Goal: Information Seeking & Learning: Learn about a topic

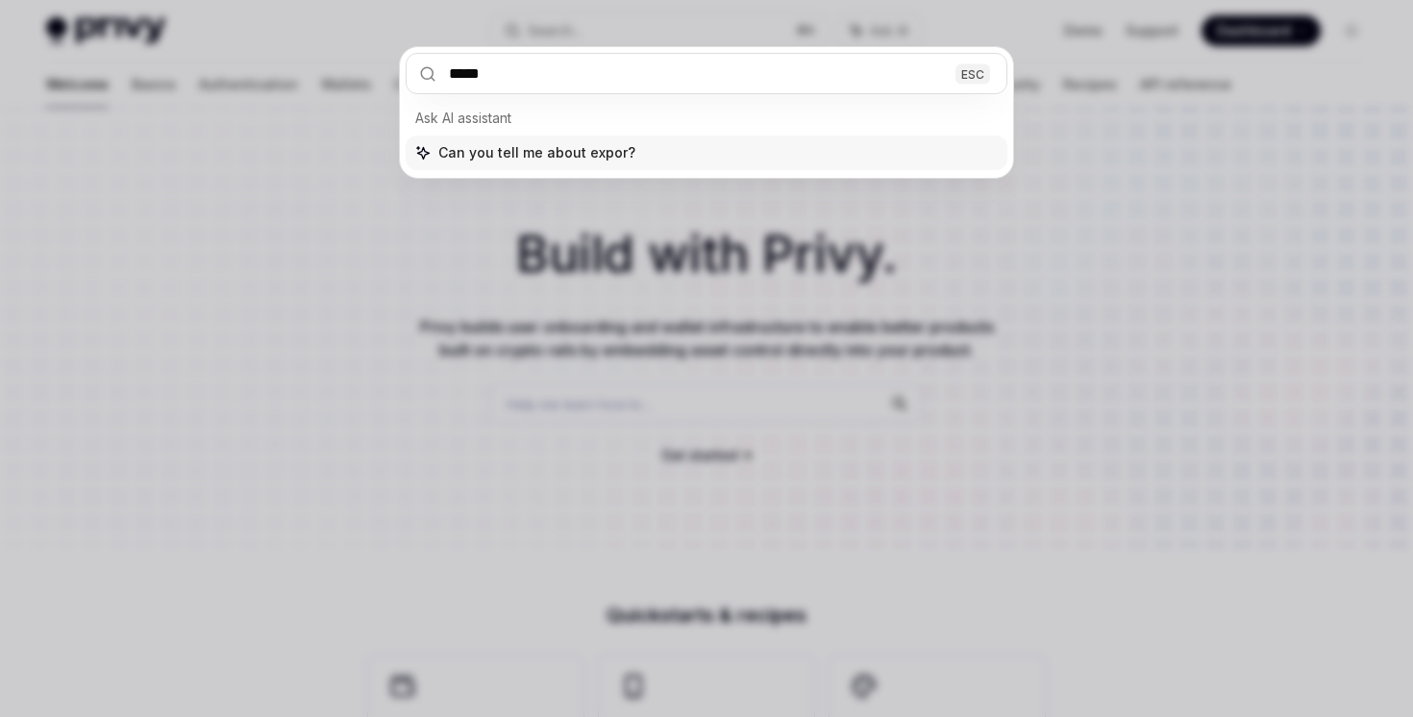
type input "******"
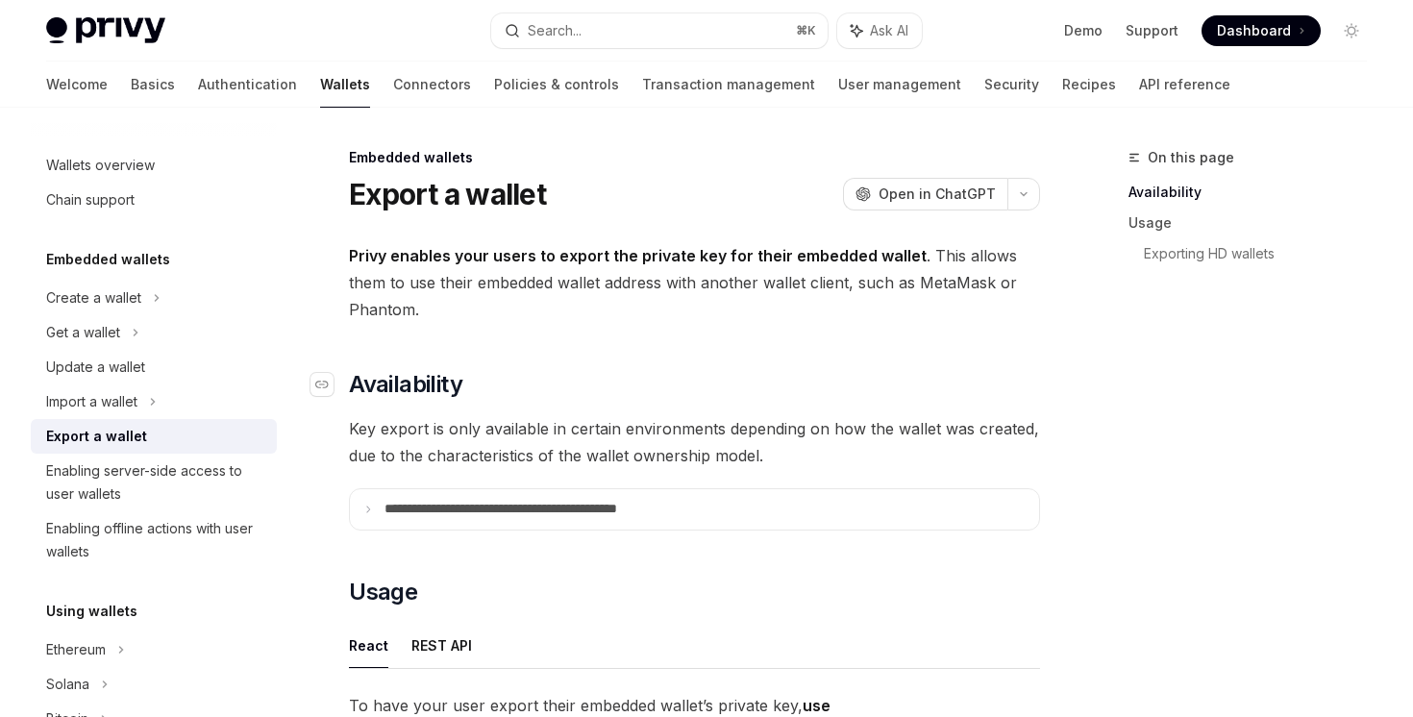
scroll to position [14, 0]
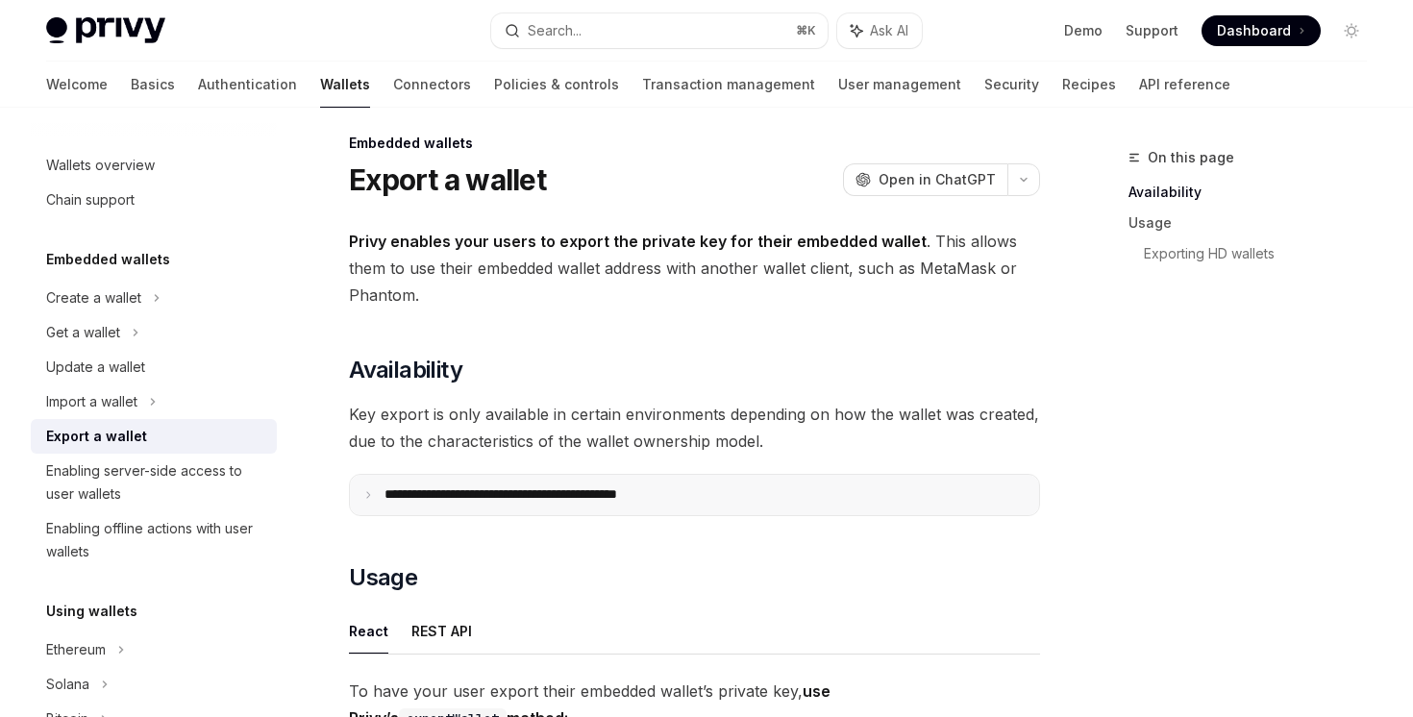
click at [537, 506] on summary "**********" at bounding box center [694, 495] width 689 height 40
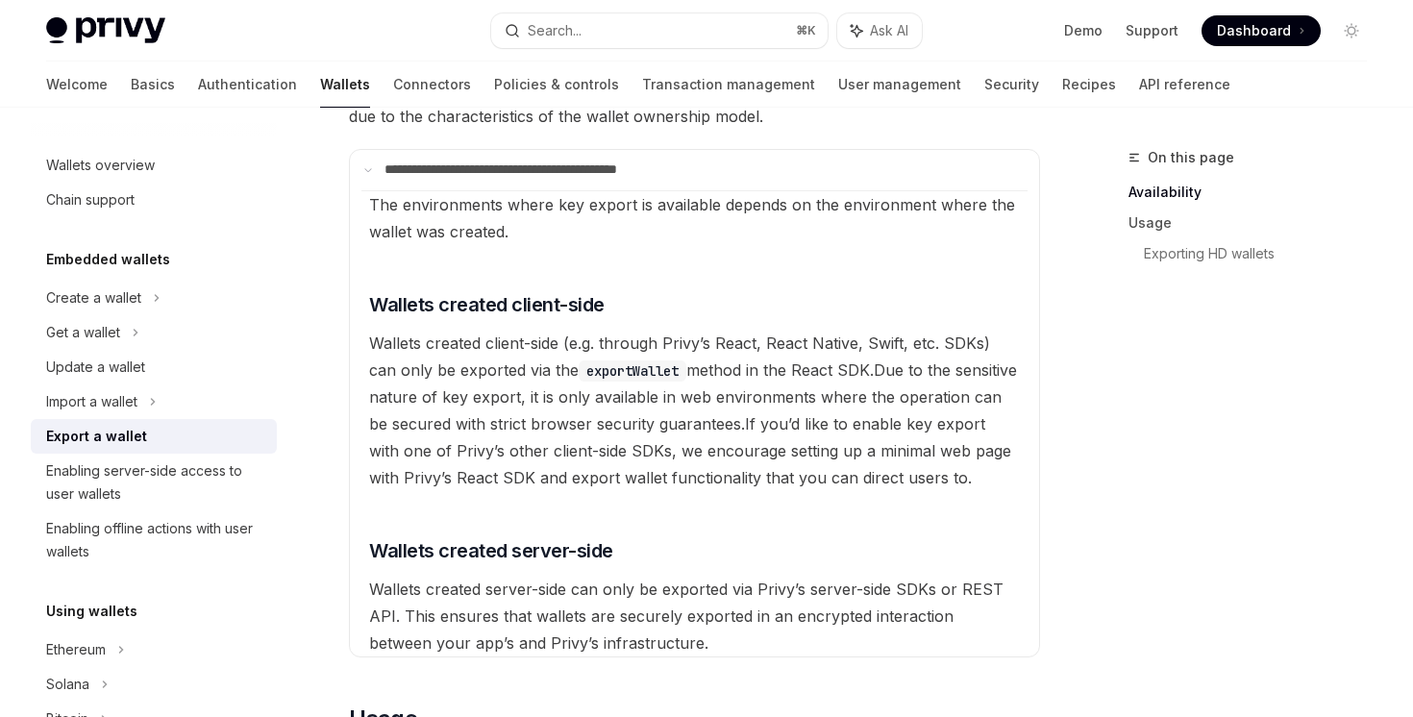
scroll to position [377, 0]
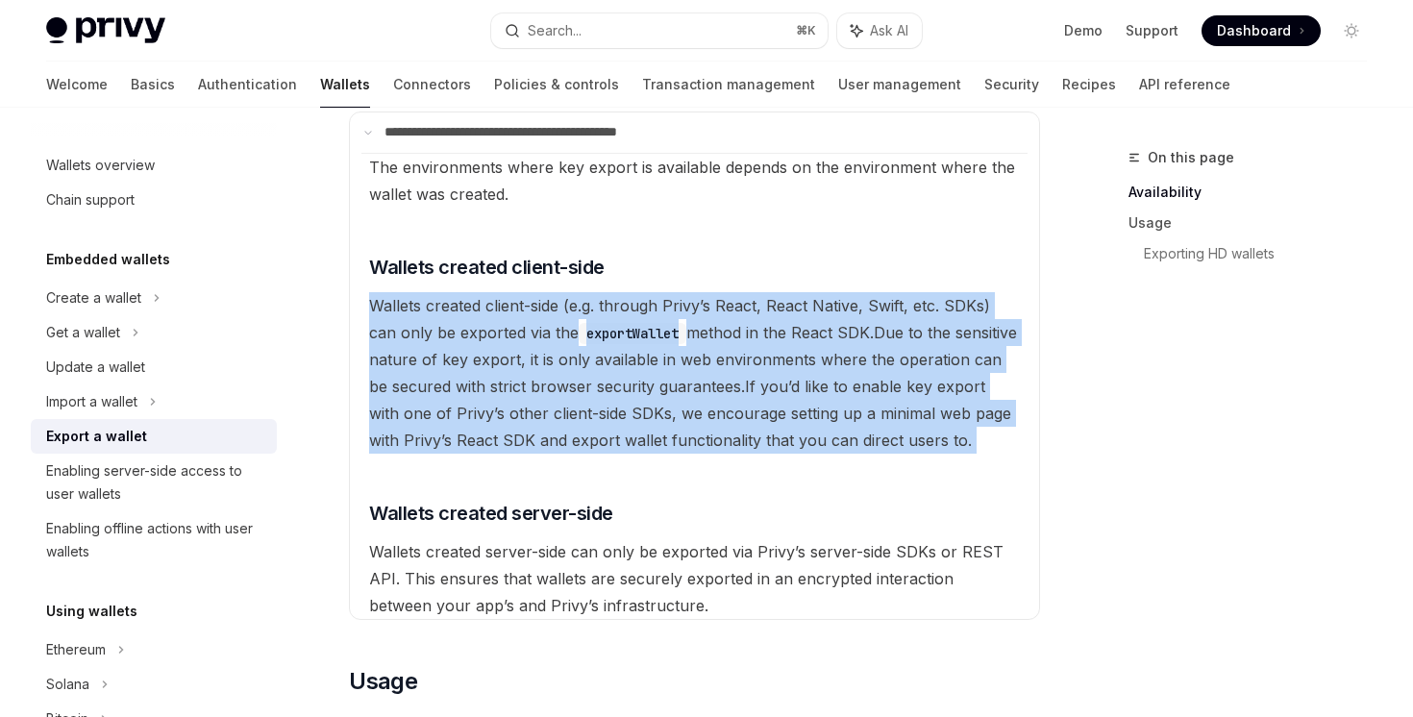
drag, startPoint x: 609, startPoint y: 257, endPoint x: 572, endPoint y: 469, distance: 215.7
click at [572, 469] on available\ "The environments where key export is available depends on the environment where…" at bounding box center [694, 386] width 666 height 466
drag, startPoint x: 570, startPoint y: 471, endPoint x: 554, endPoint y: 223, distance: 248.5
click at [555, 224] on available\ "The environments where key export is available depends on the environment where…" at bounding box center [694, 386] width 666 height 466
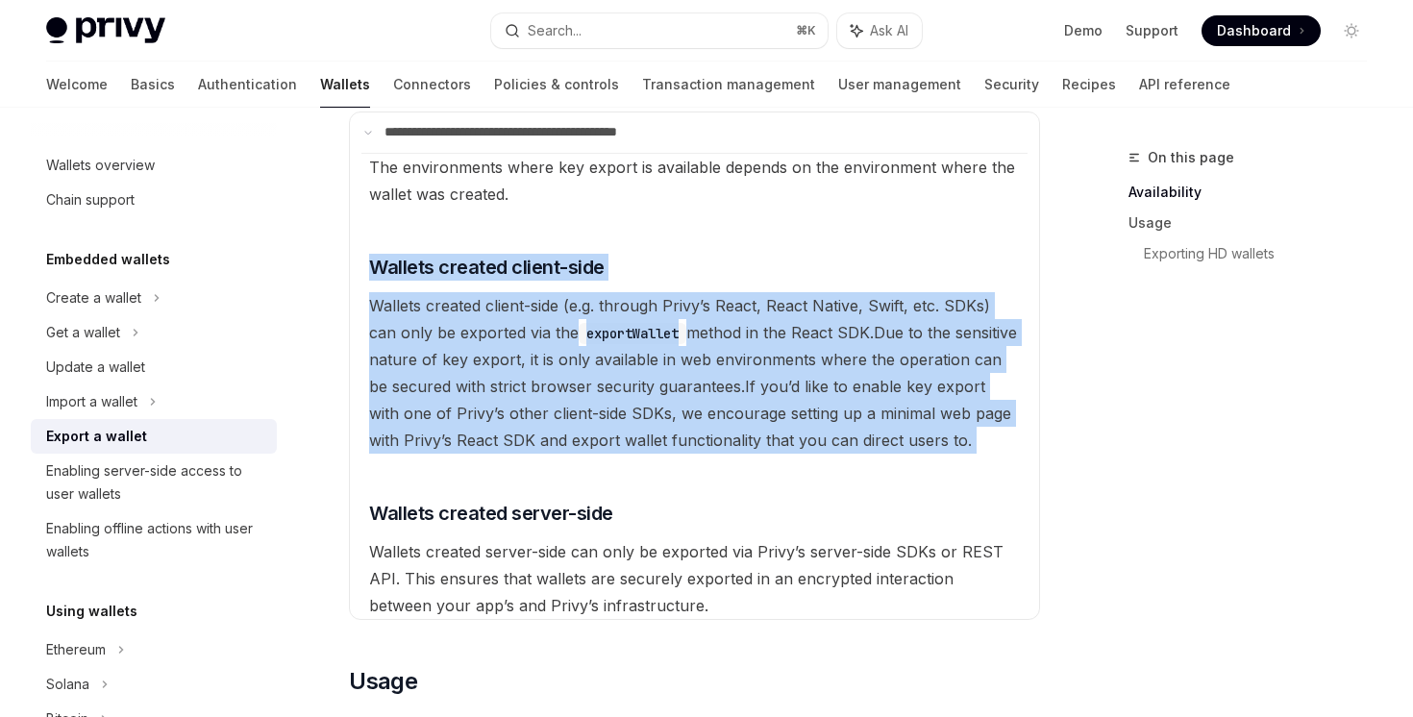
click at [554, 223] on available\ "The environments where key export is available depends on the environment where…" at bounding box center [694, 386] width 666 height 466
drag, startPoint x: 554, startPoint y: 223, endPoint x: 613, endPoint y: 476, distance: 259.7
click at [613, 476] on available\ "The environments where key export is available depends on the environment where…" at bounding box center [694, 386] width 666 height 466
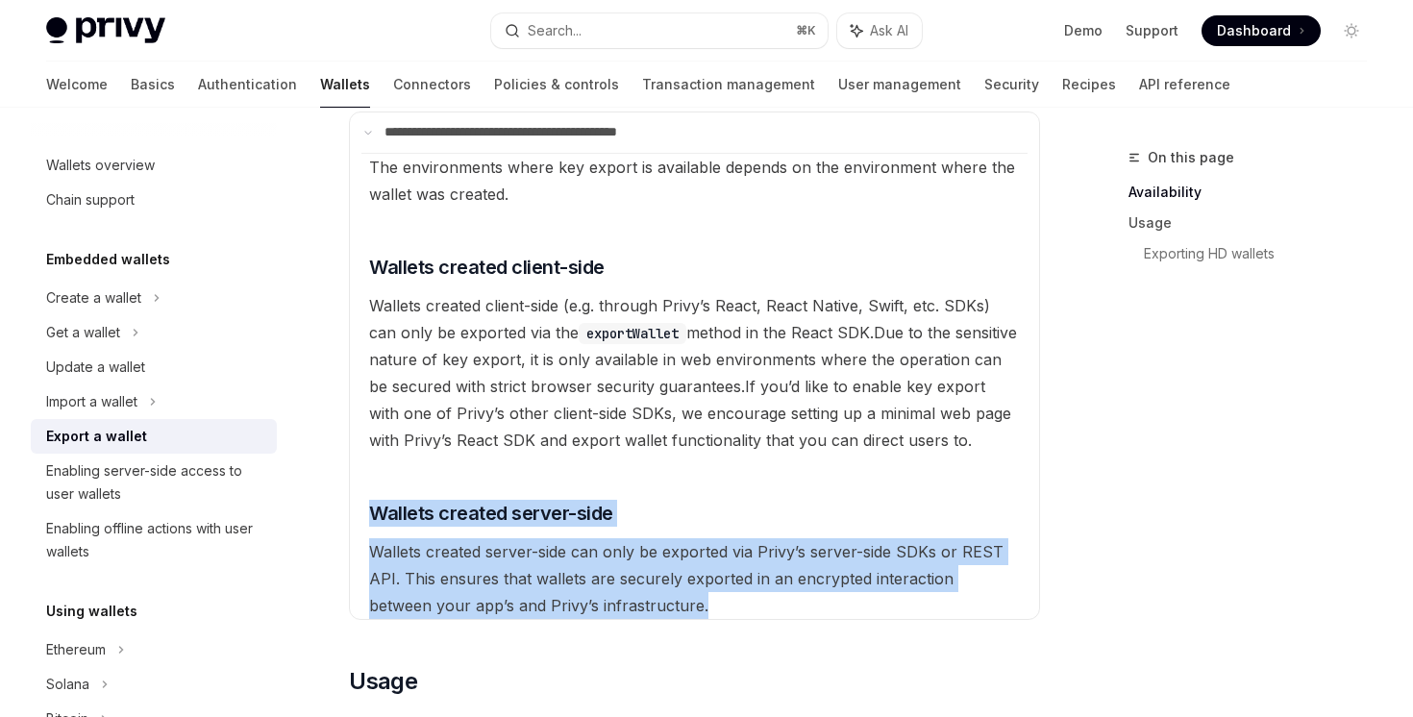
drag, startPoint x: 613, startPoint y: 476, endPoint x: 754, endPoint y: 604, distance: 190.5
click at [754, 604] on available\ "The environments where key export is available depends on the environment where…" at bounding box center [694, 386] width 666 height 466
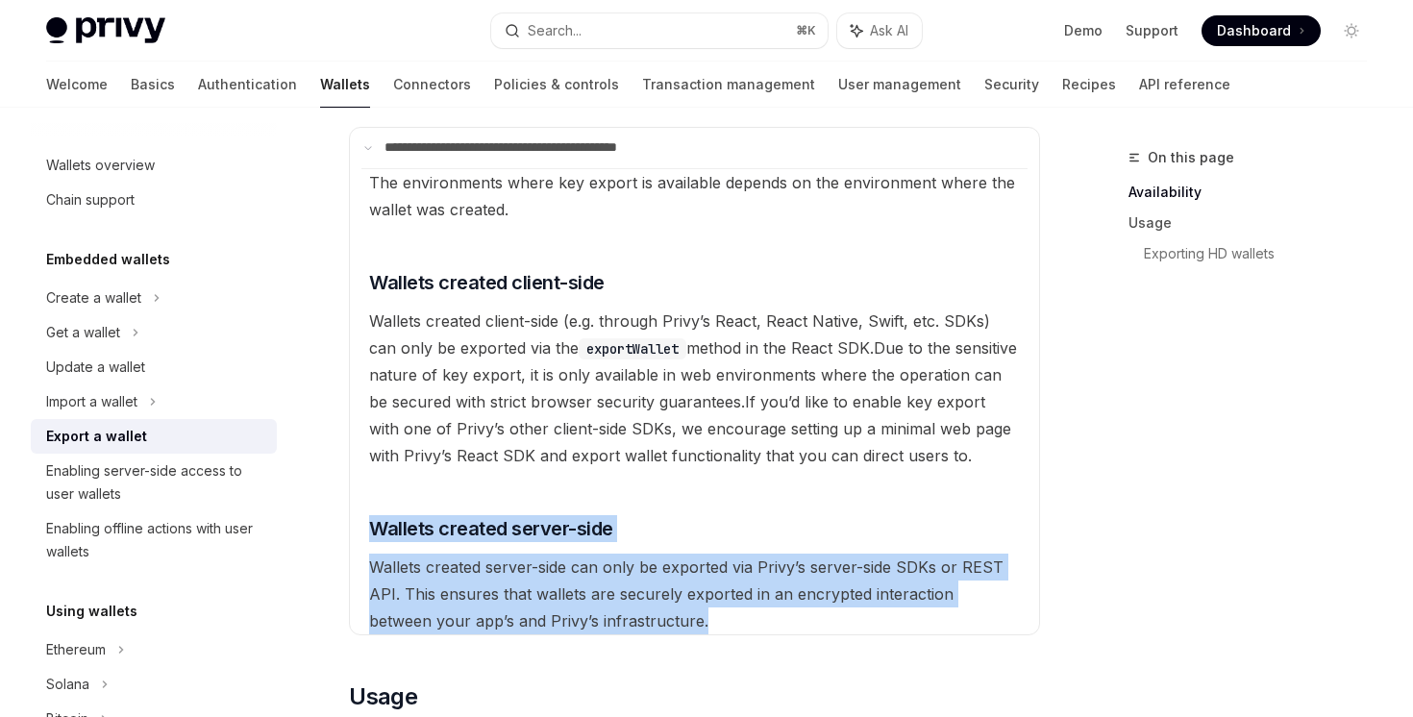
scroll to position [359, 0]
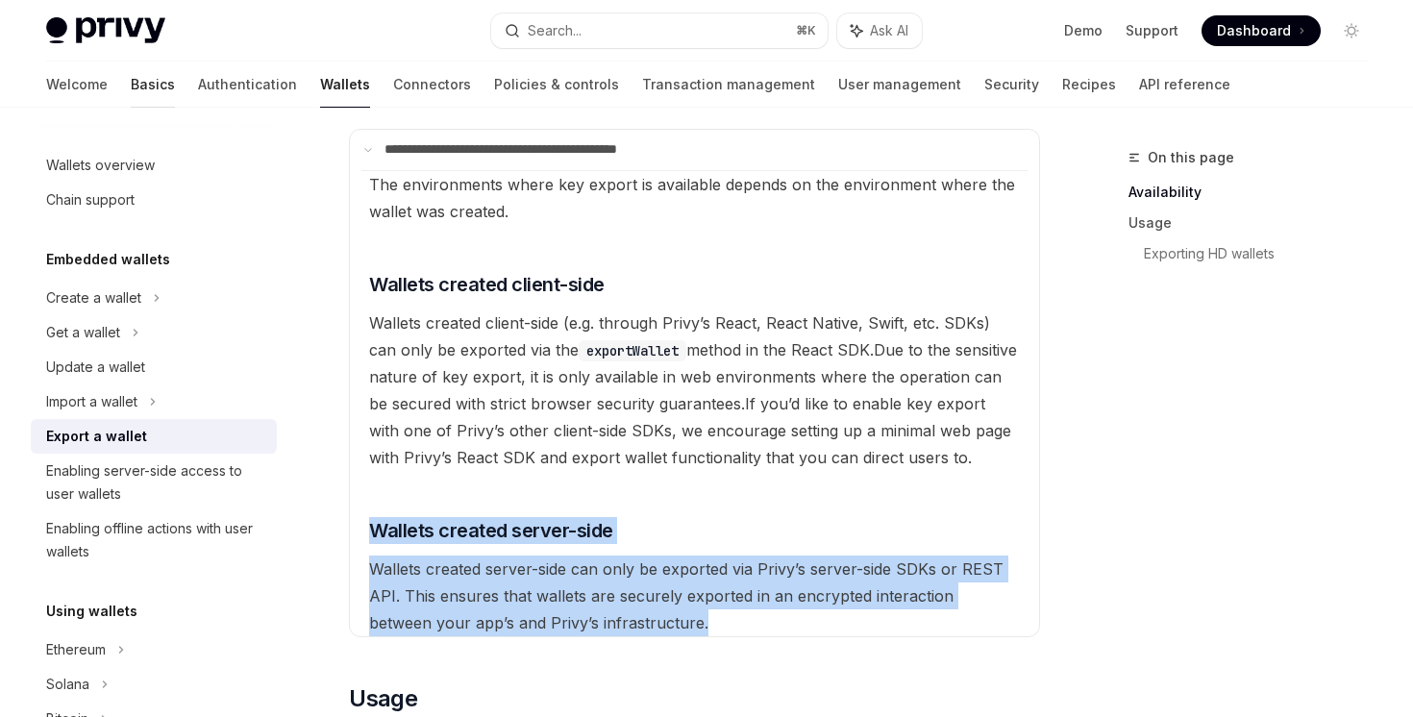
click at [131, 100] on link "Basics" at bounding box center [153, 85] width 44 height 46
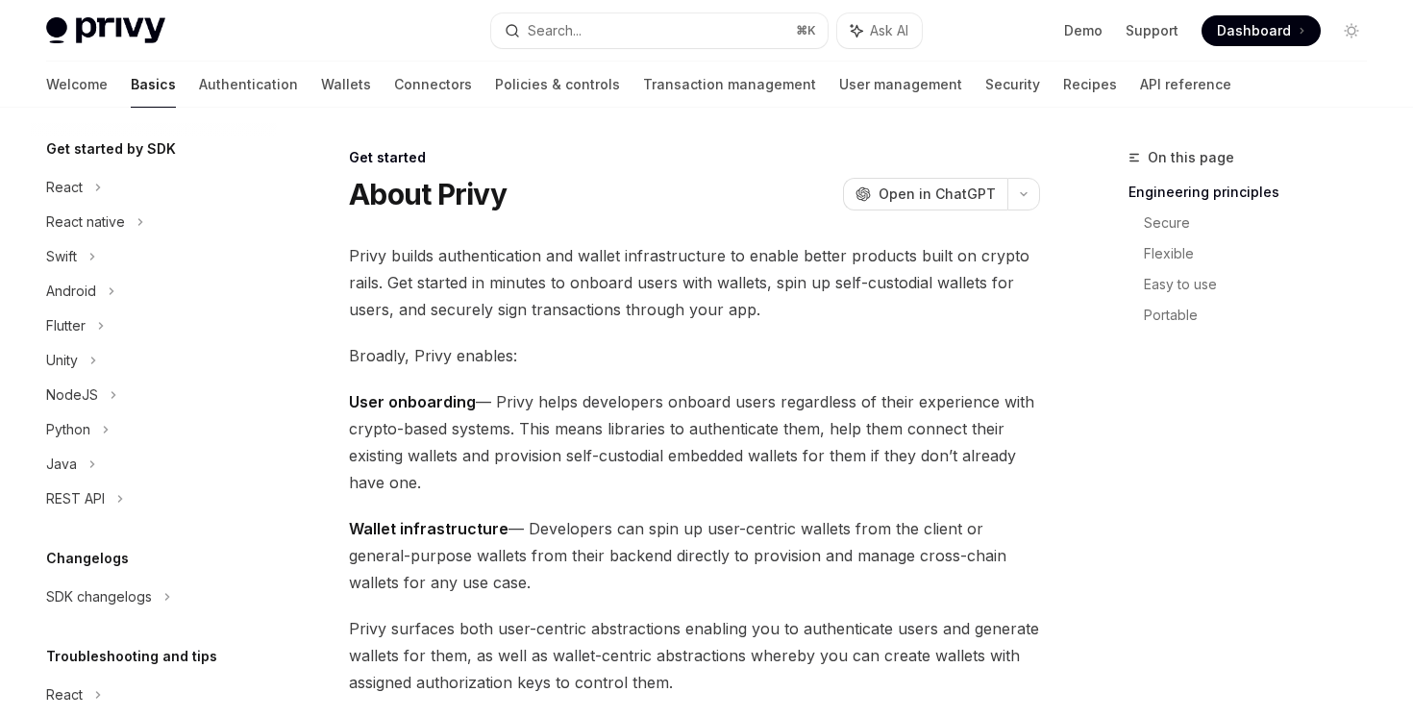
scroll to position [208, 0]
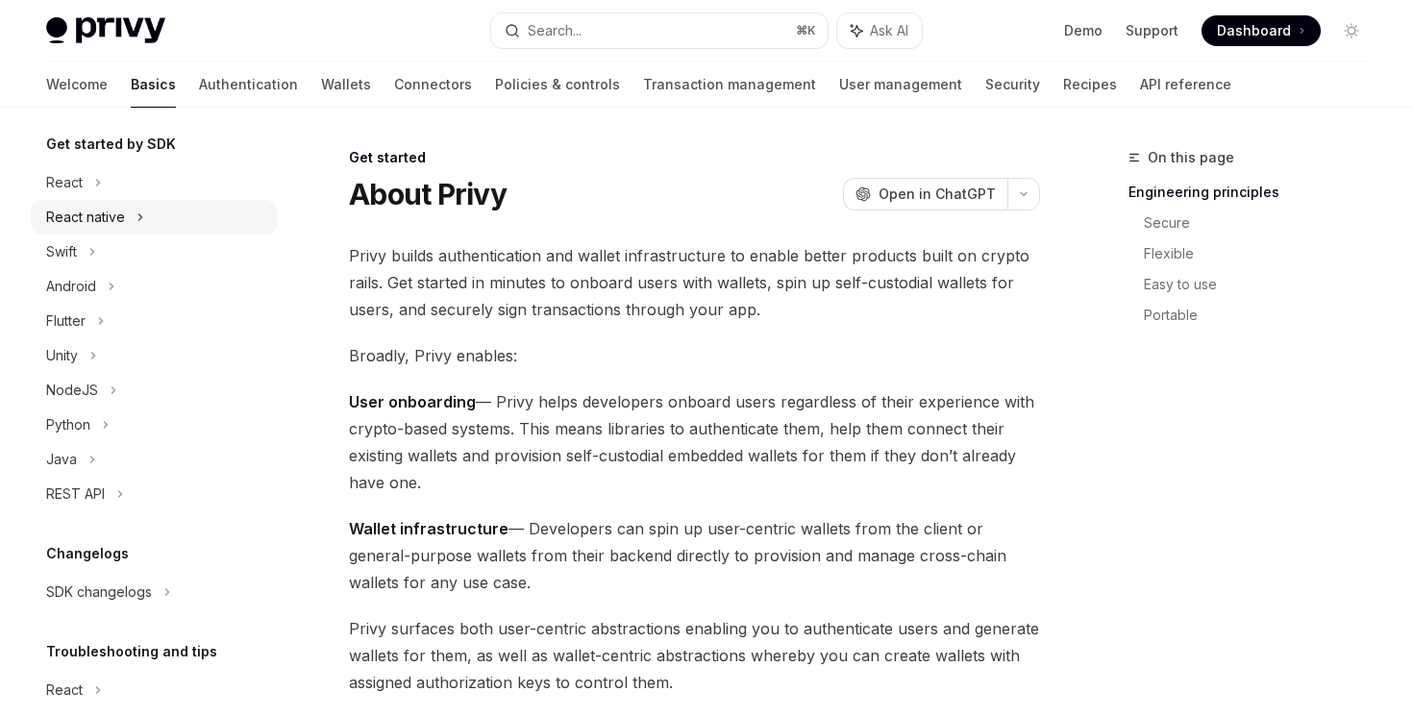
click at [135, 219] on div "React native" at bounding box center [154, 217] width 246 height 35
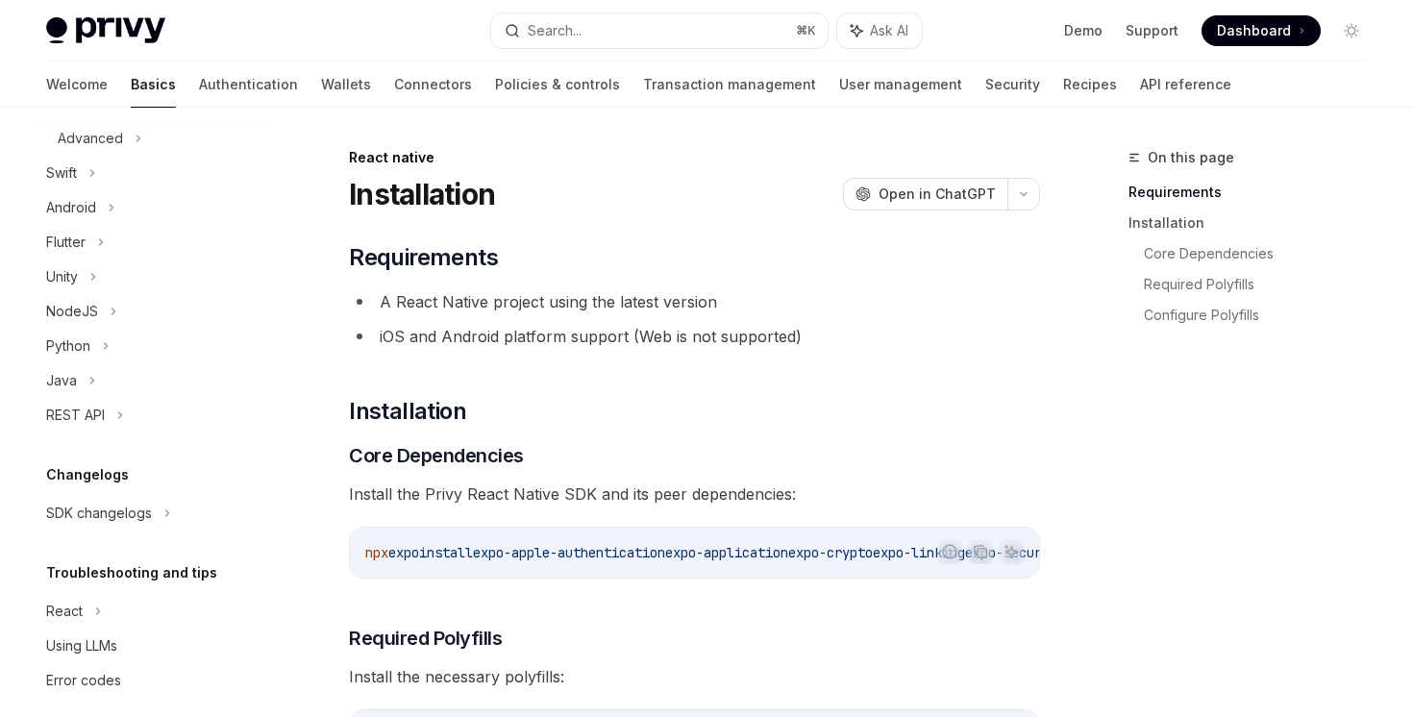
scroll to position [479, 0]
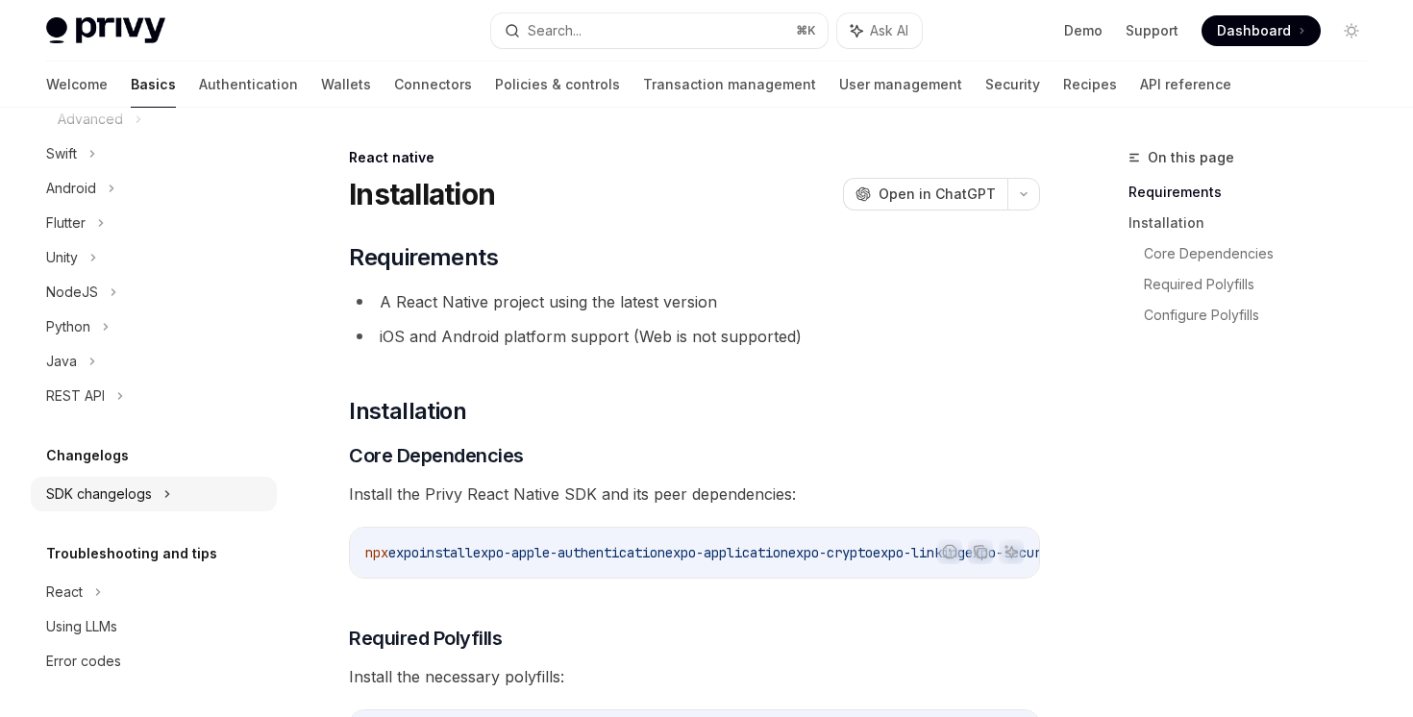
click at [124, 494] on div "SDK changelogs" at bounding box center [99, 493] width 106 height 23
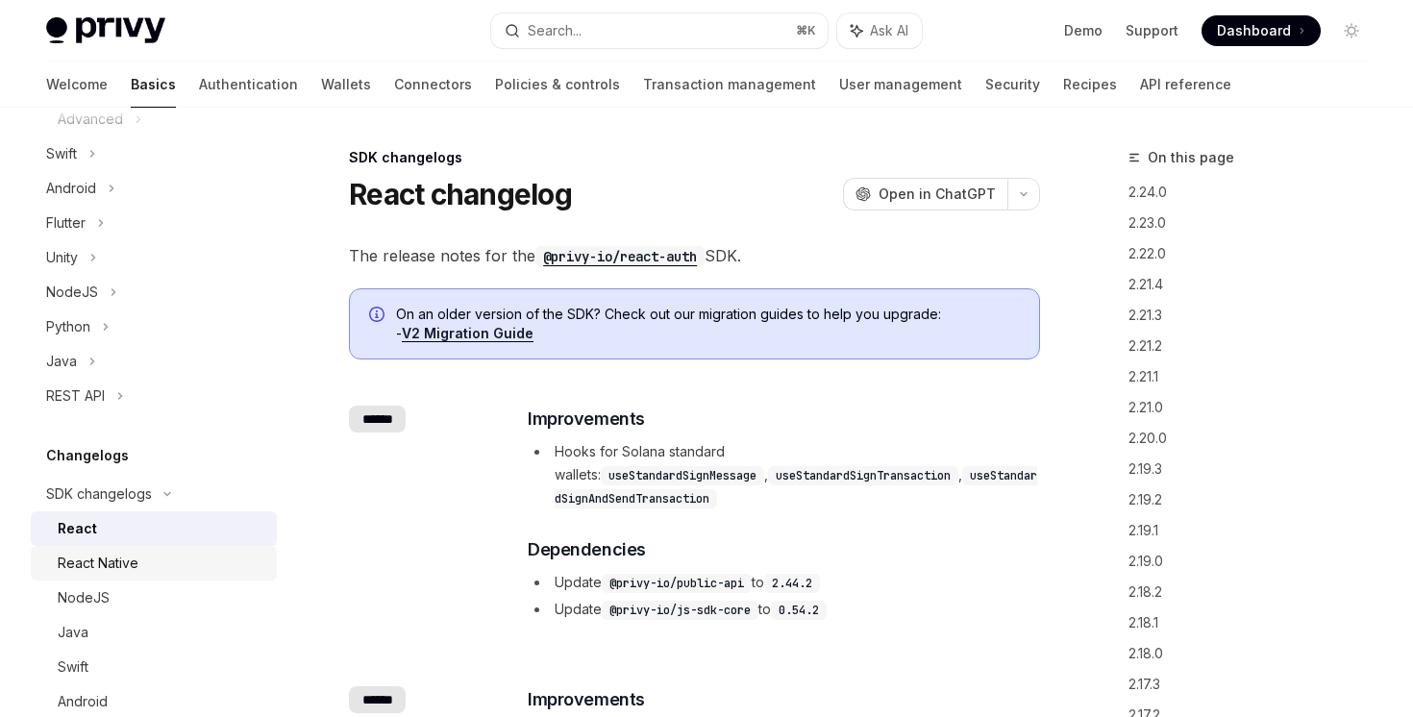
click at [123, 571] on div "React Native" at bounding box center [98, 563] width 81 height 23
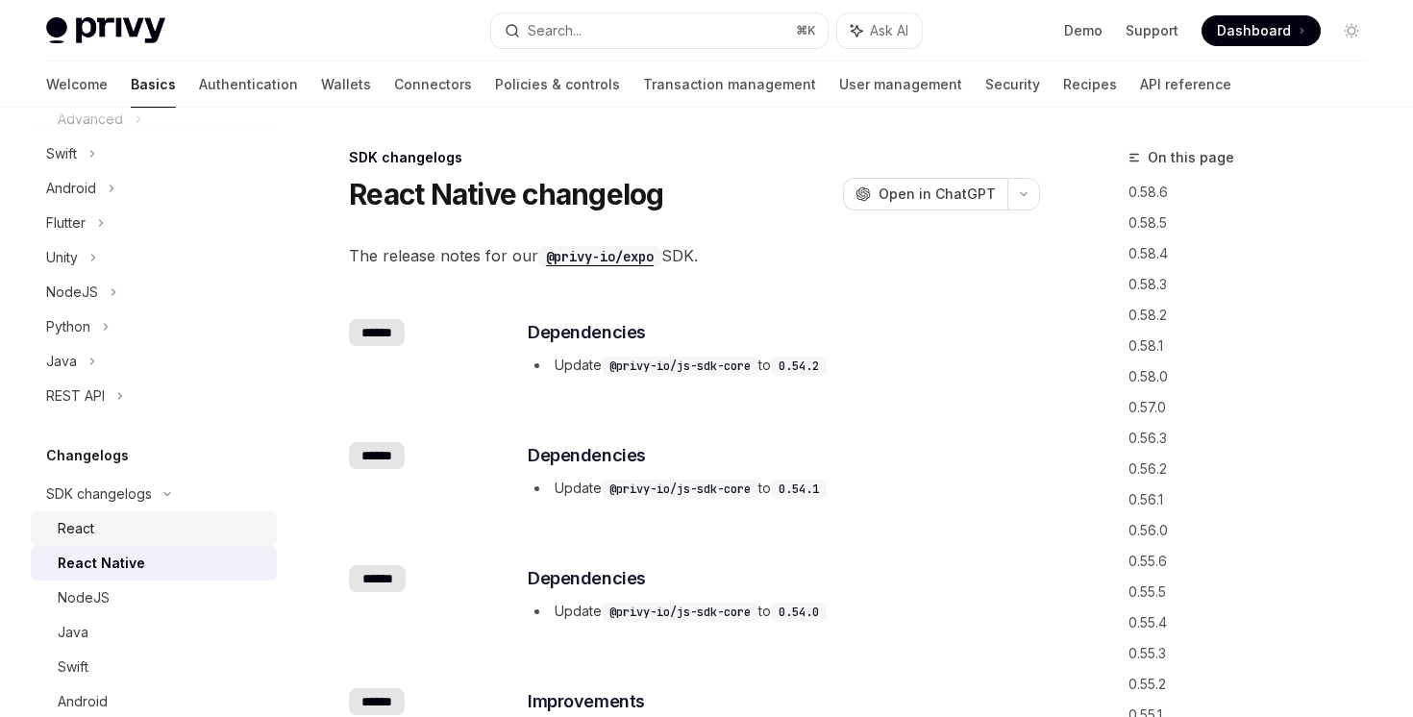
click at [132, 517] on div "React" at bounding box center [162, 528] width 208 height 23
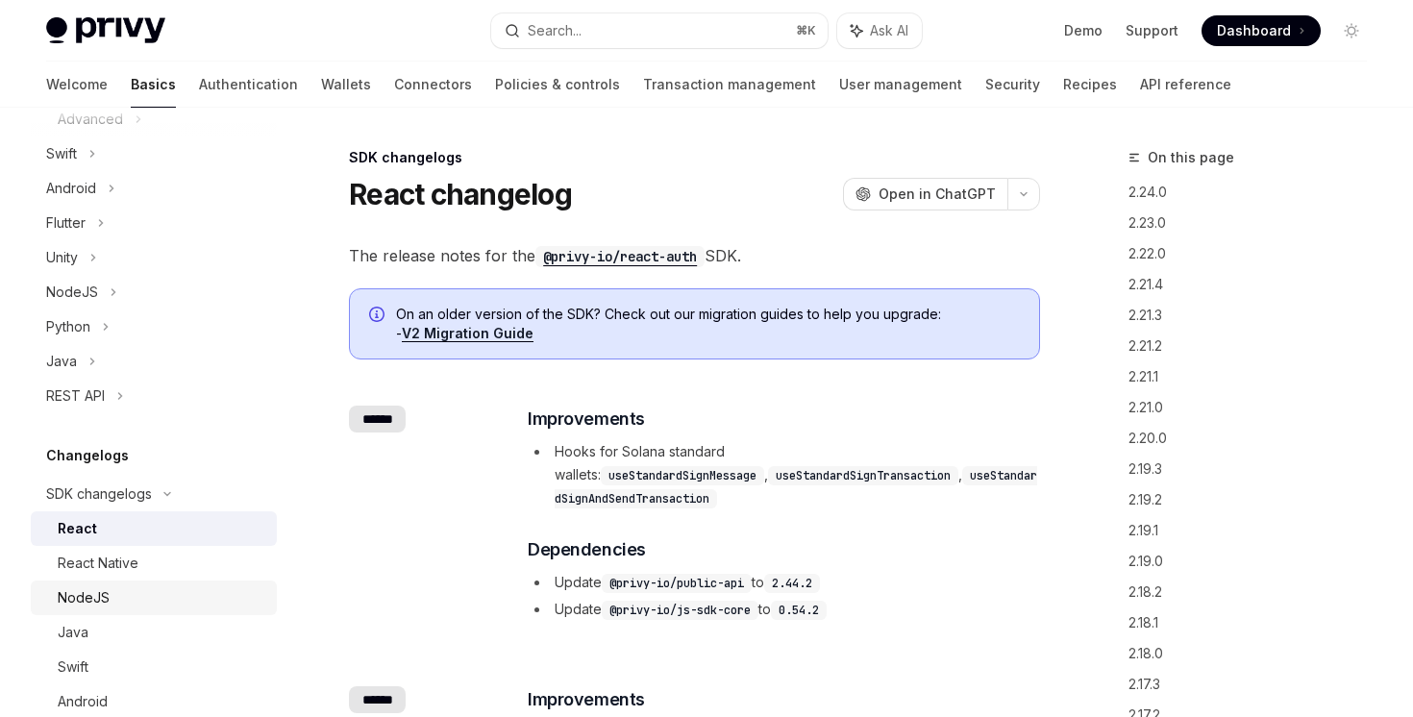
click at [133, 582] on link "NodeJS" at bounding box center [154, 597] width 246 height 35
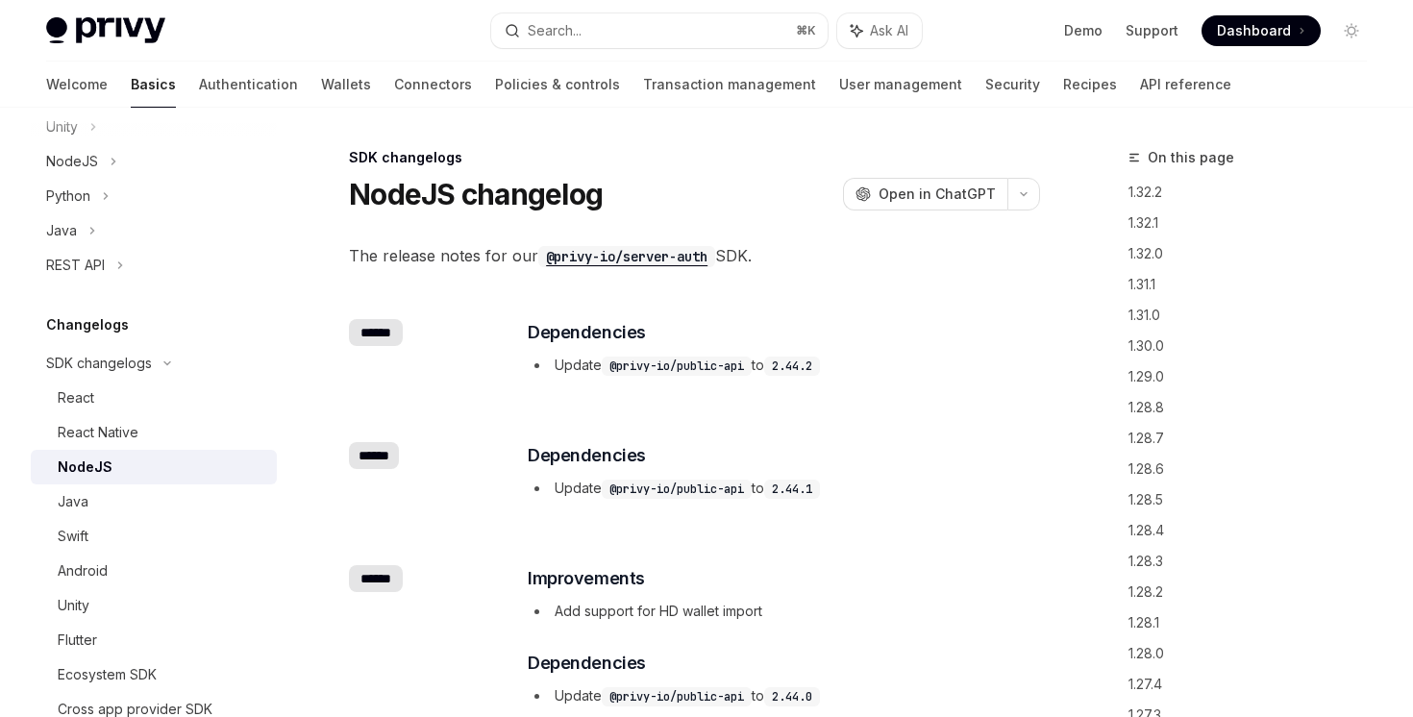
scroll to position [635, 0]
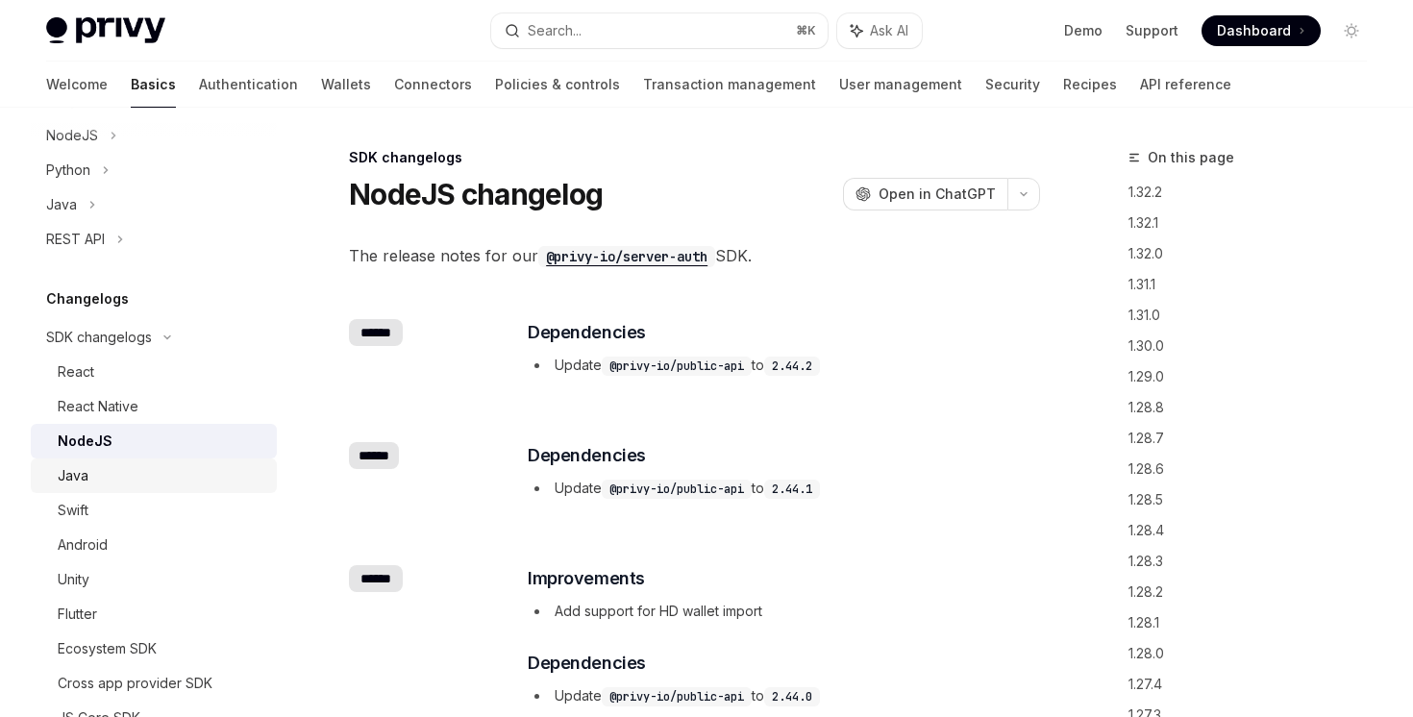
click at [152, 473] on div "Java" at bounding box center [162, 475] width 208 height 23
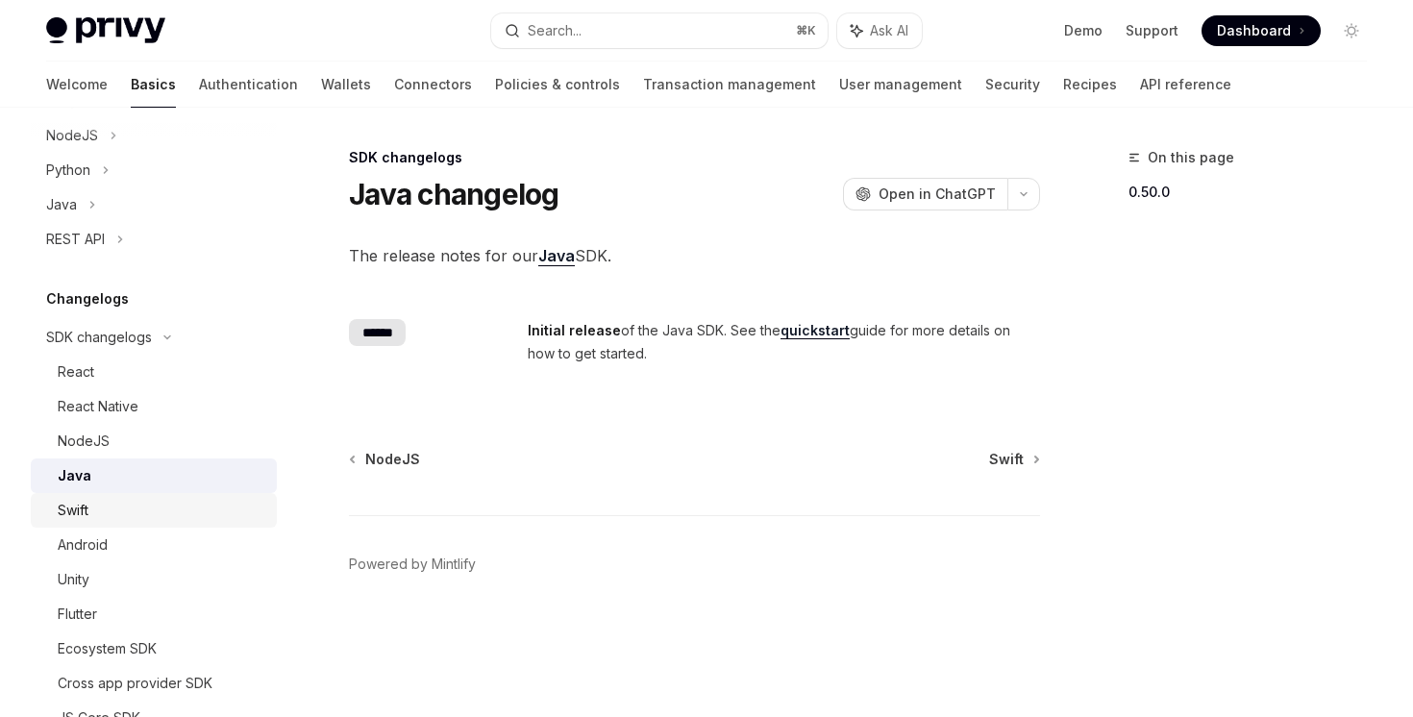
click at [151, 525] on link "Swift" at bounding box center [154, 510] width 246 height 35
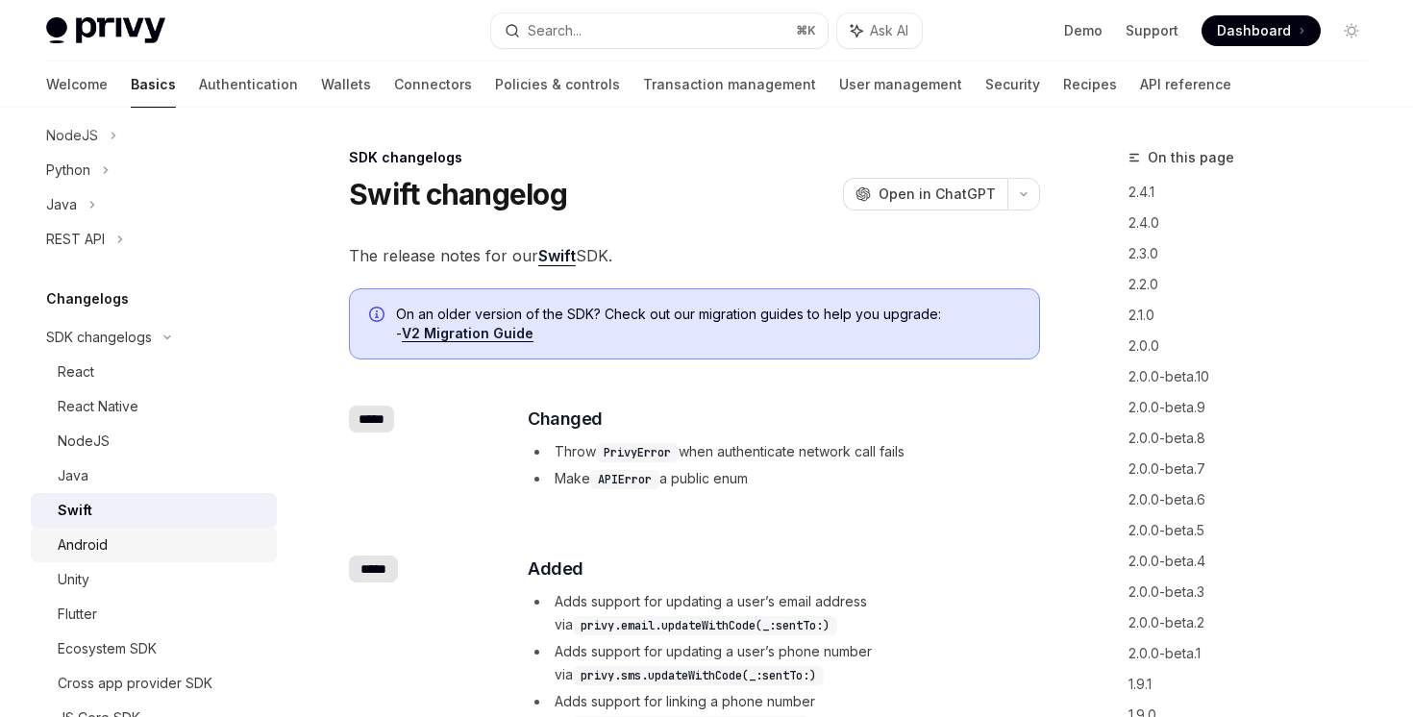
click at [155, 561] on link "Android" at bounding box center [154, 545] width 246 height 35
type textarea "*"
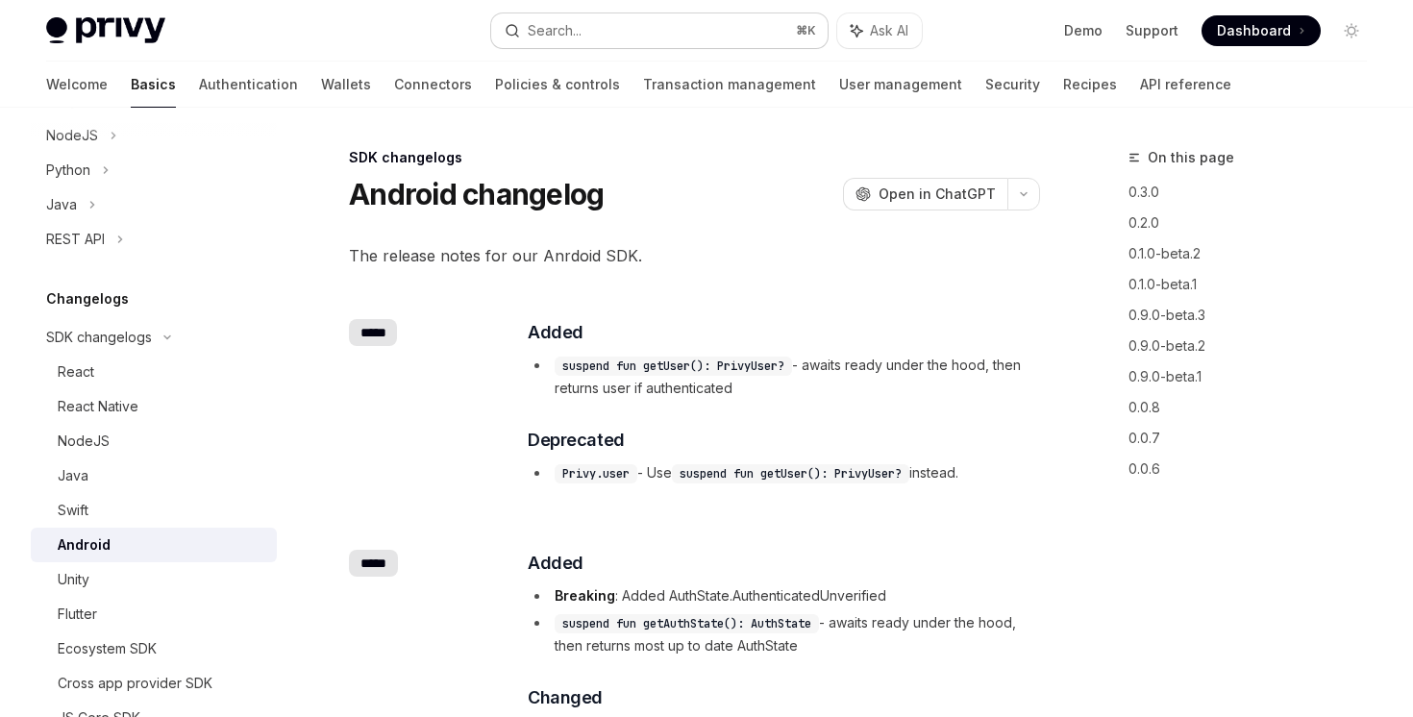
click at [632, 24] on button "Search... ⌘ K" at bounding box center [658, 30] width 335 height 35
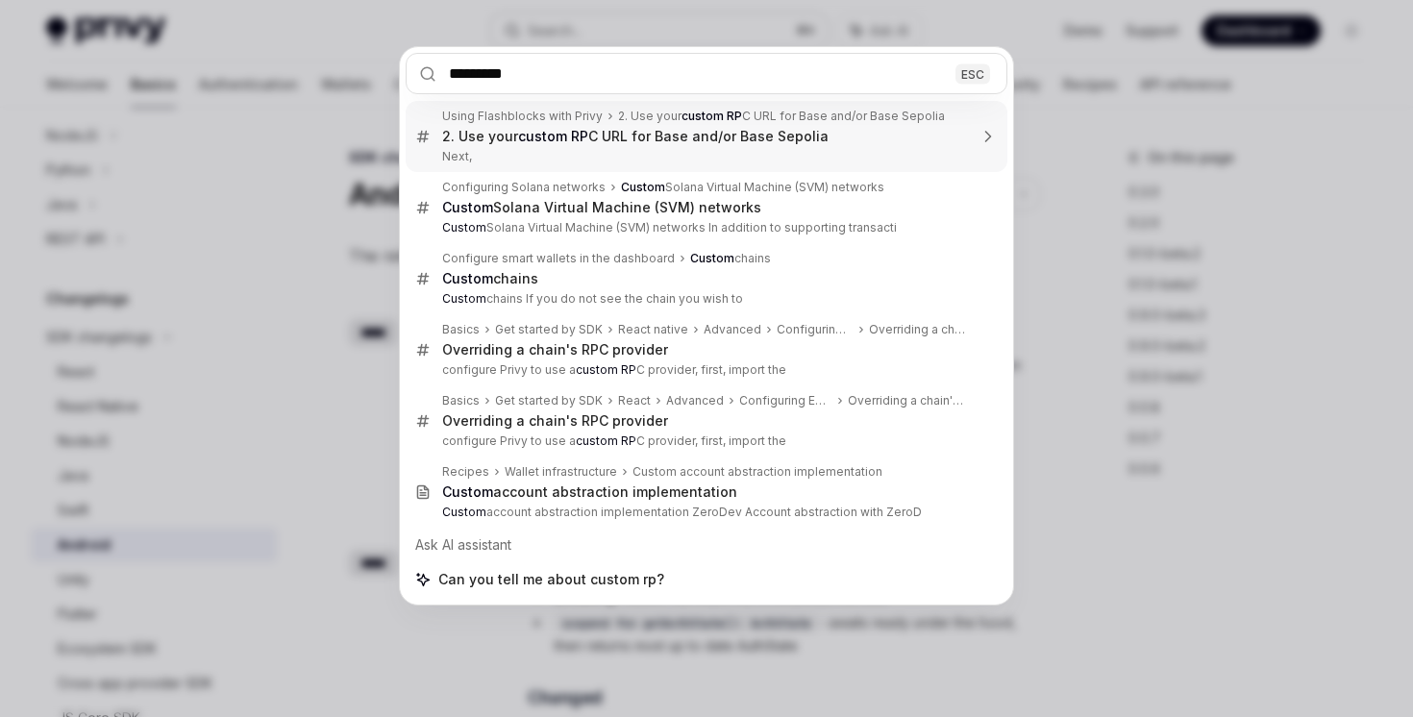
type input "**********"
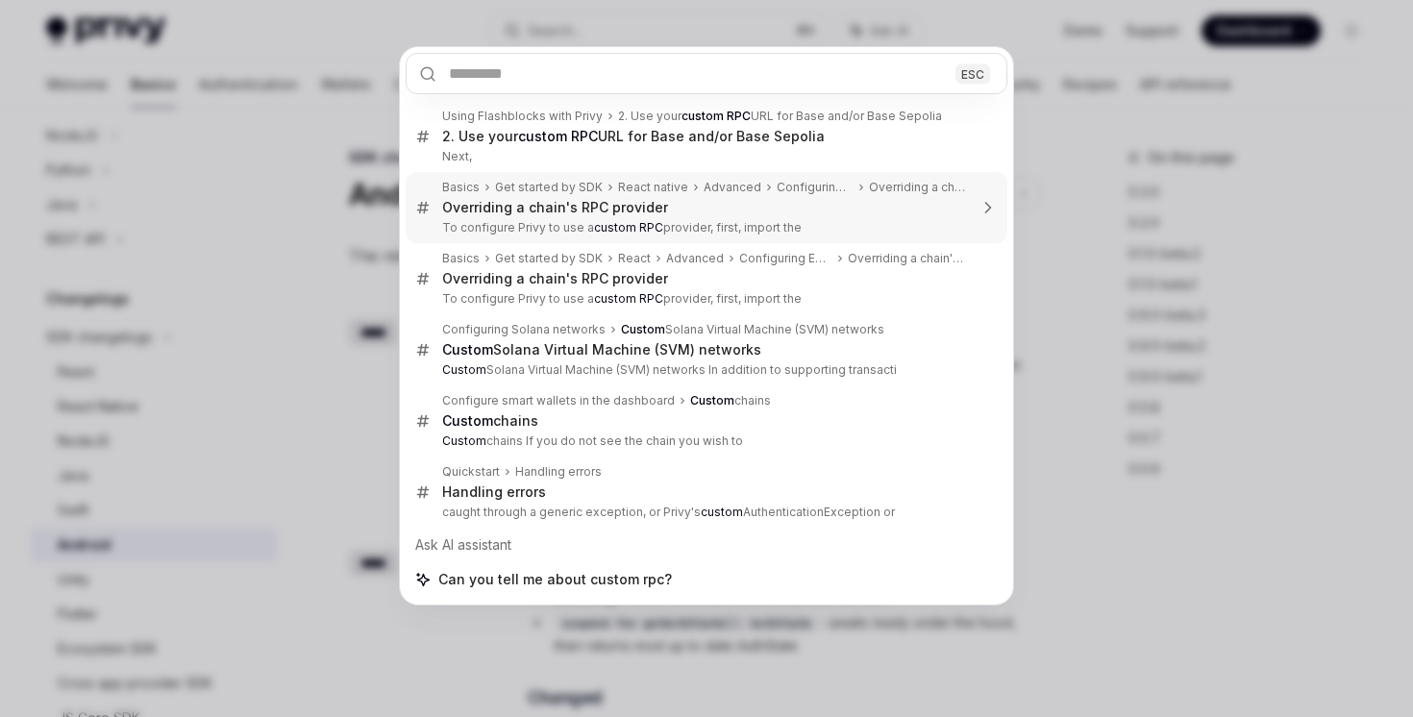
type textarea "*"
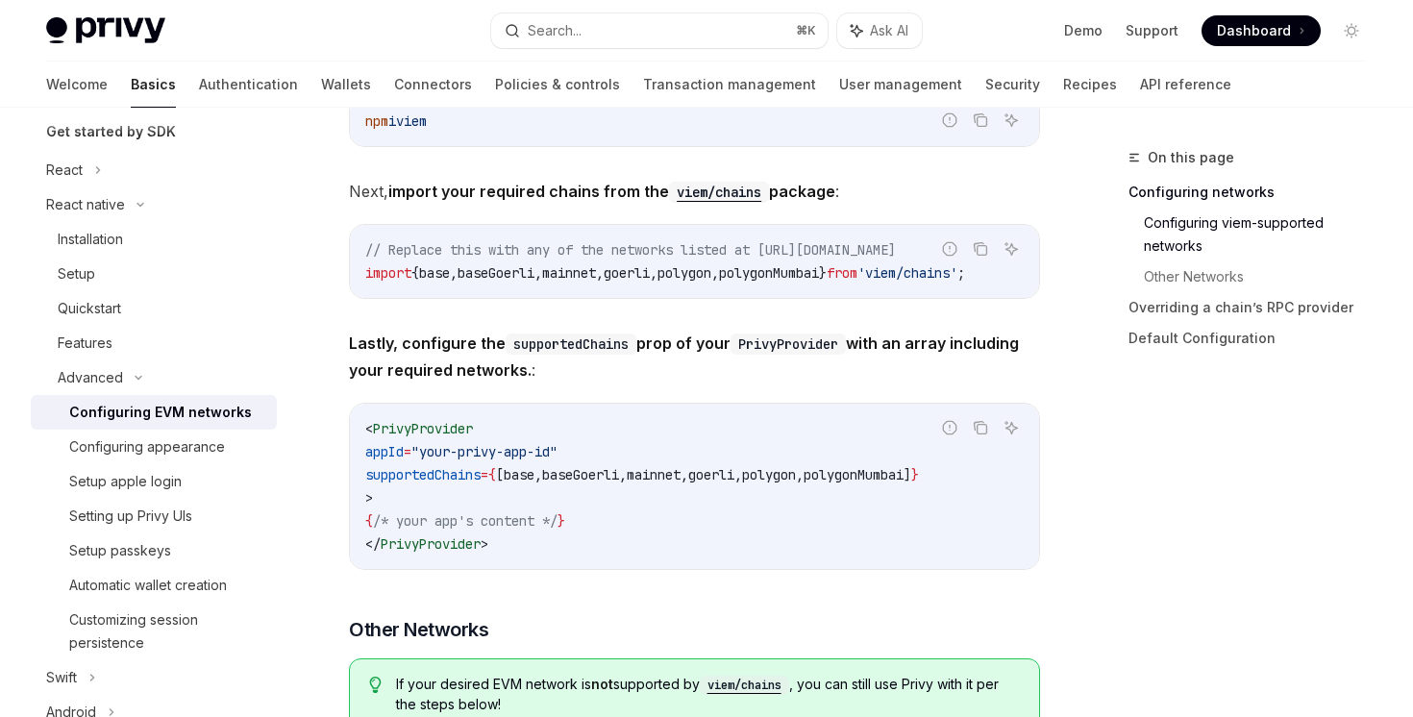
scroll to position [1076, 0]
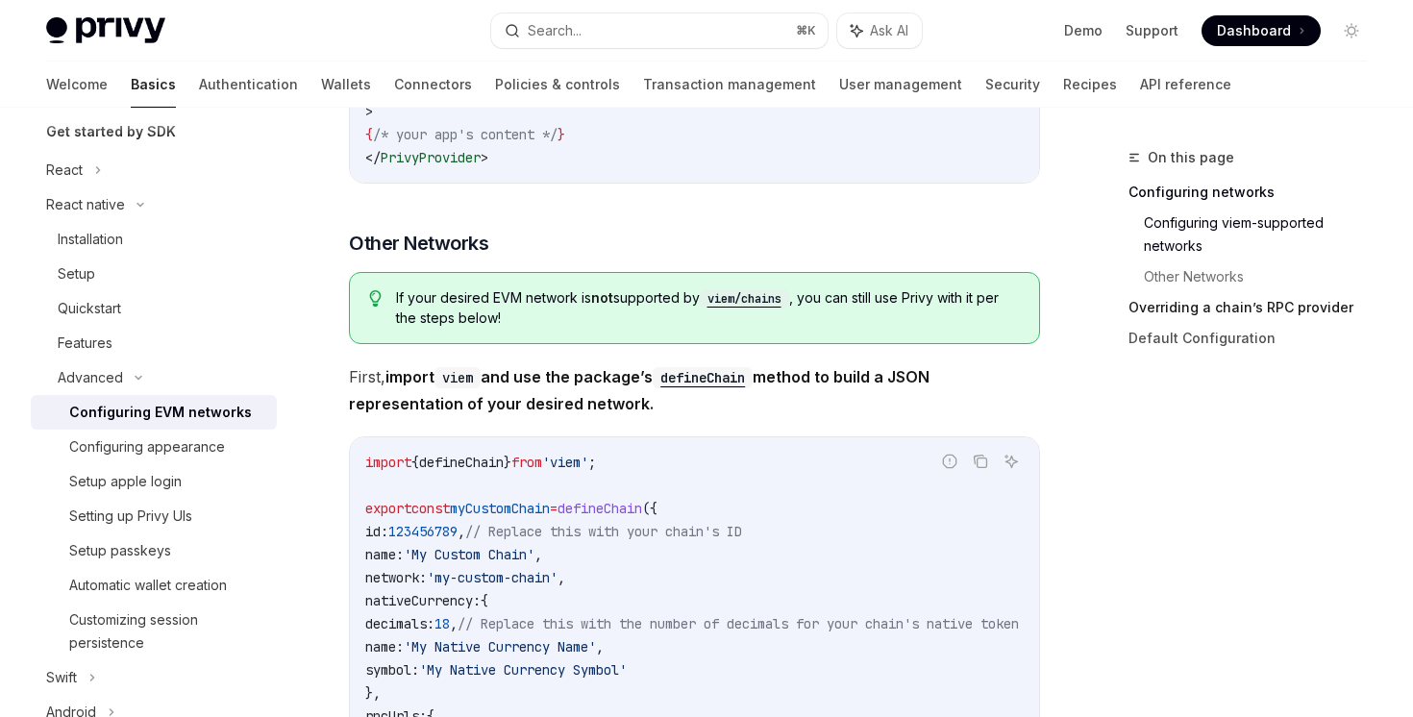
click at [1243, 300] on link "Overriding a chain’s RPC provider" at bounding box center [1255, 307] width 254 height 31
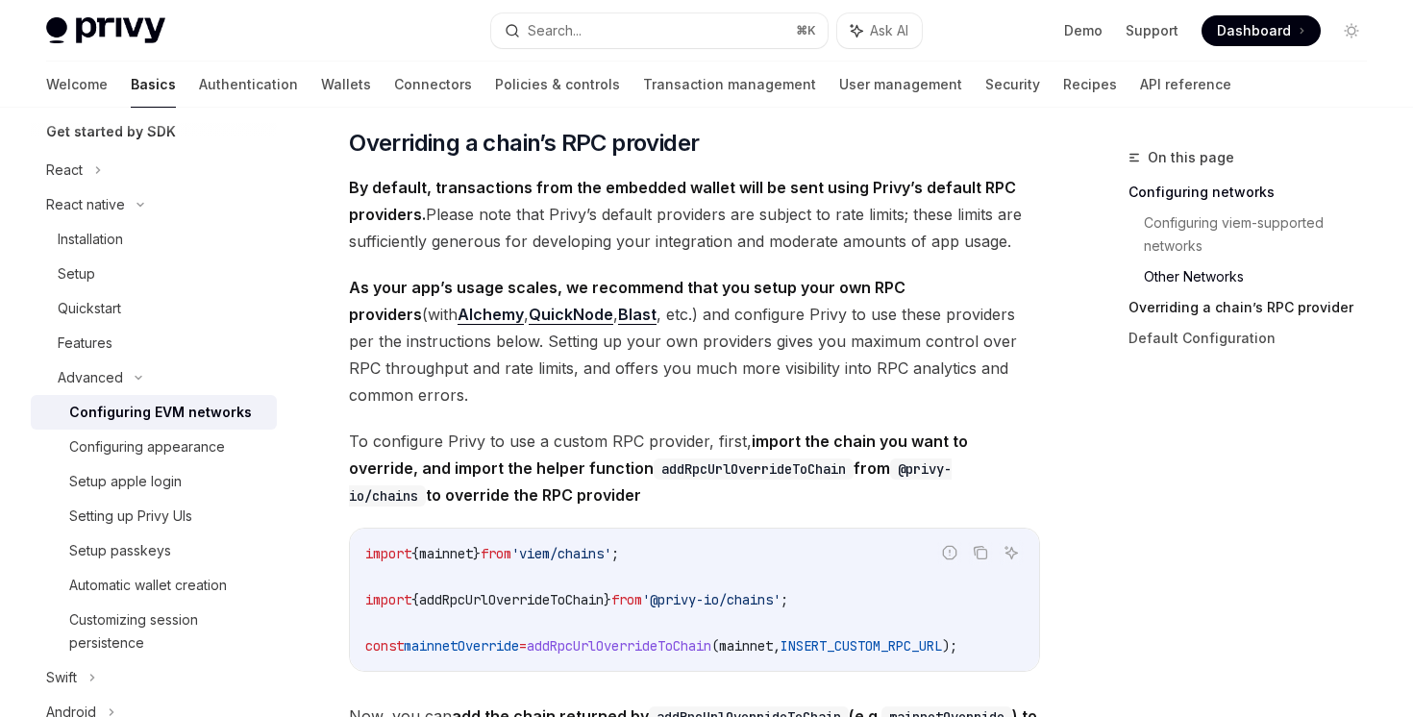
scroll to position [2105, 0]
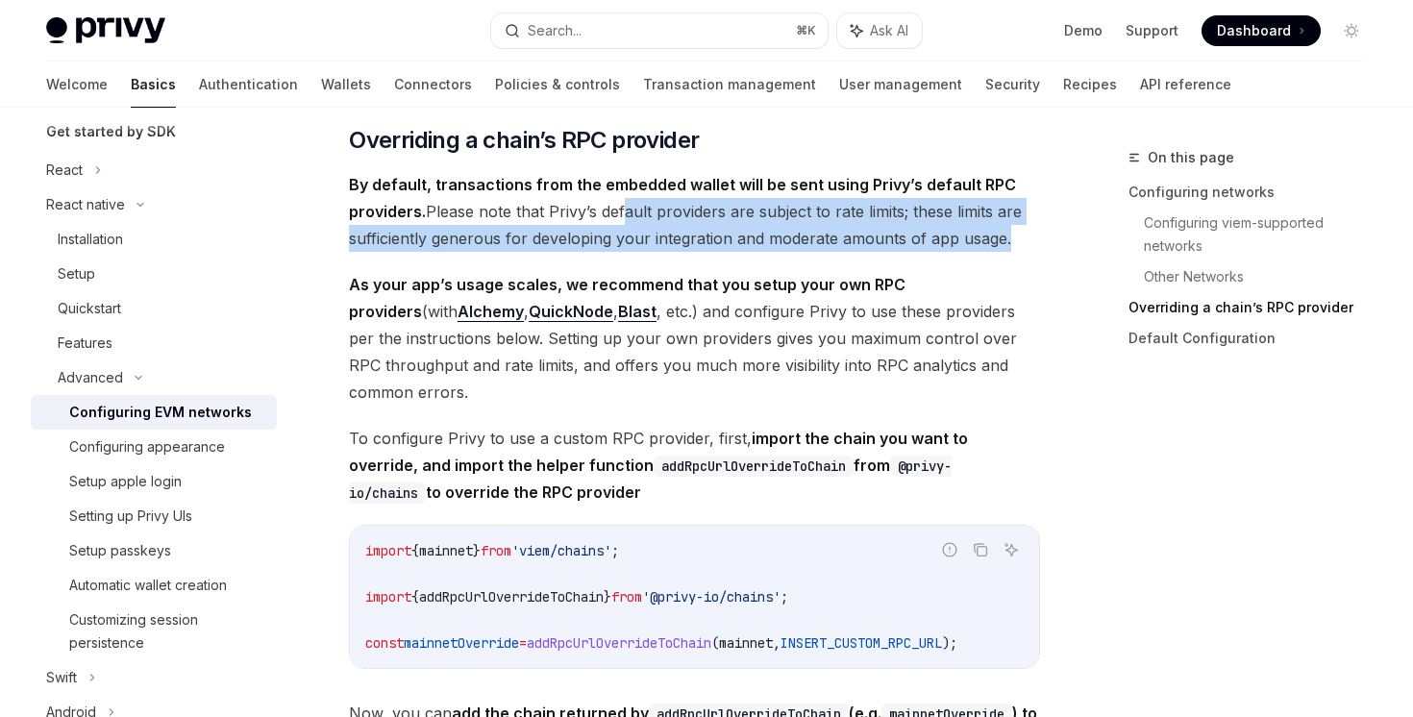
drag, startPoint x: 621, startPoint y: 235, endPoint x: 626, endPoint y: 275, distance: 40.7
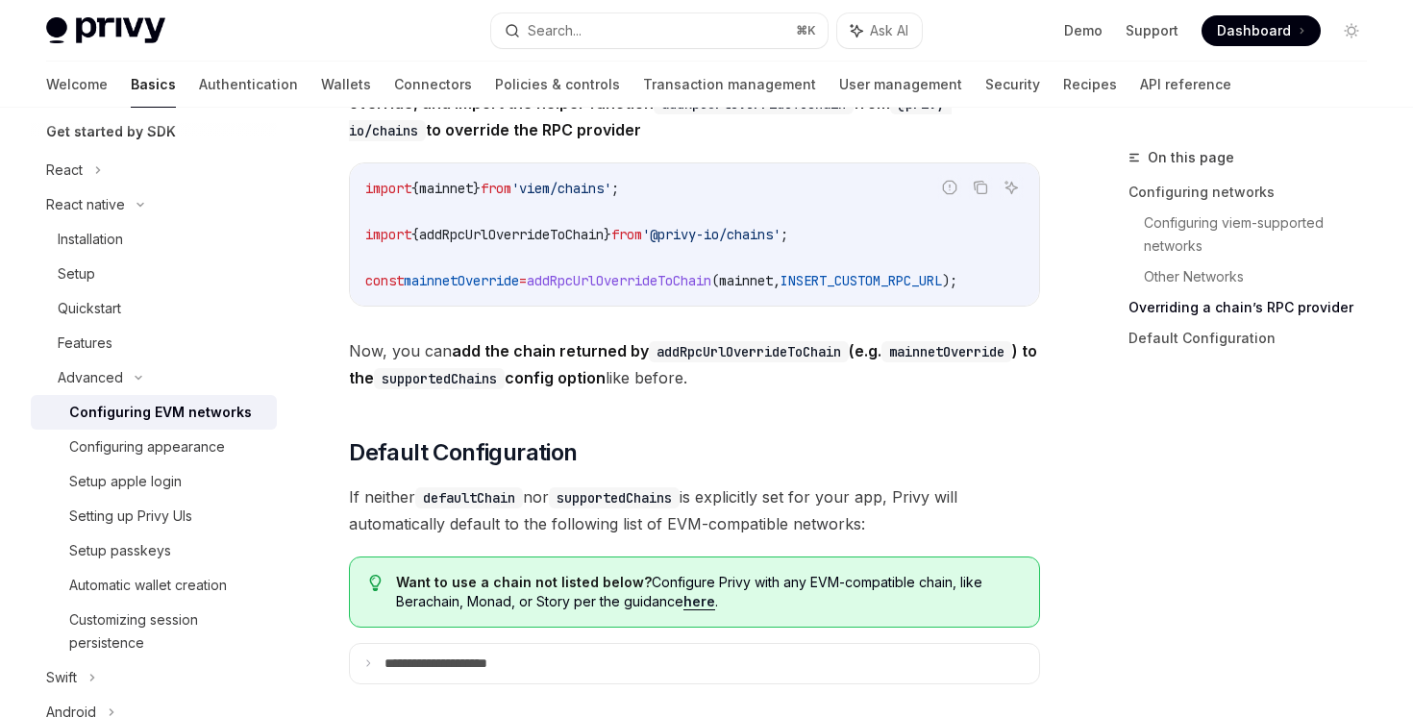
scroll to position [2564, 0]
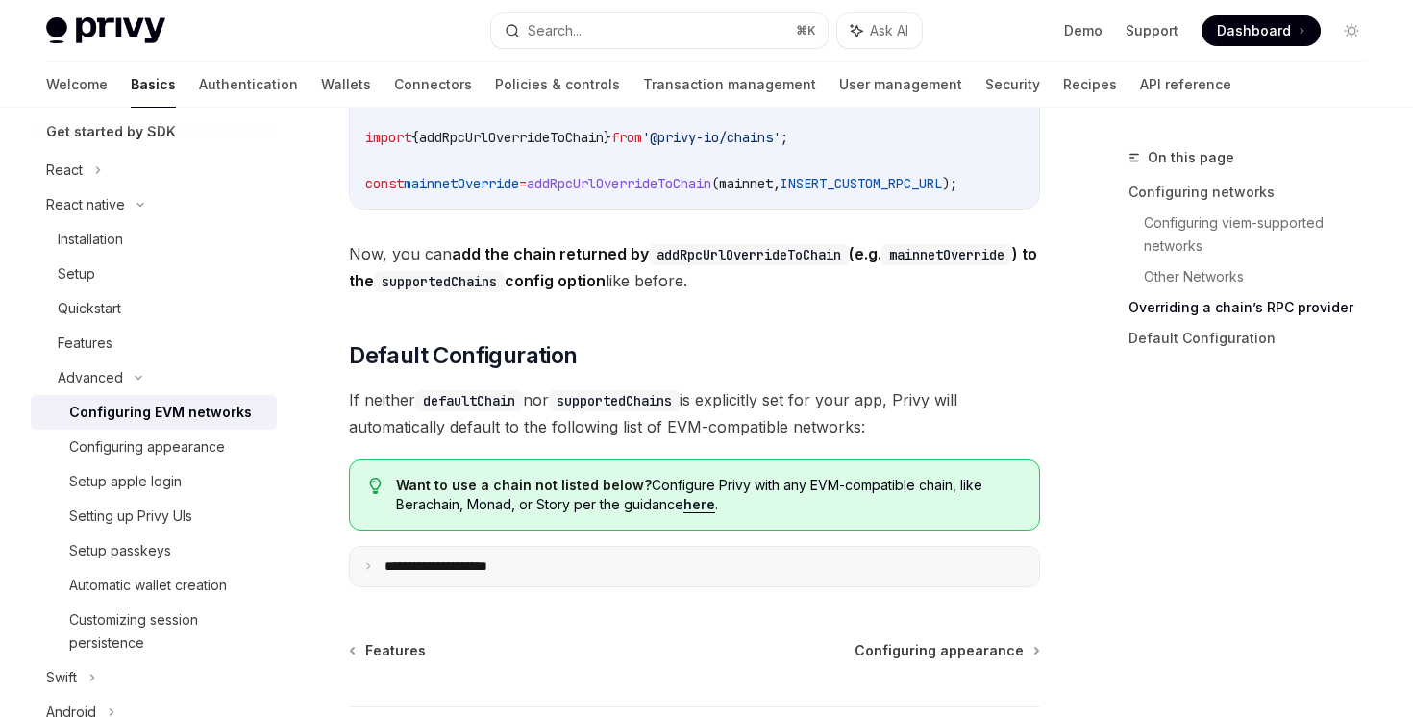
click at [496, 587] on summary "**********" at bounding box center [694, 567] width 689 height 40
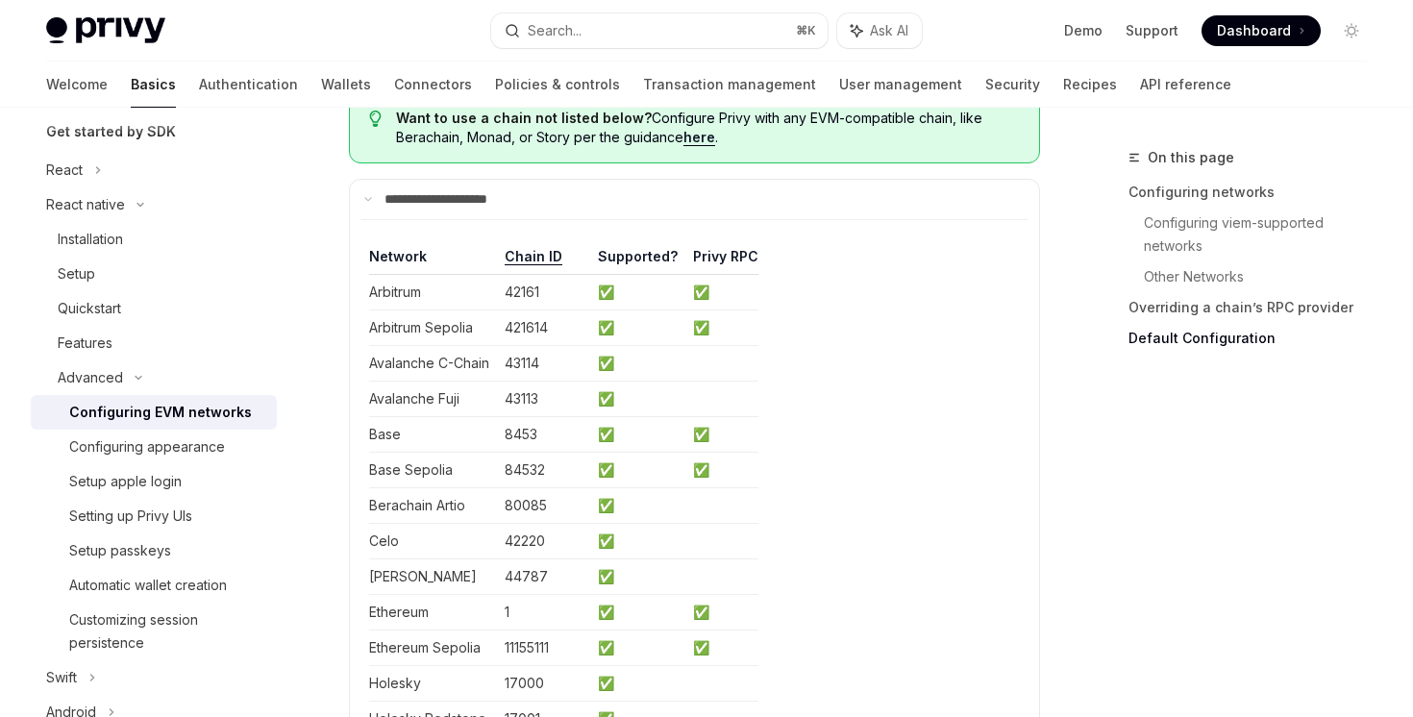
scroll to position [2816, 0]
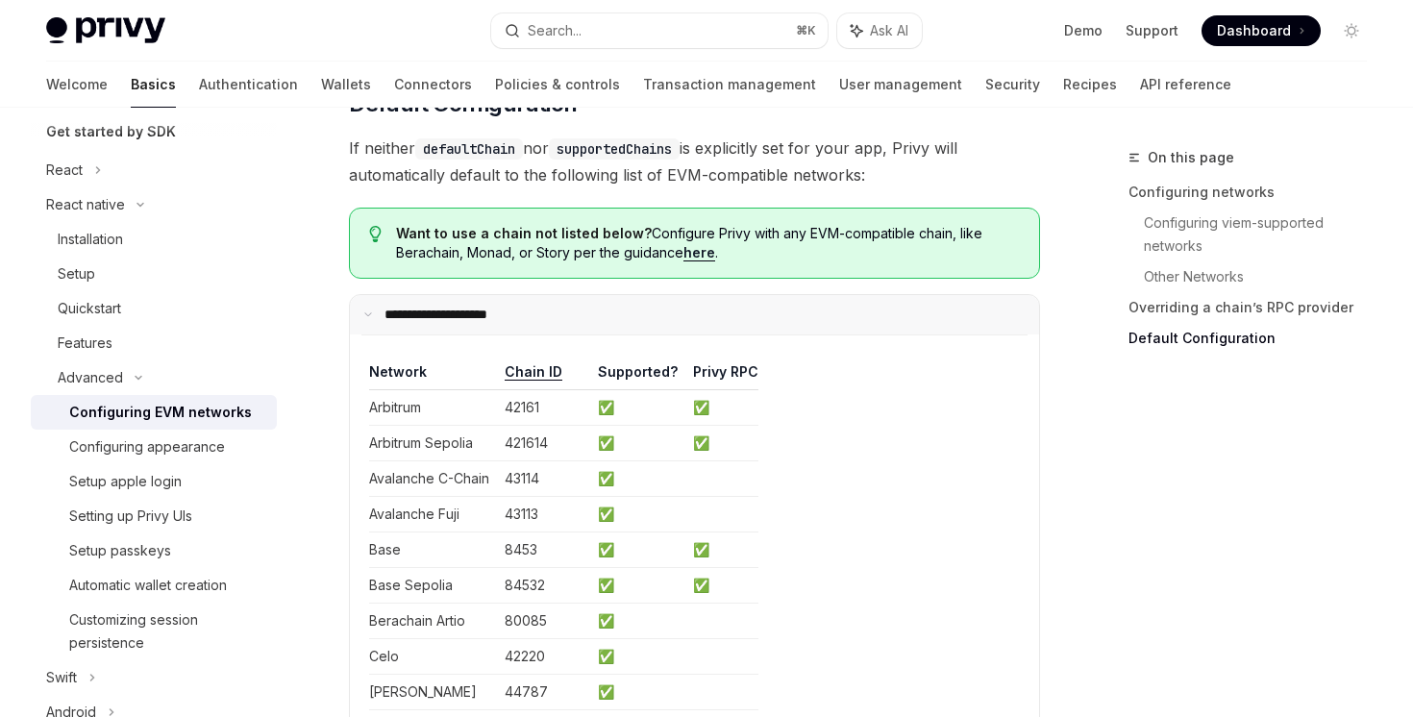
click at [459, 324] on p "**********" at bounding box center [454, 315] width 140 height 17
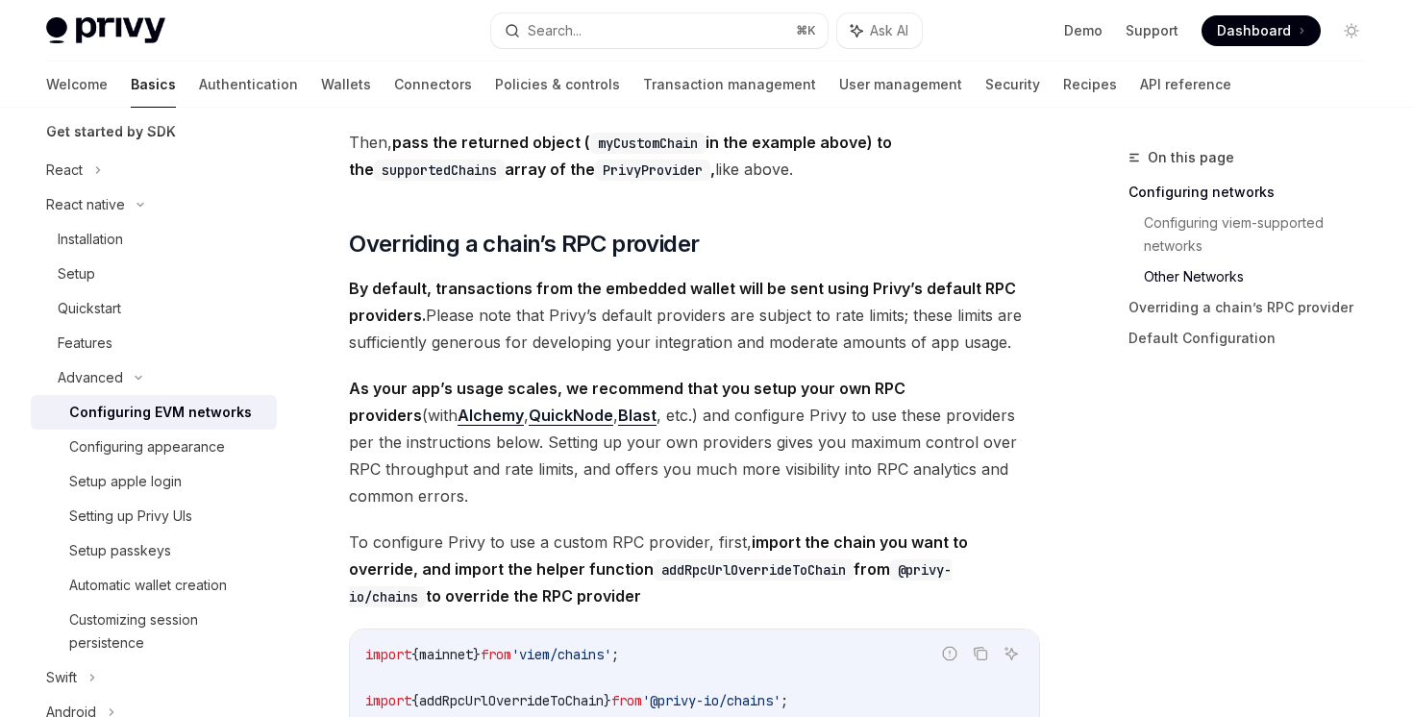
scroll to position [1935, 0]
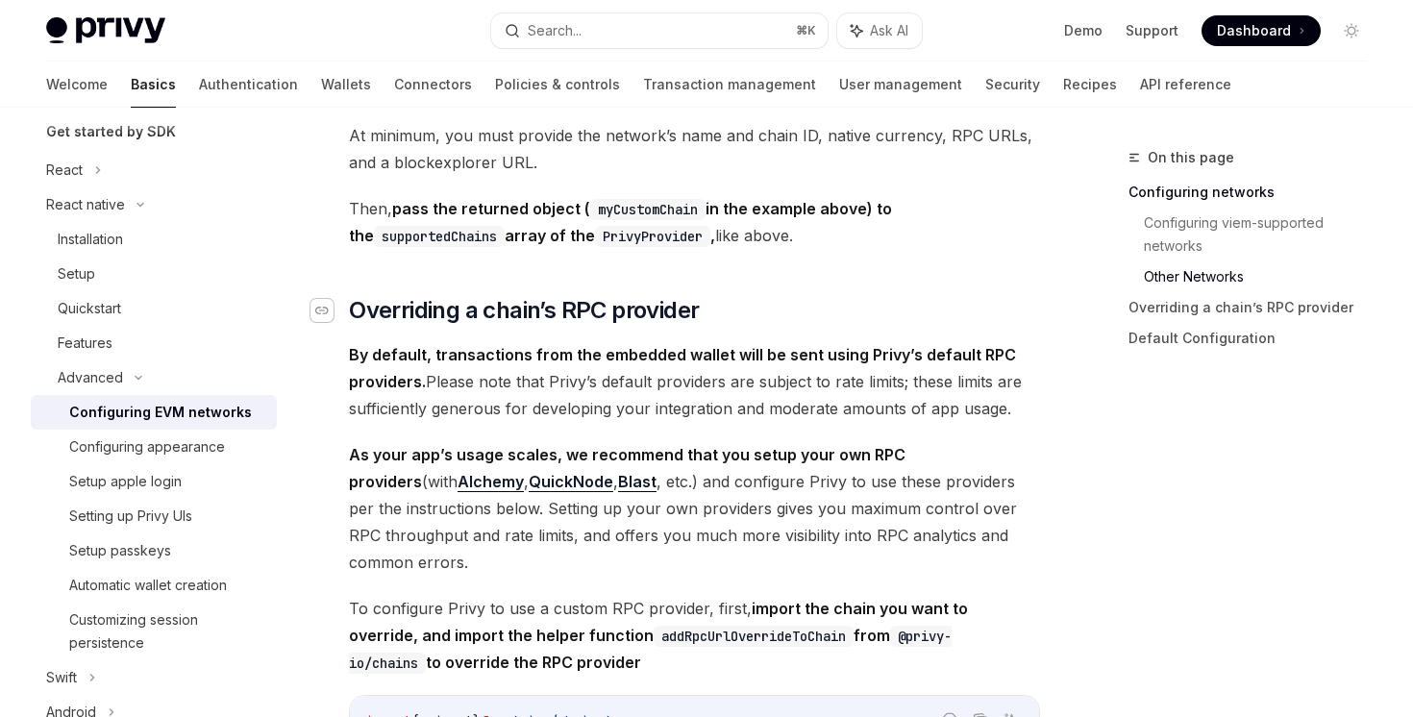
click at [324, 316] on icon "Navigate to header" at bounding box center [321, 311] width 13 height 12
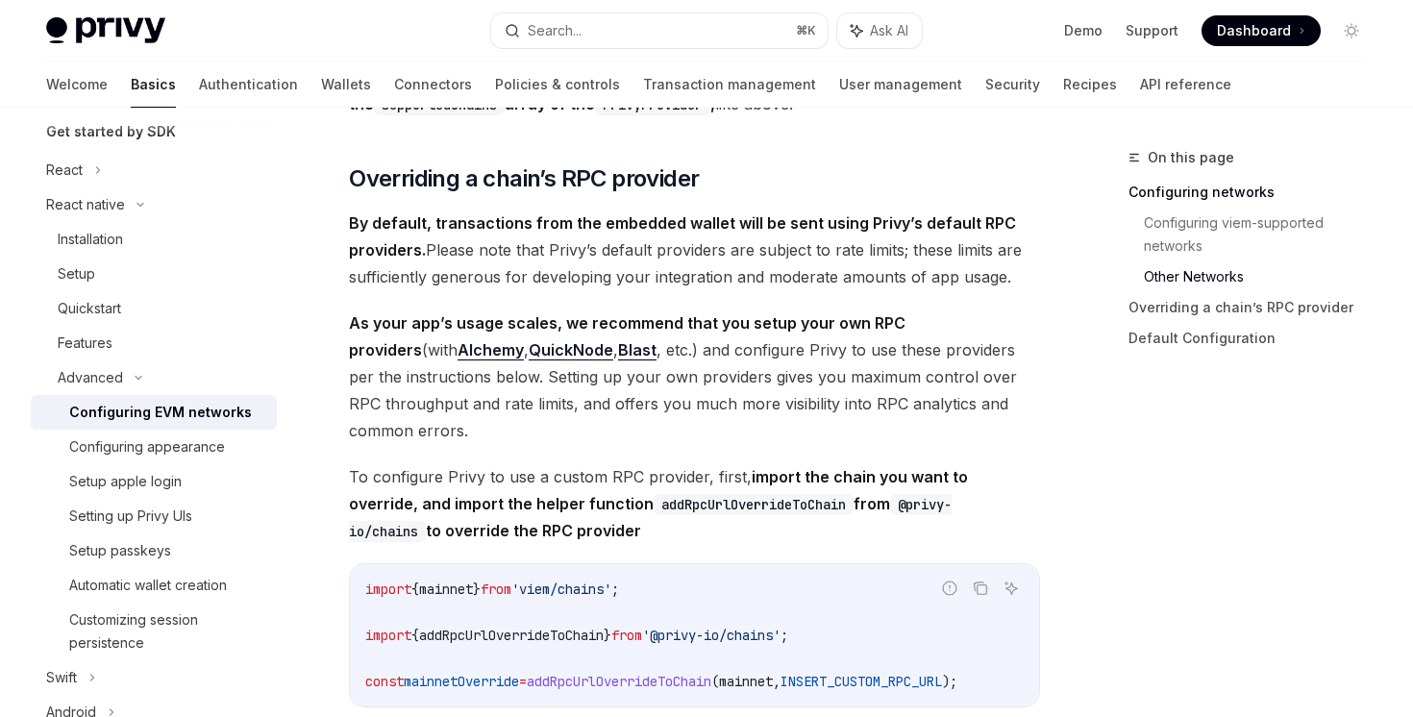
scroll to position [2059, 0]
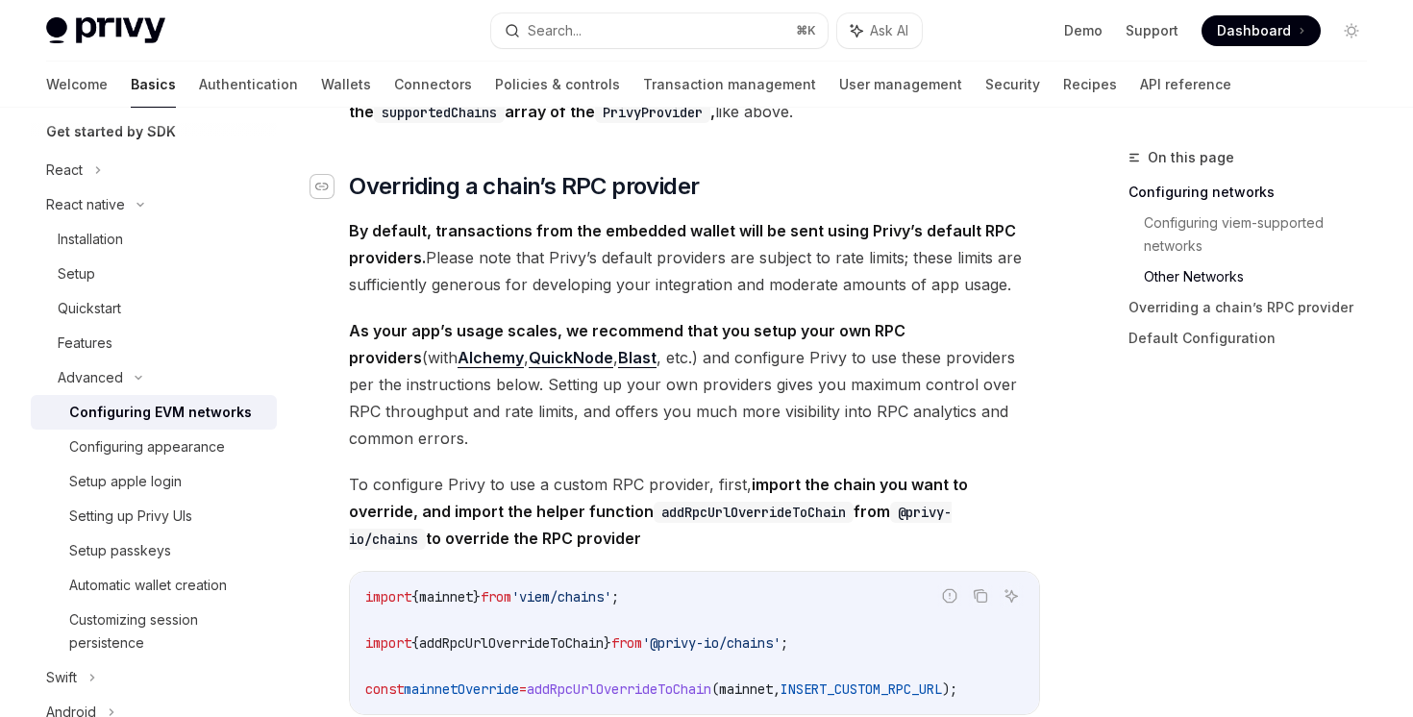
click at [324, 192] on icon "Navigate to header" at bounding box center [321, 187] width 13 height 12
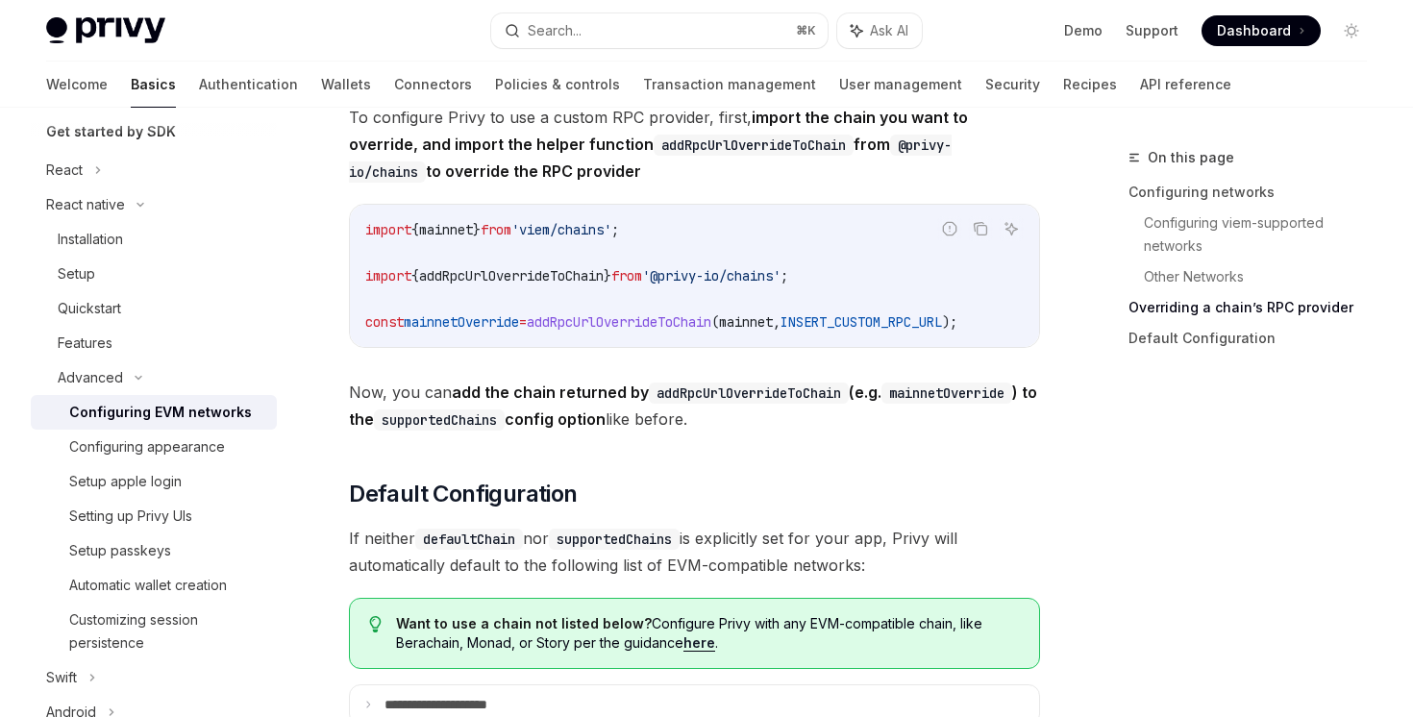
scroll to position [0, 0]
click at [612, 429] on strong "add the chain returned by addRpcUrlOverrideToChain (e.g. mainnetOverride ) to t…" at bounding box center [693, 406] width 688 height 46
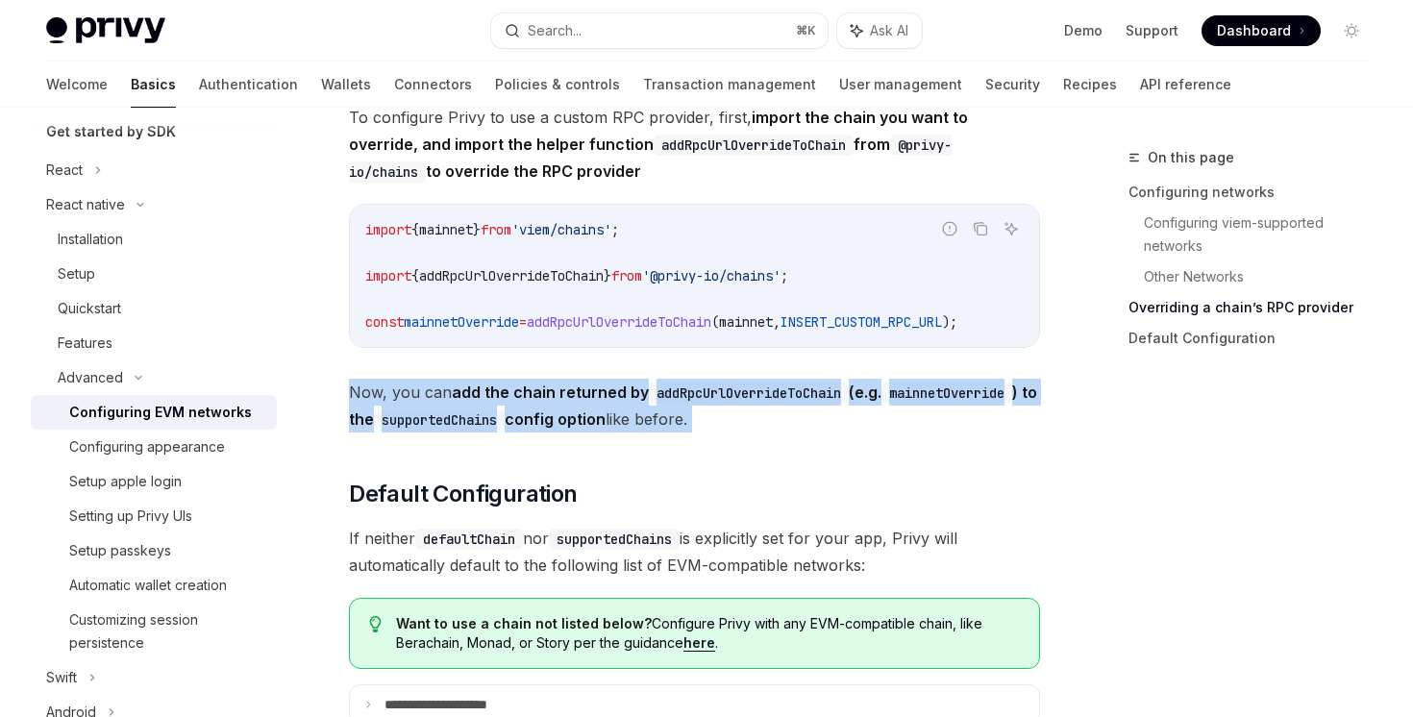
click at [612, 429] on strong "add the chain returned by addRpcUrlOverrideToChain (e.g. mainnetOverride ) to t…" at bounding box center [693, 406] width 688 height 46
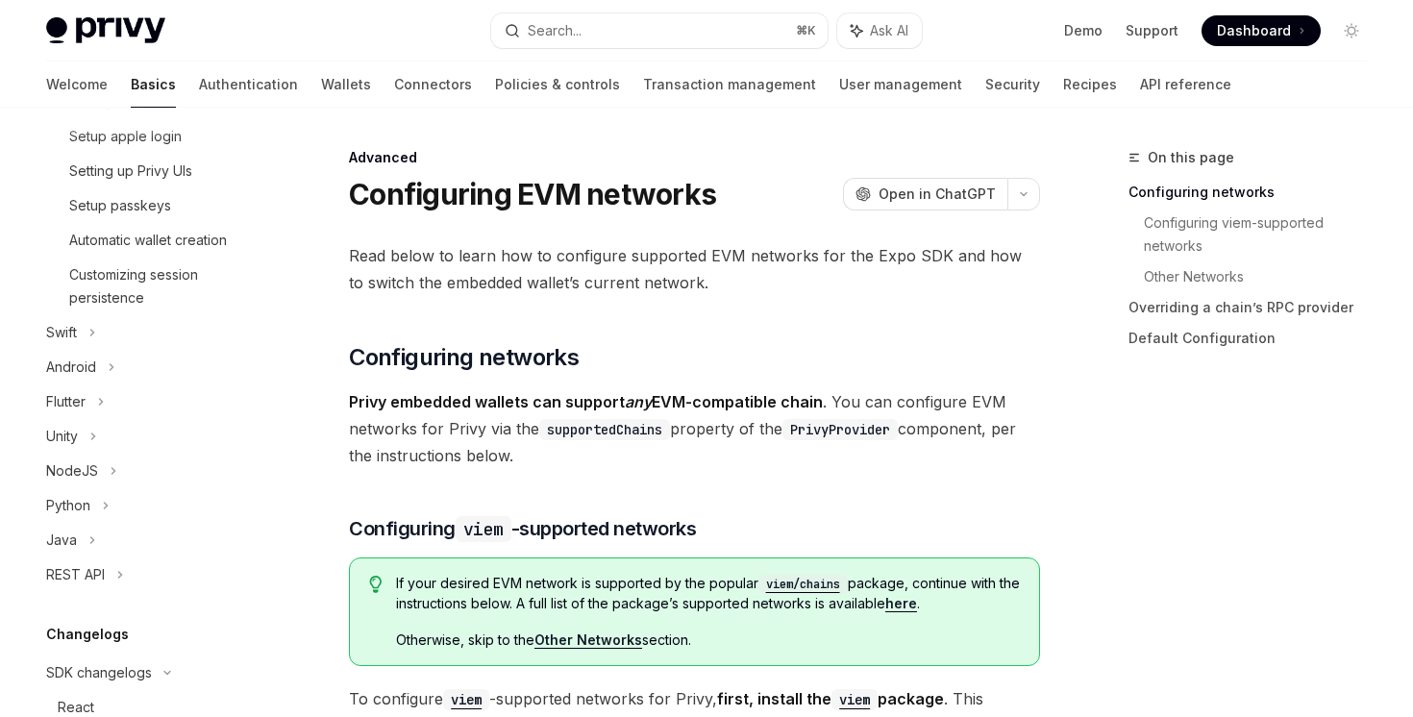
scroll to position [625, 0]
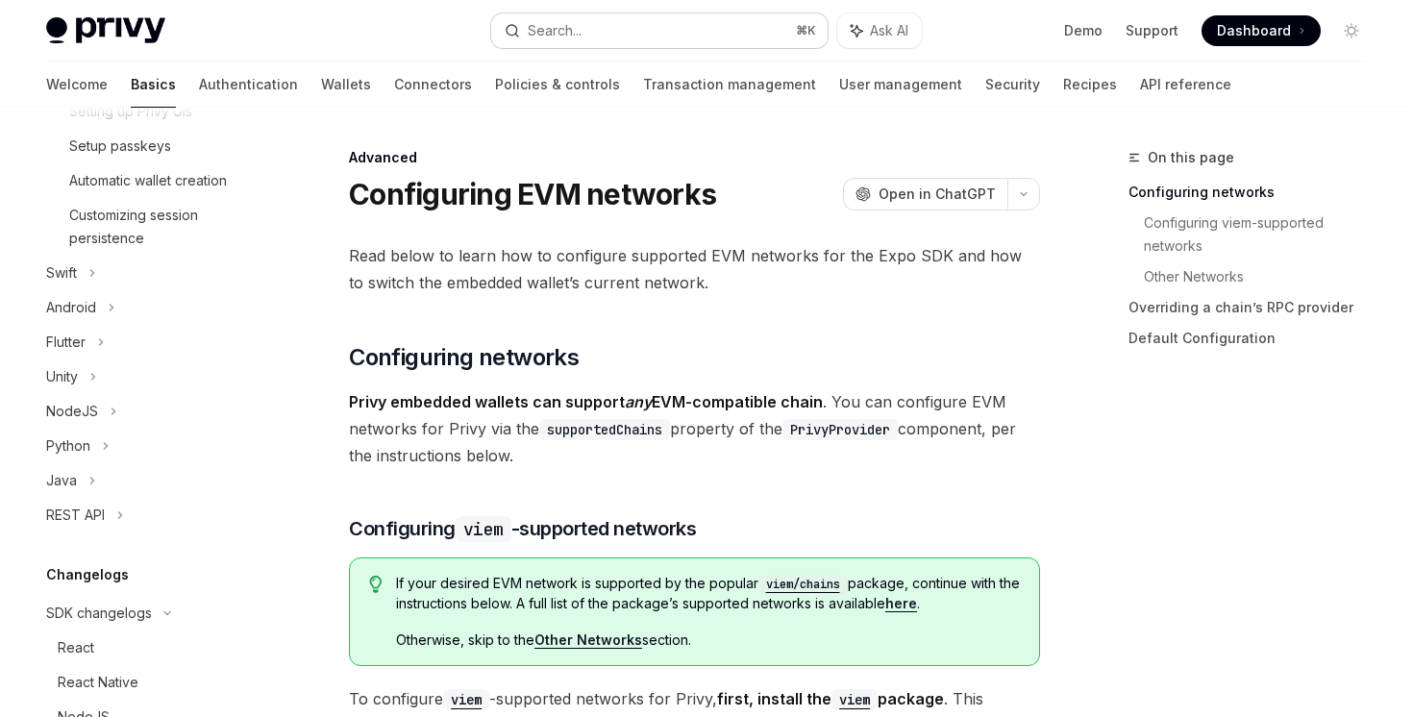
click at [708, 31] on button "Search... ⌘ K" at bounding box center [658, 30] width 335 height 35
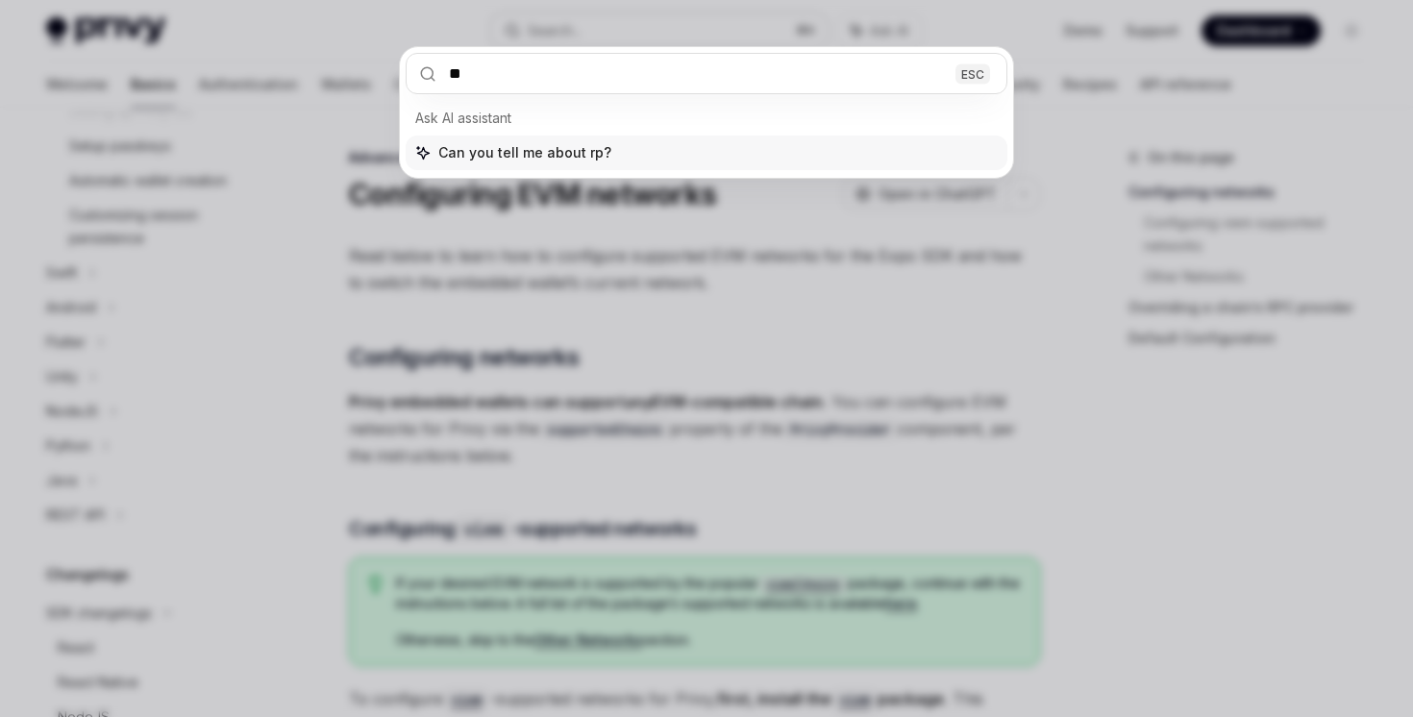
type input "***"
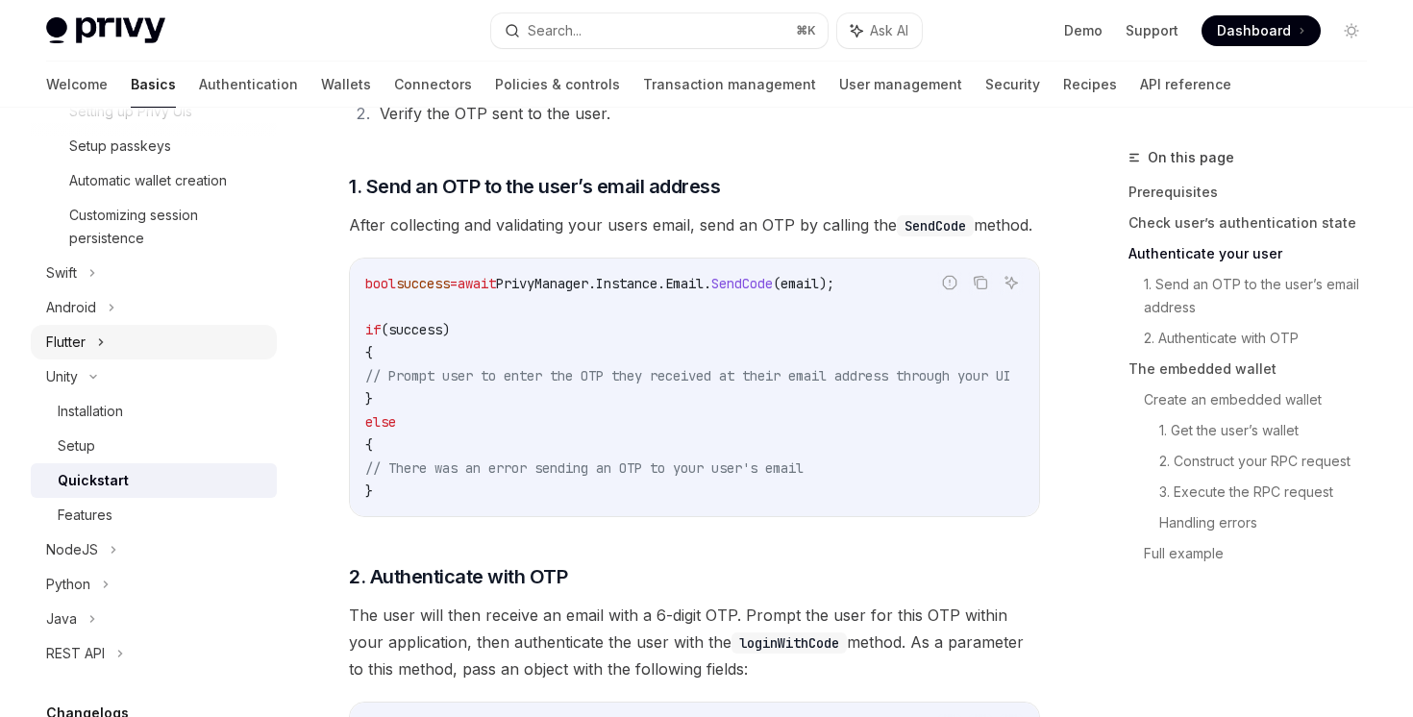
scroll to position [204, 0]
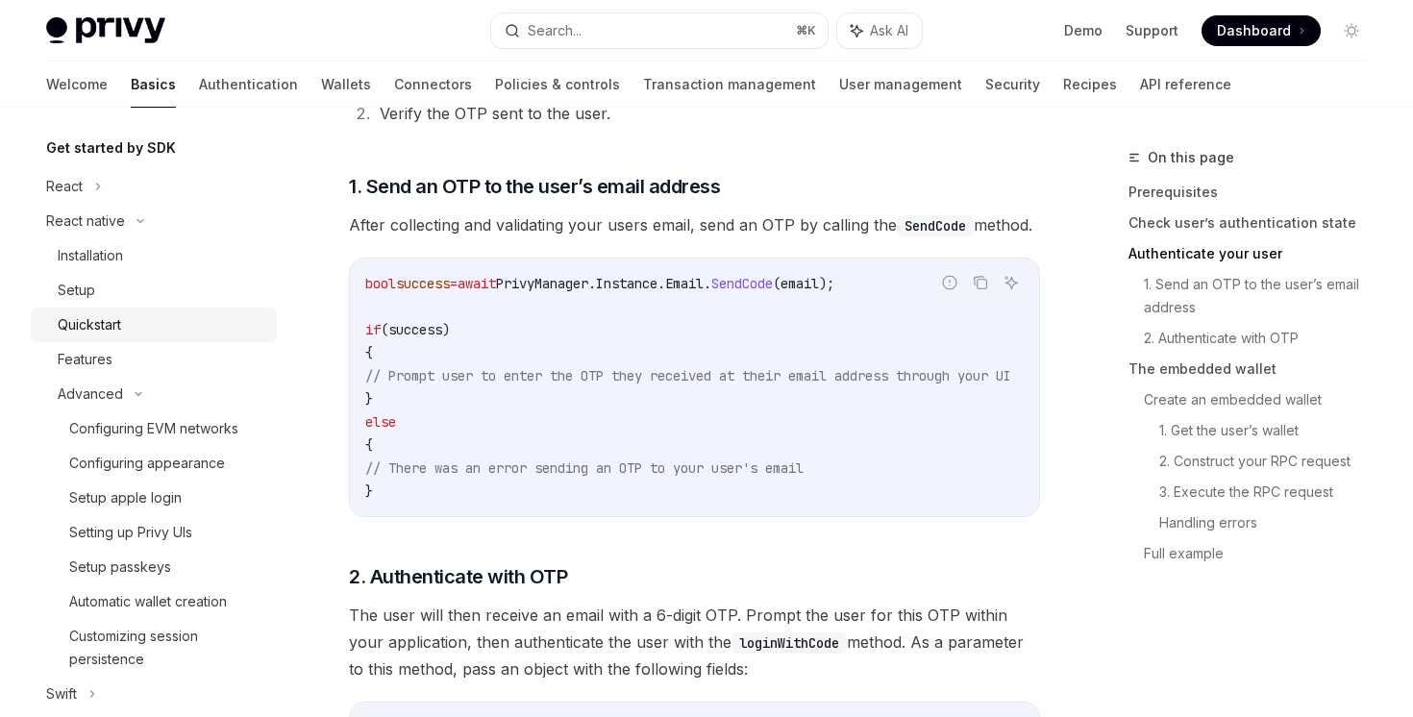
click at [150, 323] on div "Quickstart" at bounding box center [162, 324] width 208 height 23
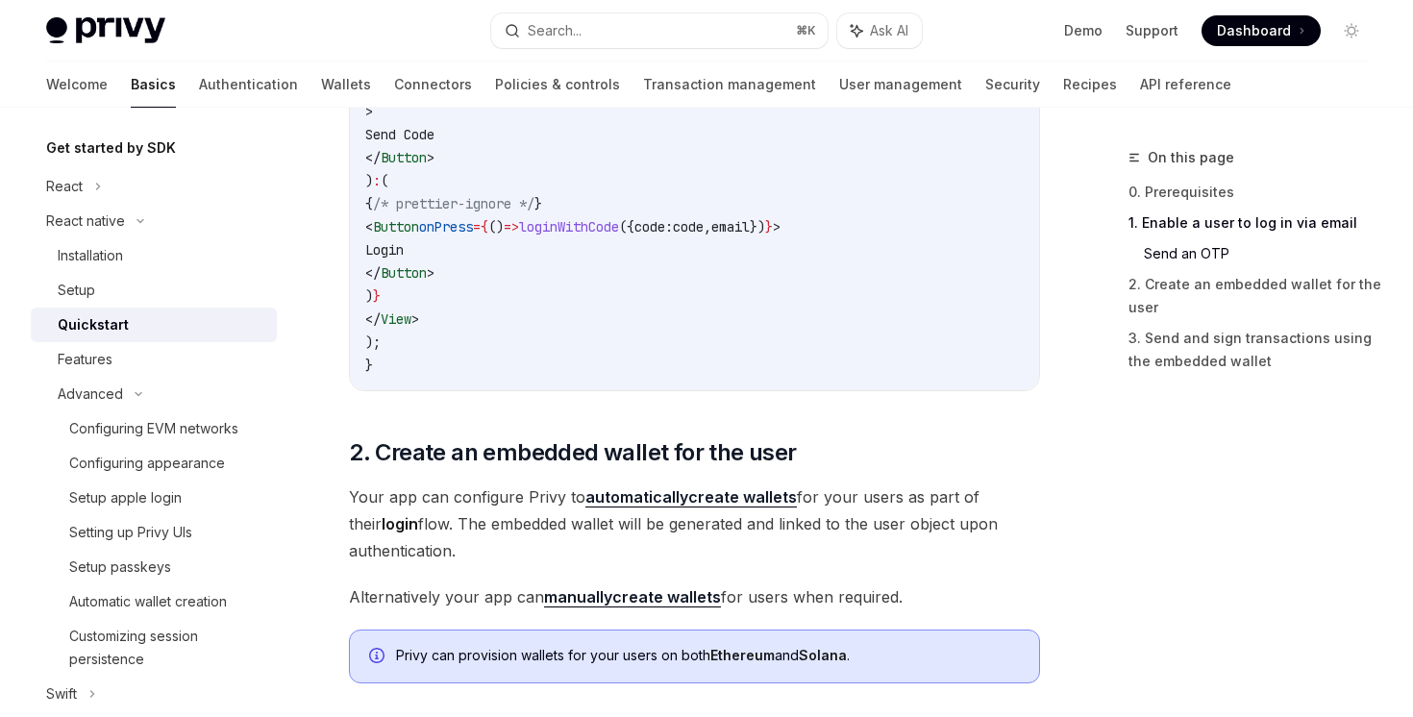
scroll to position [1578, 0]
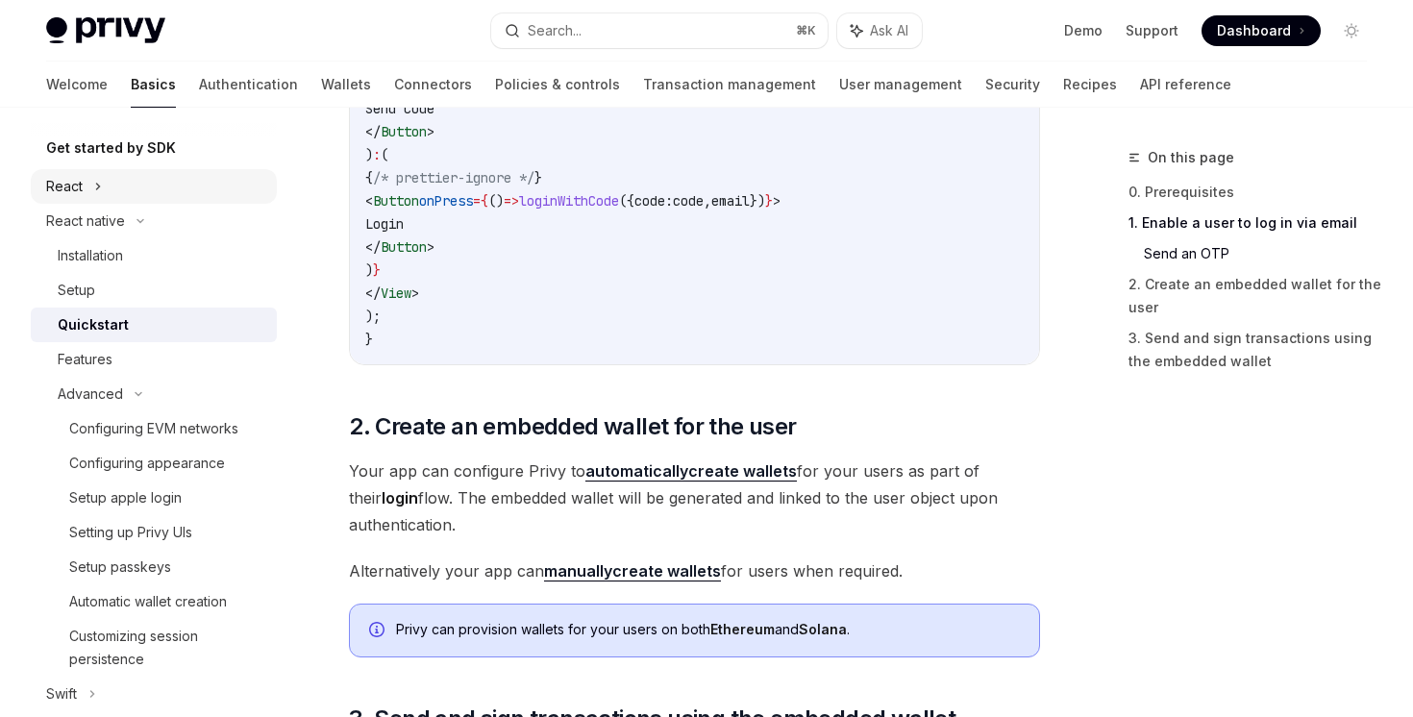
click at [96, 191] on icon at bounding box center [98, 186] width 8 height 23
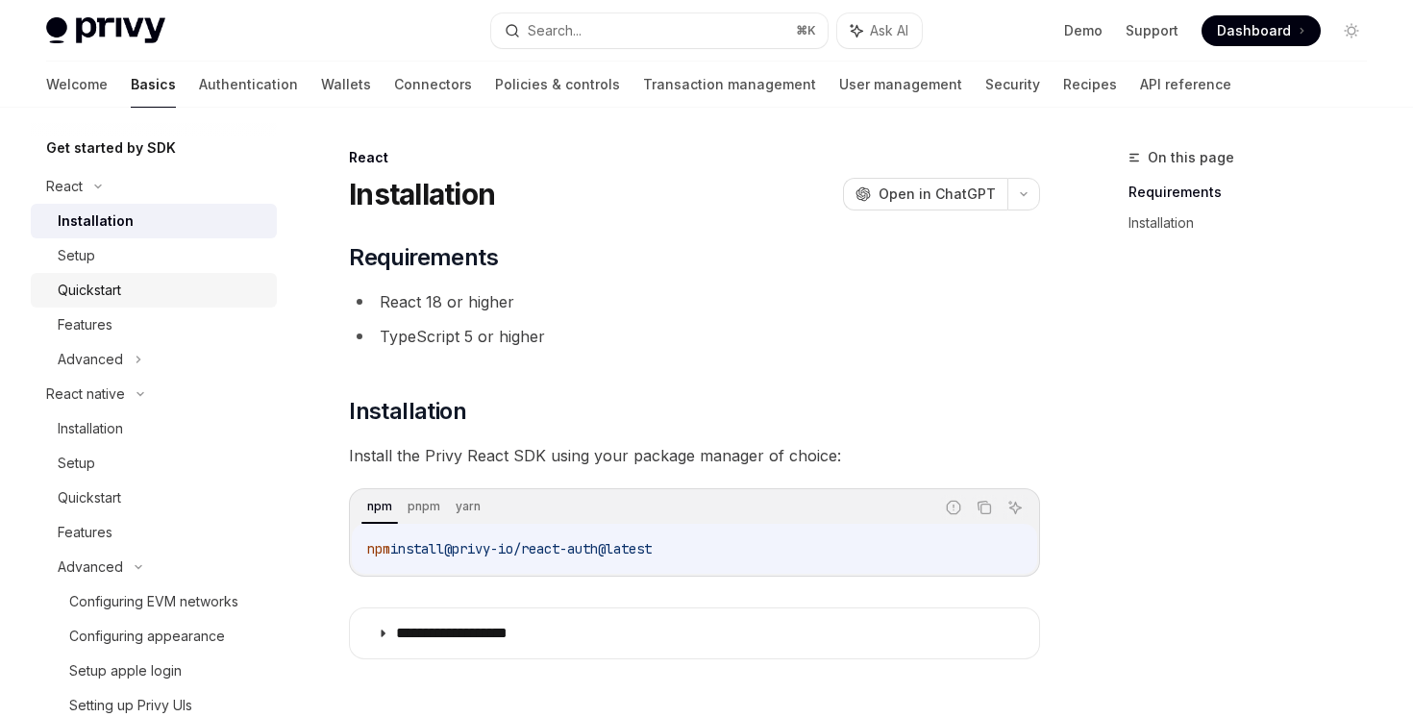
click at [142, 281] on div "Quickstart" at bounding box center [162, 290] width 208 height 23
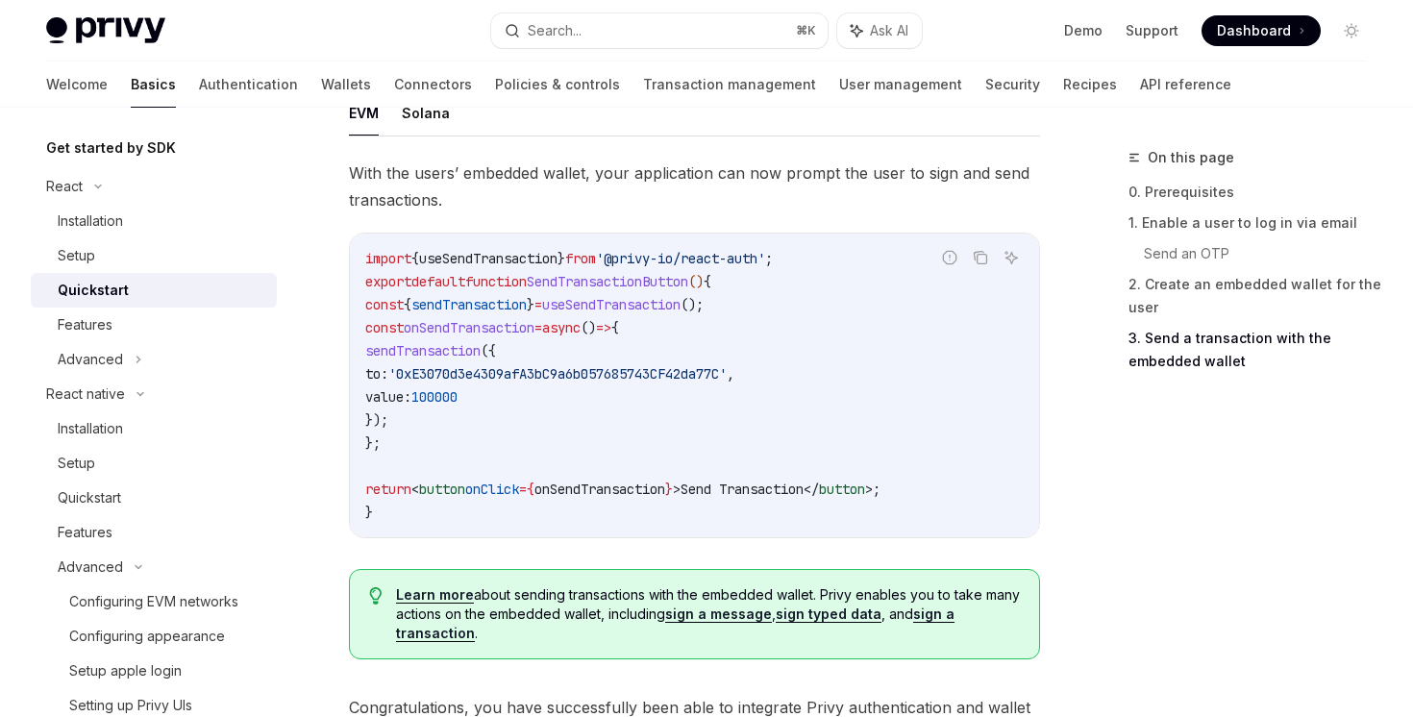
scroll to position [2077, 0]
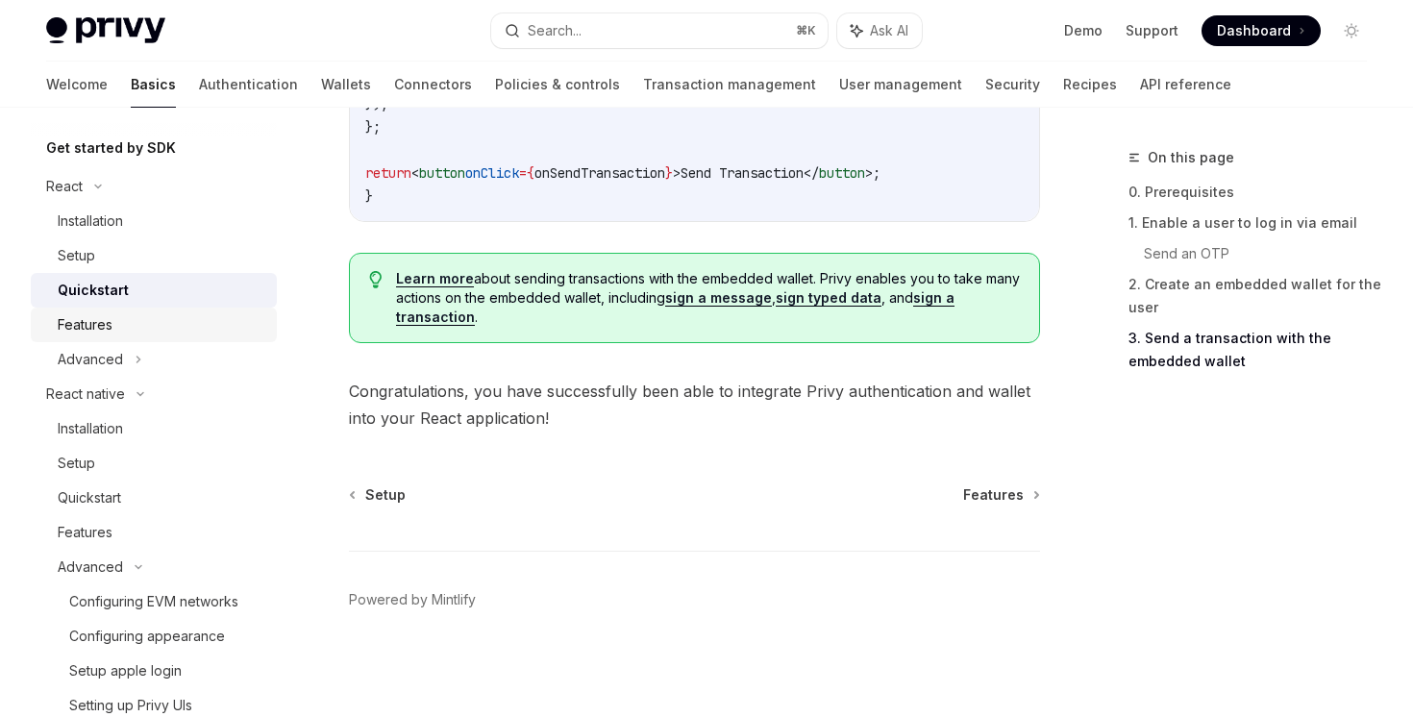
click at [185, 330] on div "Features" at bounding box center [162, 324] width 208 height 23
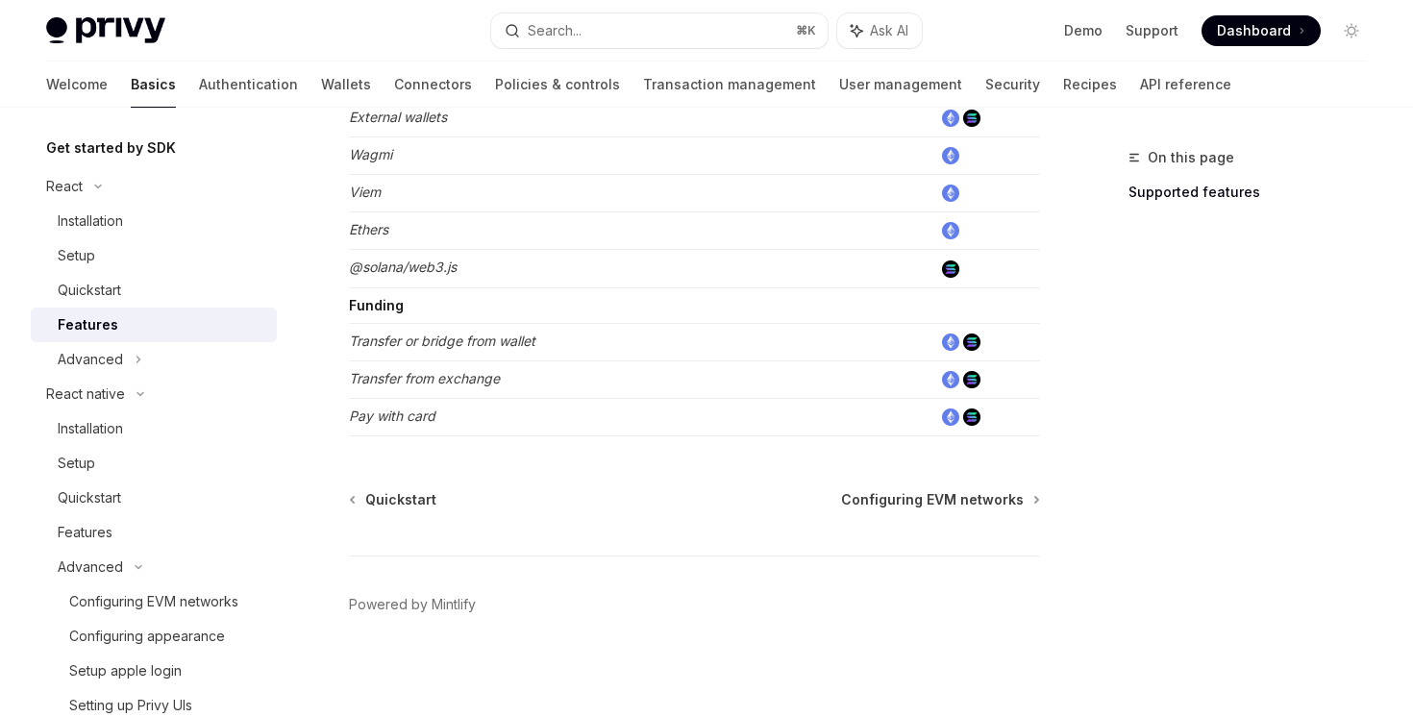
scroll to position [1328, 0]
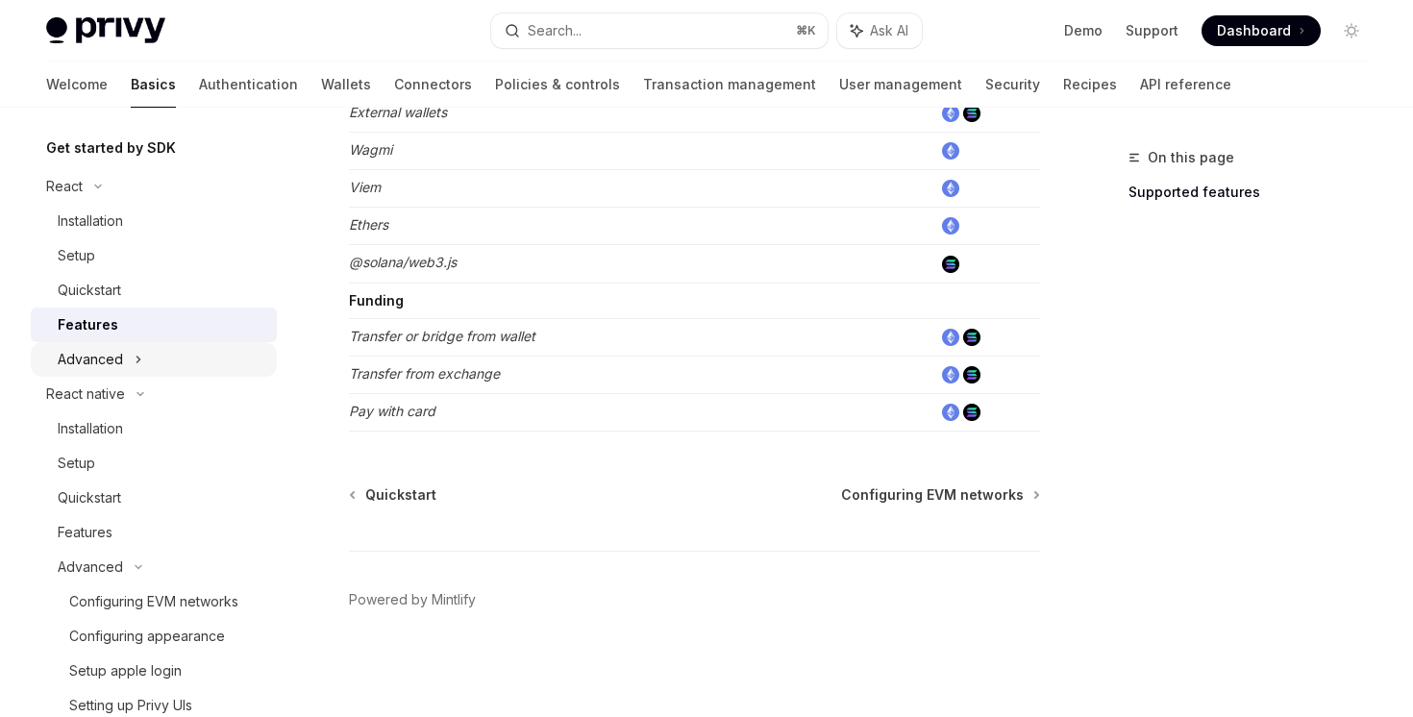
click at [184, 346] on div "Advanced" at bounding box center [154, 359] width 246 height 35
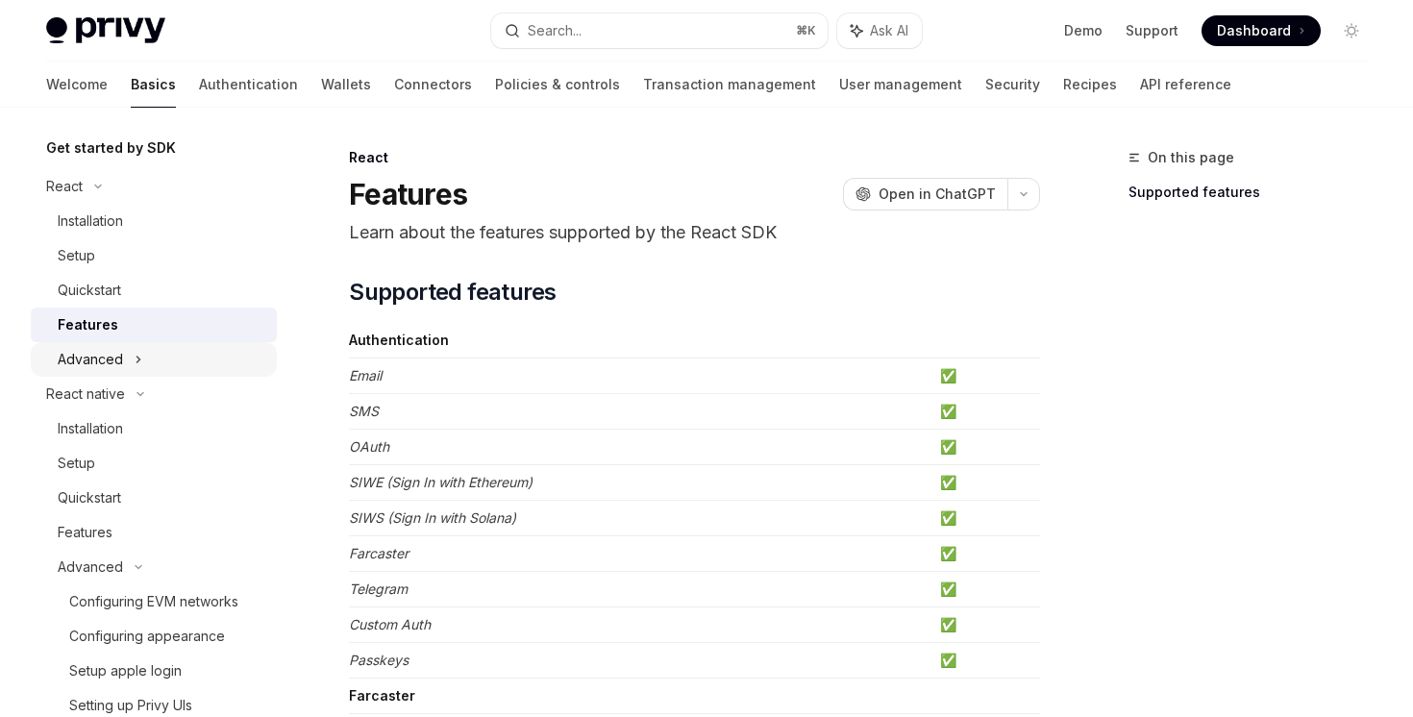
type textarea "*"
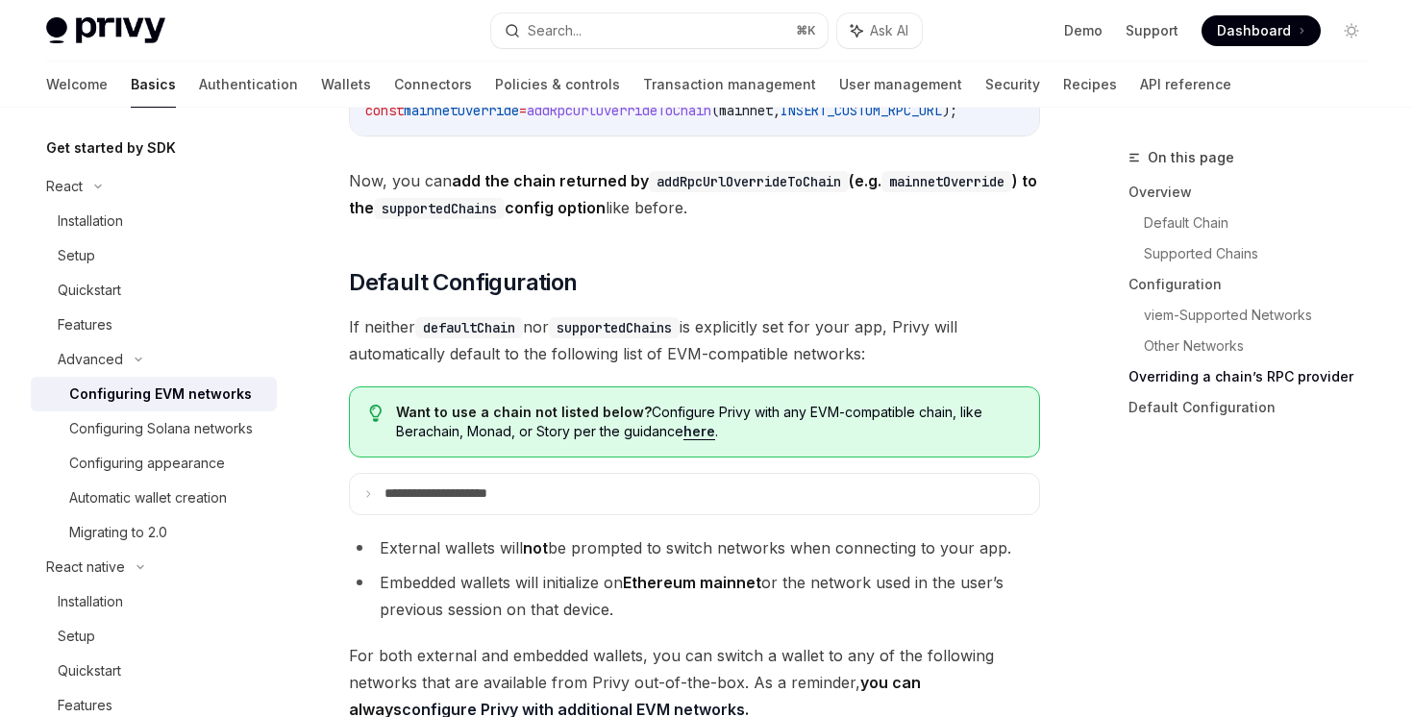
scroll to position [4627, 0]
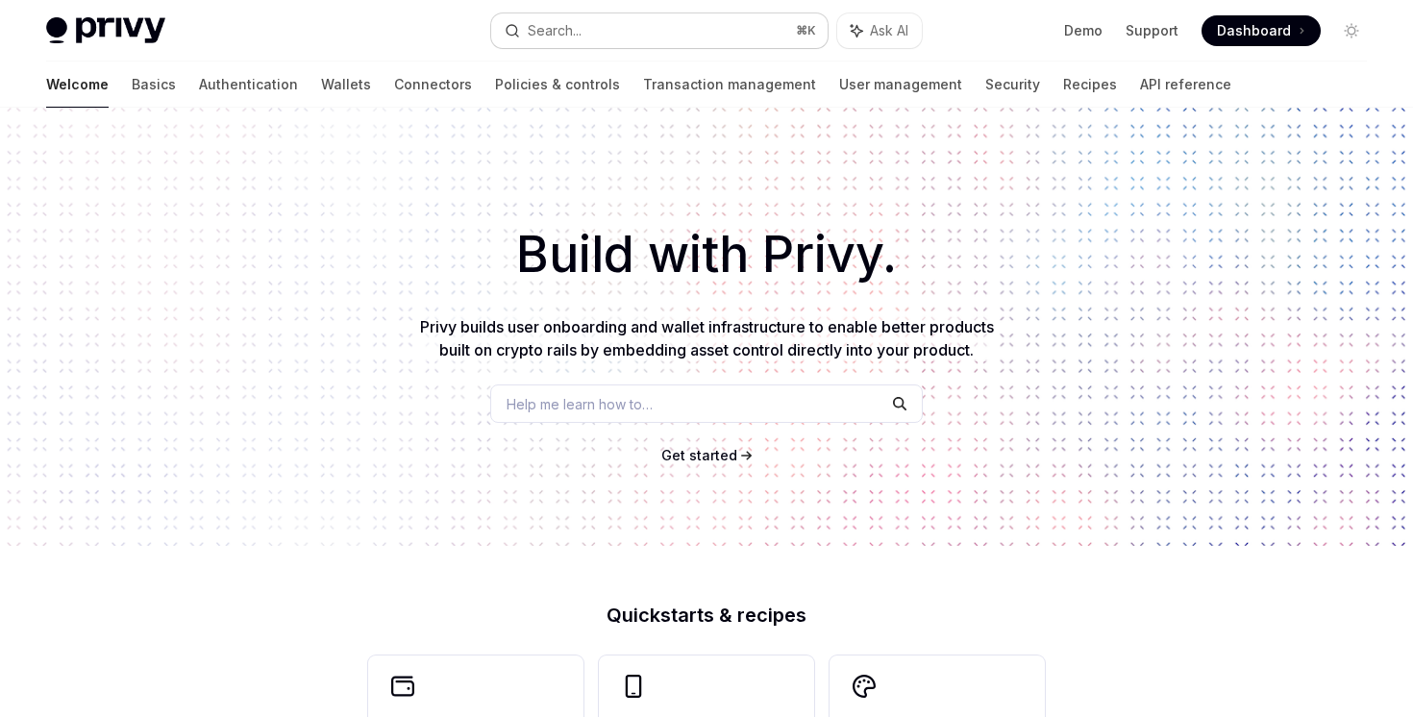
click at [640, 31] on button "Search... ⌘ K" at bounding box center [658, 30] width 335 height 35
type textarea "*"
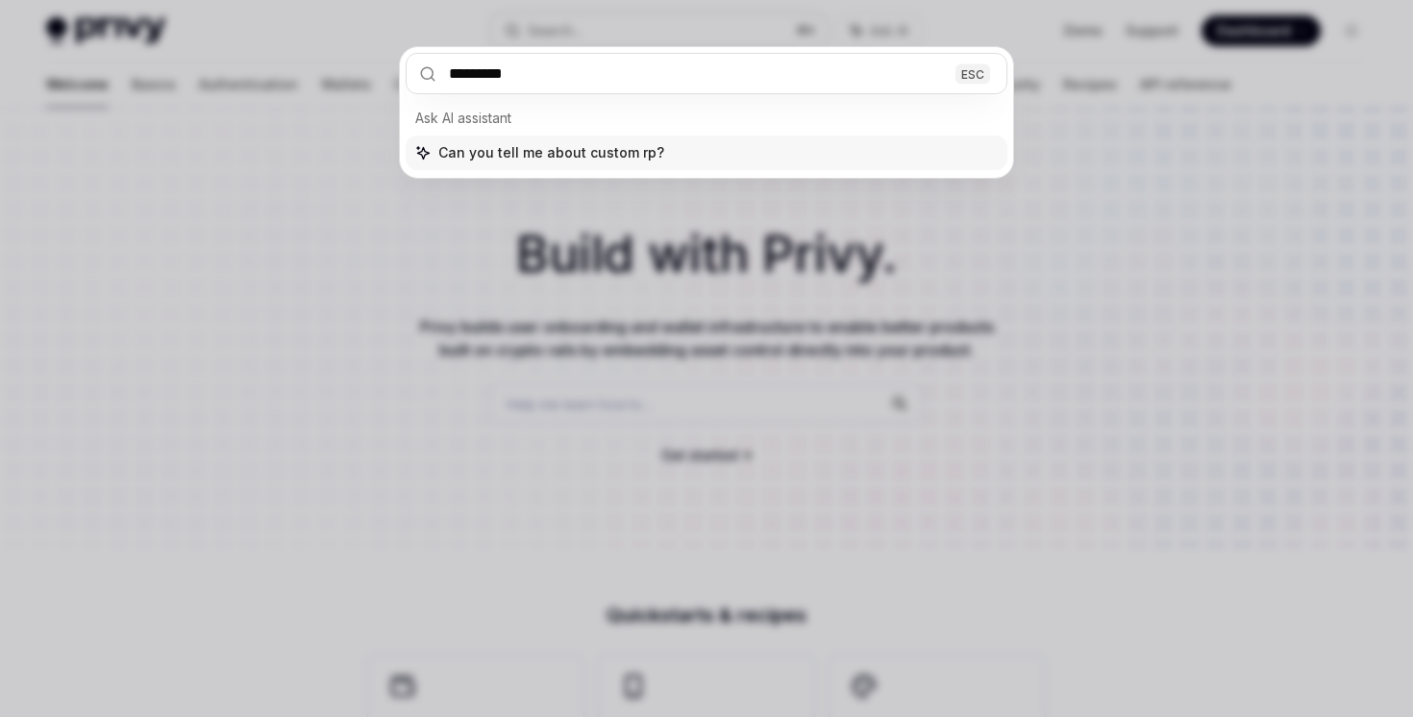
type input "**********"
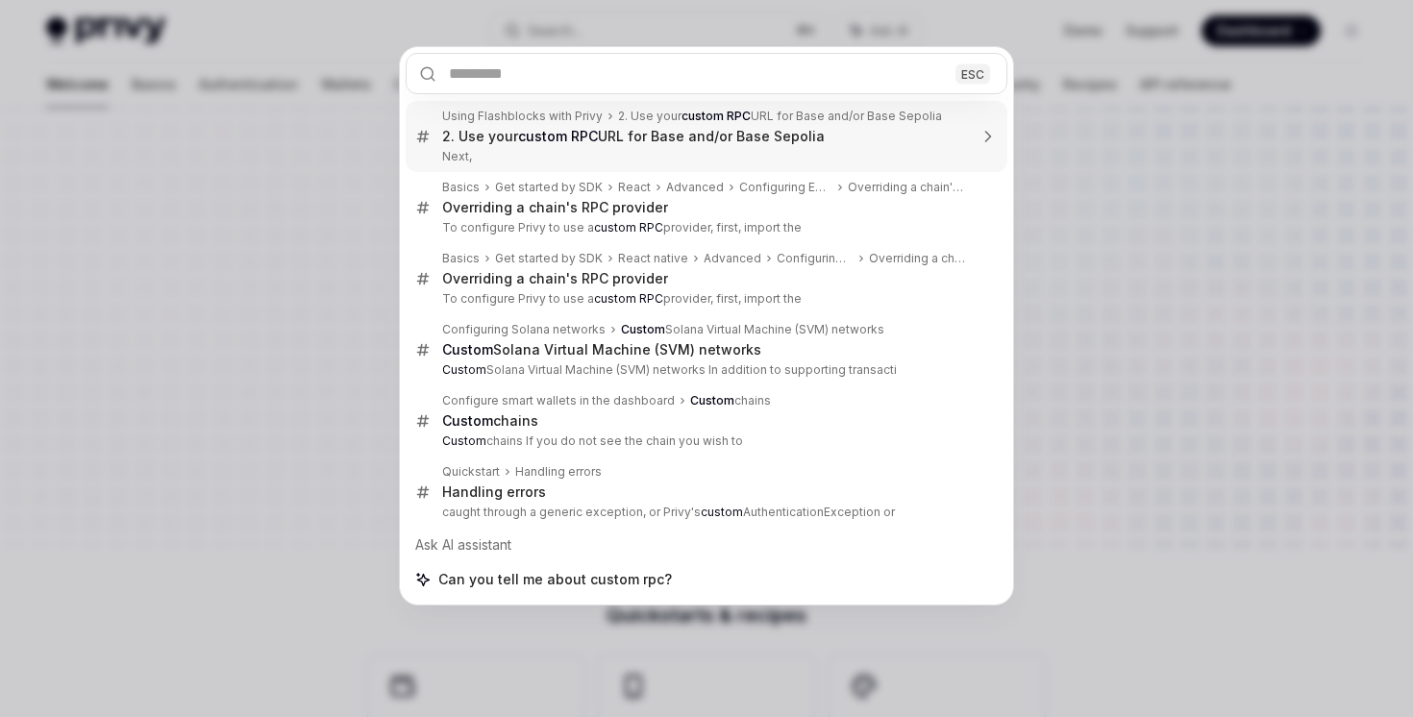
type textarea "*"
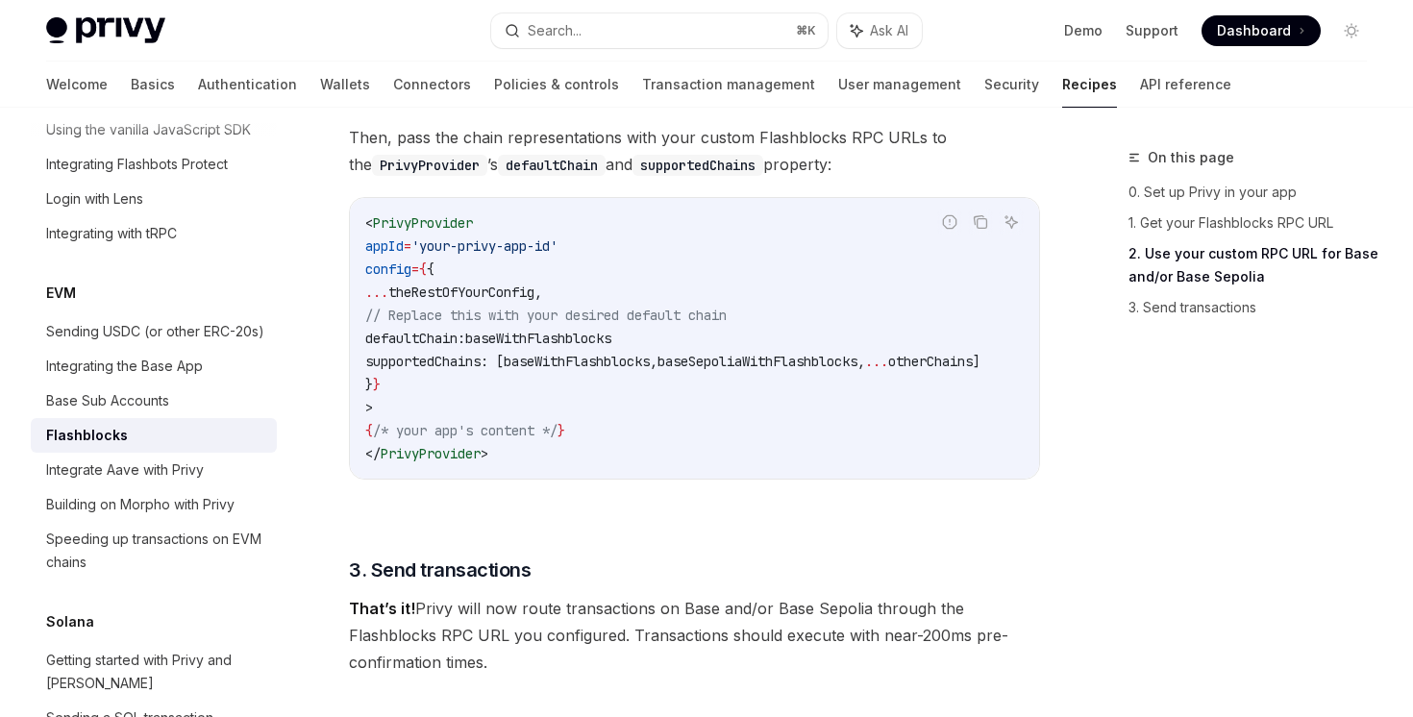
scroll to position [1430, 0]
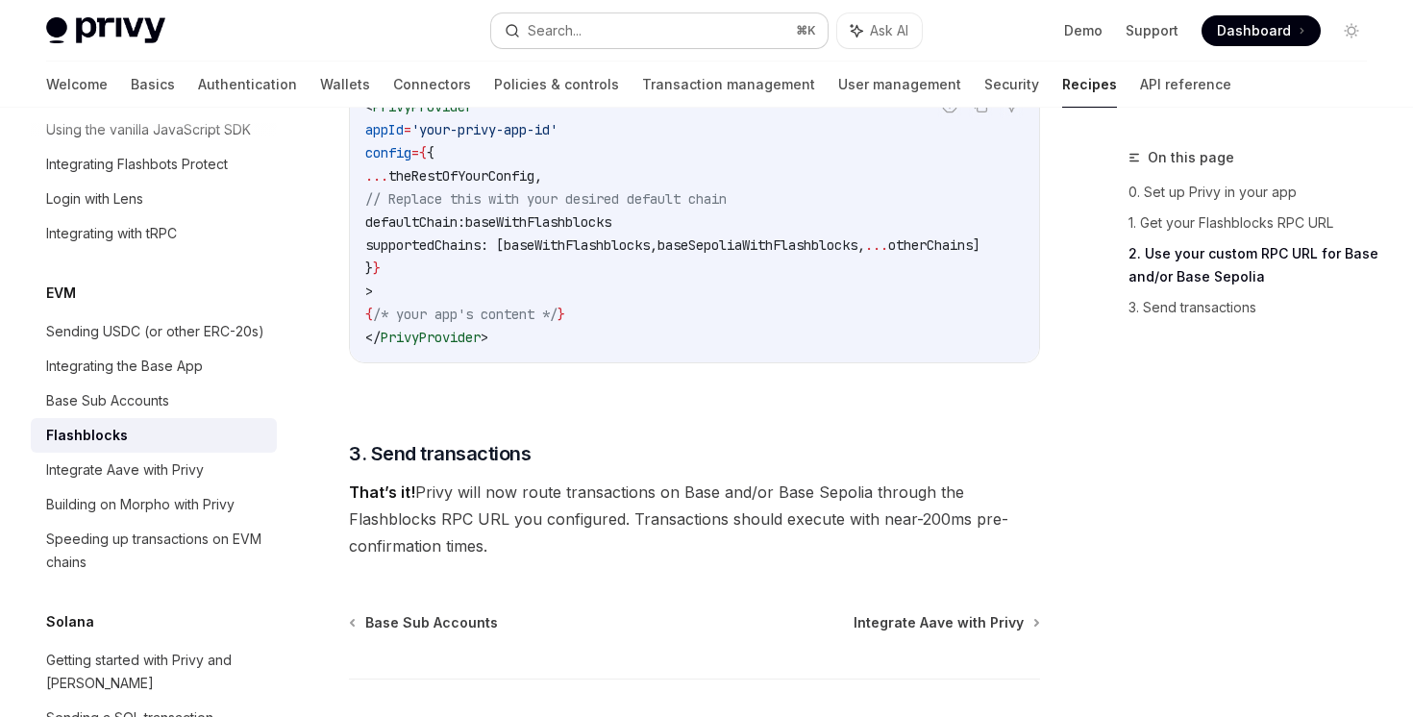
click at [631, 28] on button "Search... ⌘ K" at bounding box center [658, 30] width 335 height 35
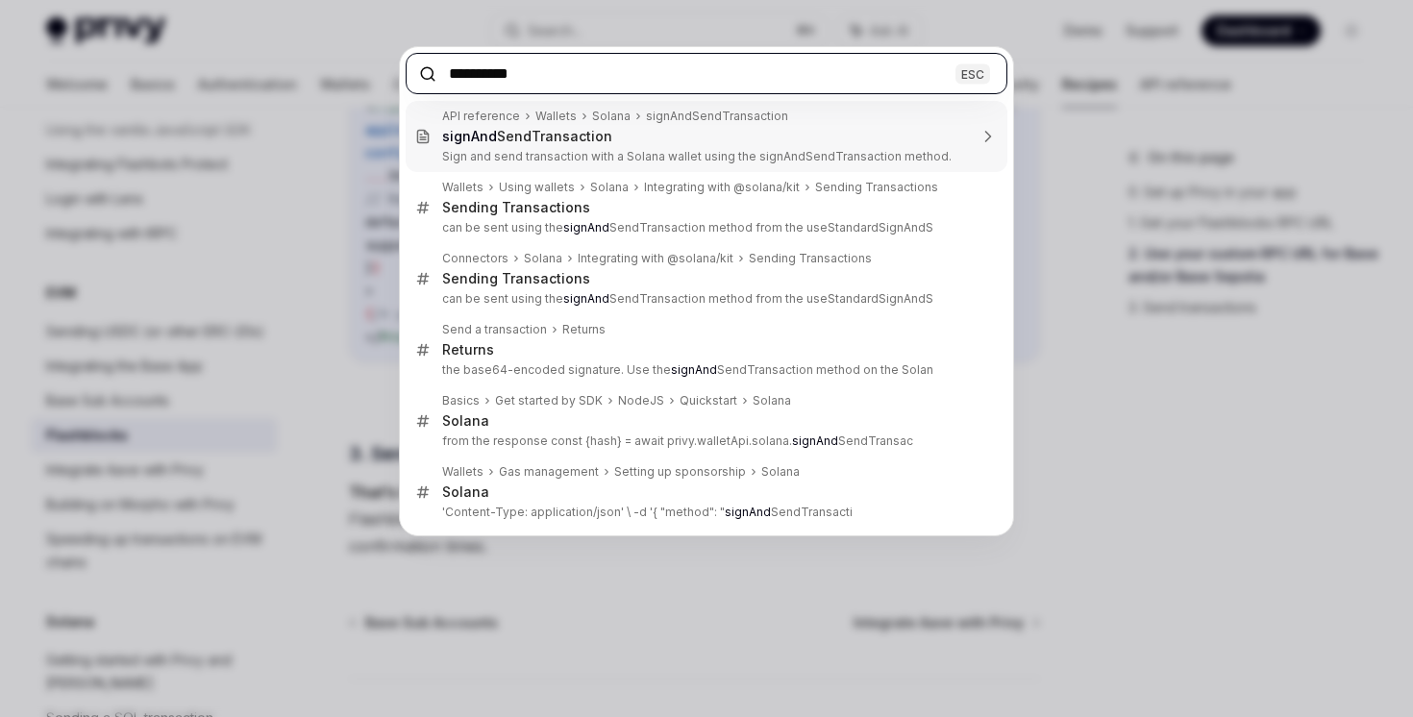
type input "**********"
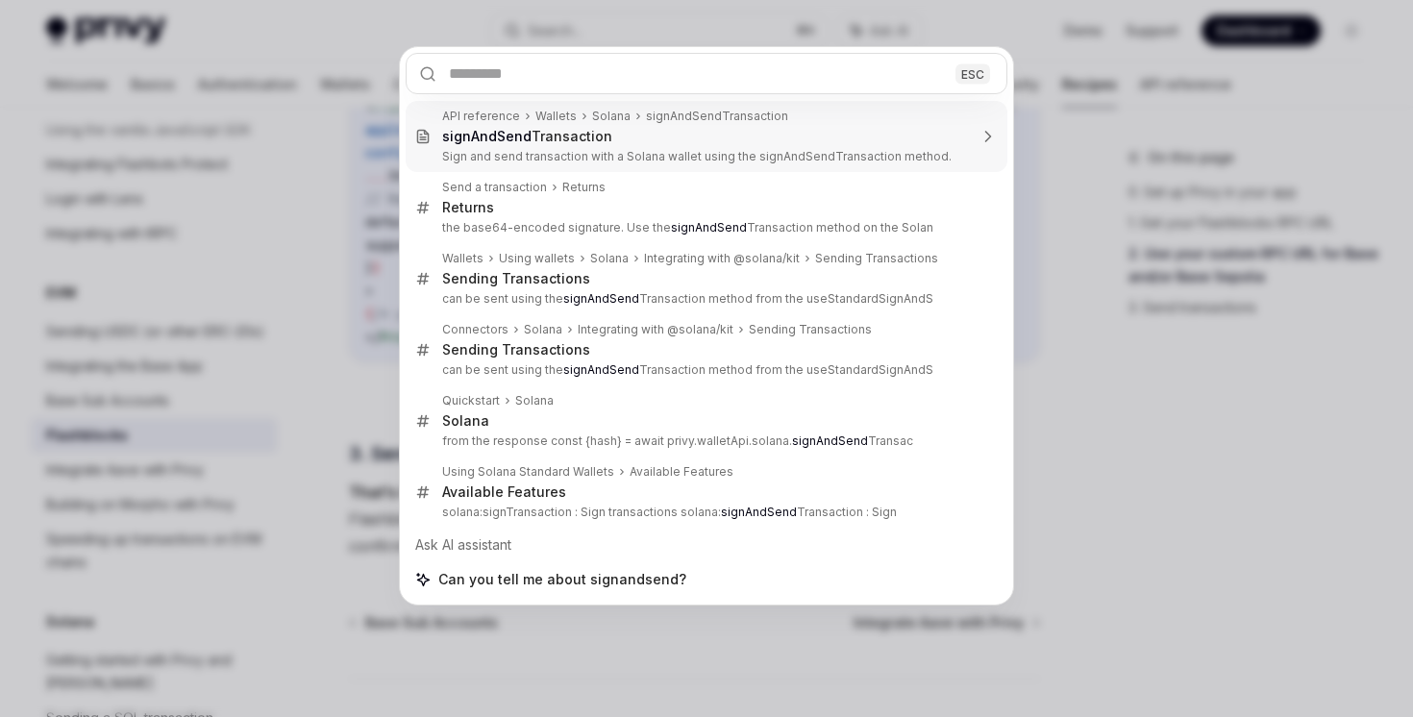
type textarea "*"
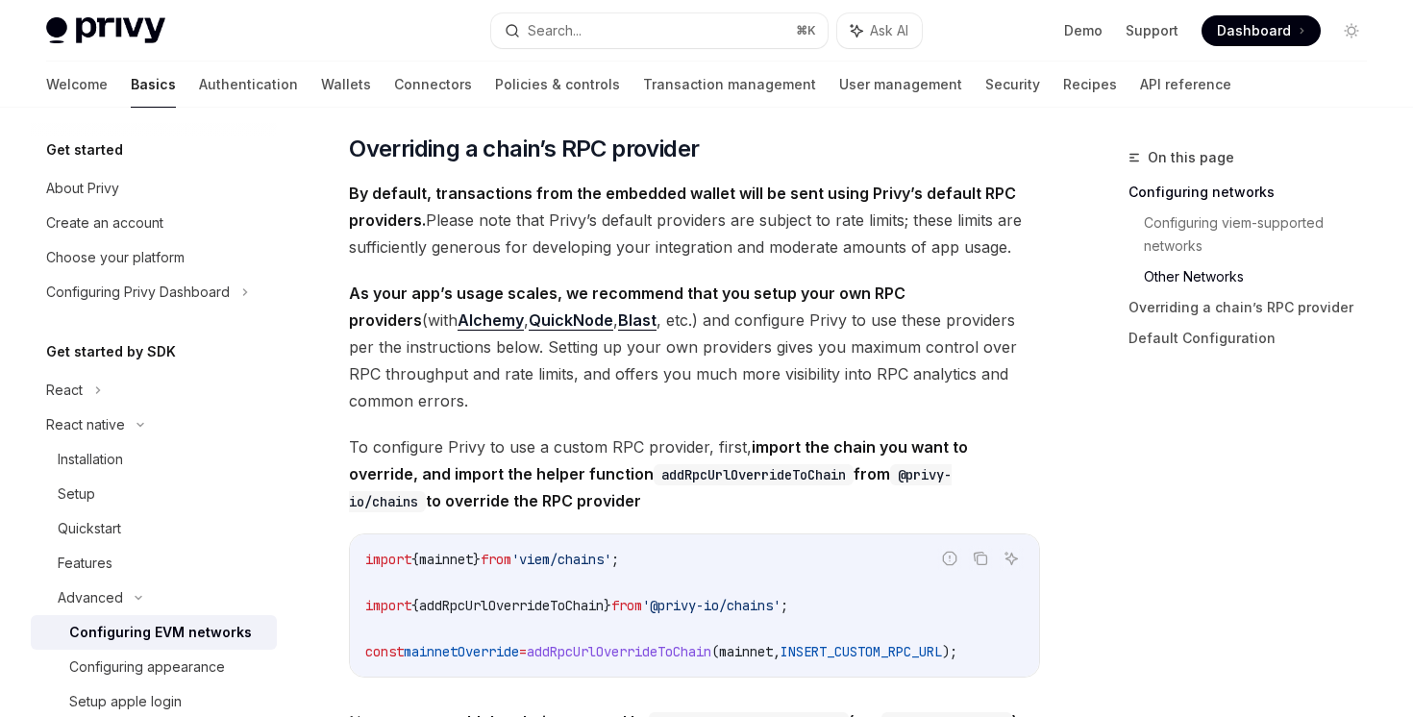
scroll to position [2105, 0]
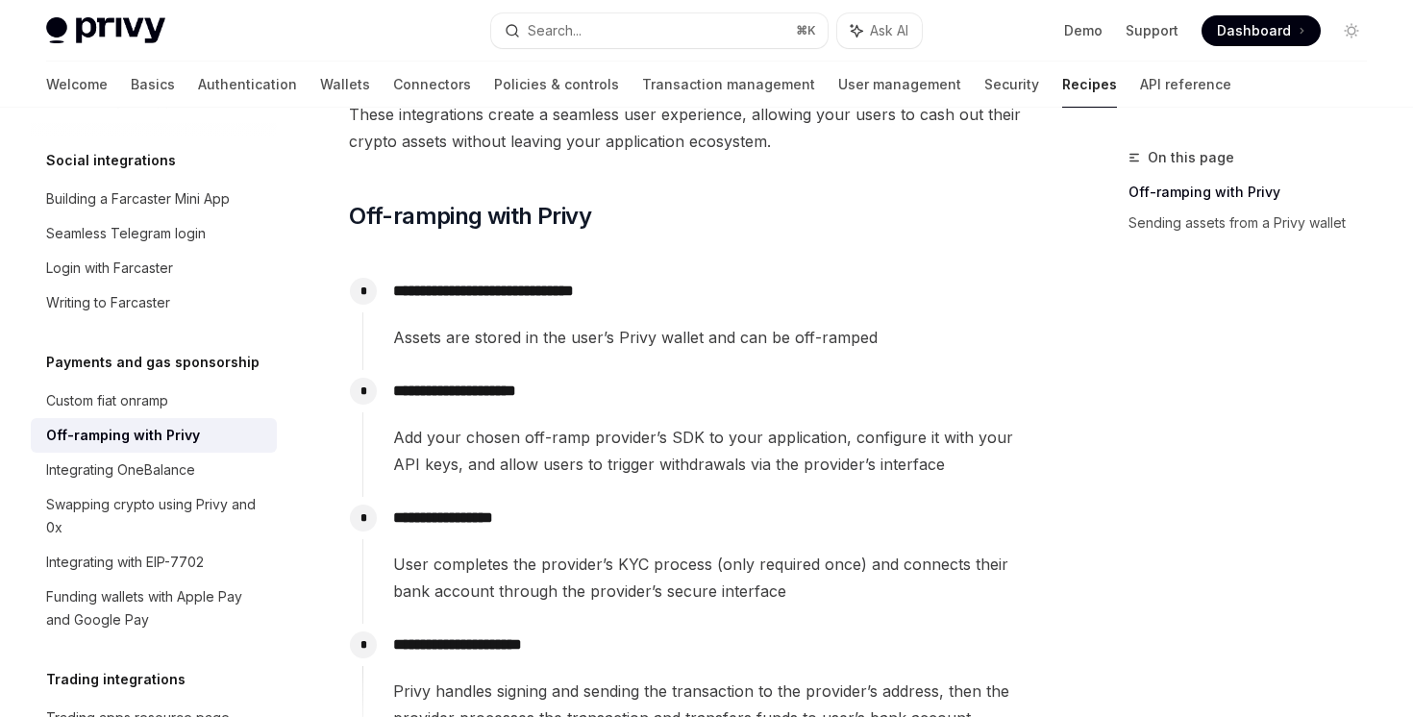
scroll to position [380, 0]
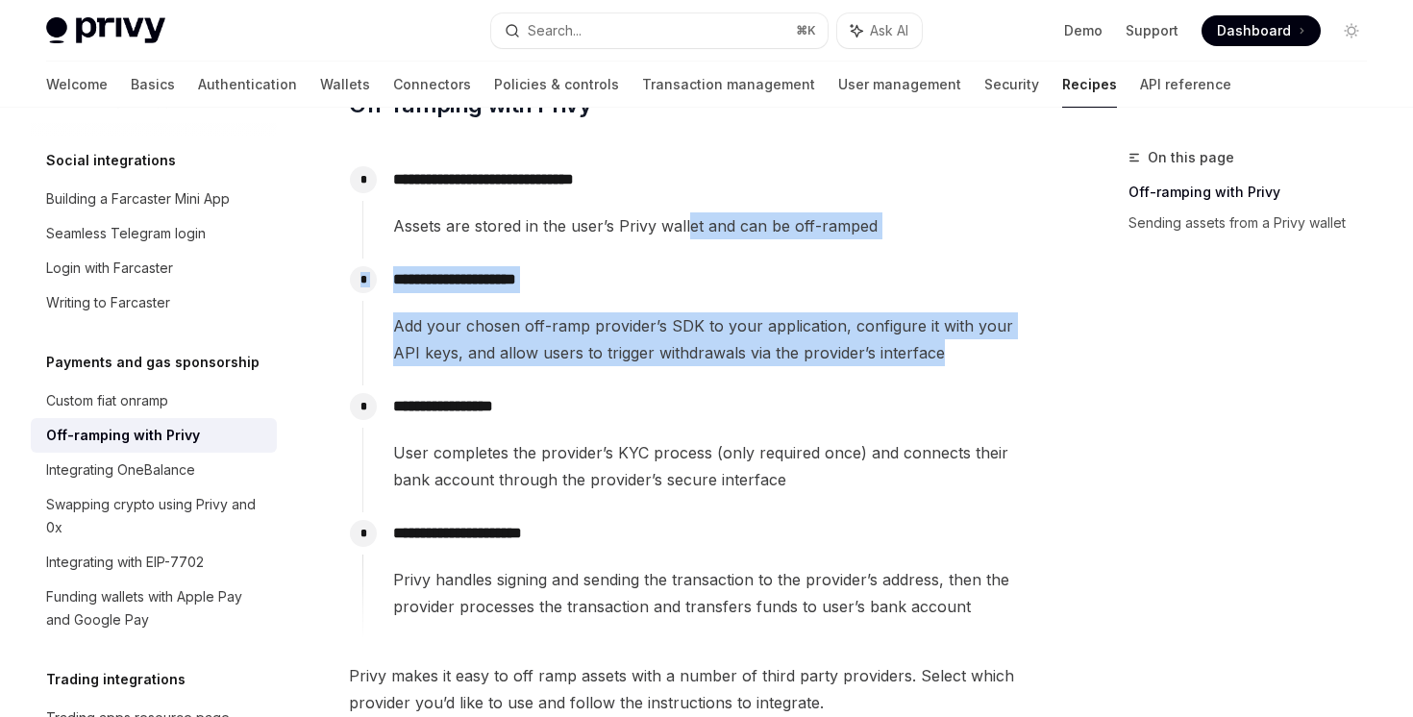
drag, startPoint x: 688, startPoint y: 238, endPoint x: 675, endPoint y: 381, distance: 142.9
click at [675, 381] on div "**********" at bounding box center [701, 399] width 678 height 481
click at [675, 381] on div "**********" at bounding box center [701, 322] width 678 height 127
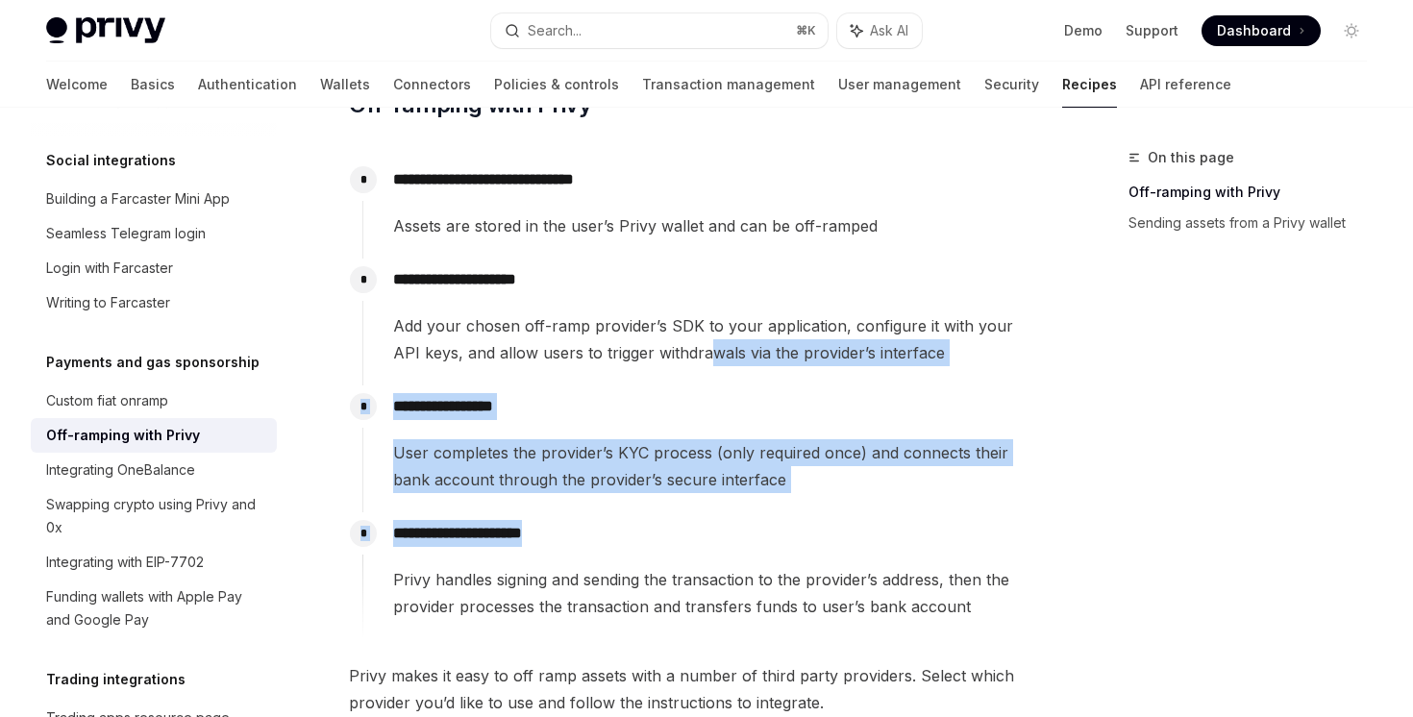
drag, startPoint x: 679, startPoint y: 362, endPoint x: 674, endPoint y: 537, distance: 175.0
click at [674, 542] on div "**********" at bounding box center [701, 399] width 678 height 481
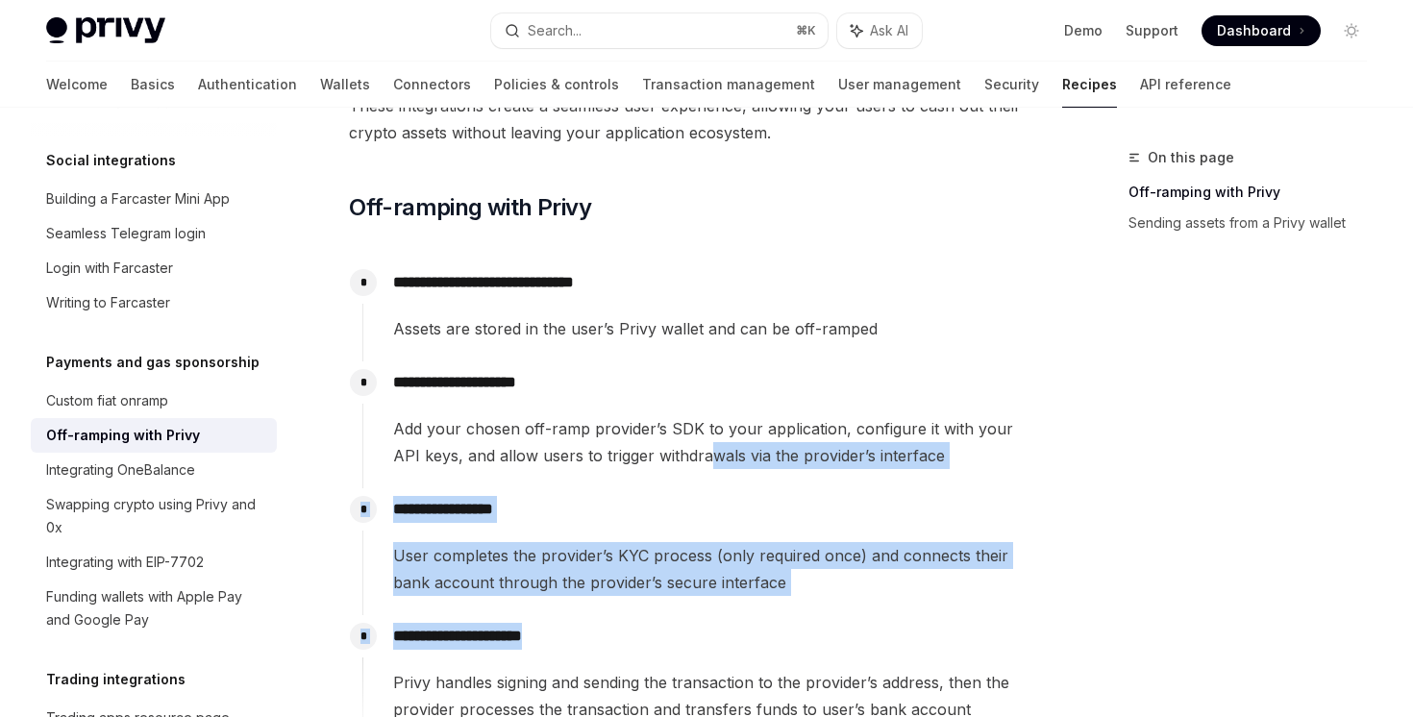
scroll to position [276, 0]
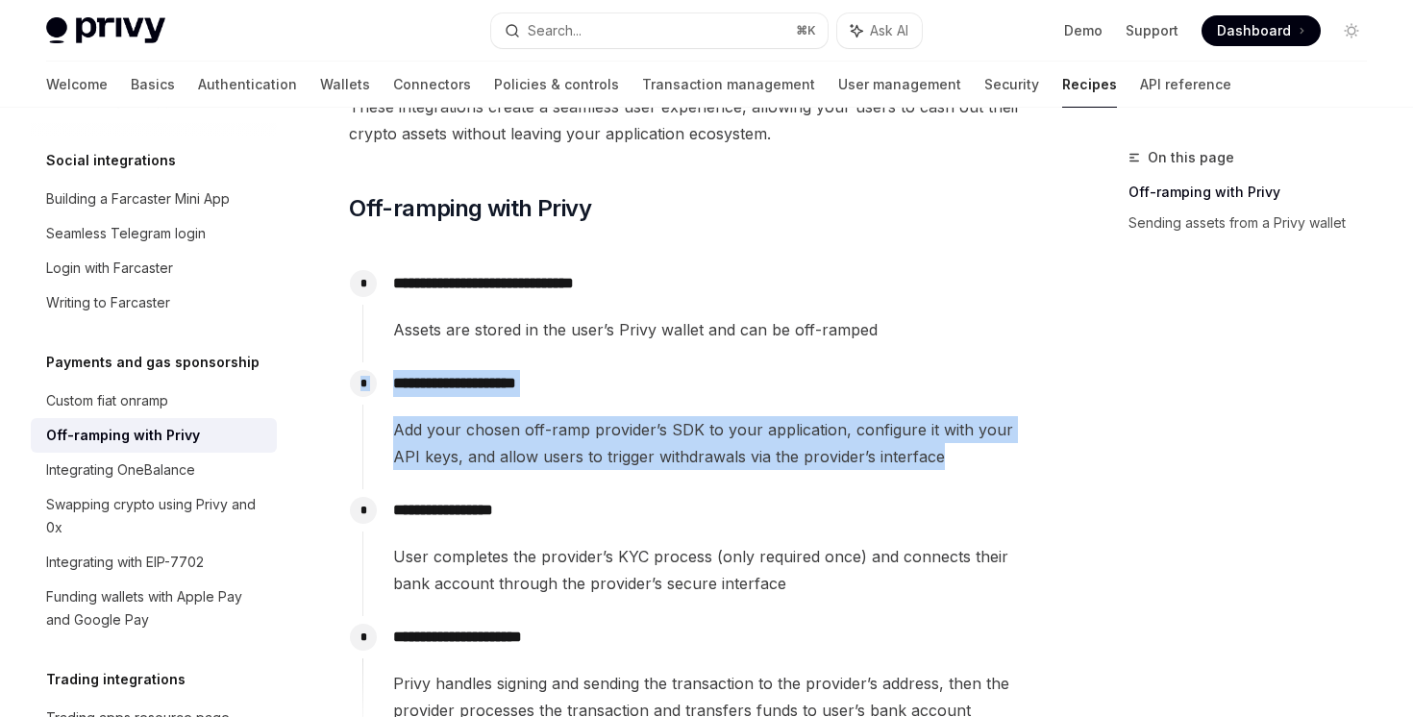
drag, startPoint x: 675, startPoint y: 480, endPoint x: 650, endPoint y: 358, distance: 123.6
click at [650, 358] on div "**********" at bounding box center [701, 502] width 678 height 481
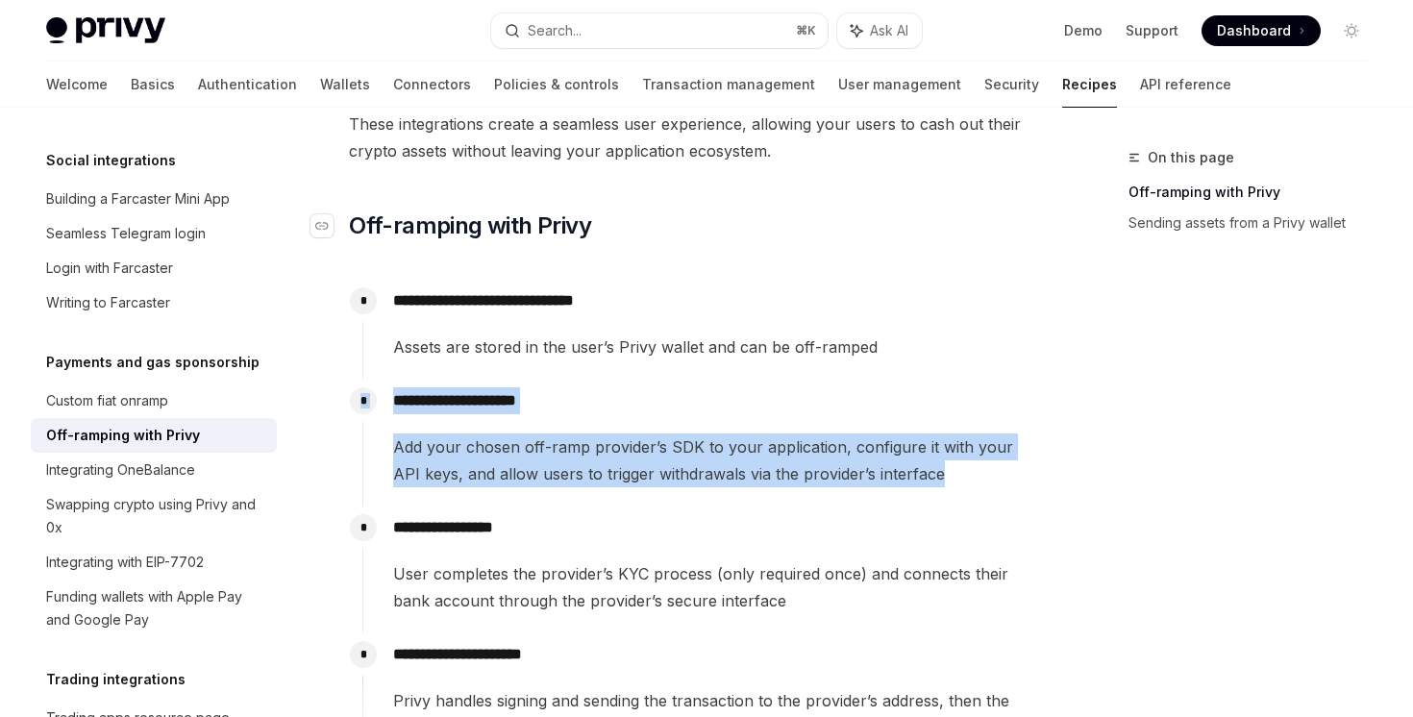
scroll to position [260, 0]
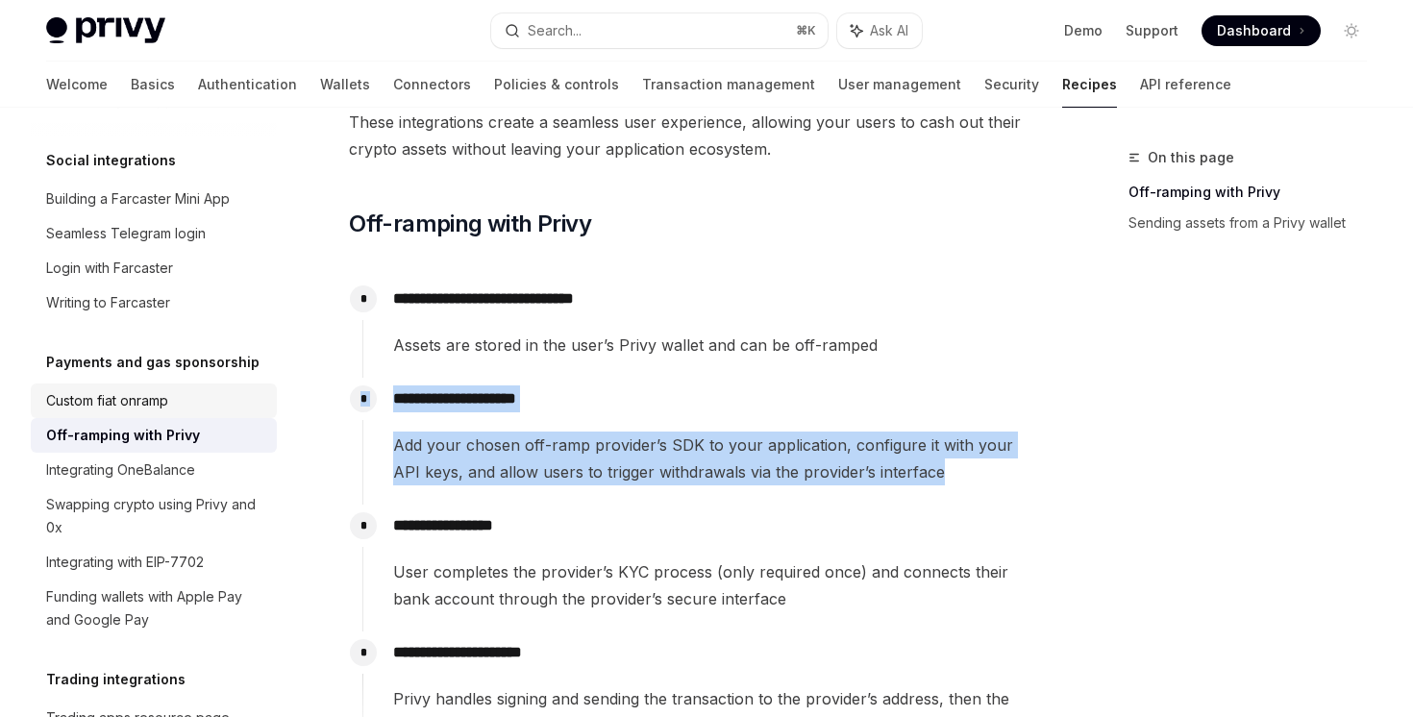
click at [244, 389] on div "Custom fiat onramp" at bounding box center [155, 400] width 219 height 23
type textarea "*"
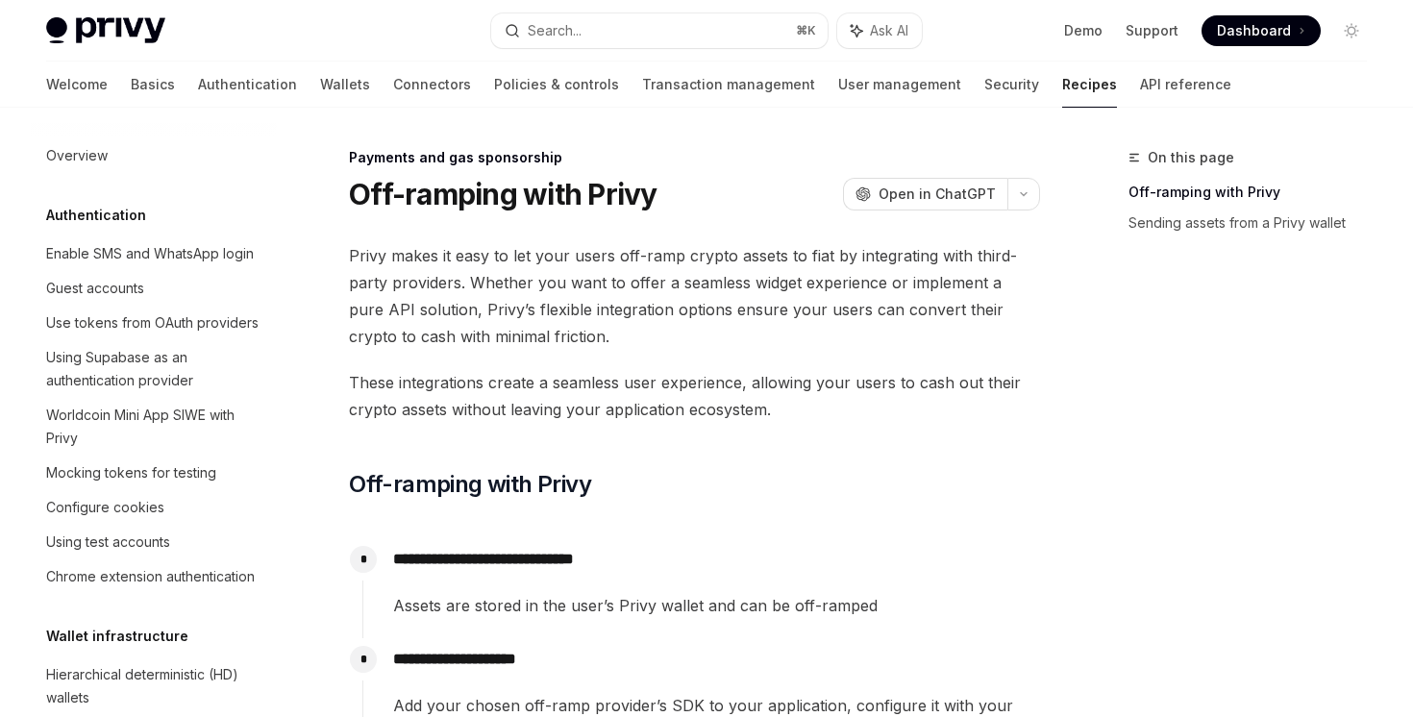
scroll to position [1485, 0]
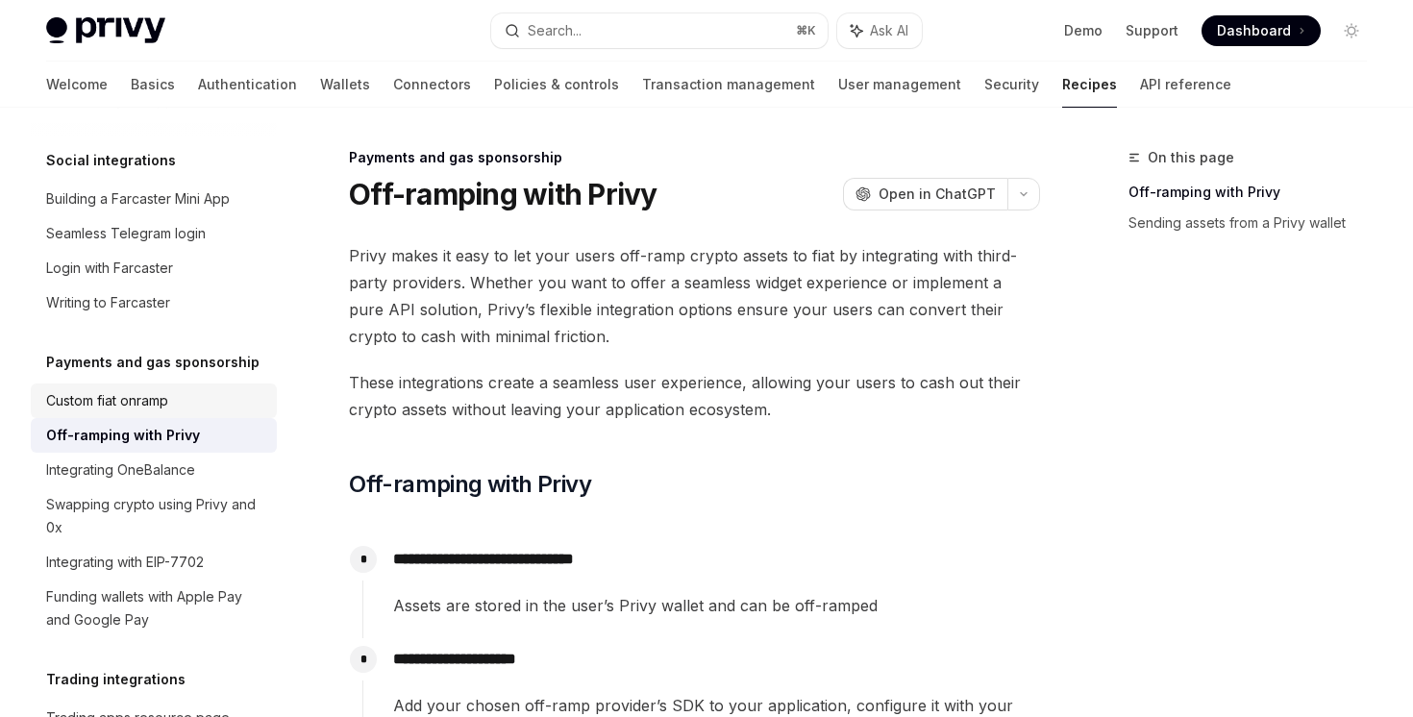
click at [210, 389] on div "Custom fiat onramp" at bounding box center [155, 400] width 219 height 23
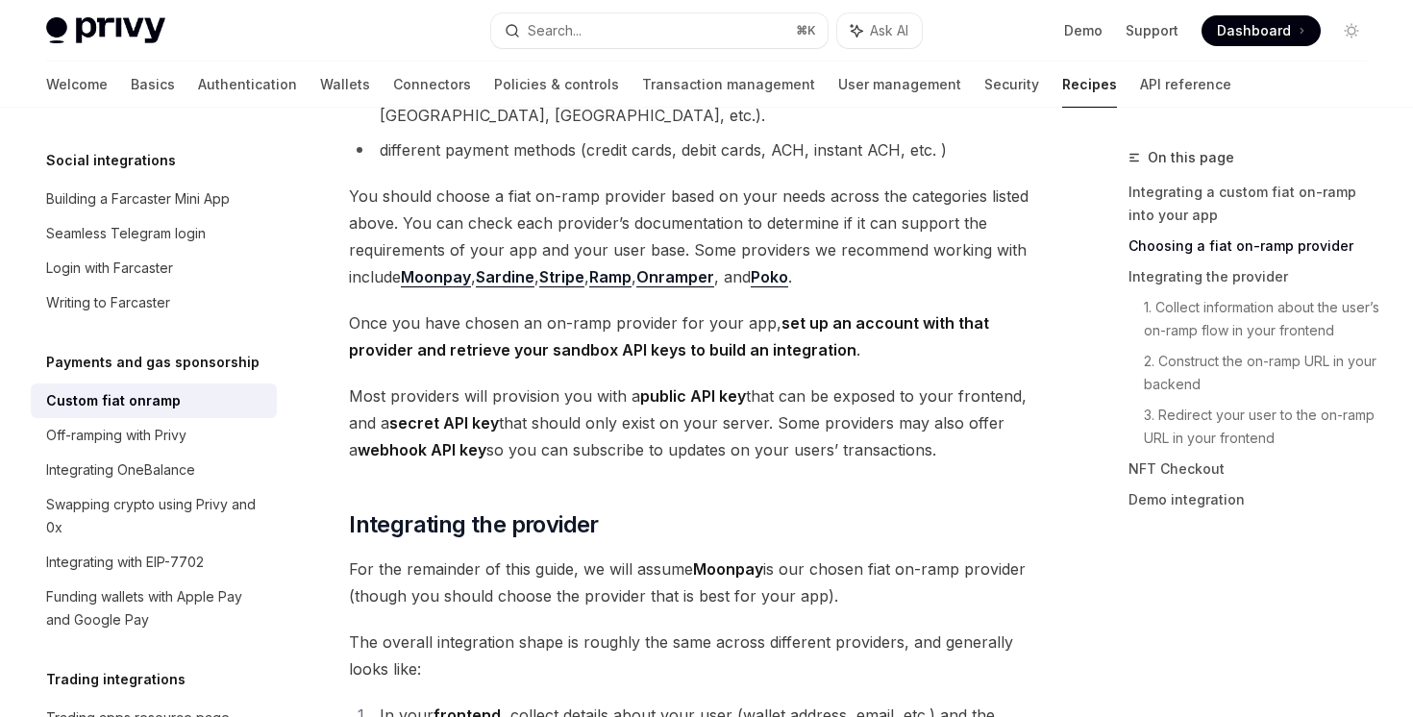
scroll to position [884, 0]
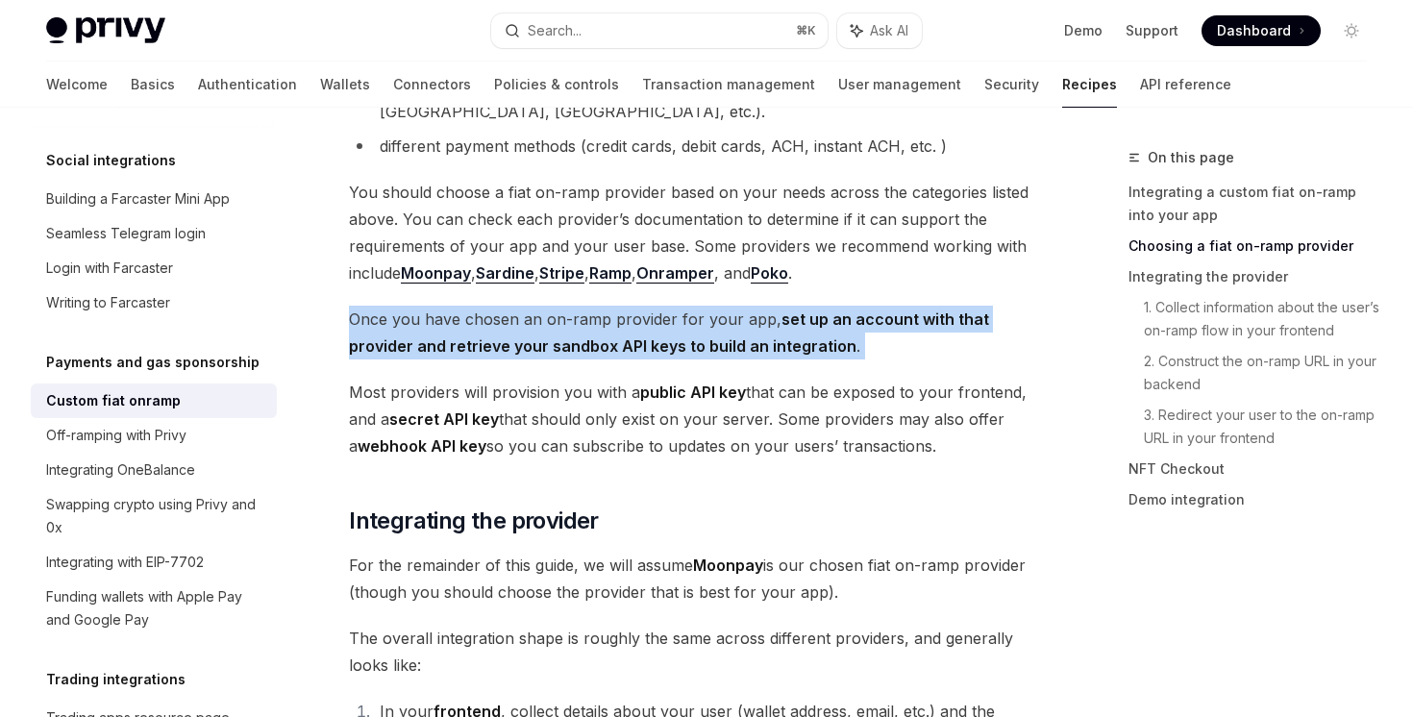
drag, startPoint x: 534, startPoint y: 260, endPoint x: 538, endPoint y: 349, distance: 88.5
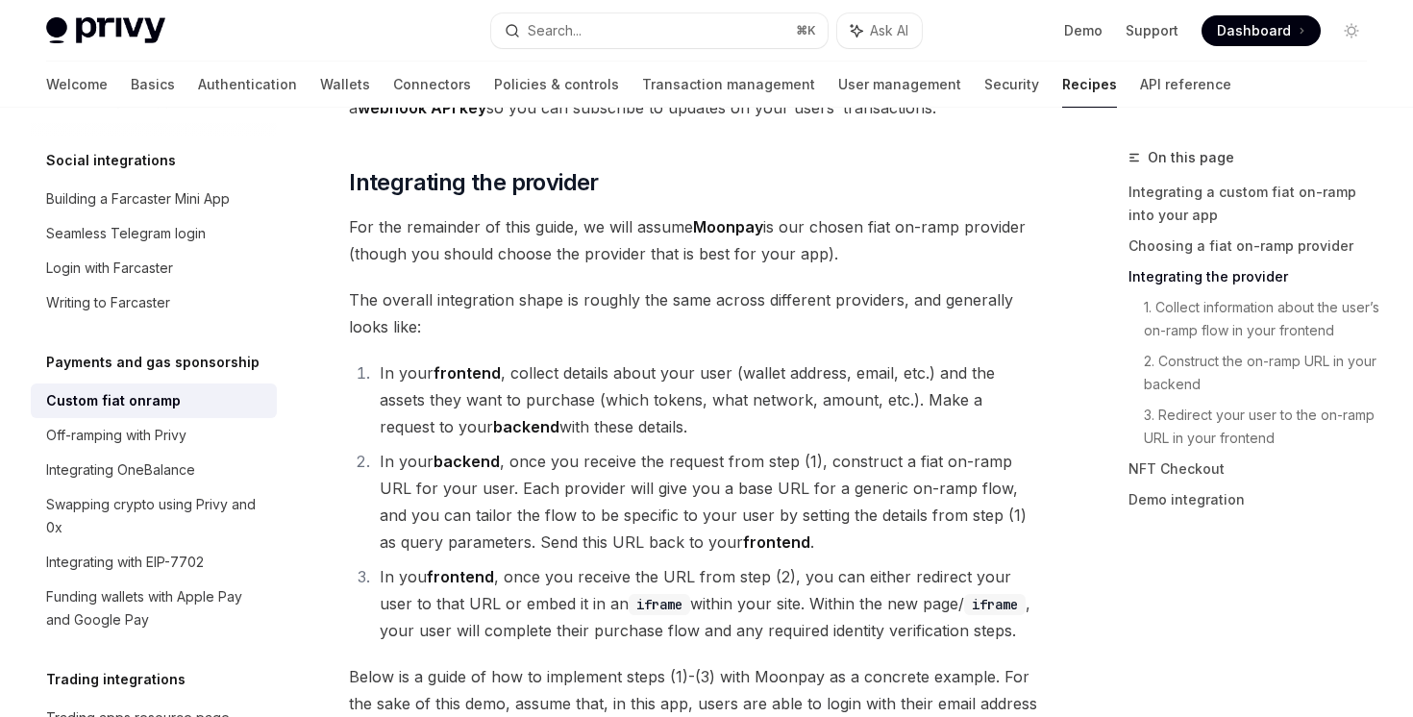
scroll to position [1256, 0]
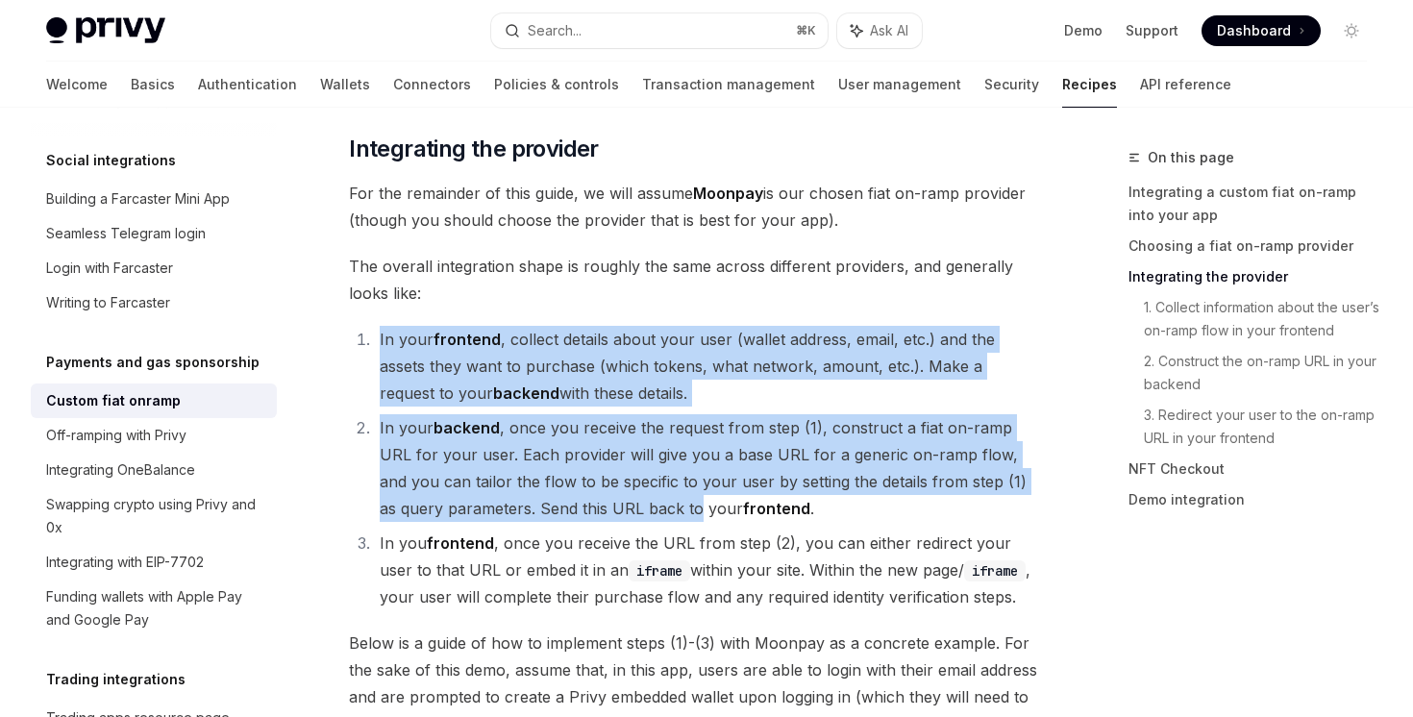
drag, startPoint x: 569, startPoint y: 253, endPoint x: 630, endPoint y: 493, distance: 248.0
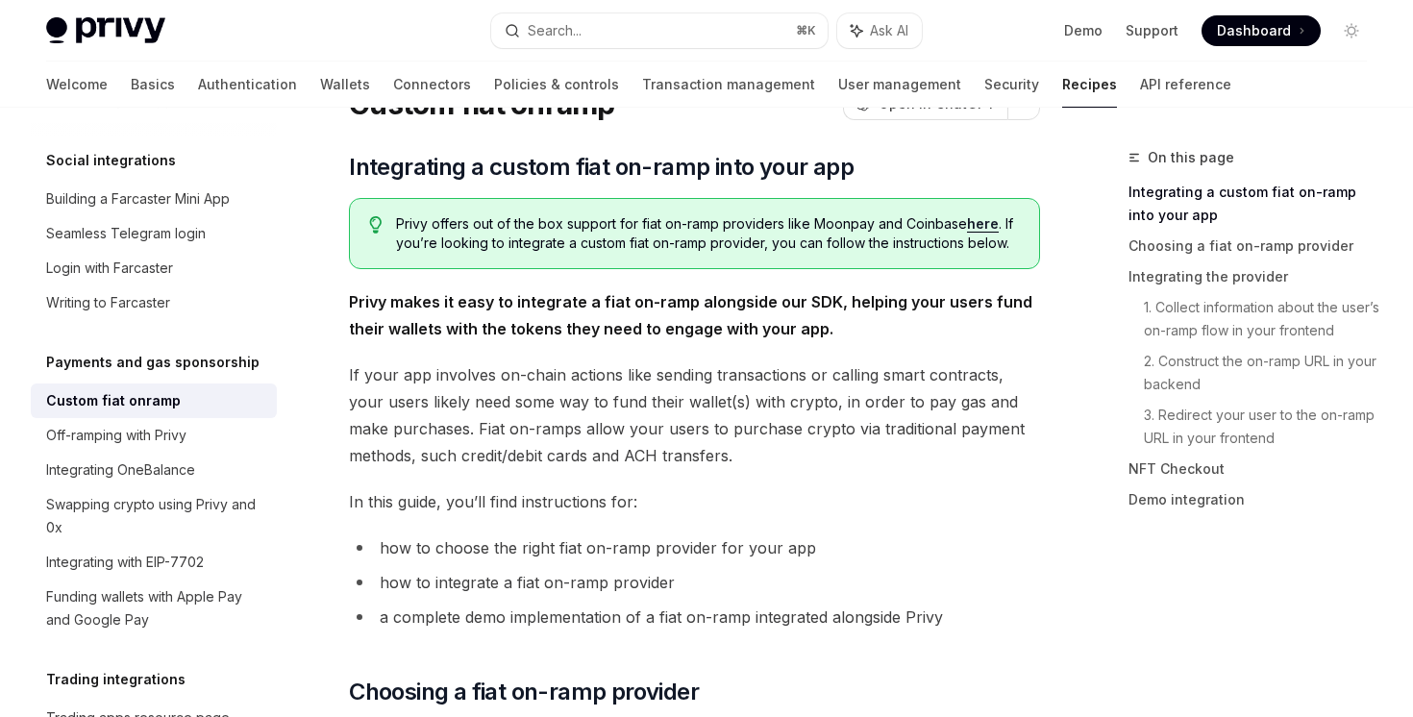
scroll to position [96, 0]
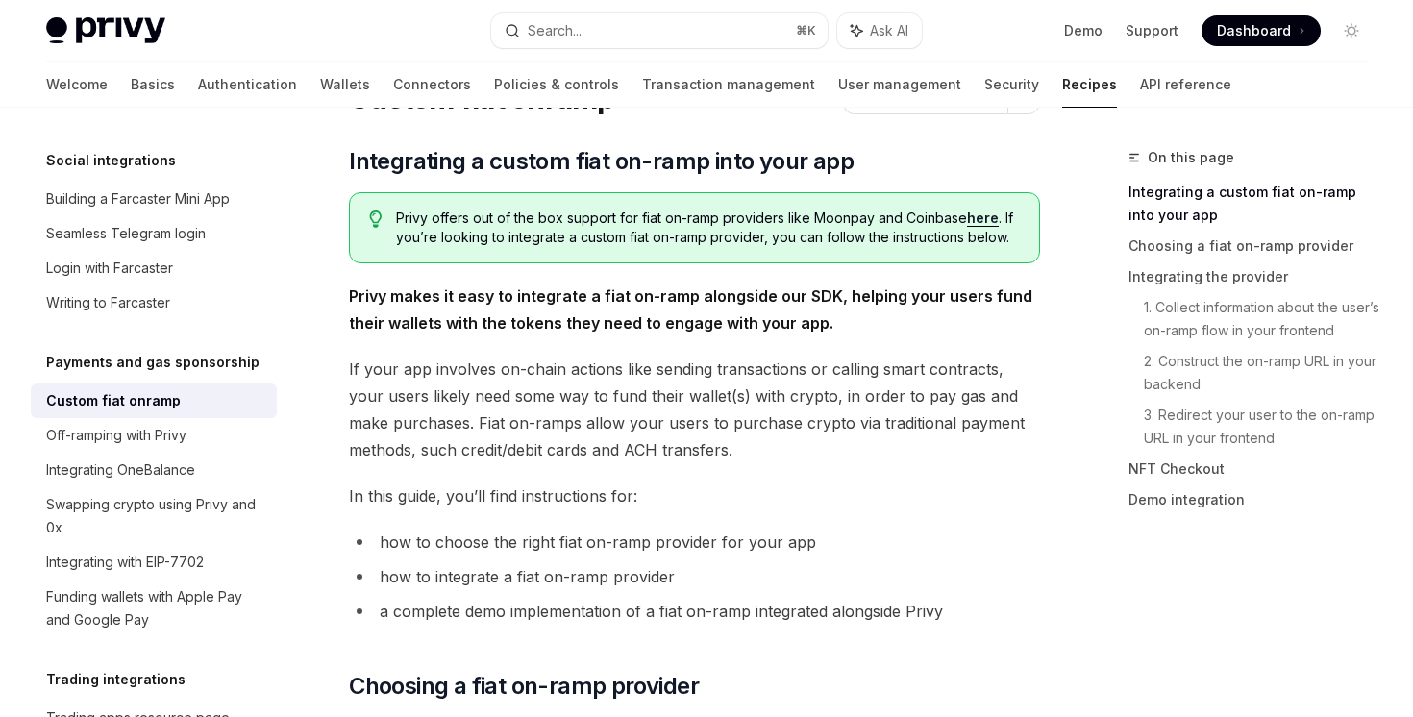
click at [985, 217] on link "here" at bounding box center [983, 218] width 32 height 17
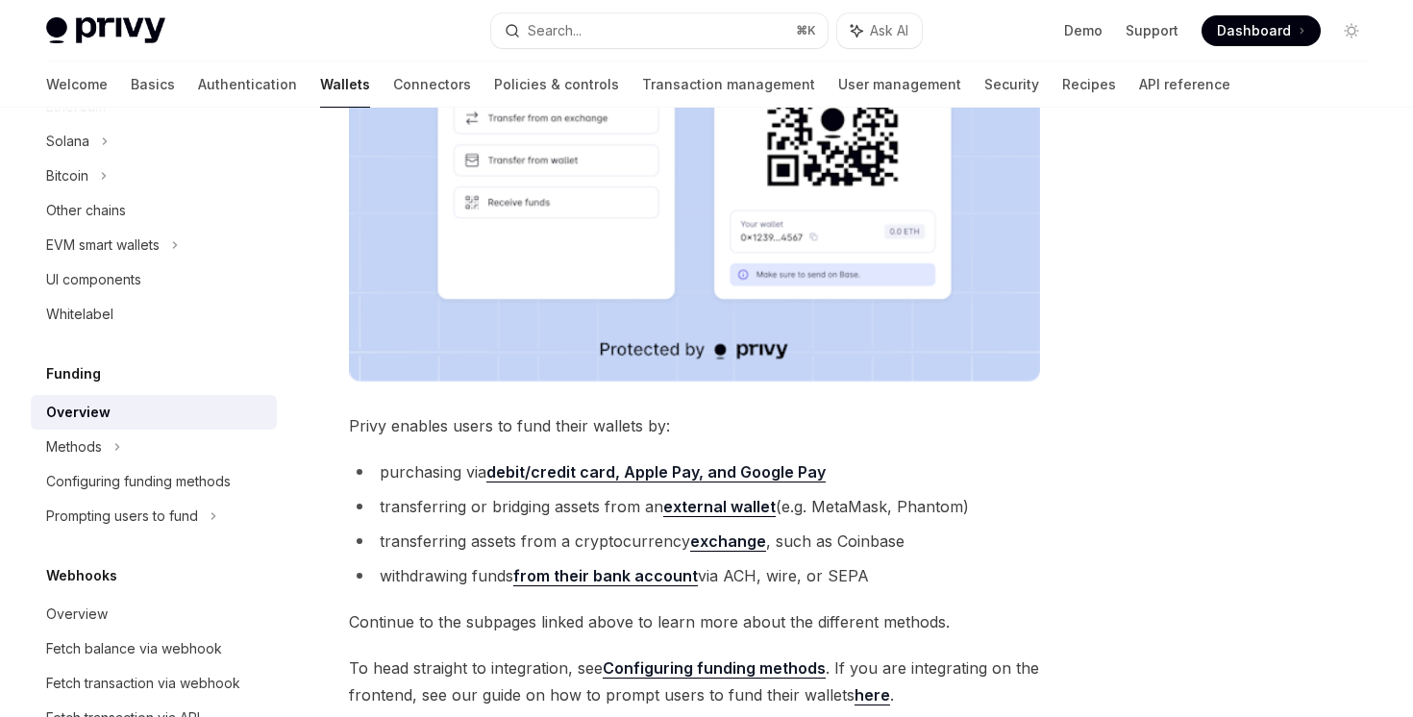
scroll to position [721, 0]
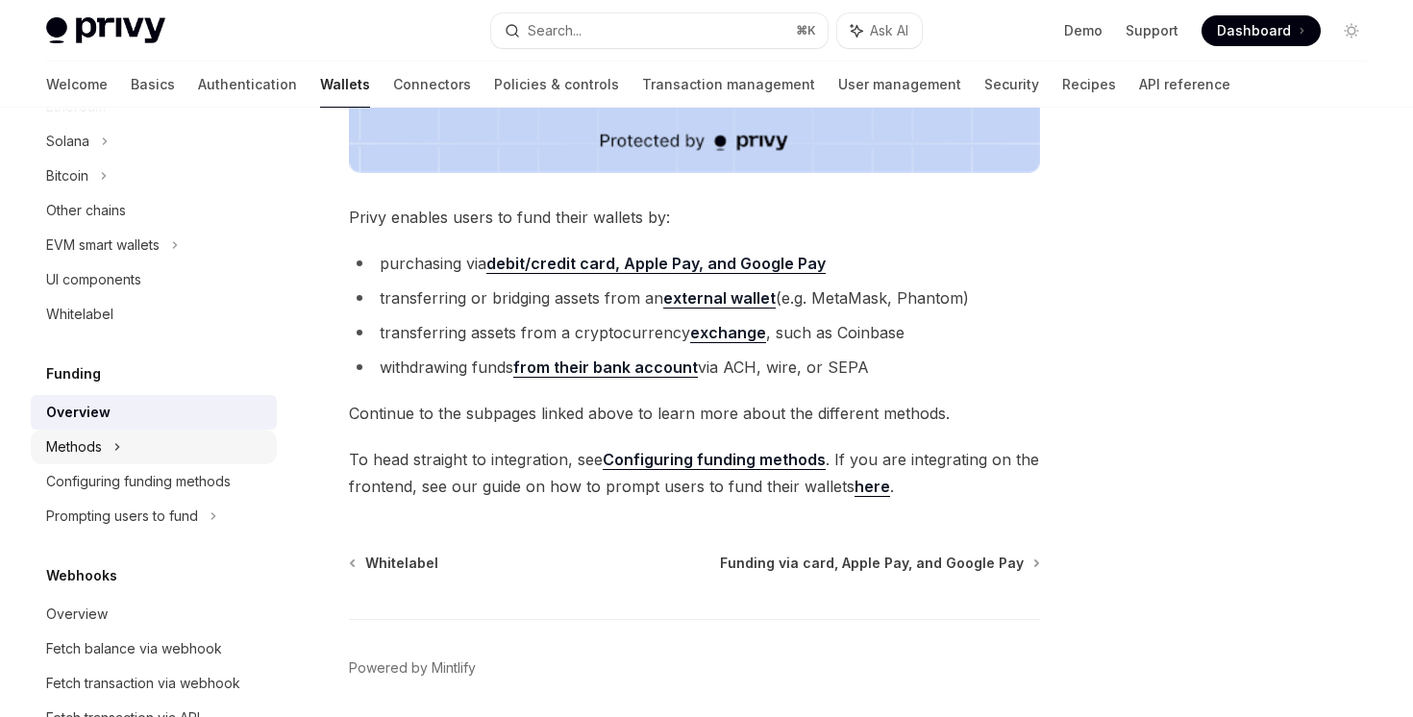
click at [175, 447] on div "Methods" at bounding box center [154, 447] width 246 height 35
type textarea "*"
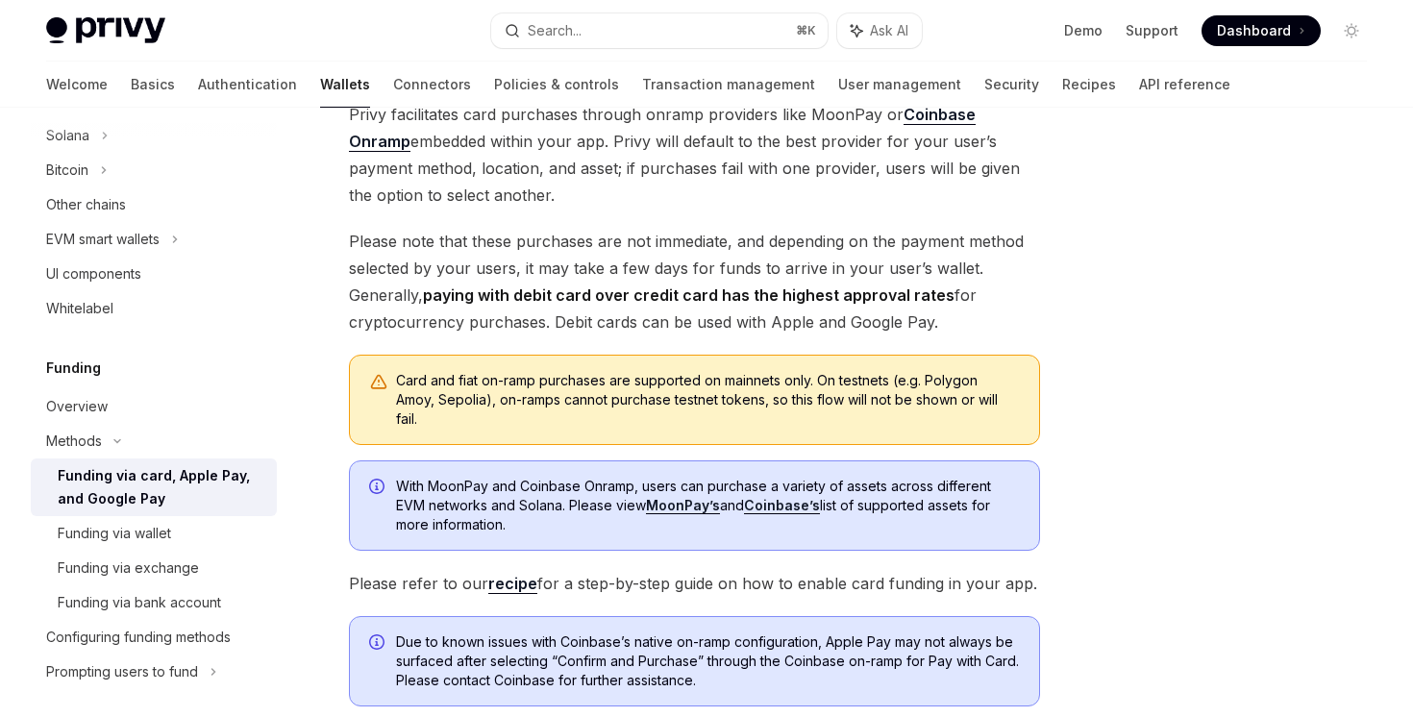
scroll to position [336, 0]
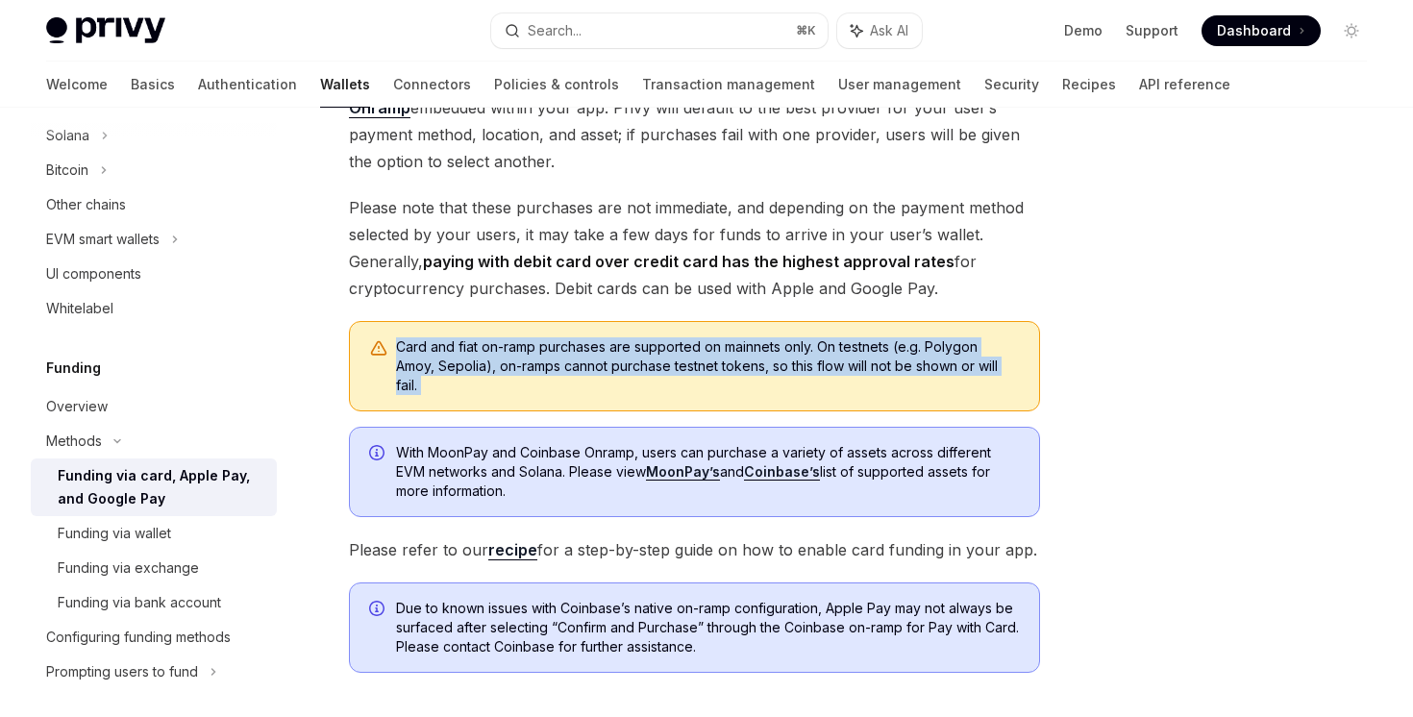
drag, startPoint x: 347, startPoint y: 341, endPoint x: 371, endPoint y: 431, distance: 92.6
click at [371, 431] on div "Methods Funding via card, Apple Pay, and Google Pay OpenAI Open in ChatGPT Open…" at bounding box center [514, 384] width 1059 height 1148
click at [371, 431] on div "With MoonPay and Coinbase Onramp, users can purchase a variety of assets across…" at bounding box center [694, 472] width 691 height 90
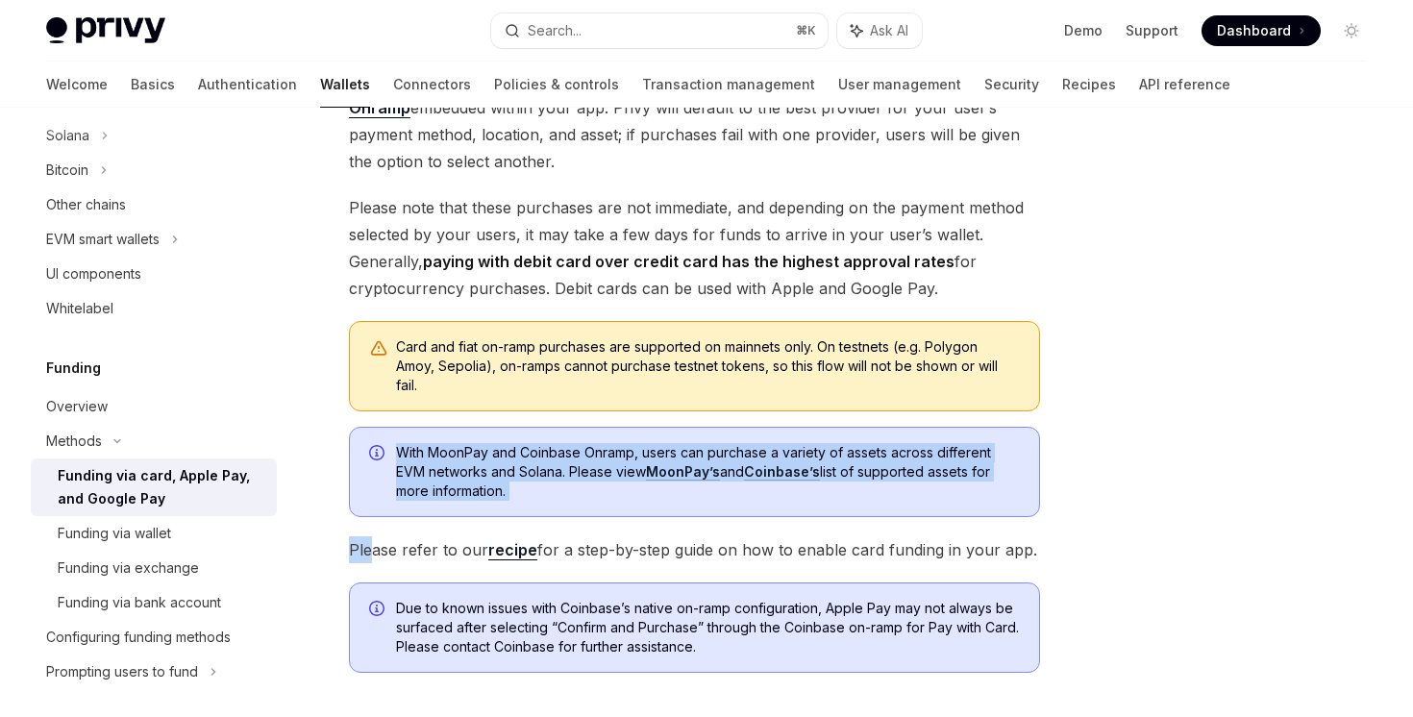
drag, startPoint x: 371, startPoint y: 431, endPoint x: 371, endPoint y: 559, distance: 128.8
click at [371, 559] on div "The pay with card funding option enables users to purchase assets with a debit …" at bounding box center [694, 306] width 691 height 732
click at [371, 559] on span "Please refer to our recipe for a step-by-step guide on how to enable card fundi…" at bounding box center [694, 549] width 691 height 27
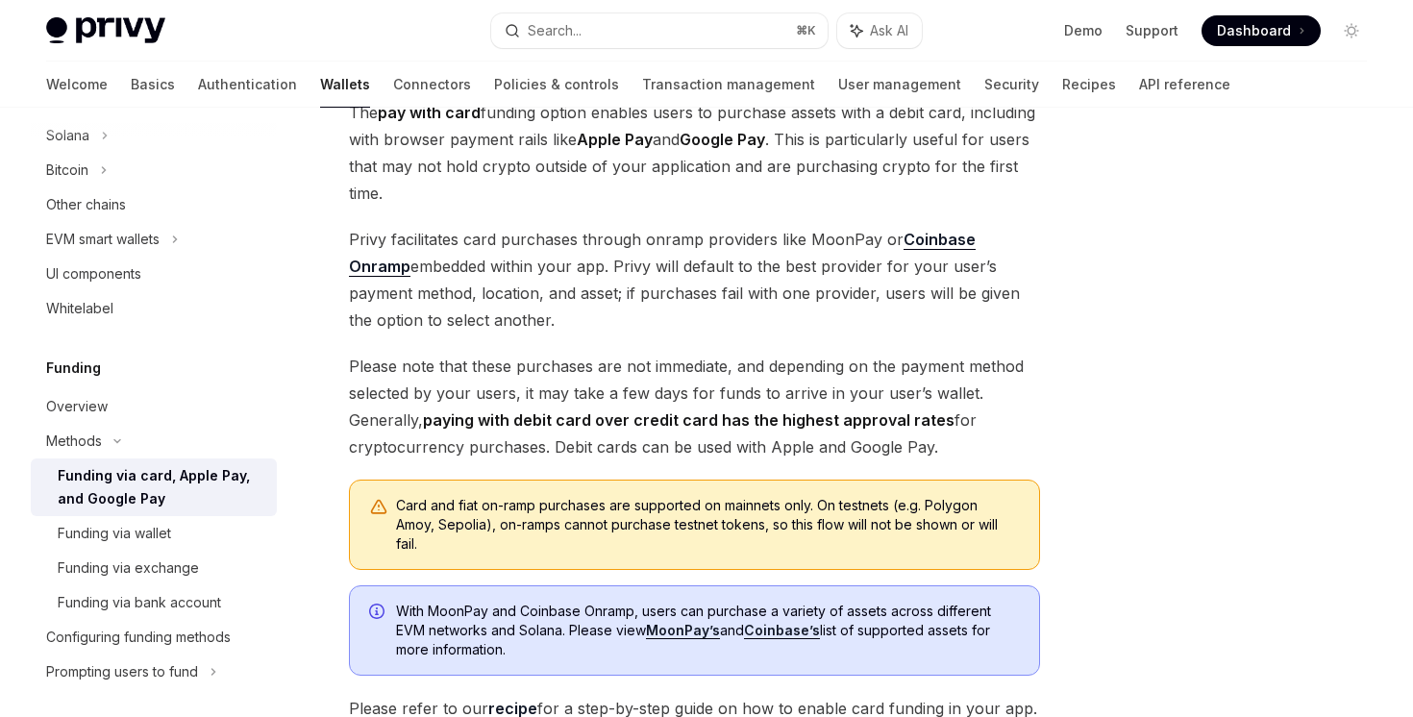
scroll to position [173, 0]
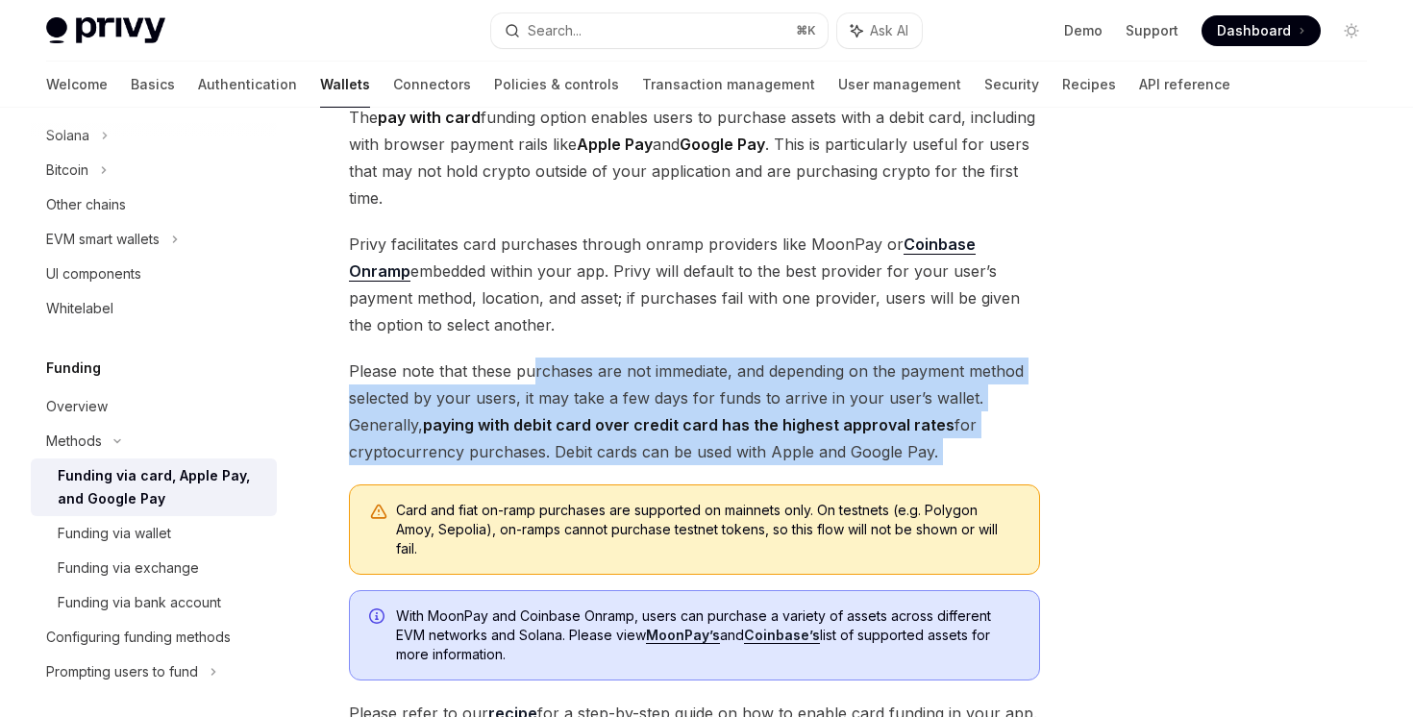
drag, startPoint x: 531, startPoint y: 374, endPoint x: 520, endPoint y: 488, distance: 114.9
click at [520, 488] on div "The pay with card funding option enables users to purchase assets with a debit …" at bounding box center [694, 470] width 691 height 732
click at [520, 488] on div "Card and fiat on-ramp purchases are supported on mainnets only. On testnets (e.…" at bounding box center [694, 529] width 691 height 90
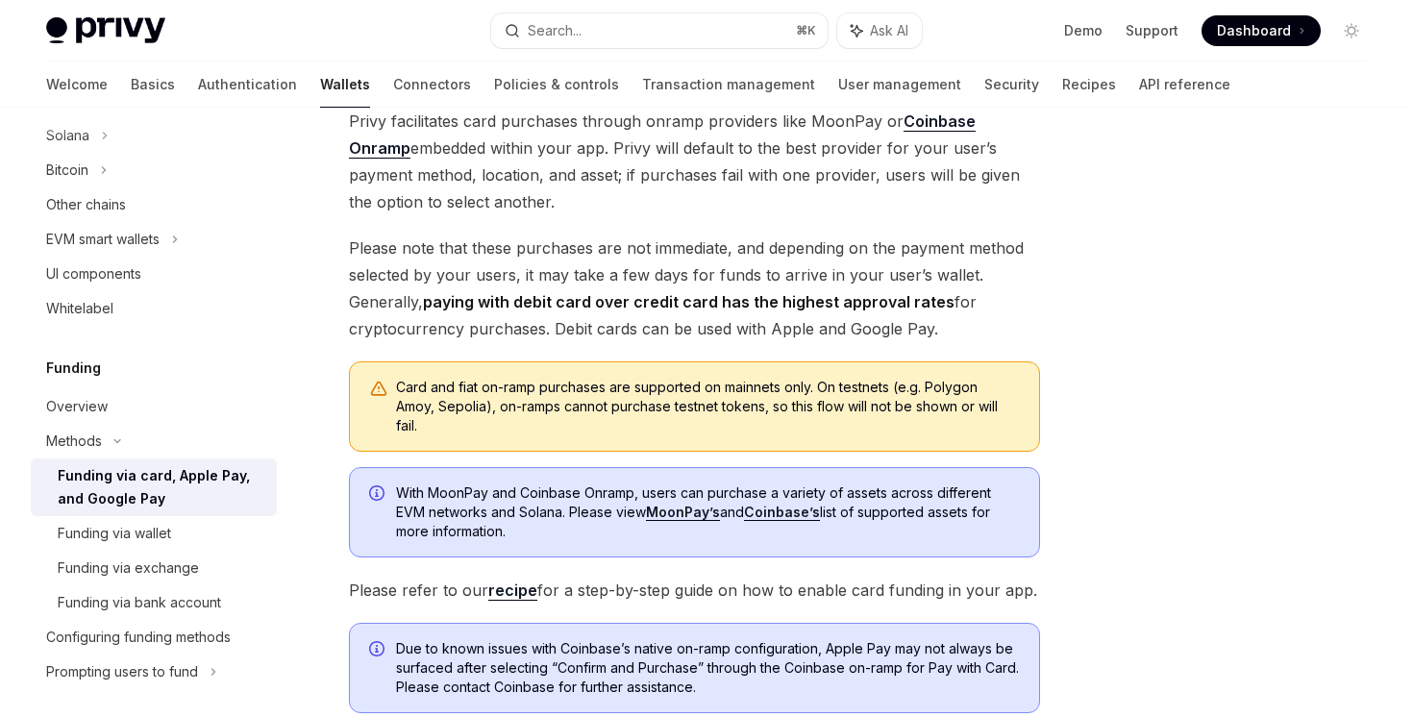
scroll to position [468, 0]
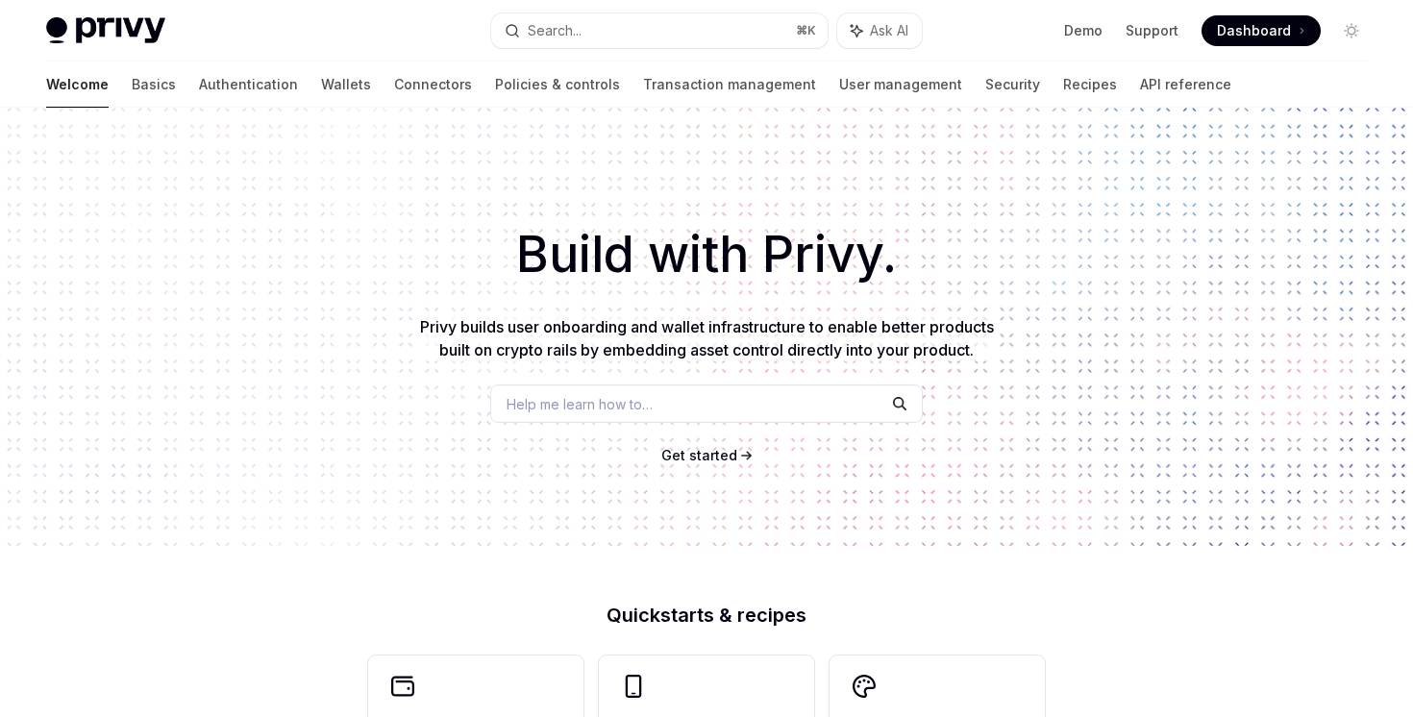
click at [610, 34] on button "Search... ⌘ K" at bounding box center [658, 30] width 335 height 35
type textarea "*"
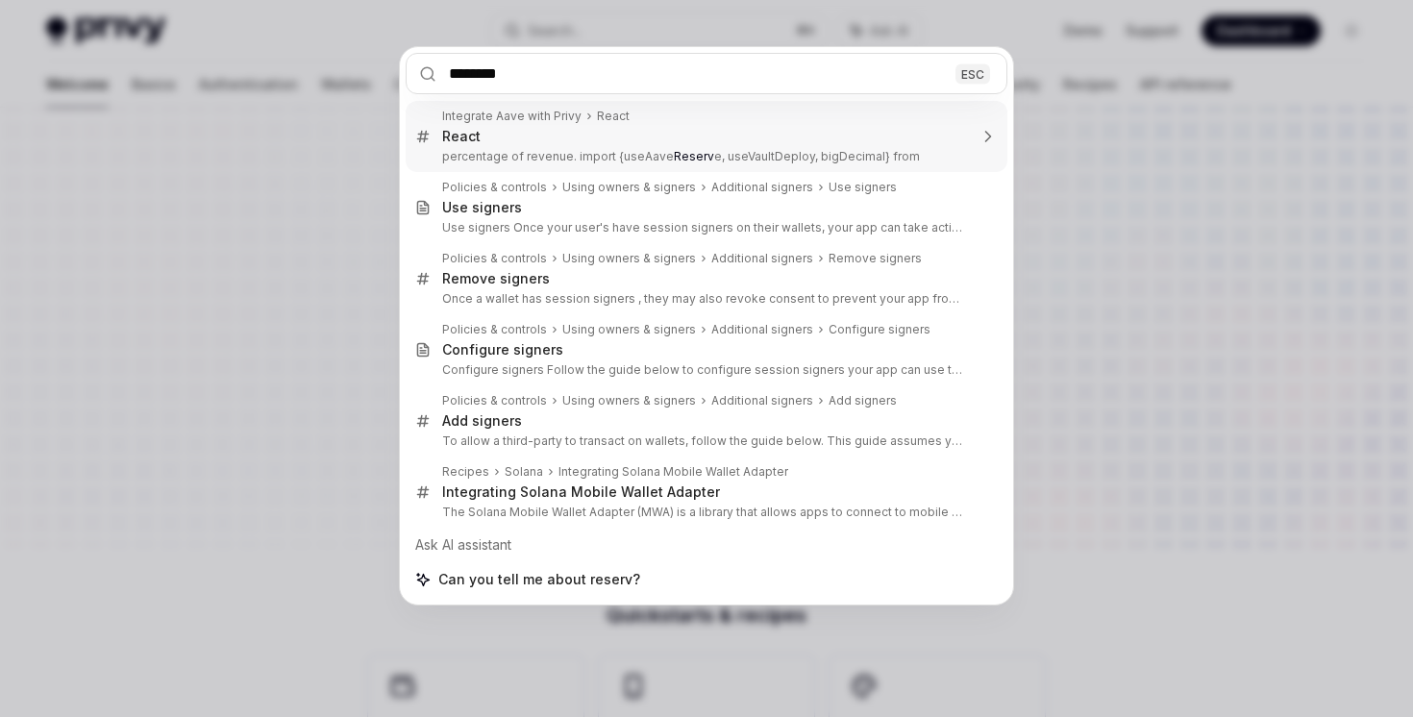
type input "*********"
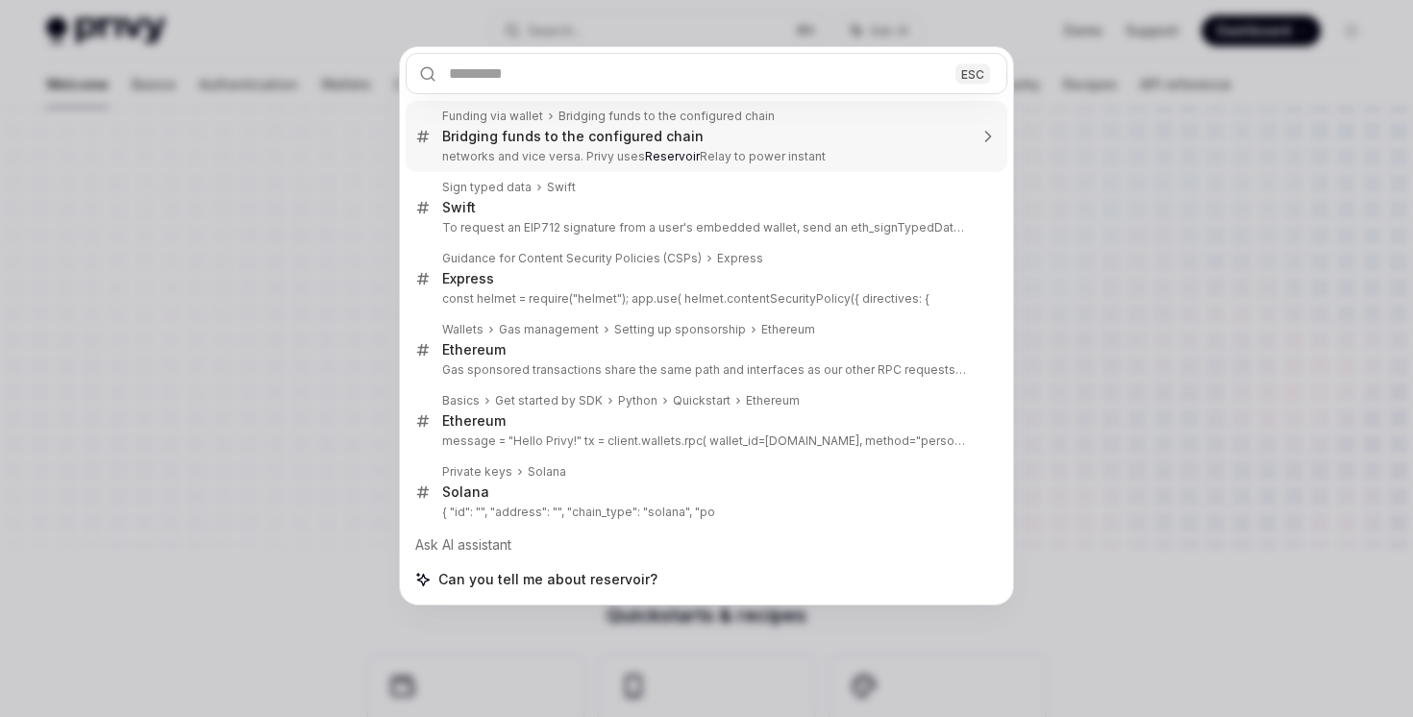
type textarea "*"
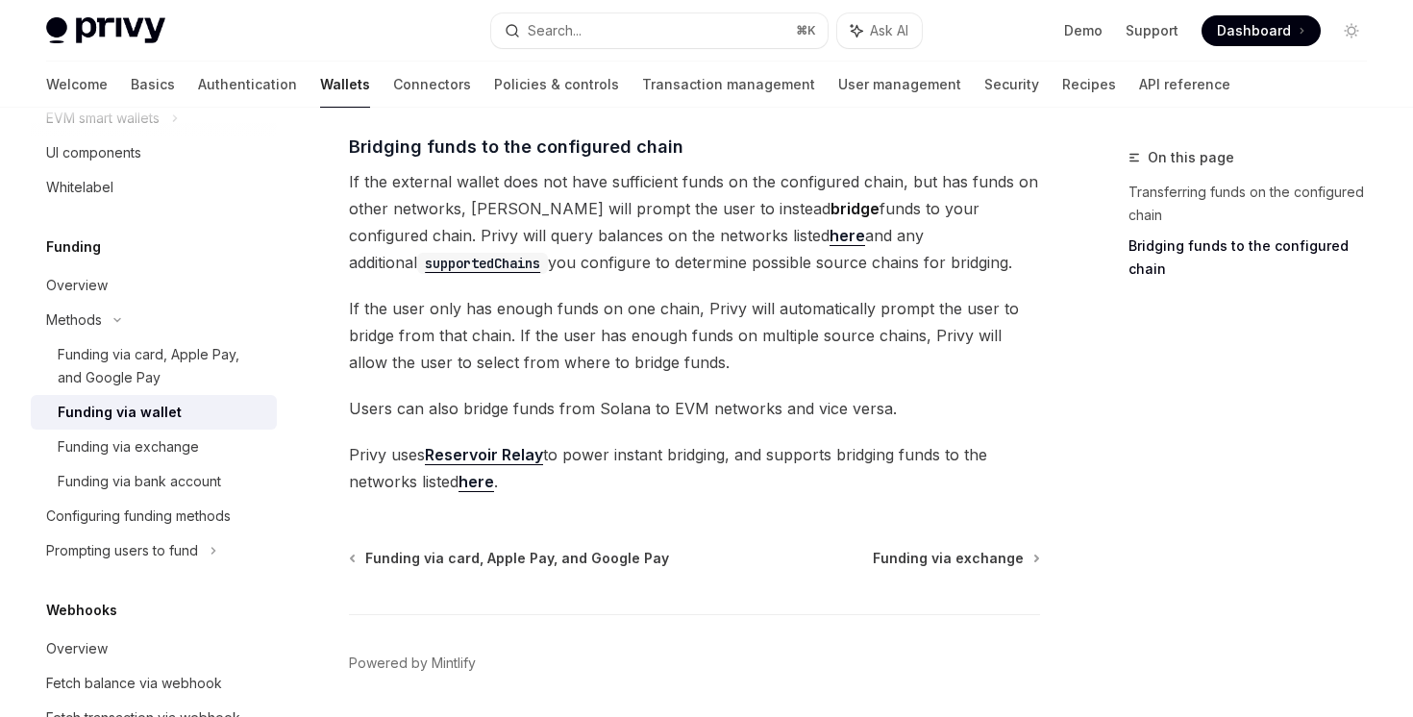
scroll to position [565, 0]
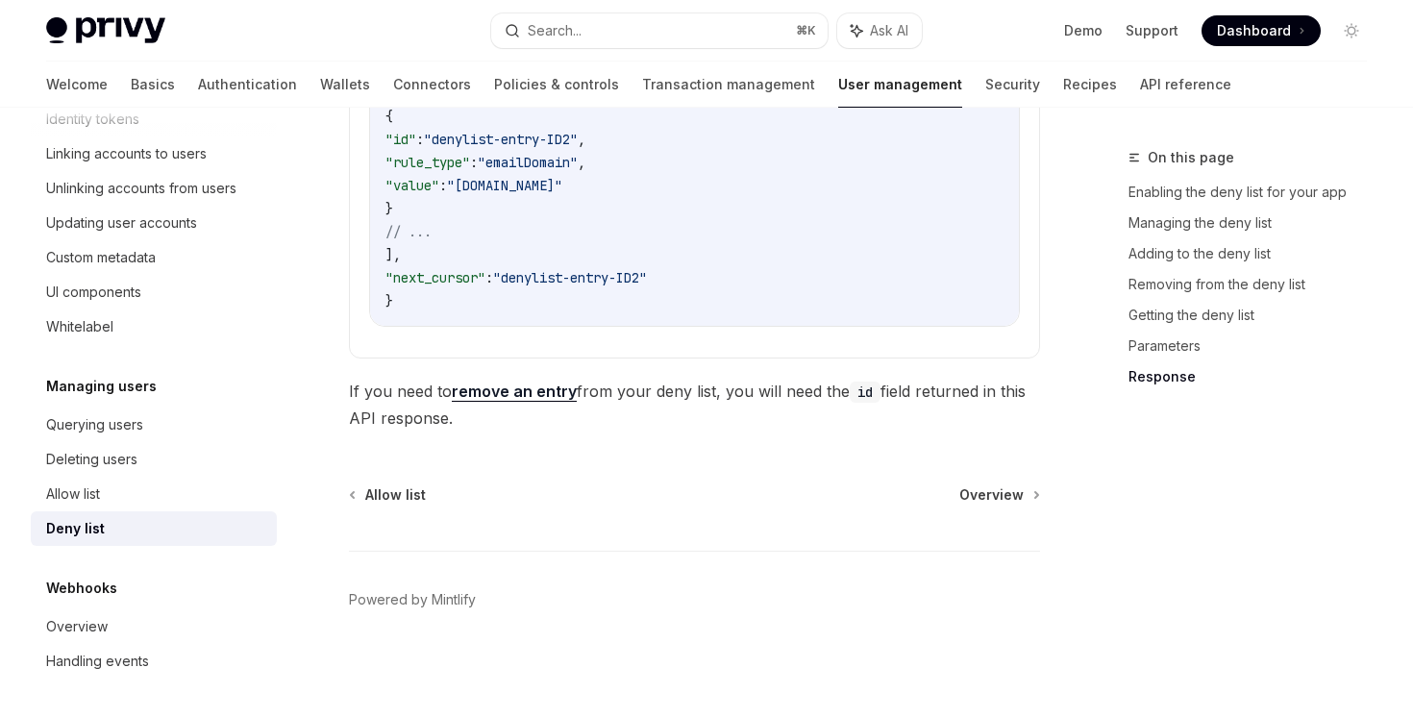
scroll to position [5229, 0]
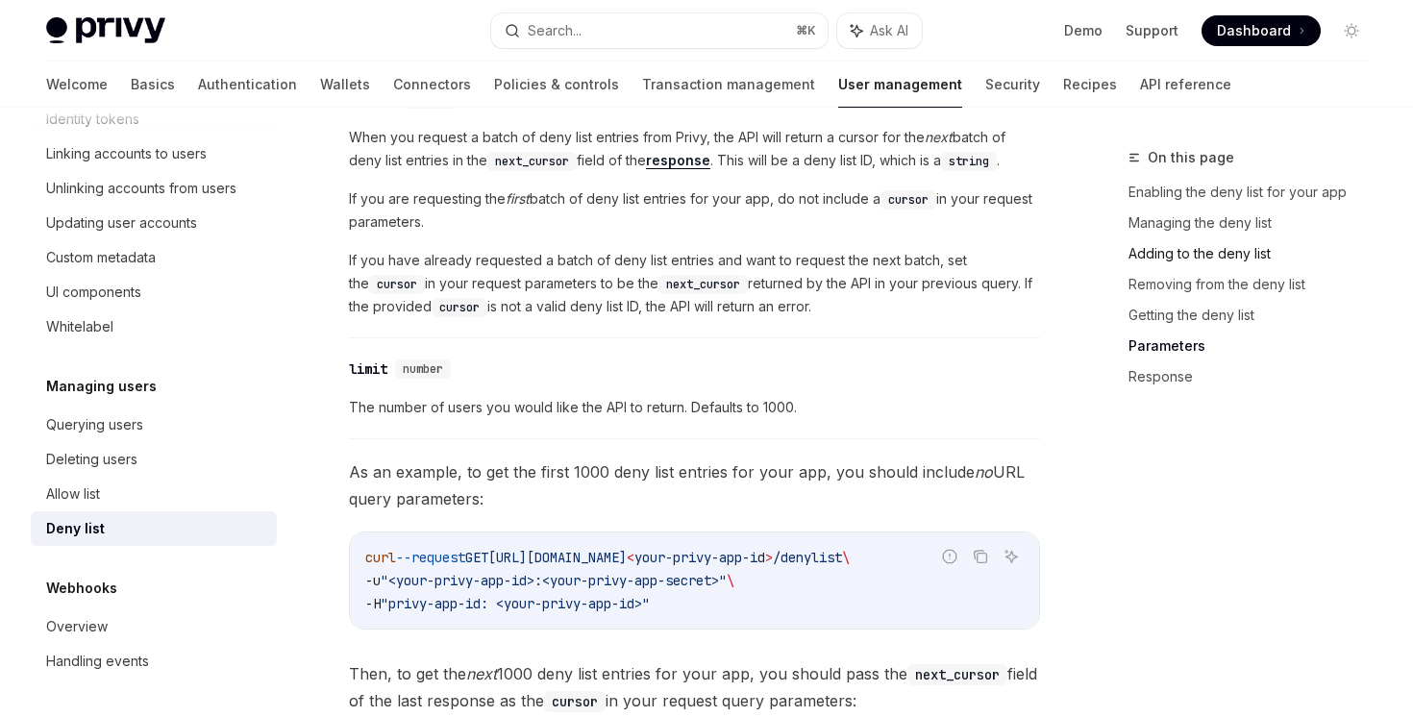
click at [1191, 249] on link "Adding to the deny list" at bounding box center [1255, 253] width 254 height 31
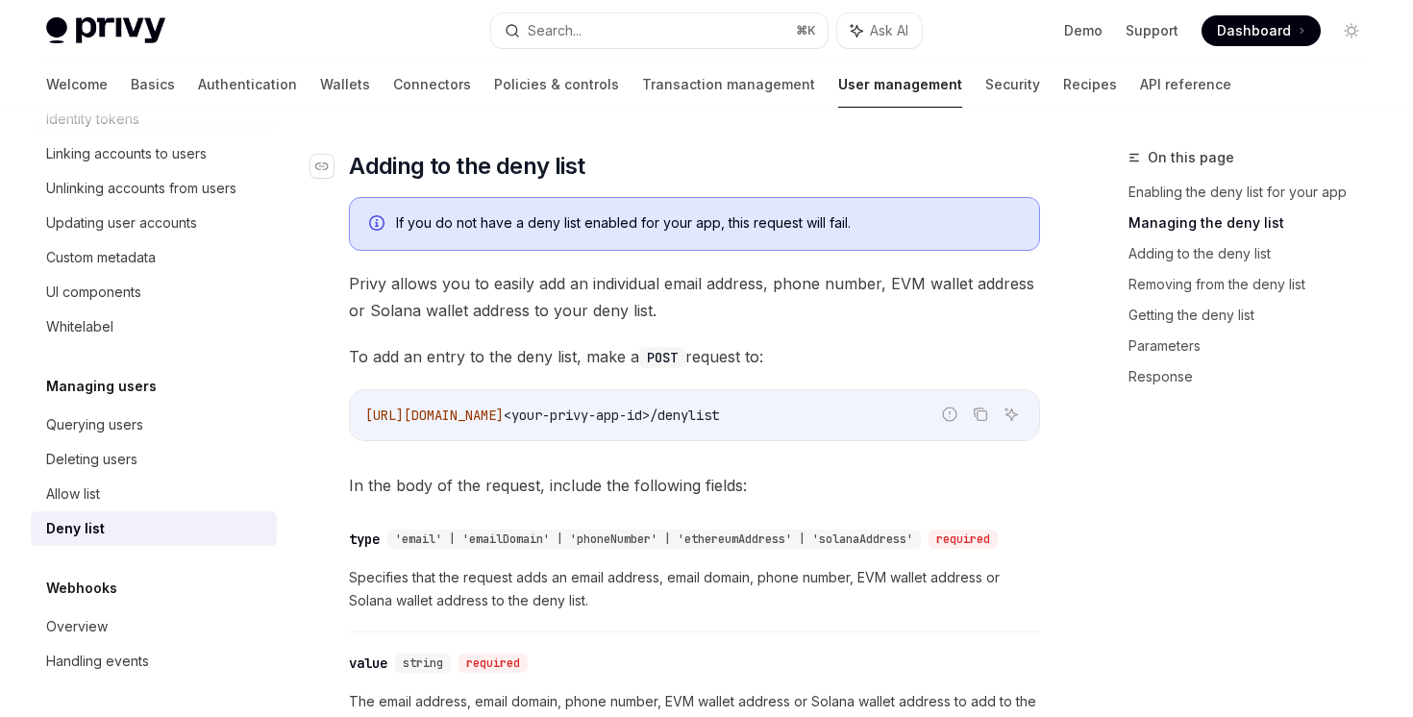
scroll to position [1328, 0]
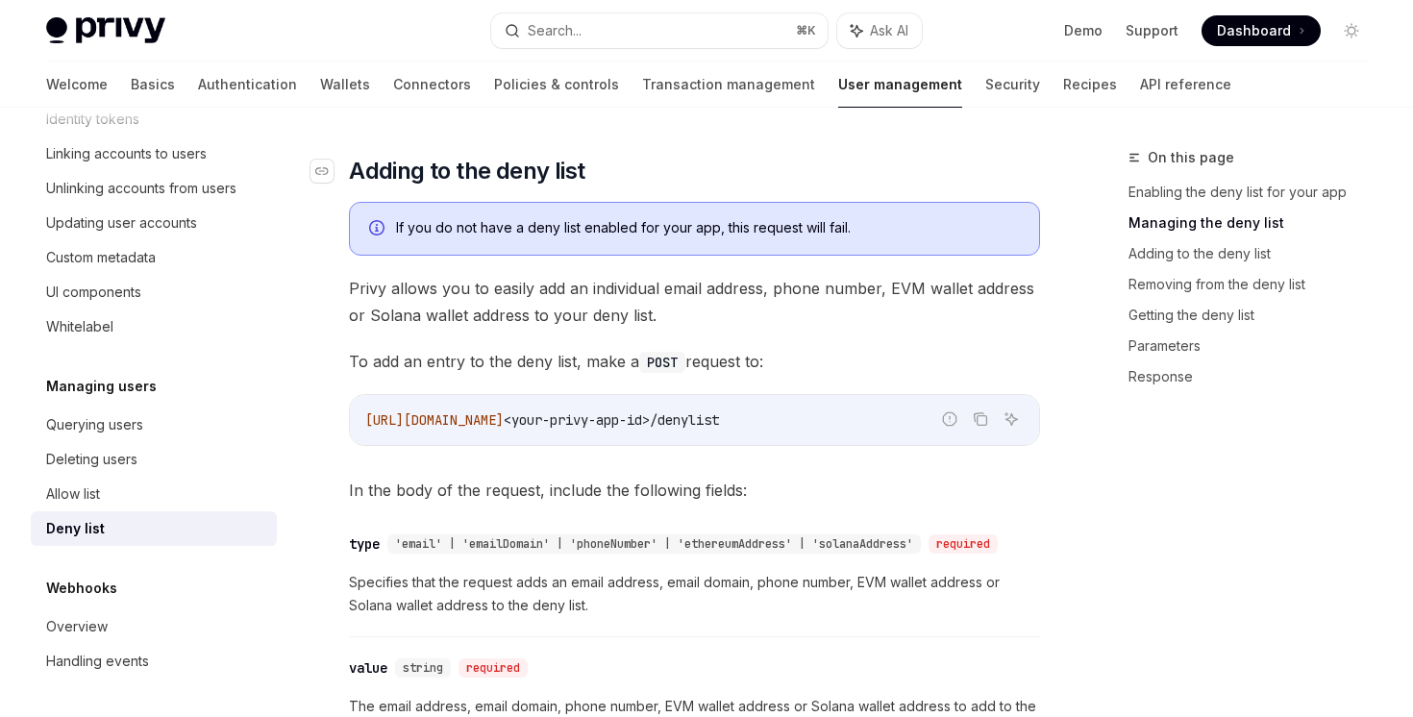
click at [432, 173] on span "Adding to the deny list" at bounding box center [466, 171] width 235 height 31
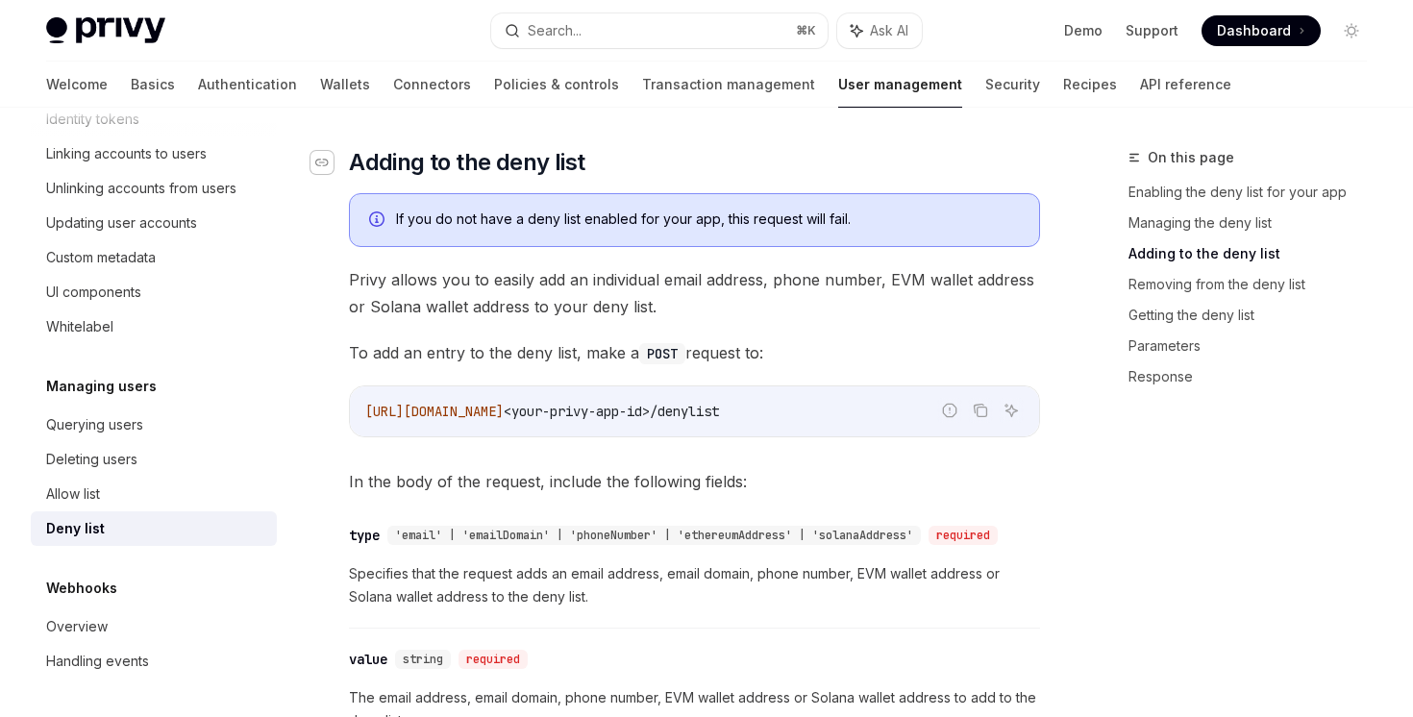
click at [323, 166] on icon "Navigate to header" at bounding box center [321, 163] width 13 height 12
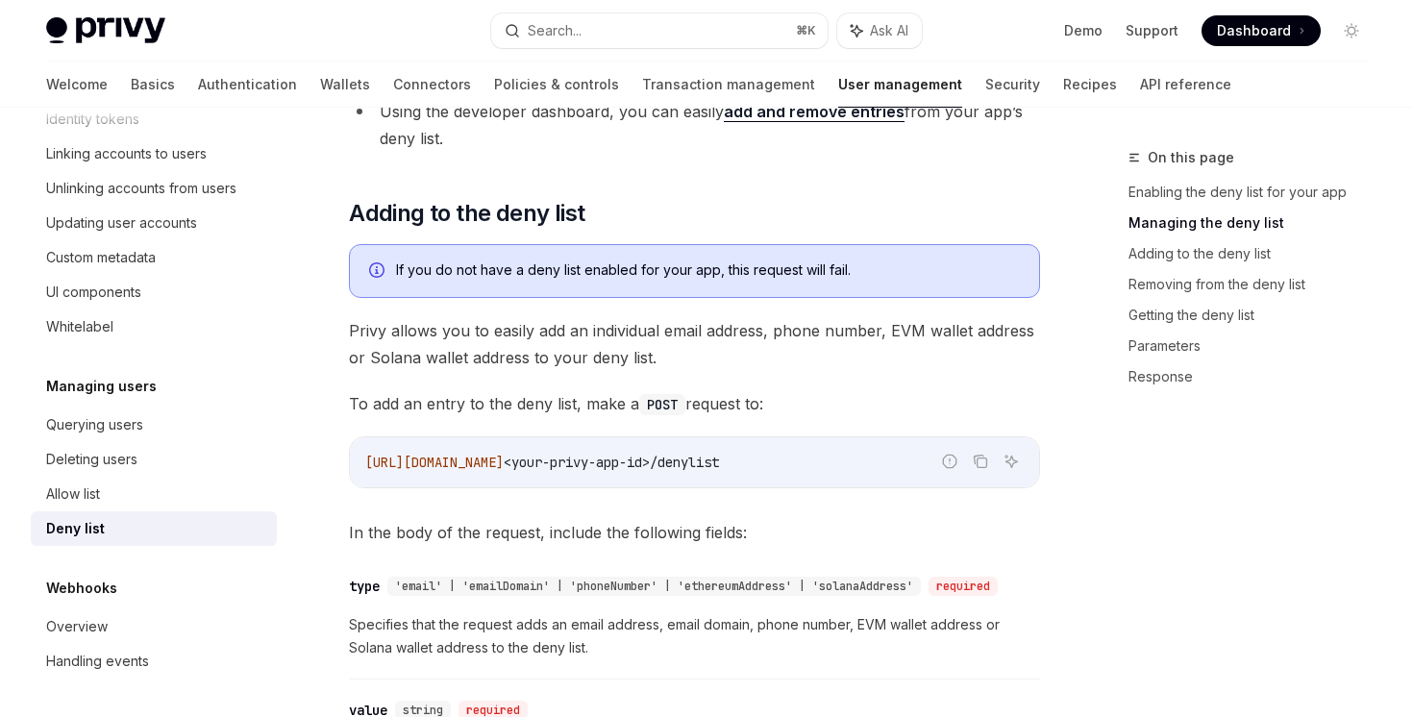
scroll to position [1288, 0]
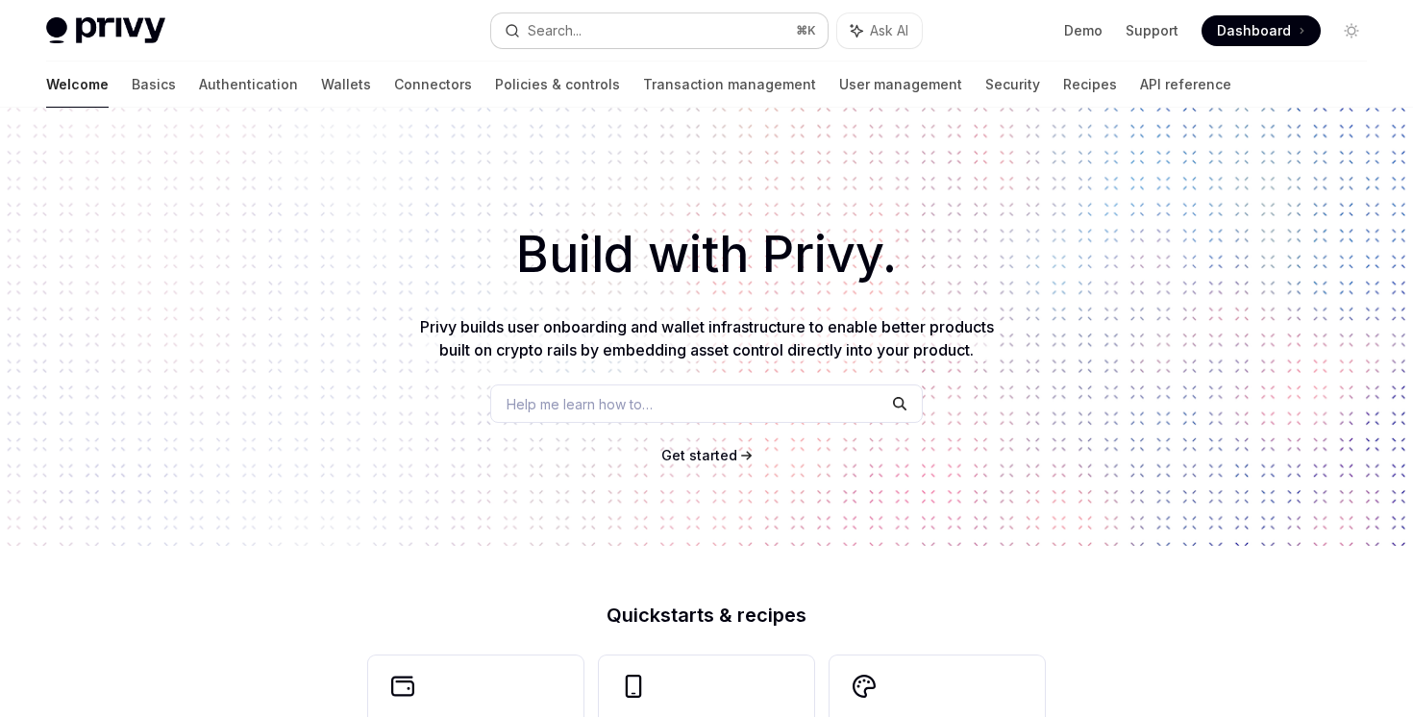
click at [630, 33] on button "Search... ⌘ K" at bounding box center [658, 30] width 335 height 35
type textarea "*"
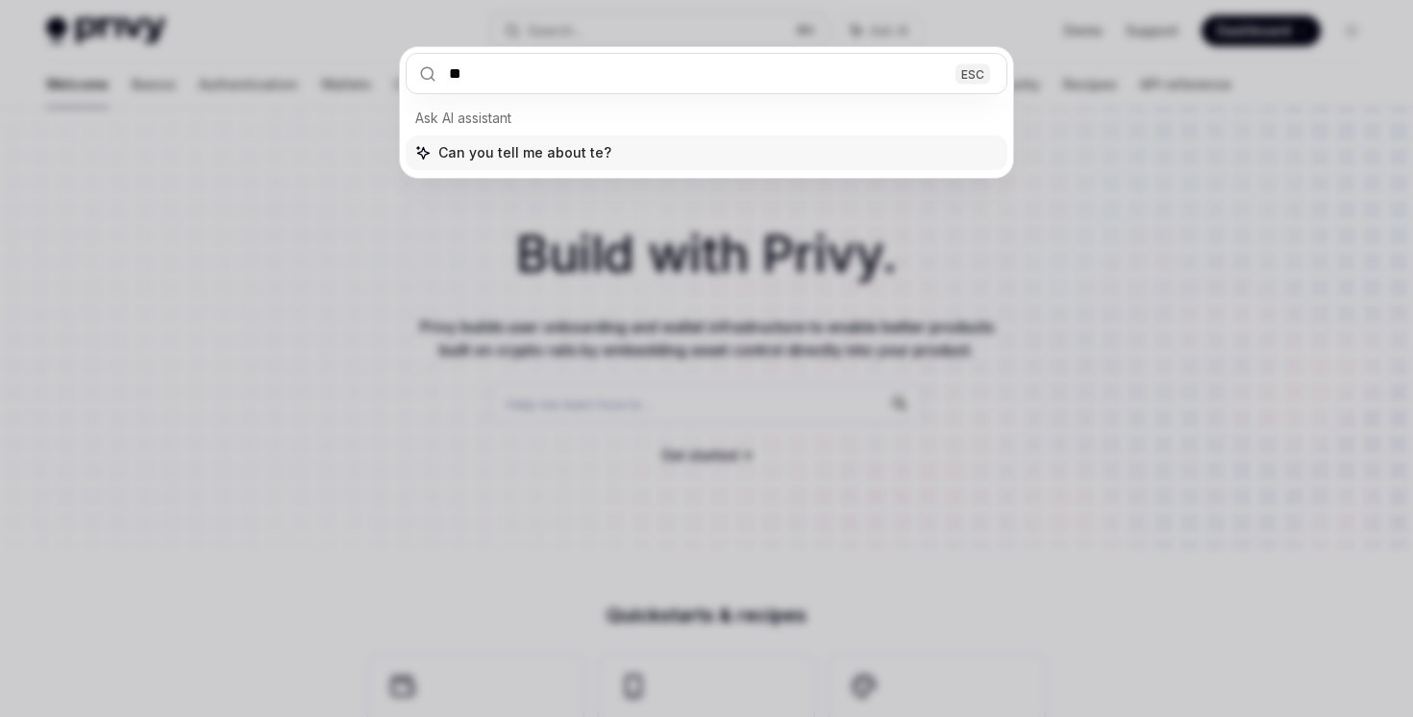
type input "***"
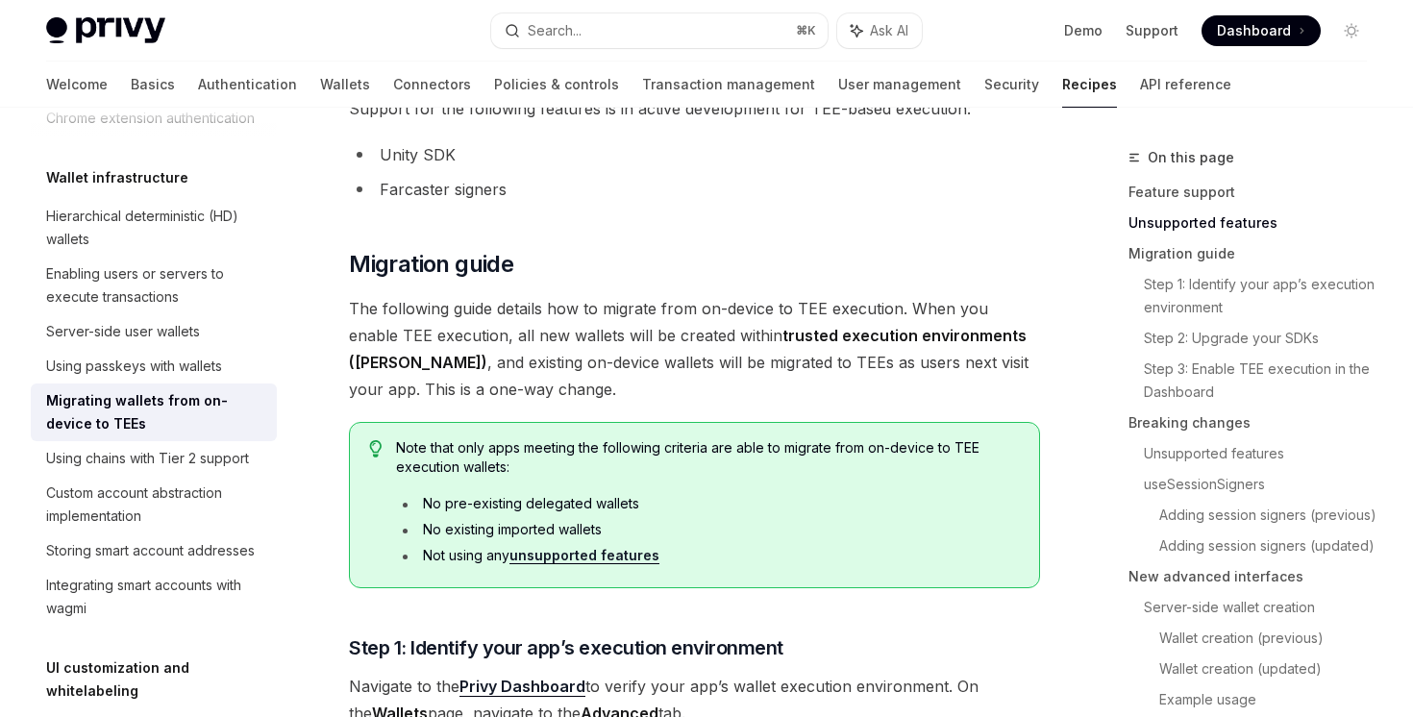
scroll to position [875, 0]
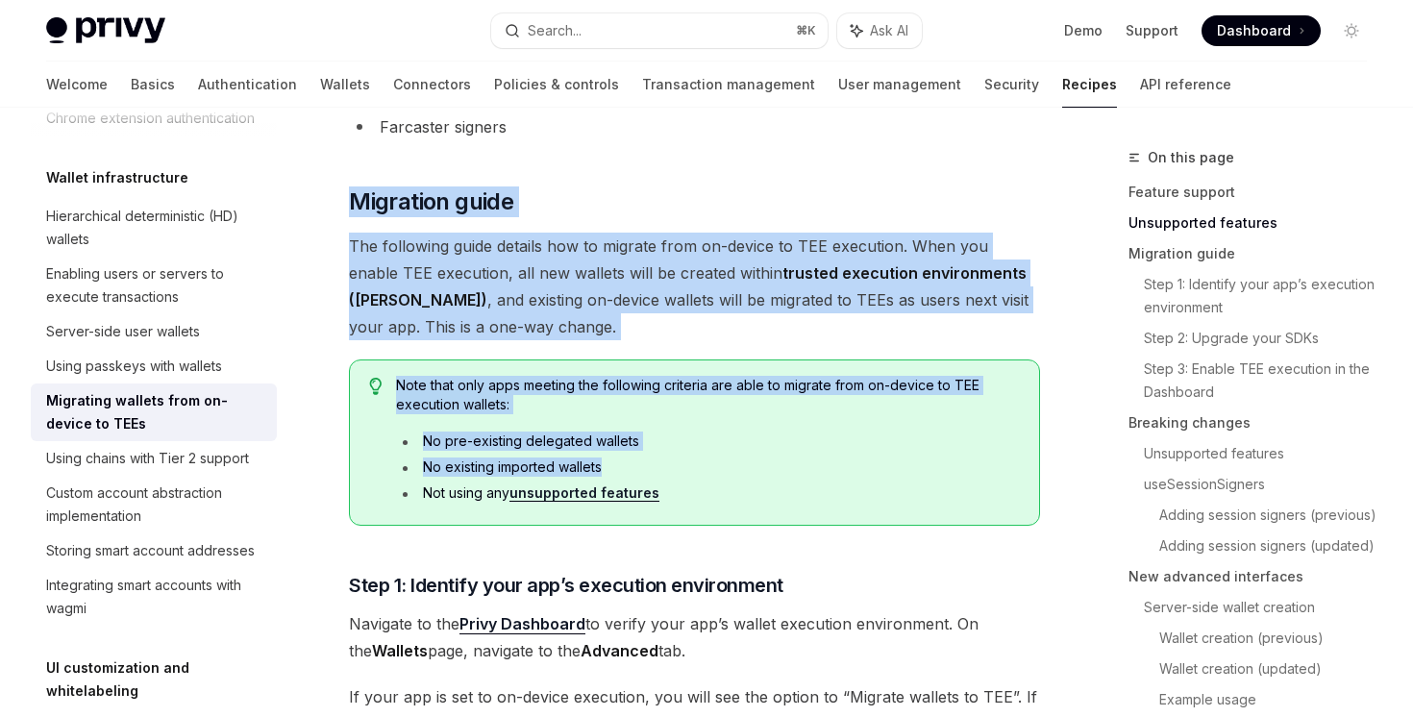
drag, startPoint x: 624, startPoint y: 158, endPoint x: 805, endPoint y: 477, distance: 367.2
click at [805, 477] on ul "No pre-existing delegated wallets No existing imported wallets Not using any un…" at bounding box center [708, 467] width 624 height 71
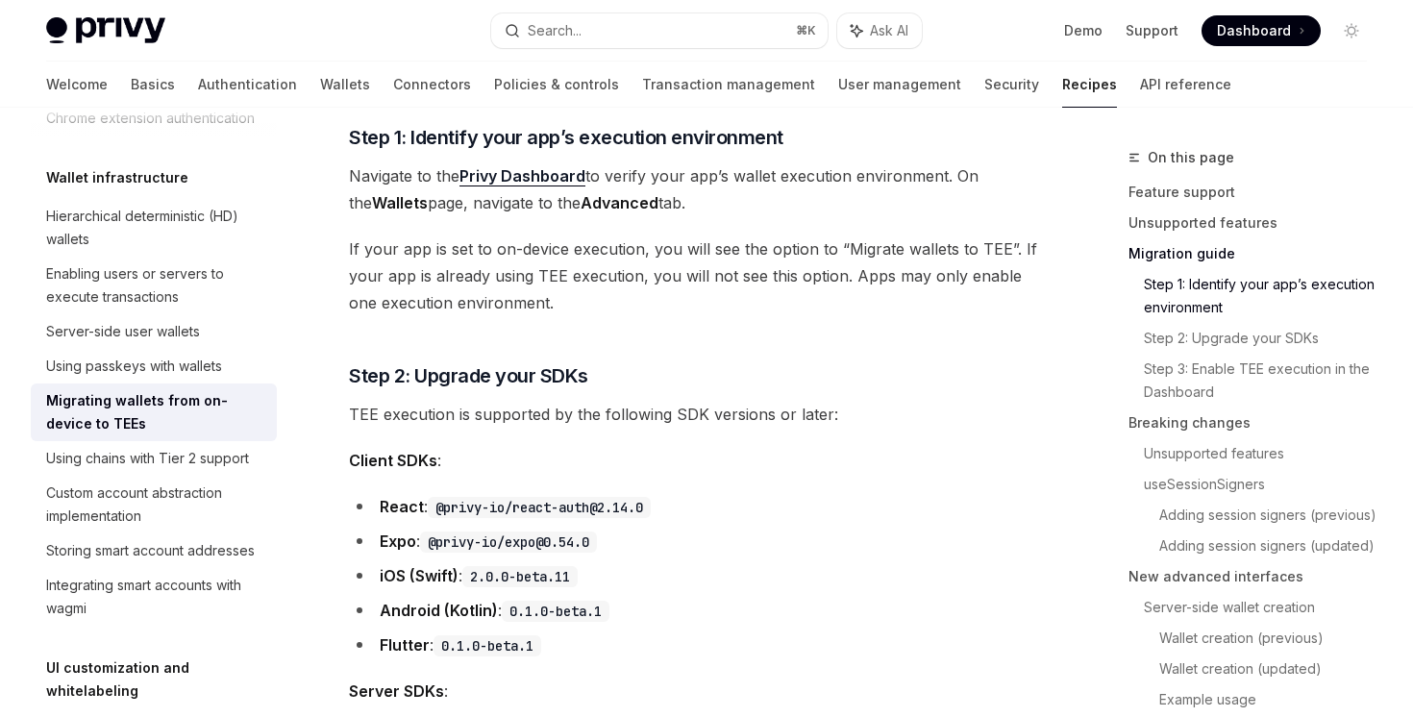
scroll to position [1991, 0]
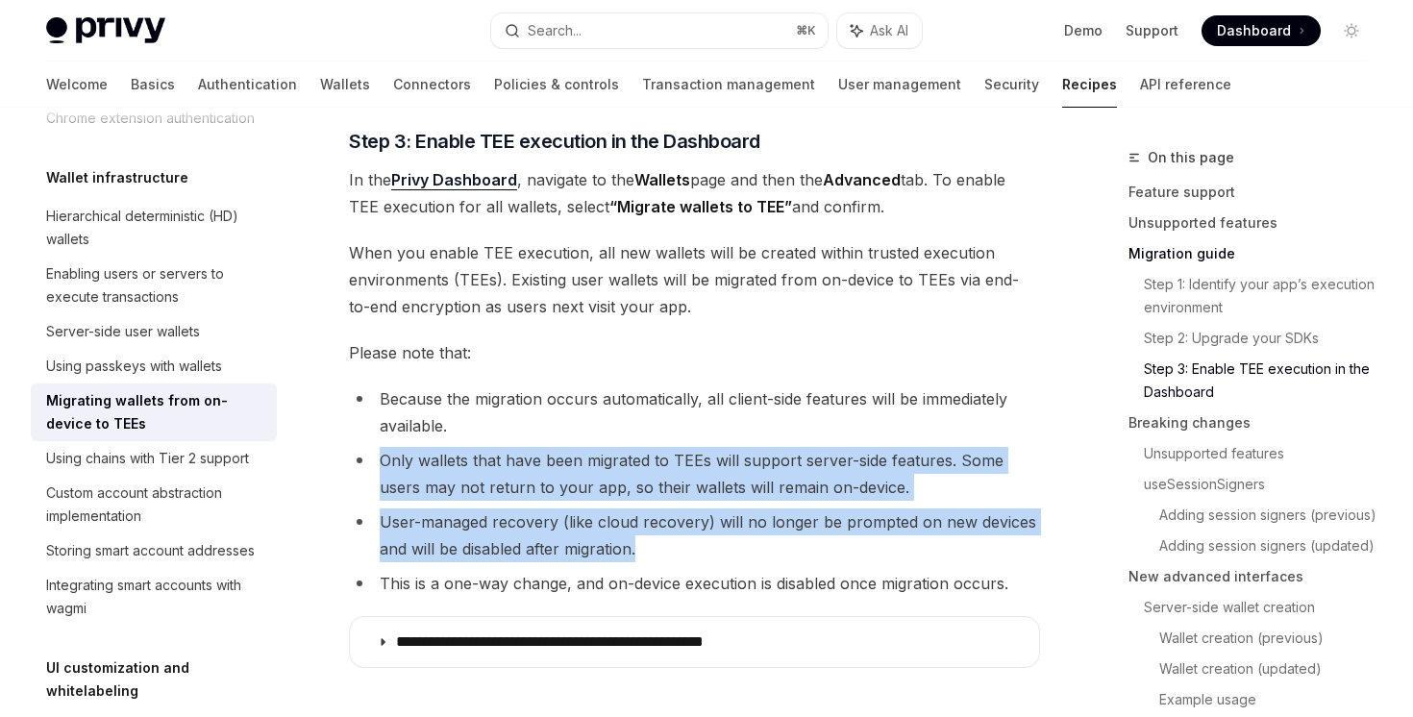
drag, startPoint x: 775, startPoint y: 438, endPoint x: 755, endPoint y: 557, distance: 120.7
click at [755, 557] on ul "Because the migration occurs automatically, all client-side features will be im…" at bounding box center [694, 490] width 691 height 211
click at [755, 558] on li "User-managed recovery (like cloud recovery) will no longer be prompted on new d…" at bounding box center [694, 535] width 691 height 54
drag, startPoint x: 755, startPoint y: 567, endPoint x: 715, endPoint y: 410, distance: 161.8
click at [722, 426] on ul "Because the migration occurs automatically, all client-side features will be im…" at bounding box center [694, 490] width 691 height 211
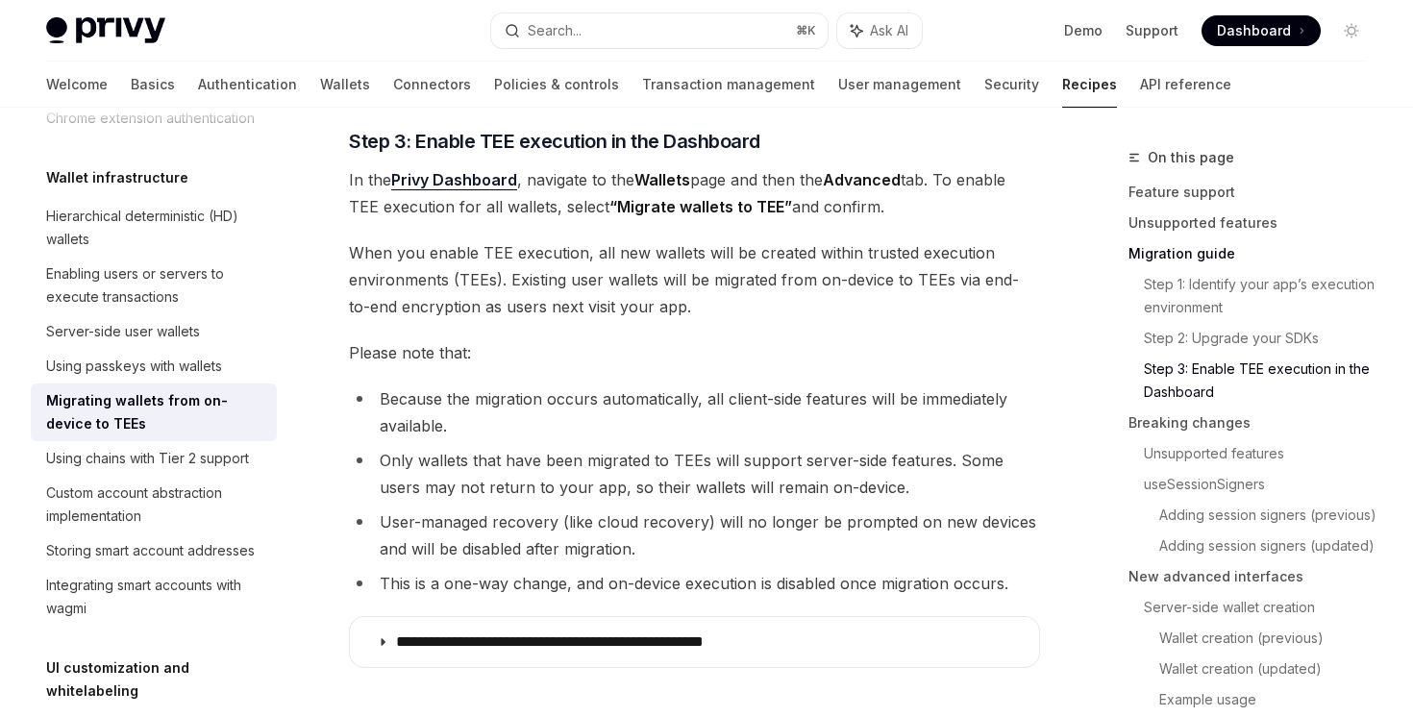
click at [714, 406] on li "Because the migration occurs automatically, all client-side features will be im…" at bounding box center [694, 412] width 691 height 54
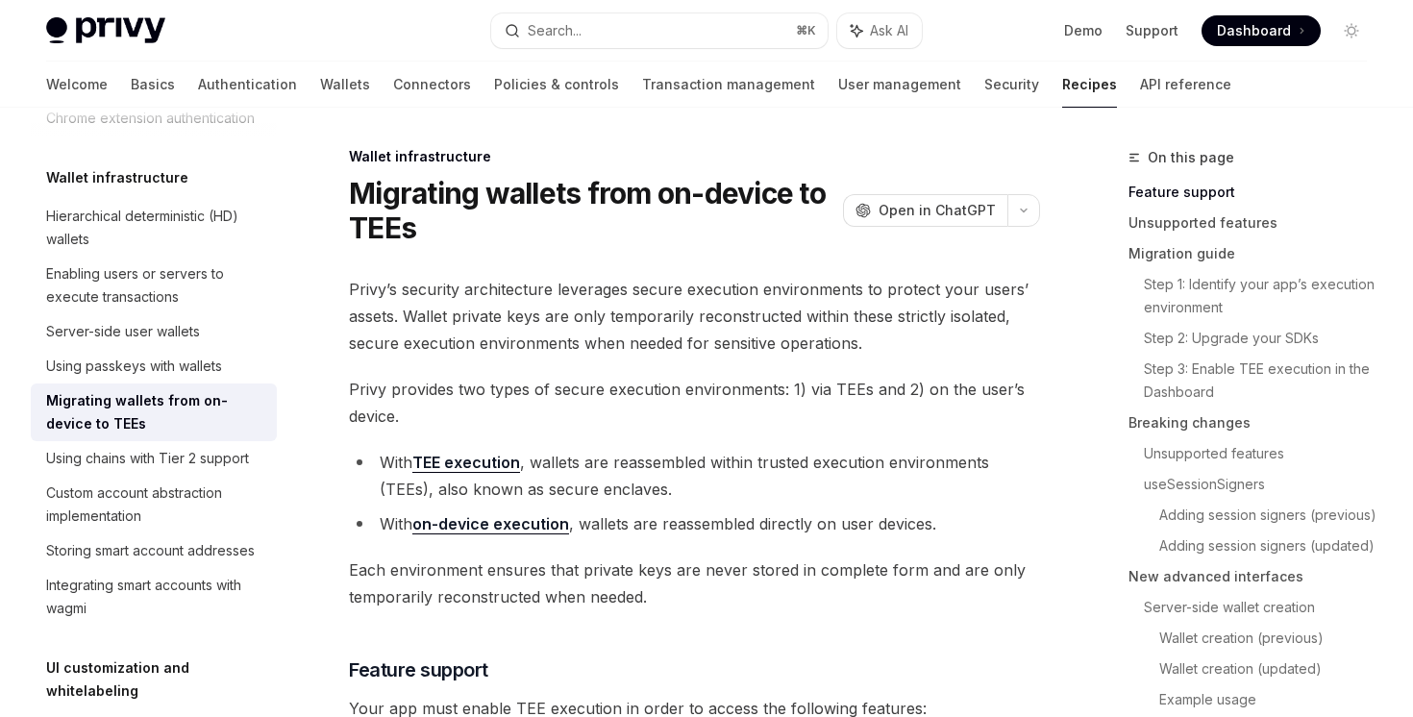
scroll to position [217, 0]
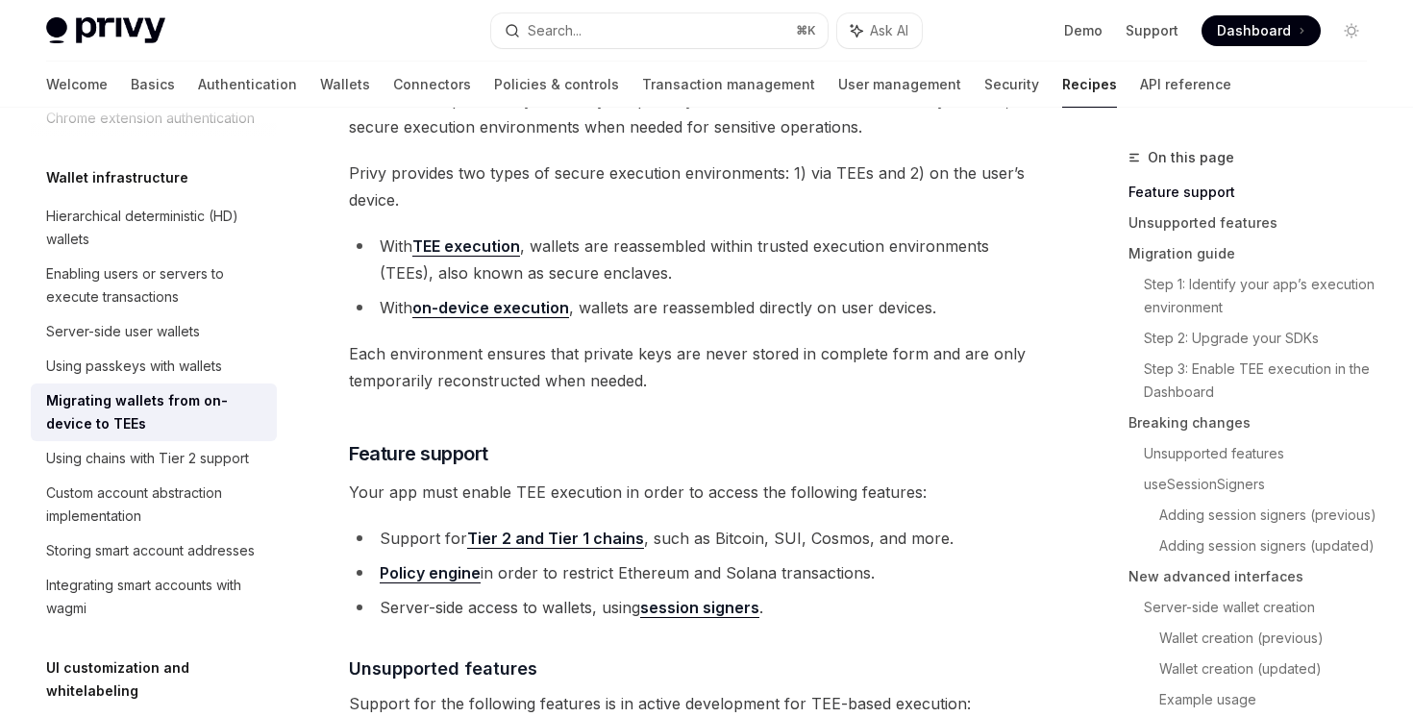
click at [504, 308] on link "on-device execution" at bounding box center [490, 308] width 157 height 20
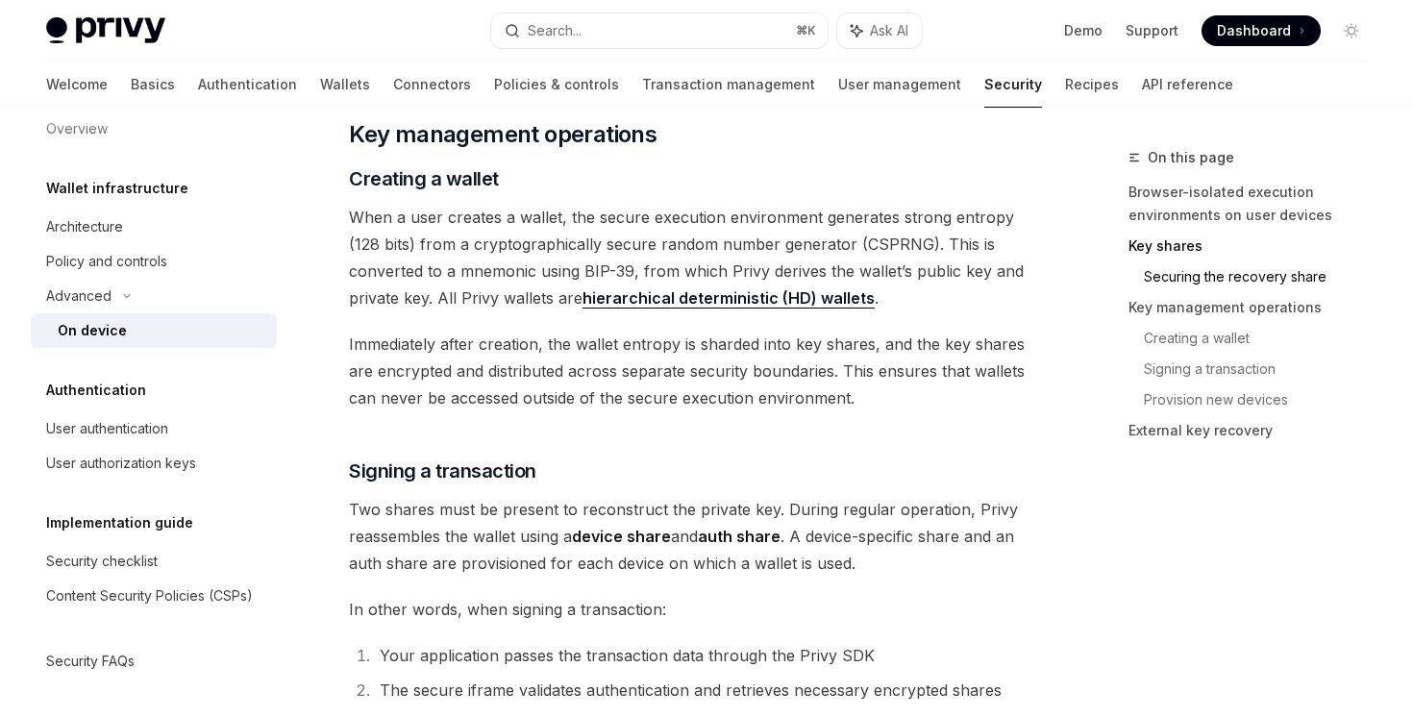
scroll to position [3082, 0]
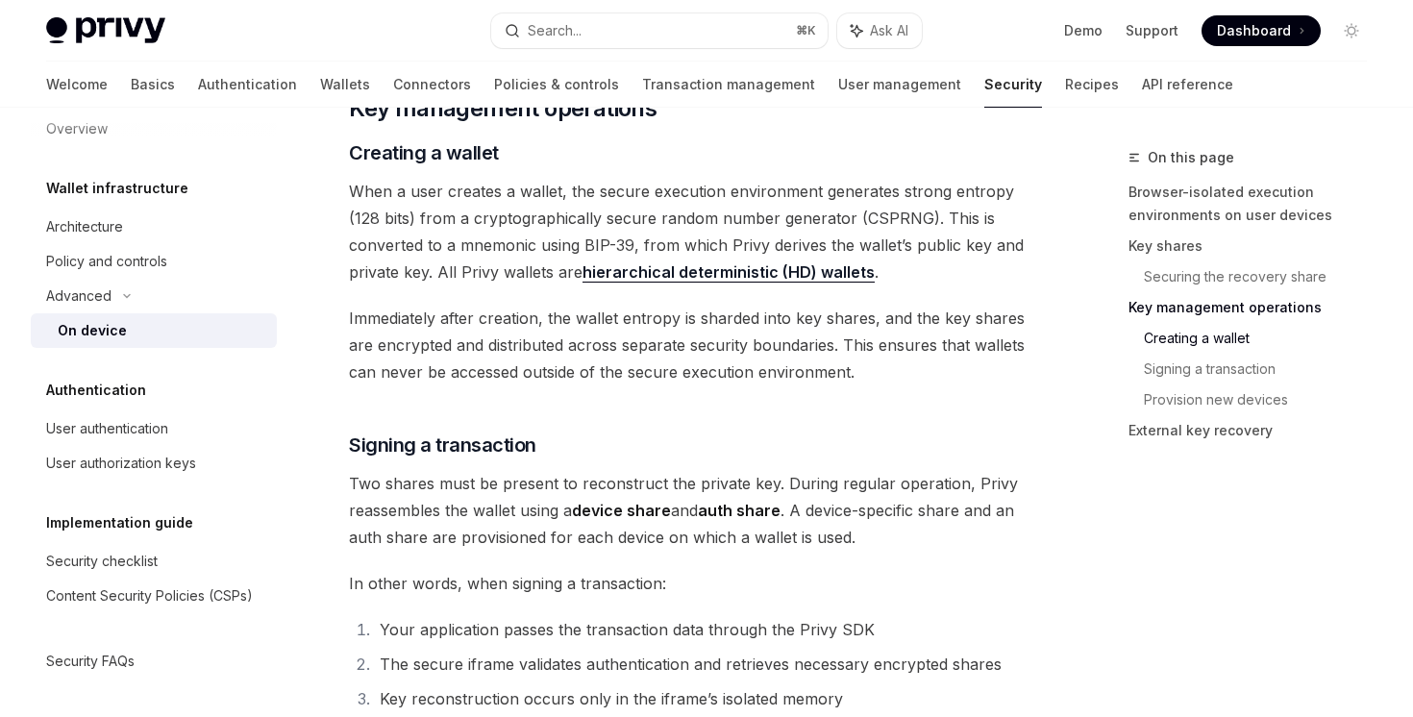
click at [582, 271] on link "hierarchical deterministic (HD) wallets" at bounding box center [728, 272] width 292 height 20
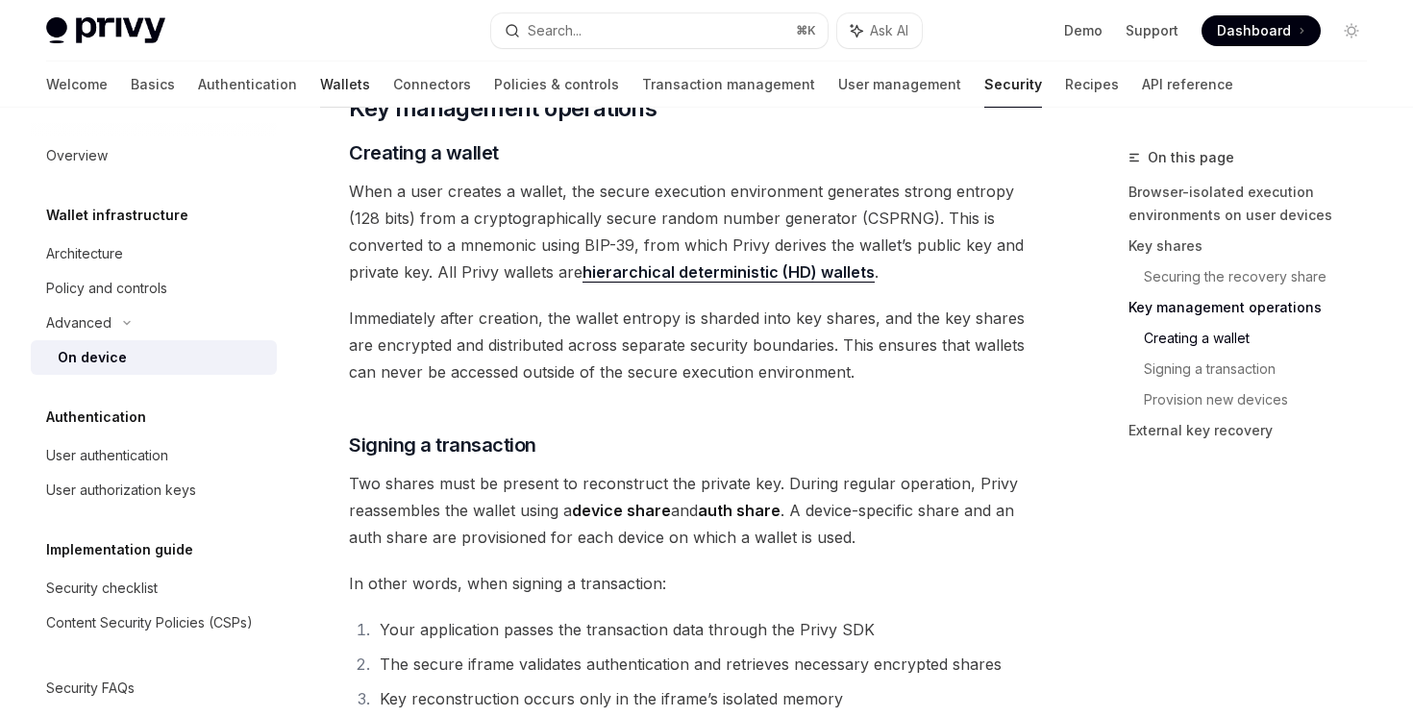
click at [320, 86] on link "Wallets" at bounding box center [345, 85] width 50 height 46
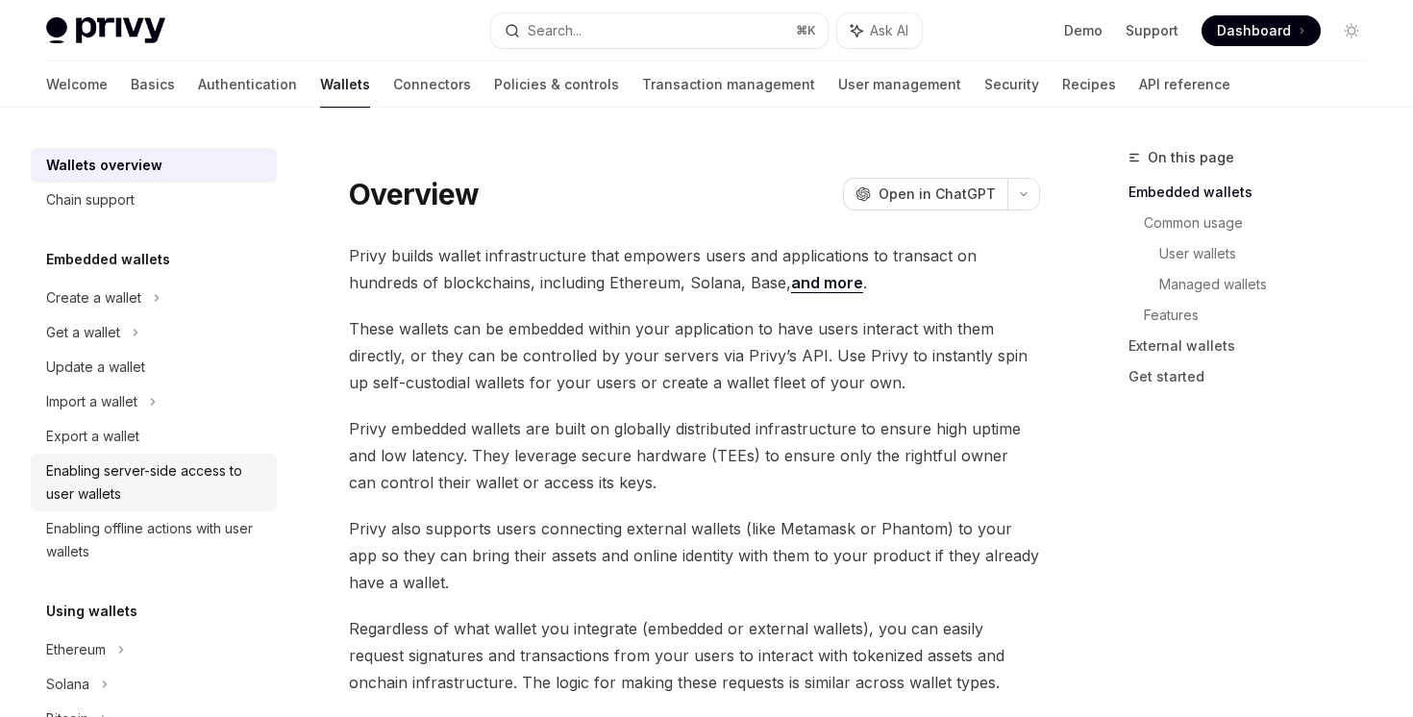
click at [219, 478] on div "Enabling server-side access to user wallets" at bounding box center [155, 482] width 219 height 46
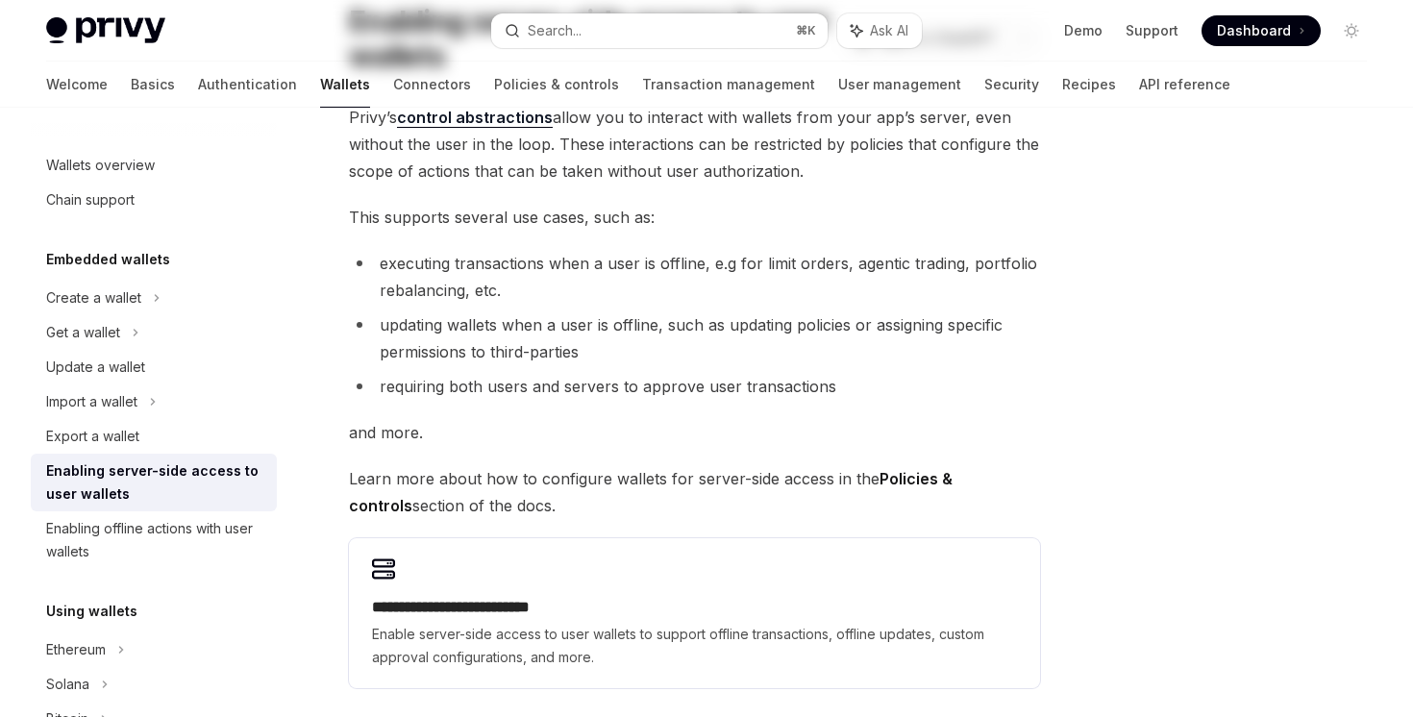
scroll to position [375, 0]
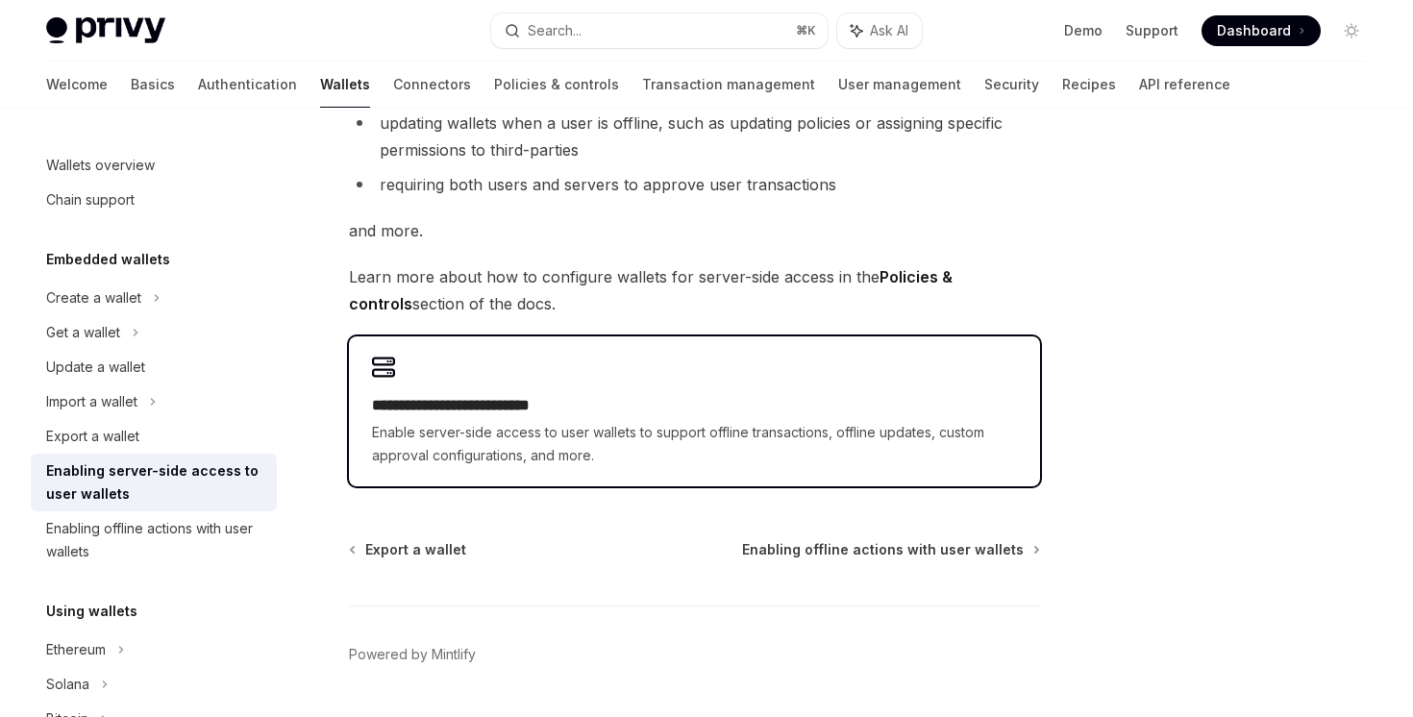
click at [505, 409] on h2 "**********" at bounding box center [694, 405] width 645 height 23
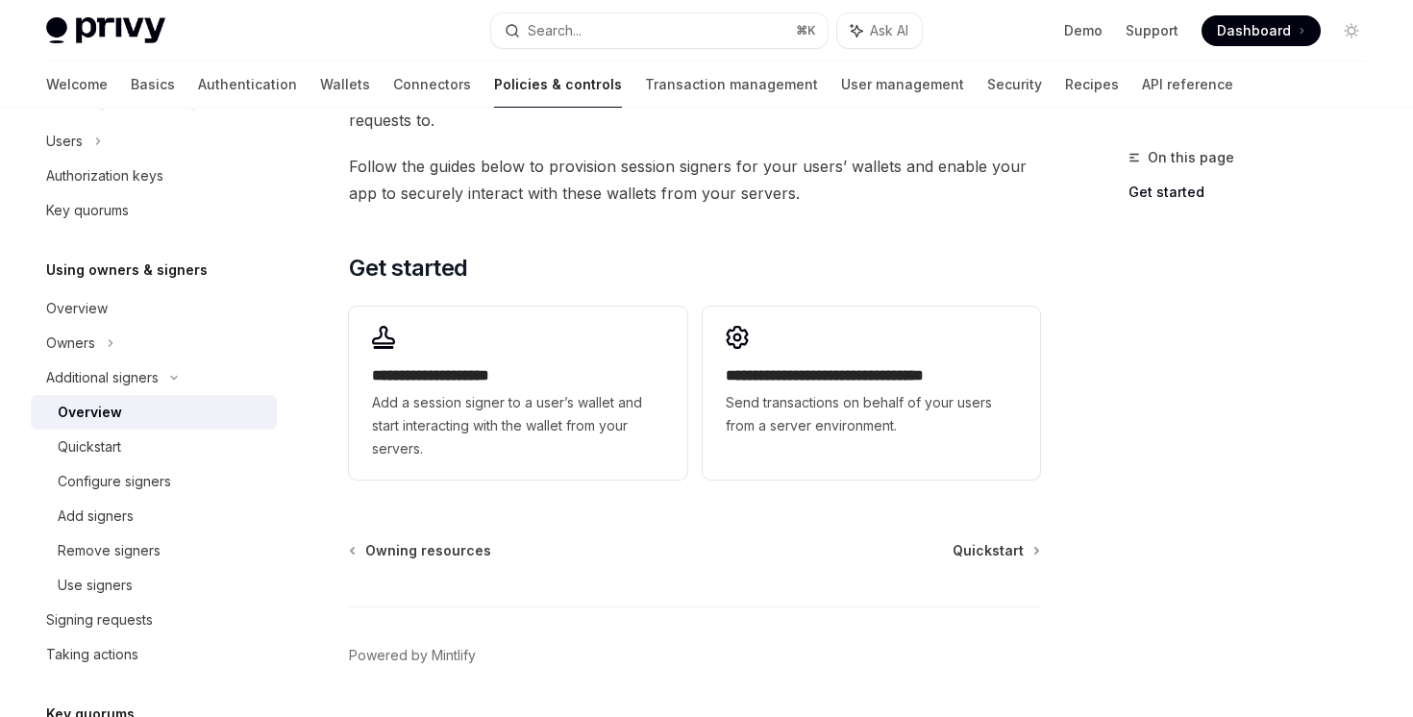
scroll to position [507, 0]
click at [505, 409] on span "Add a session signer to a user’s wallet and start interacting with the wallet f…" at bounding box center [517, 422] width 291 height 69
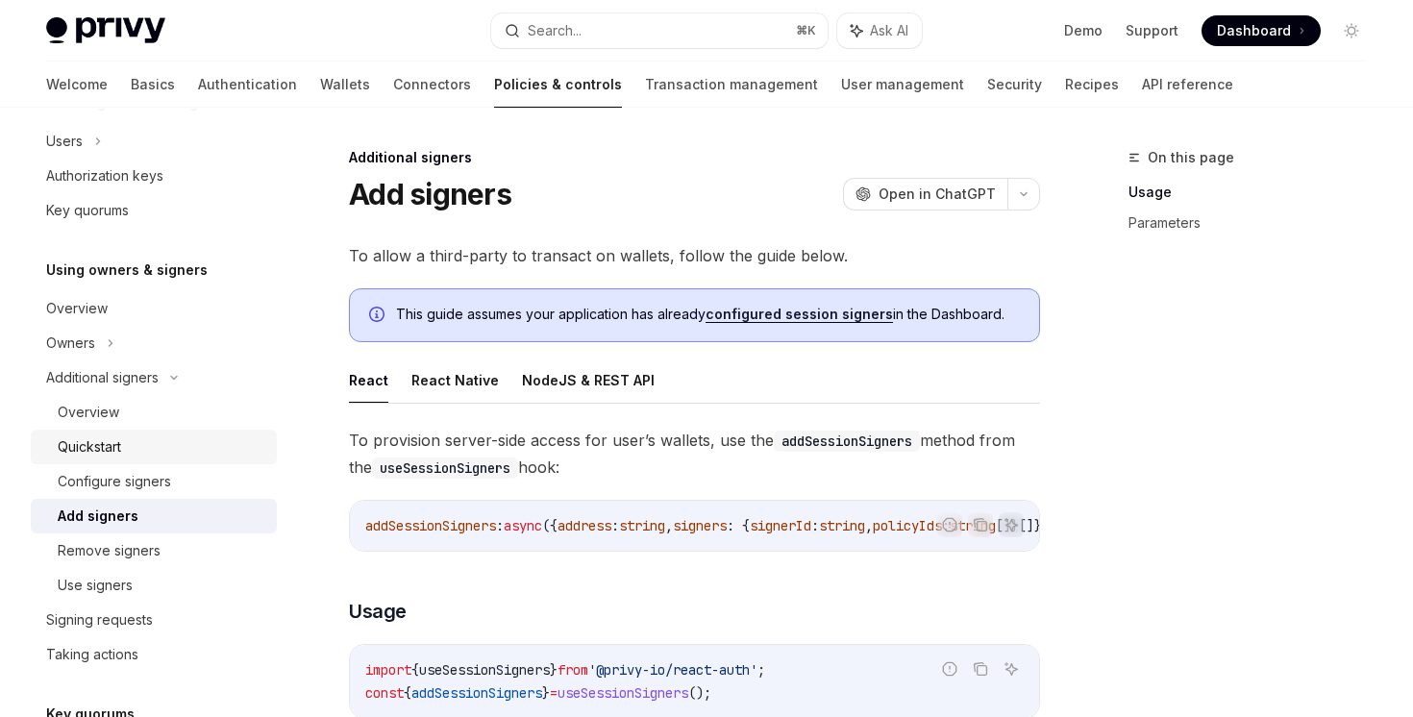
click at [154, 449] on div "Quickstart" at bounding box center [162, 446] width 208 height 23
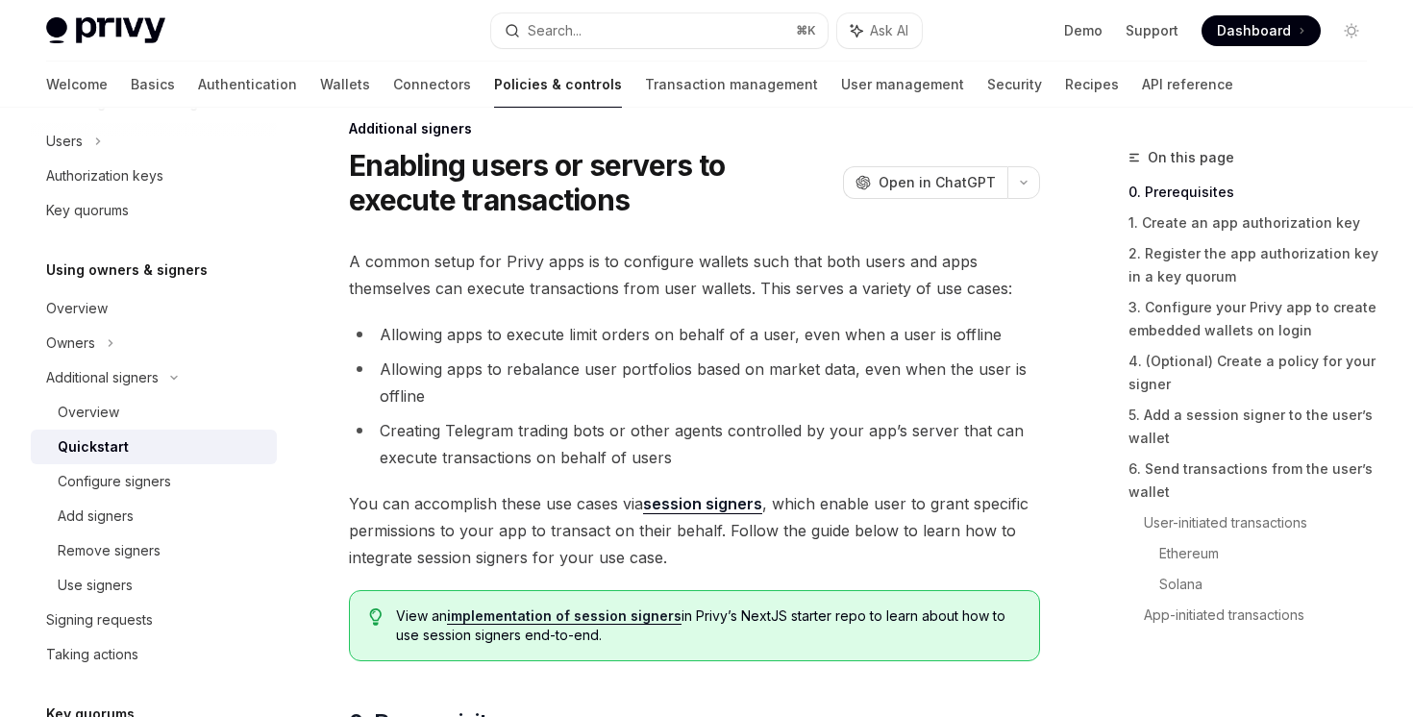
scroll to position [13, 0]
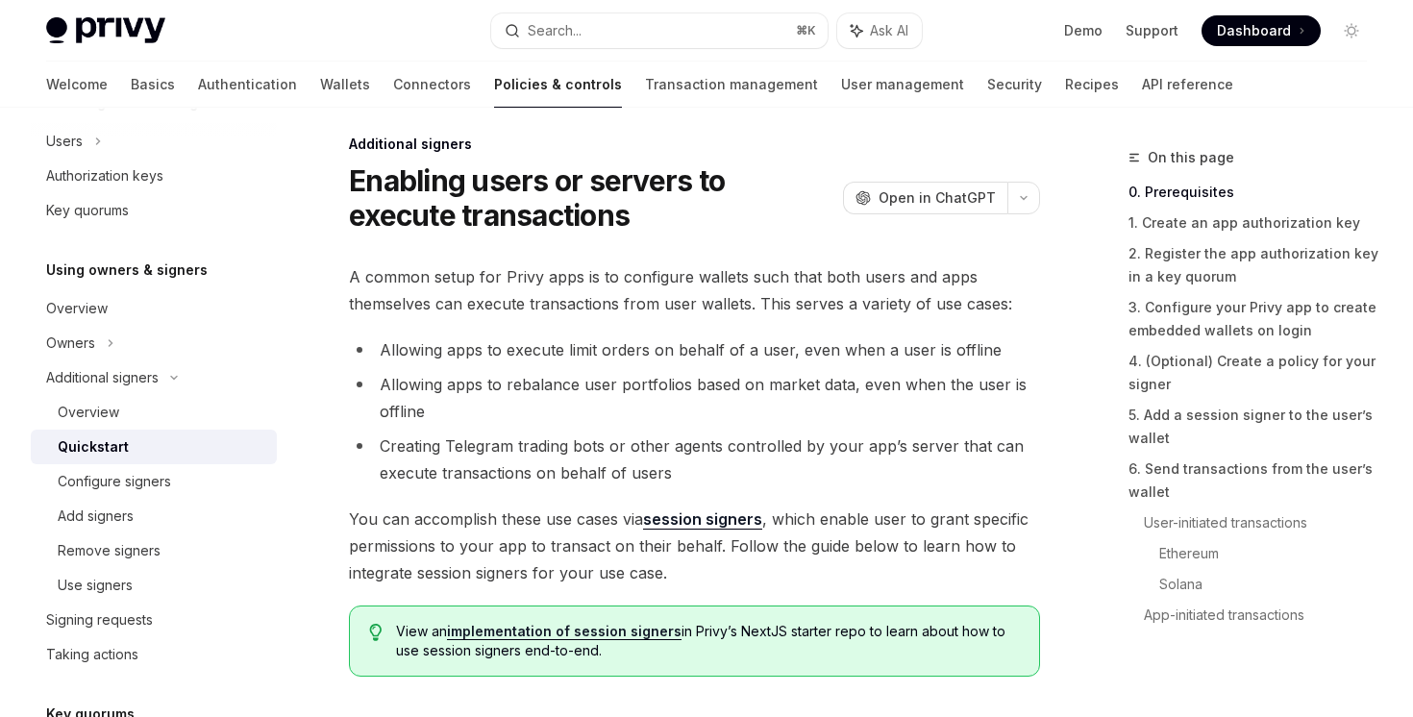
click at [726, 509] on link "session signers" at bounding box center [702, 519] width 119 height 20
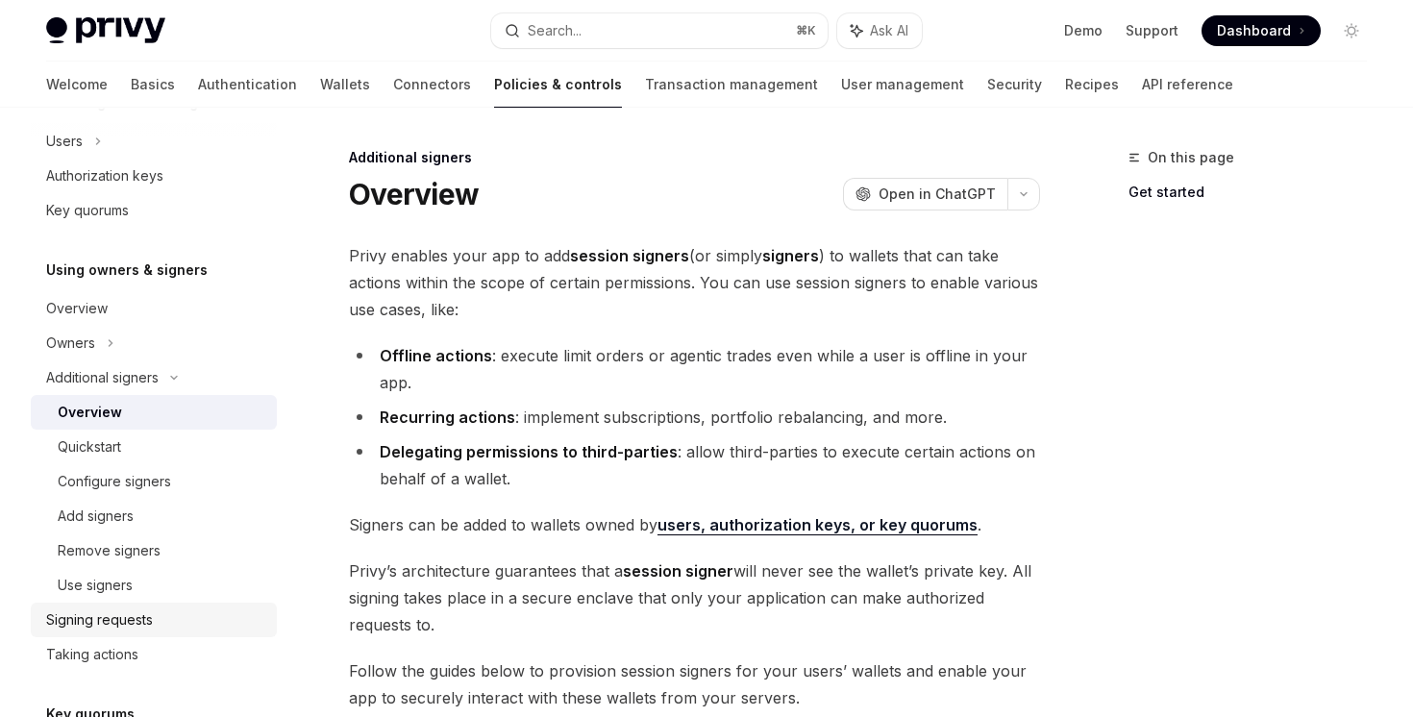
click at [99, 634] on link "Signing requests" at bounding box center [154, 620] width 246 height 35
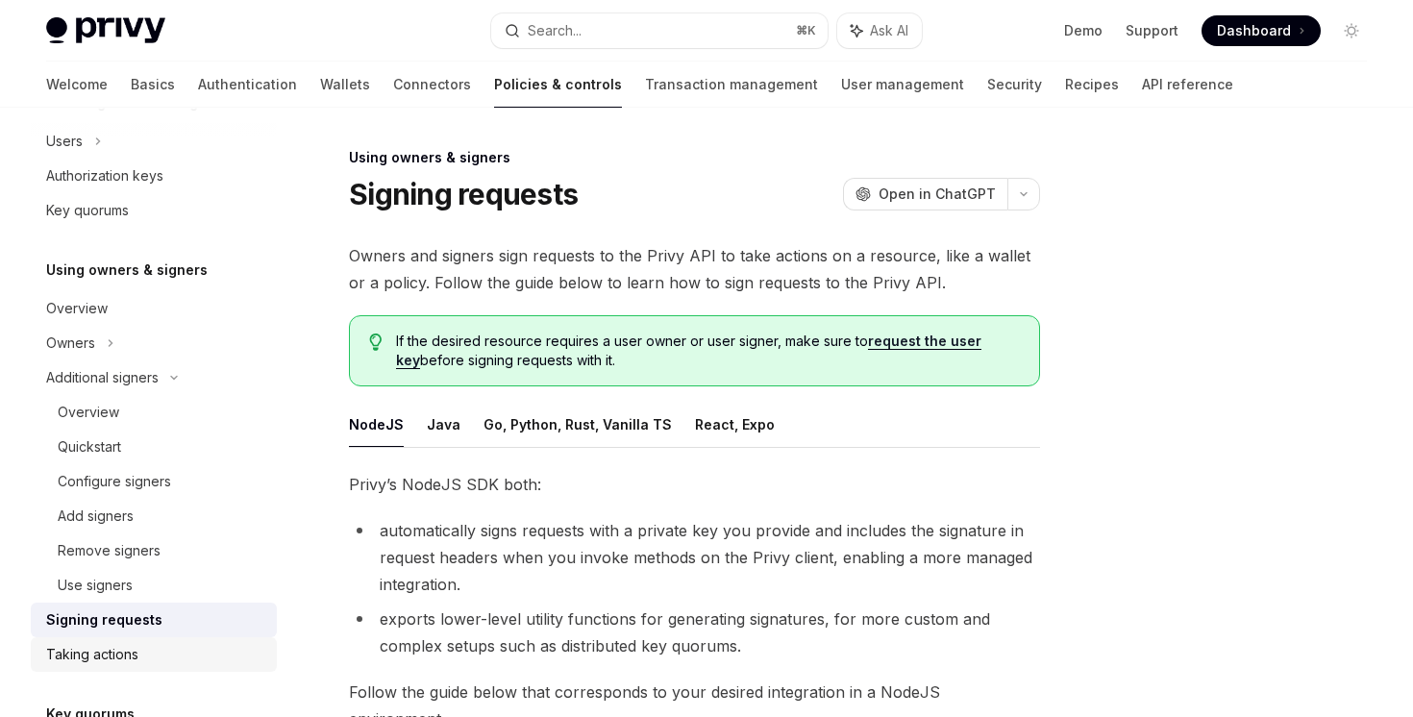
click at [104, 653] on div "Taking actions" at bounding box center [92, 654] width 92 height 23
type textarea "*"
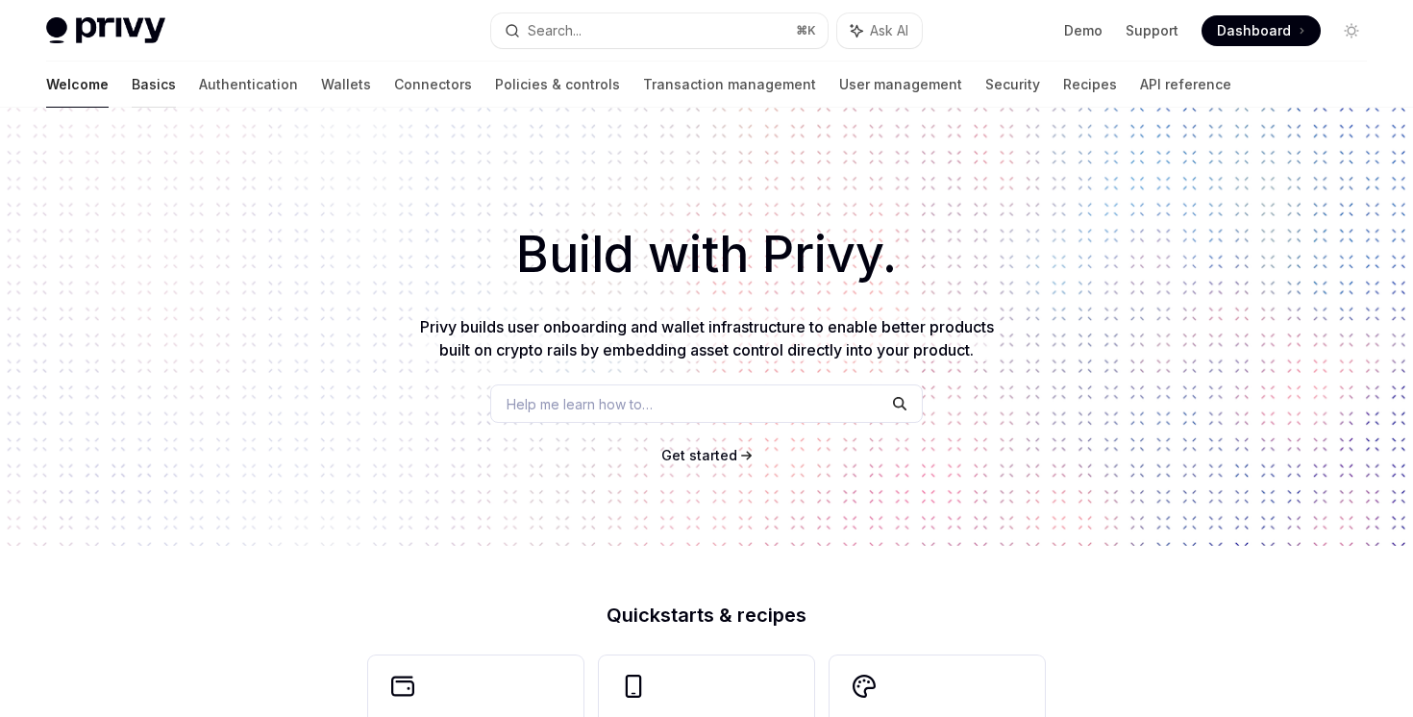
click at [132, 74] on link "Basics" at bounding box center [154, 85] width 44 height 46
type textarea "*"
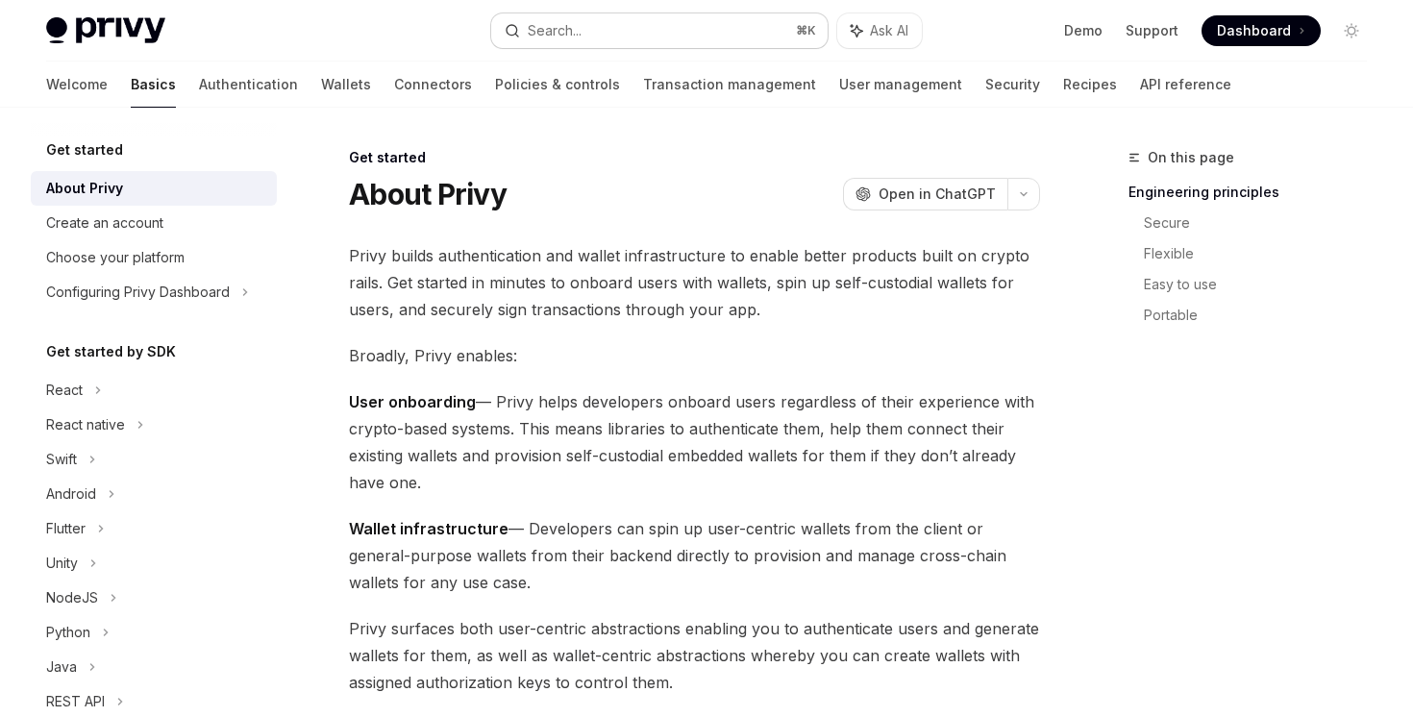
click at [608, 34] on button "Search... ⌘ K" at bounding box center [658, 30] width 335 height 35
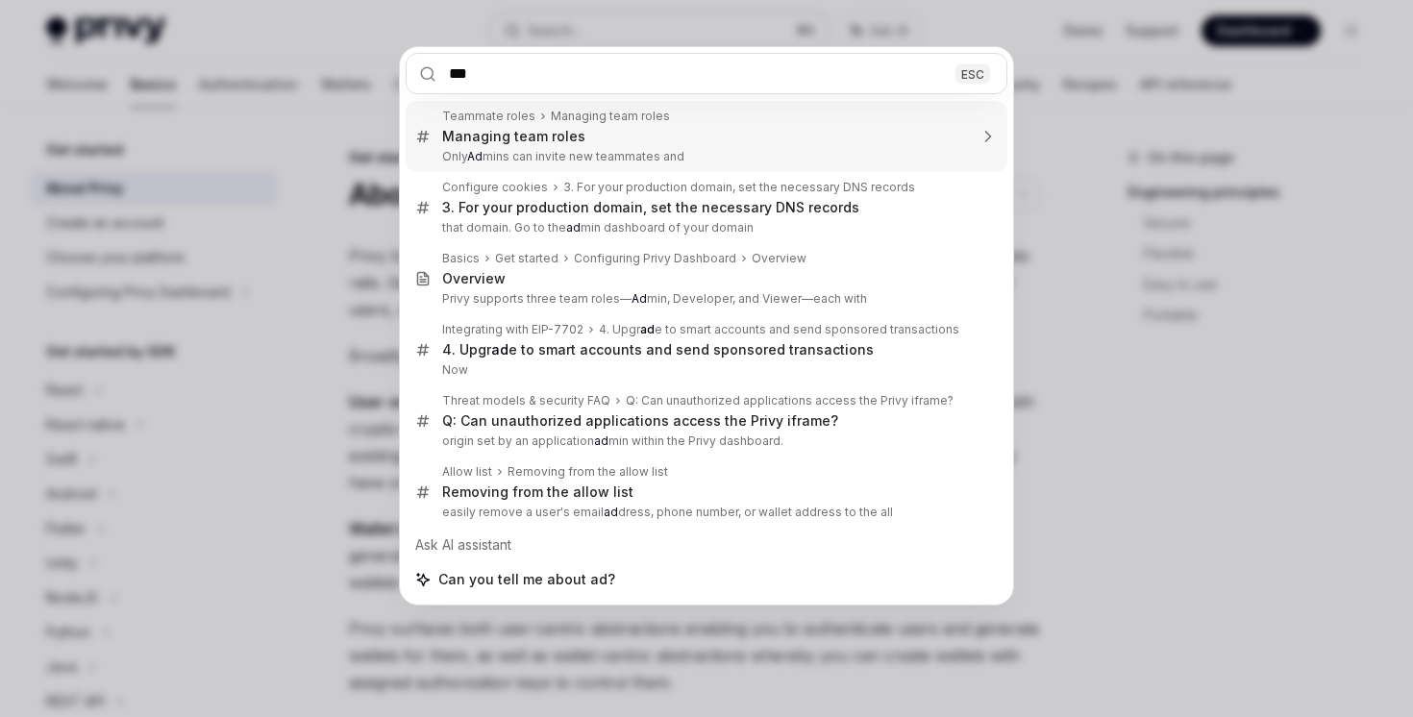
type input "****"
type textarea "*"
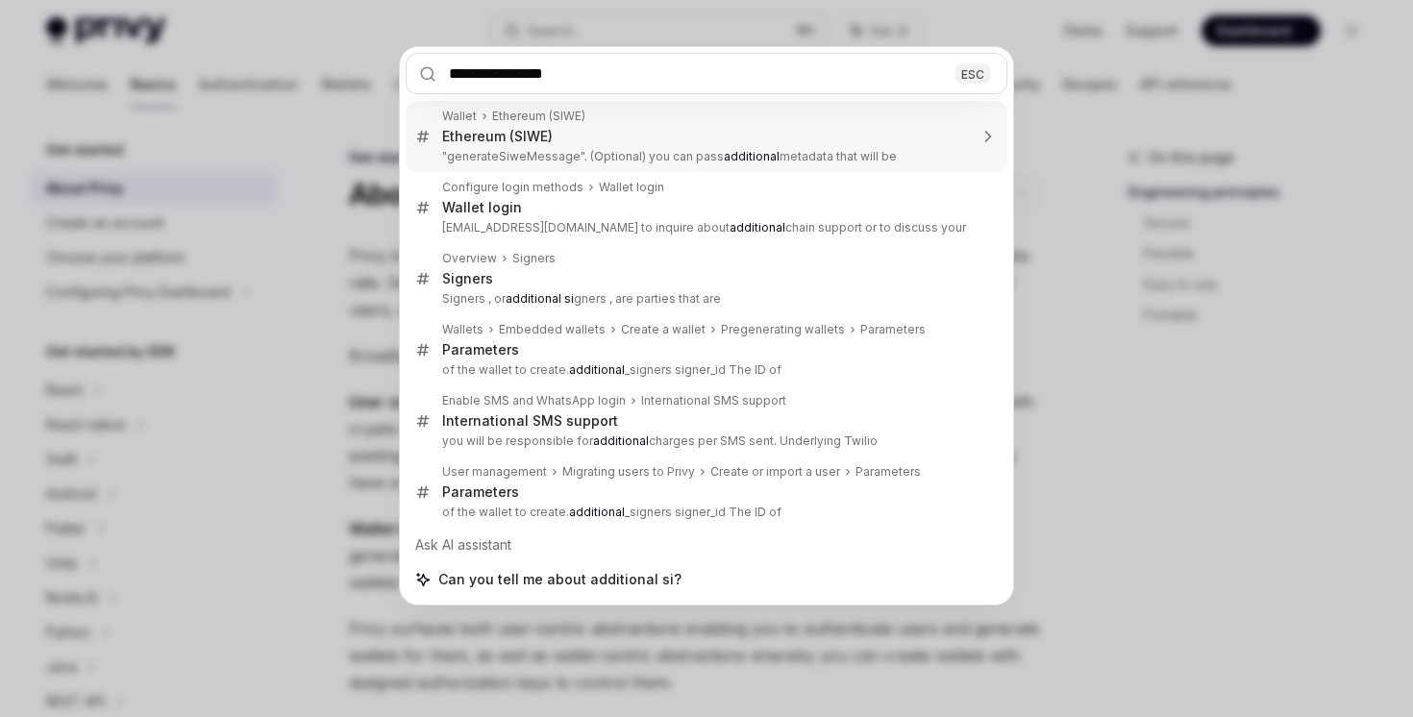
type input "**********"
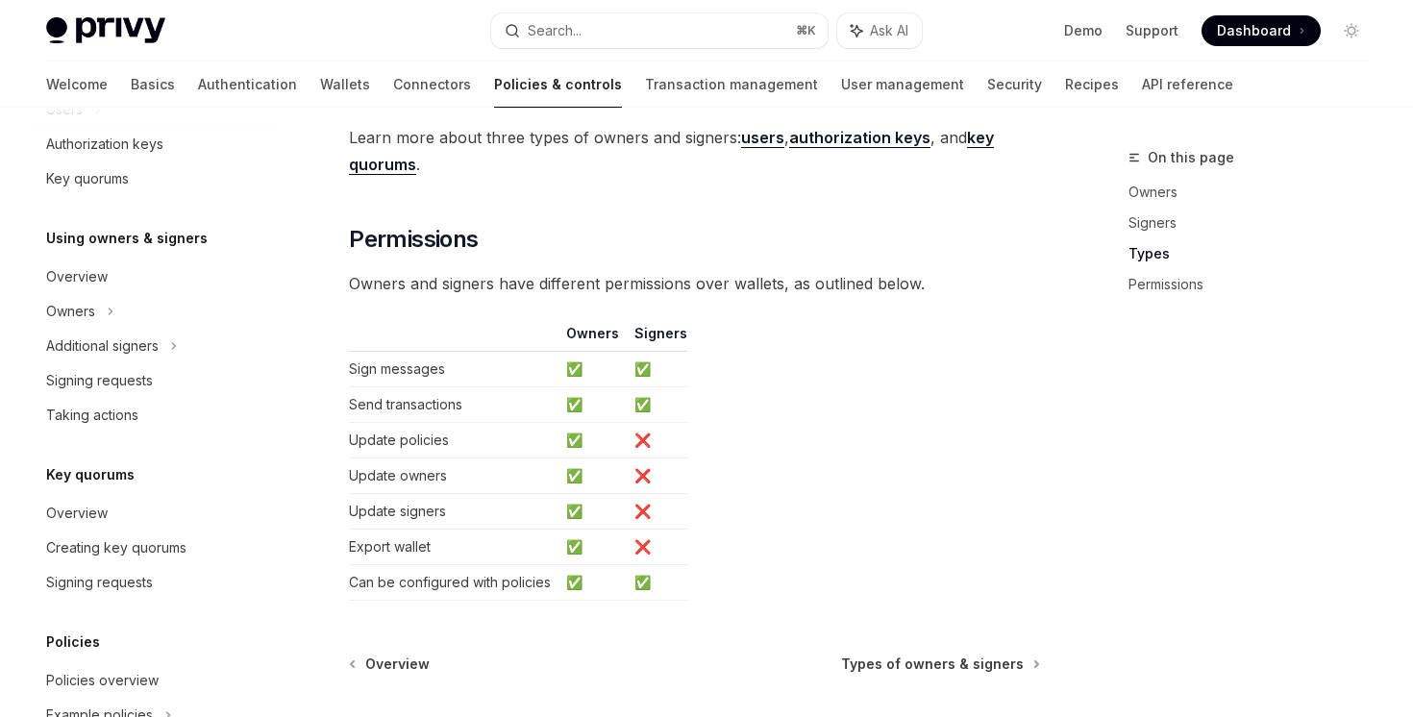
scroll to position [488, 0]
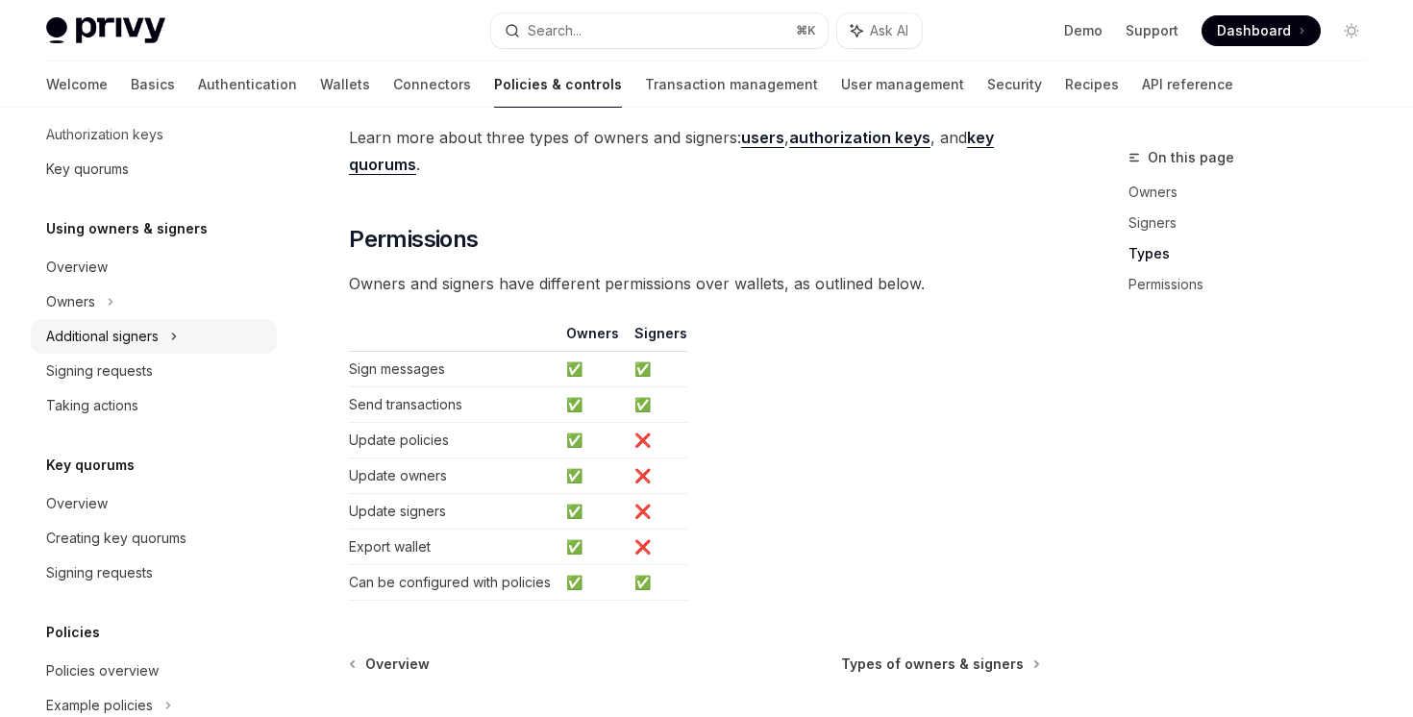
click at [162, 345] on div "Additional signers" at bounding box center [154, 336] width 246 height 35
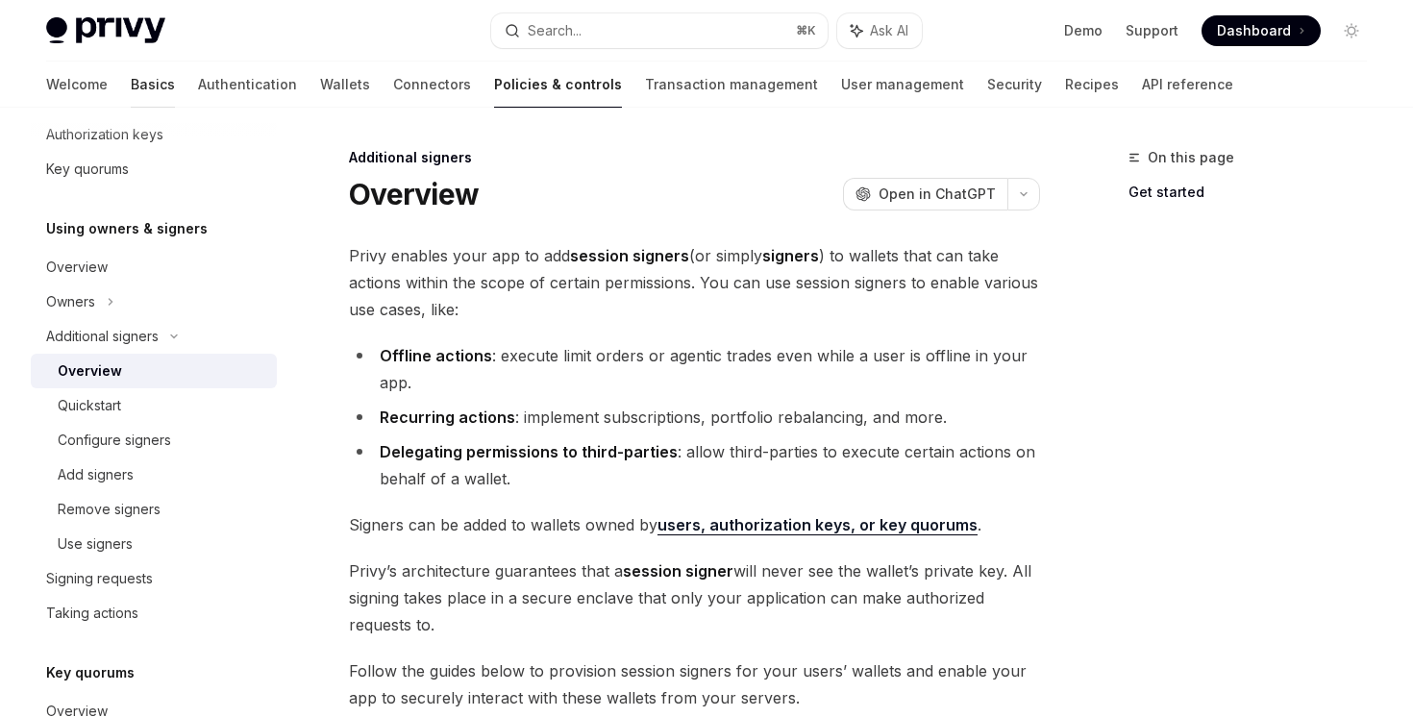
click at [131, 72] on link "Basics" at bounding box center [153, 85] width 44 height 46
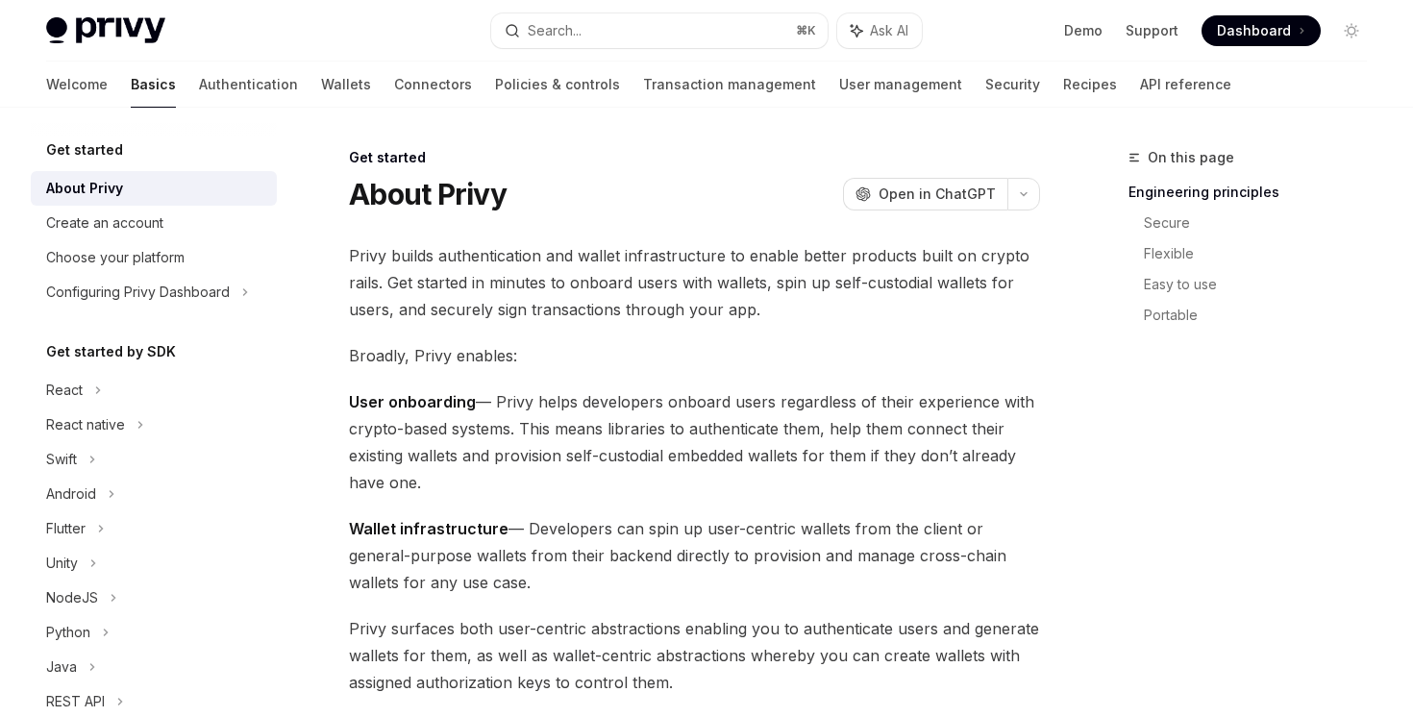
scroll to position [306, 0]
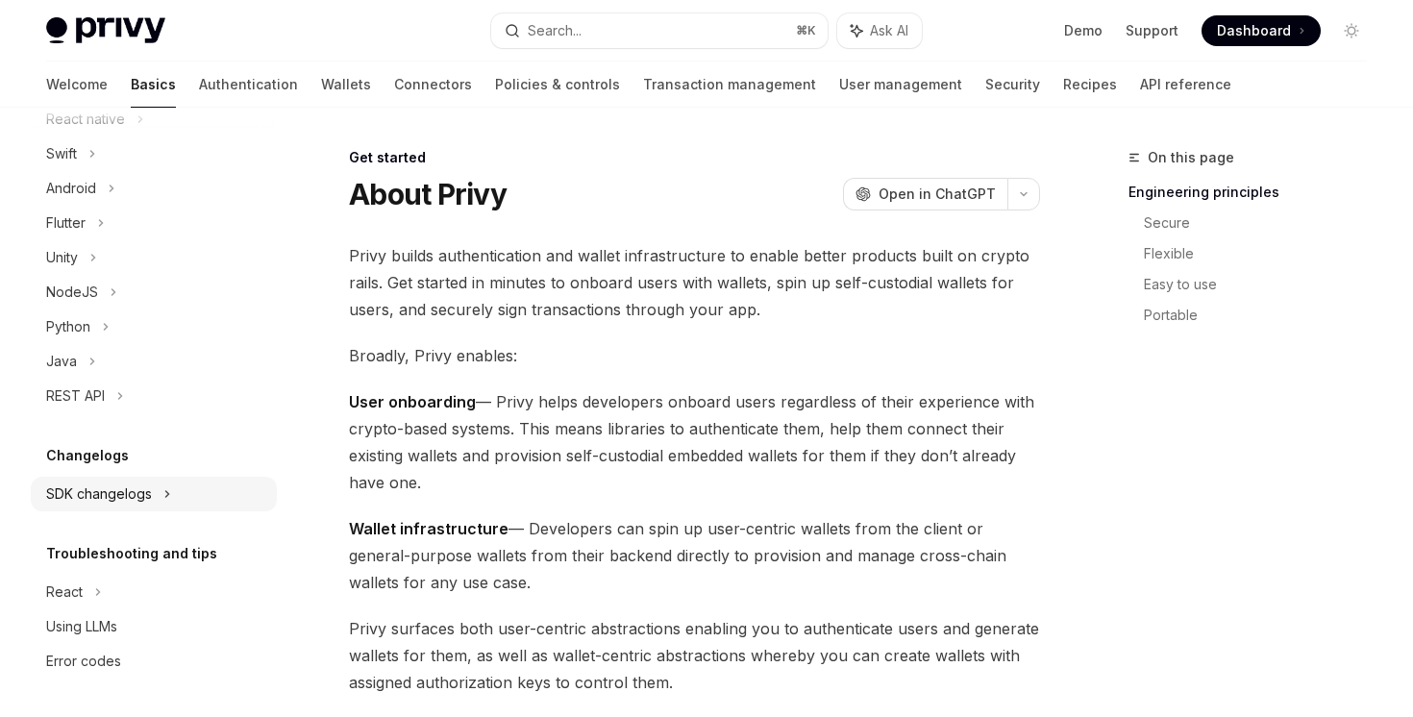
click at [133, 500] on div "SDK changelogs" at bounding box center [99, 493] width 106 height 23
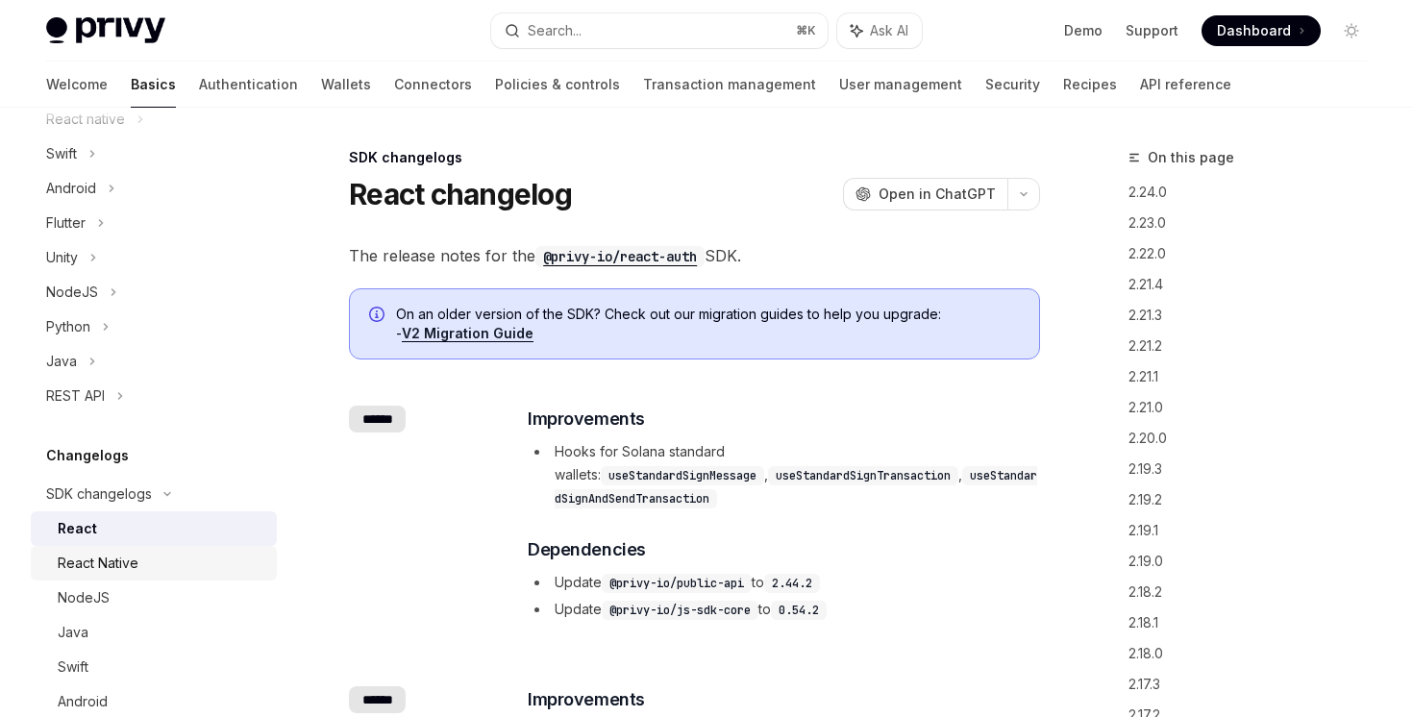
click at [127, 556] on div "React Native" at bounding box center [98, 563] width 81 height 23
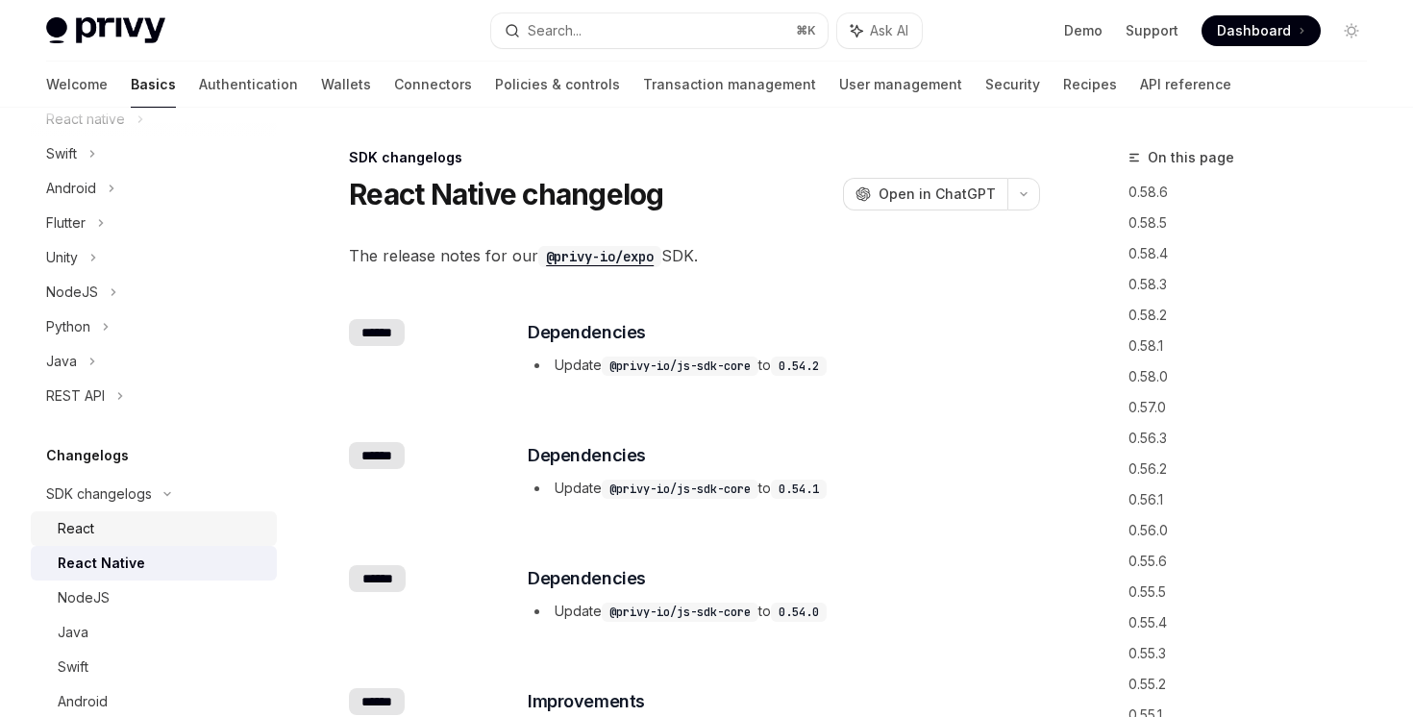
click at [134, 539] on div "React" at bounding box center [162, 528] width 208 height 23
type textarea "*"
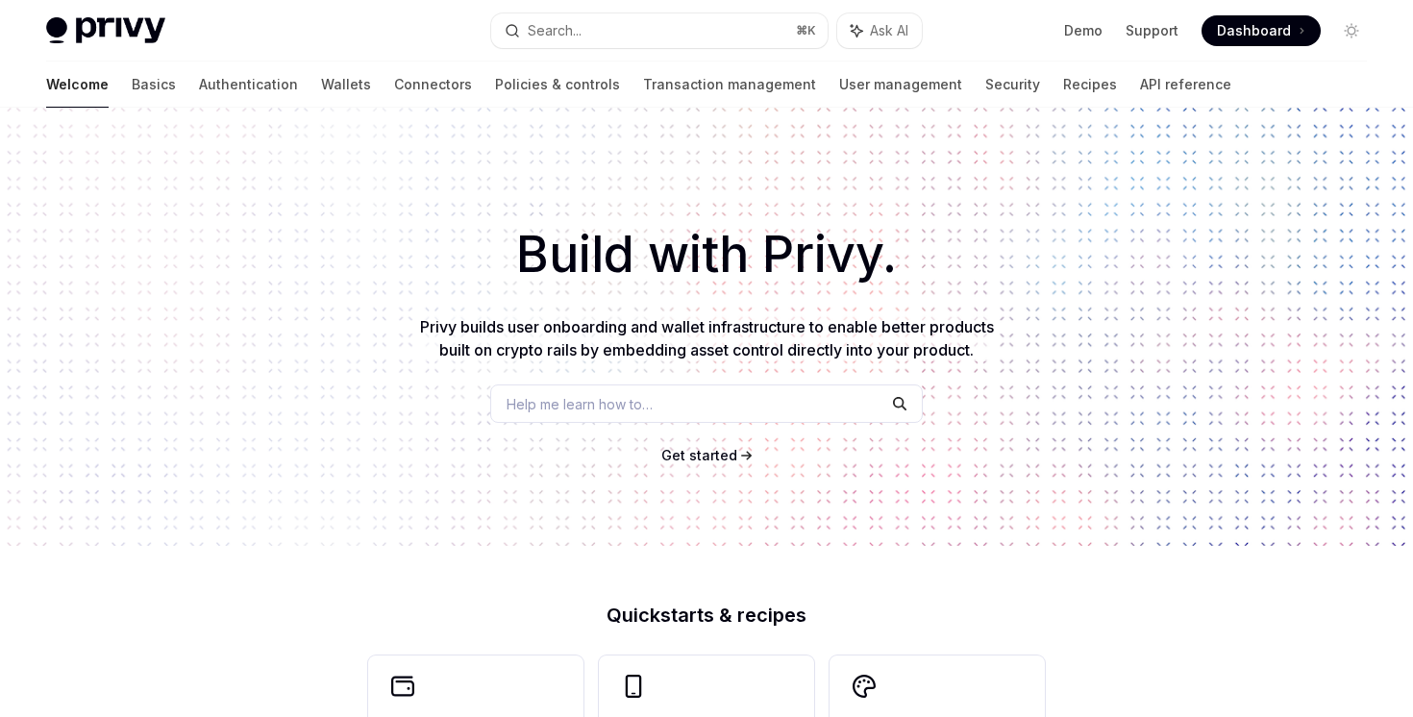
click at [585, 47] on div "Privy Docs home page Search... ⌘ K Ask AI Demo Support Dashboard Dashboard Sear…" at bounding box center [706, 31] width 1321 height 62
click at [587, 37] on button "Search... ⌘ K" at bounding box center [658, 30] width 335 height 35
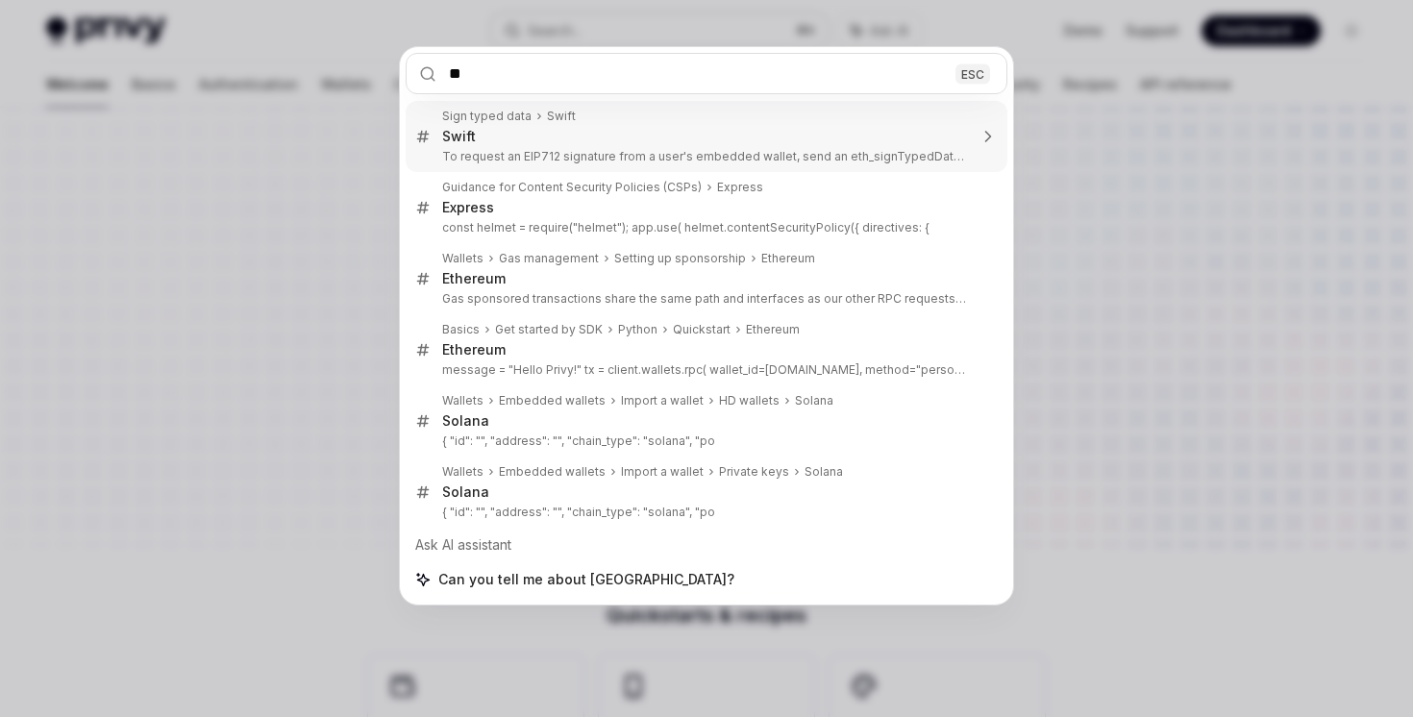
type input "*"
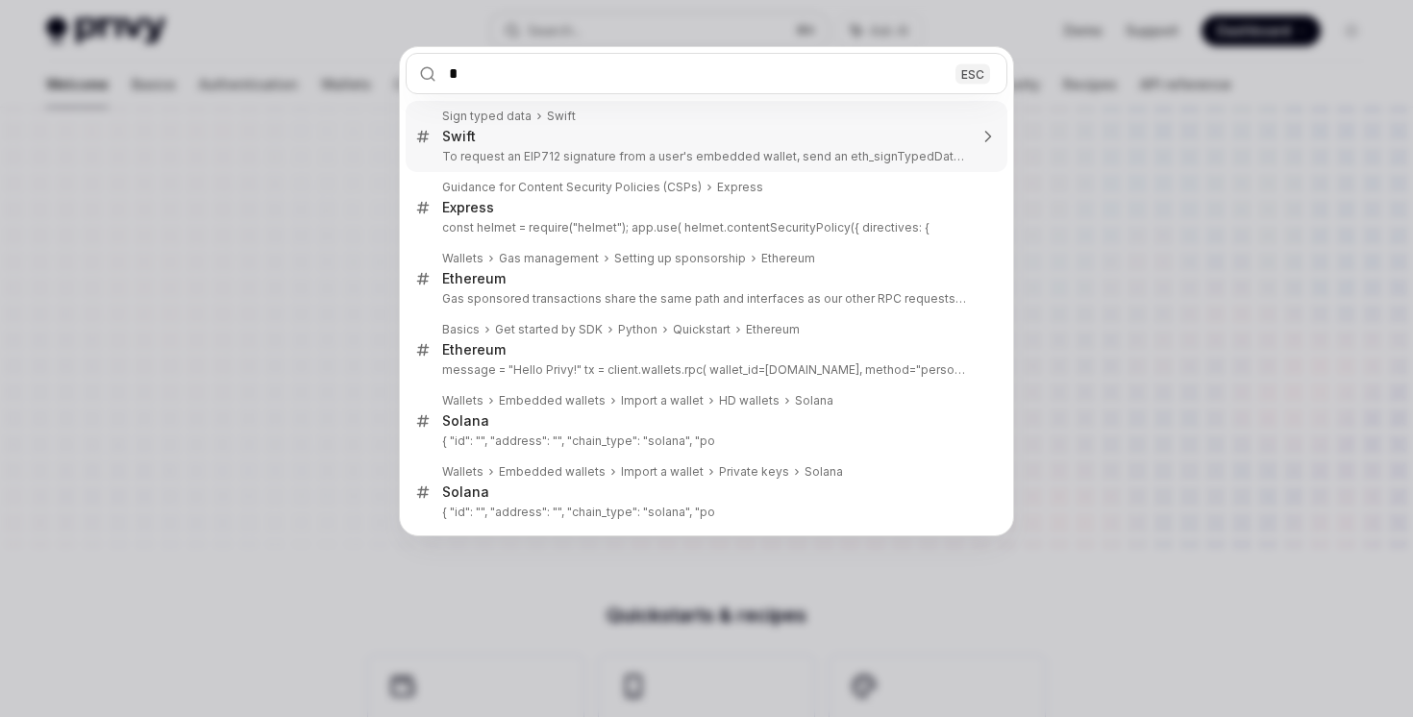
type input "**"
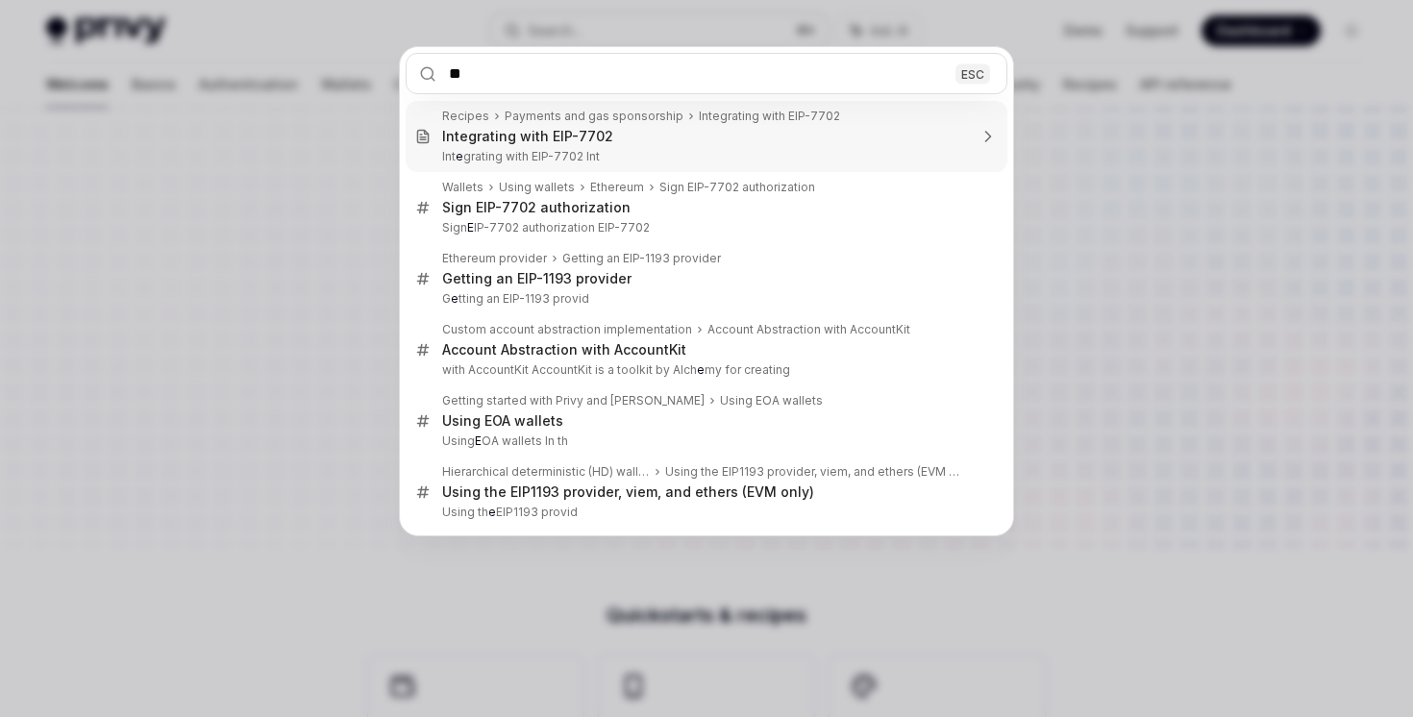
type textarea "*"
type input "***"
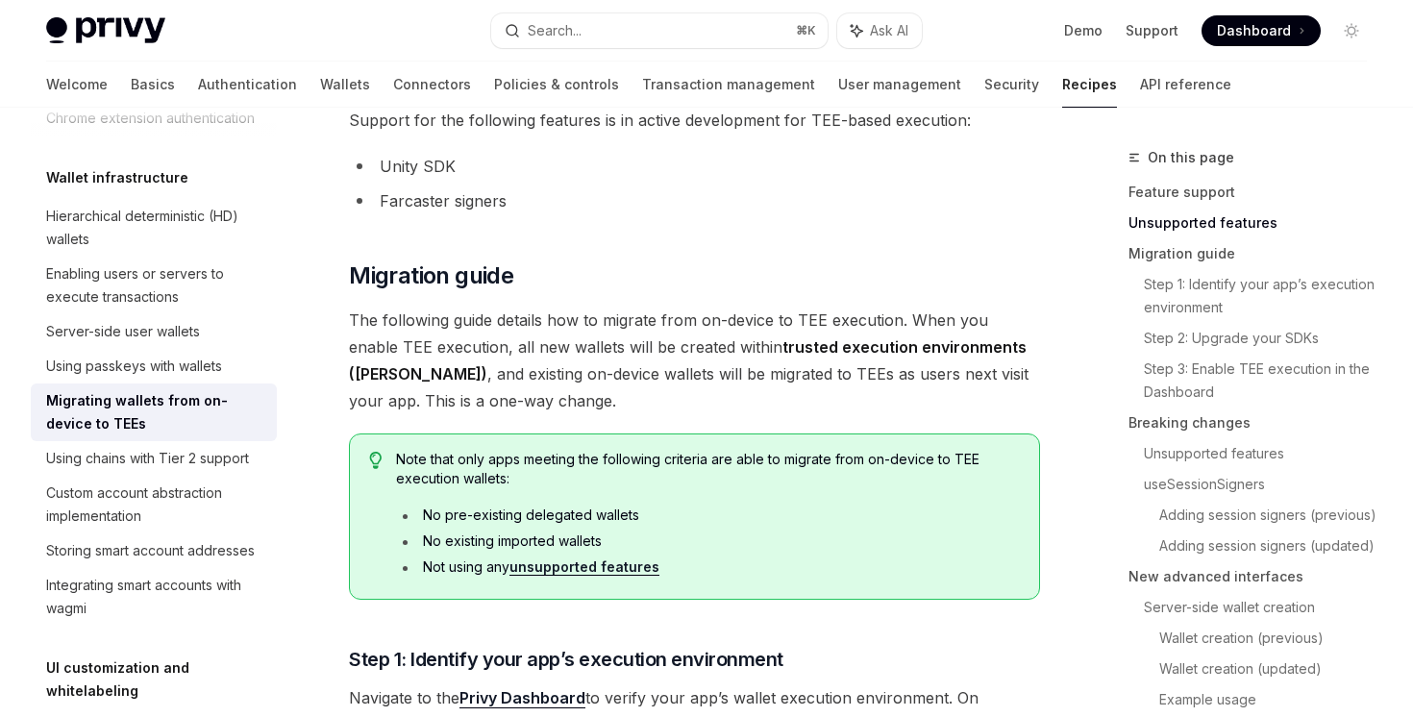
scroll to position [812, 0]
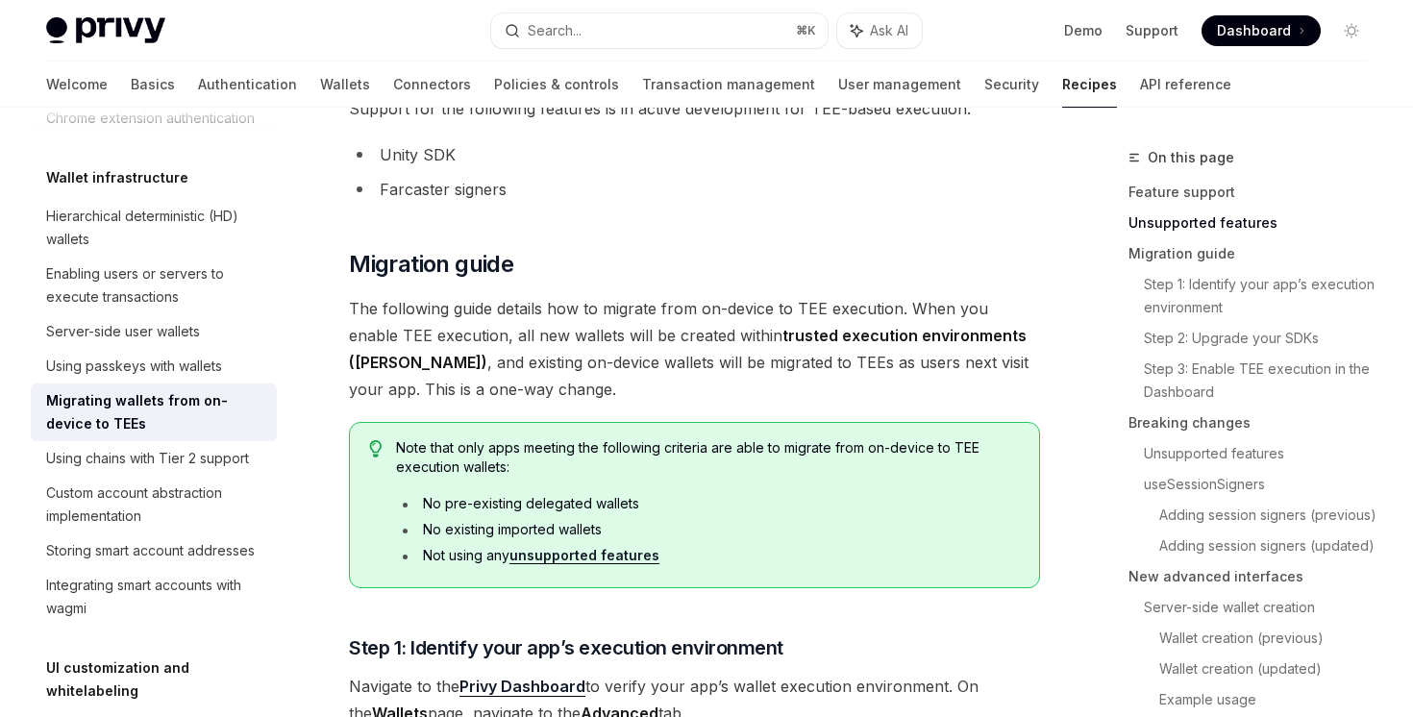
click at [609, 547] on link "unsupported features" at bounding box center [584, 555] width 150 height 17
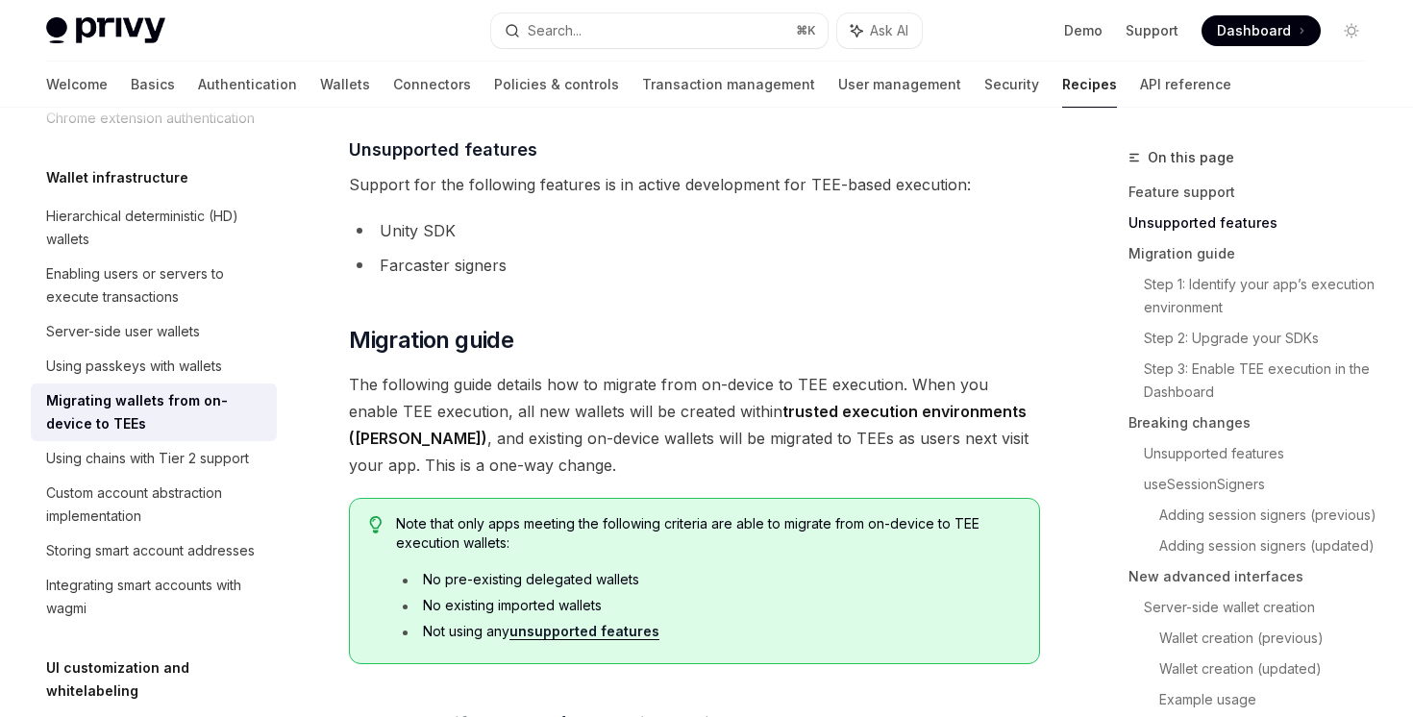
scroll to position [727, 0]
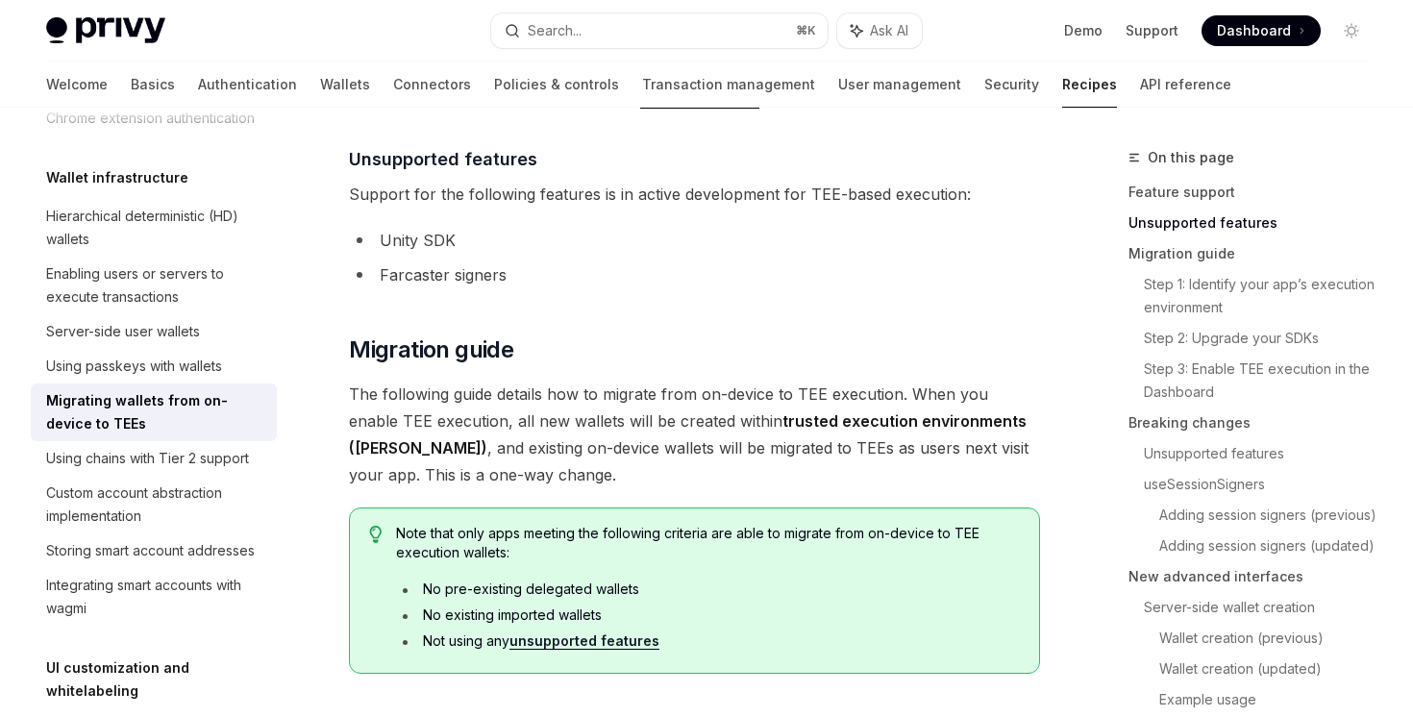
type textarea "*"
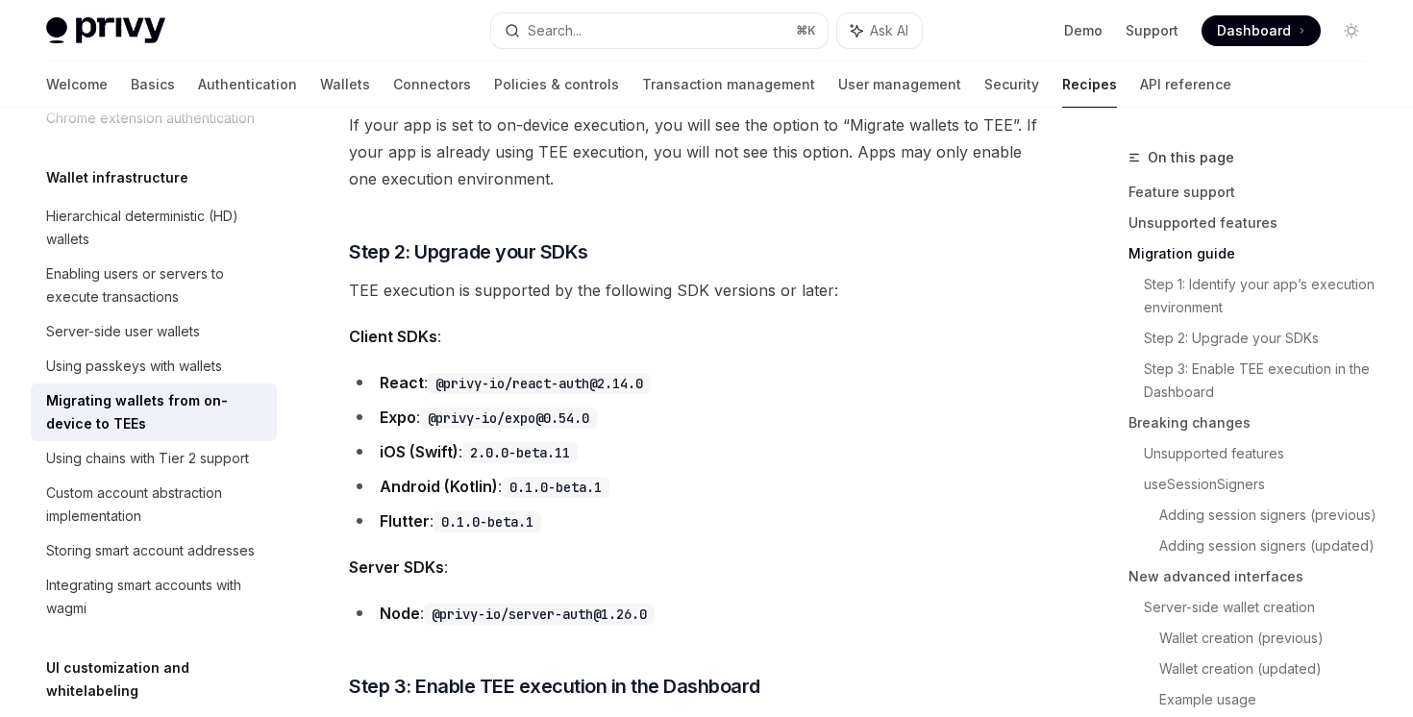
scroll to position [1584, 0]
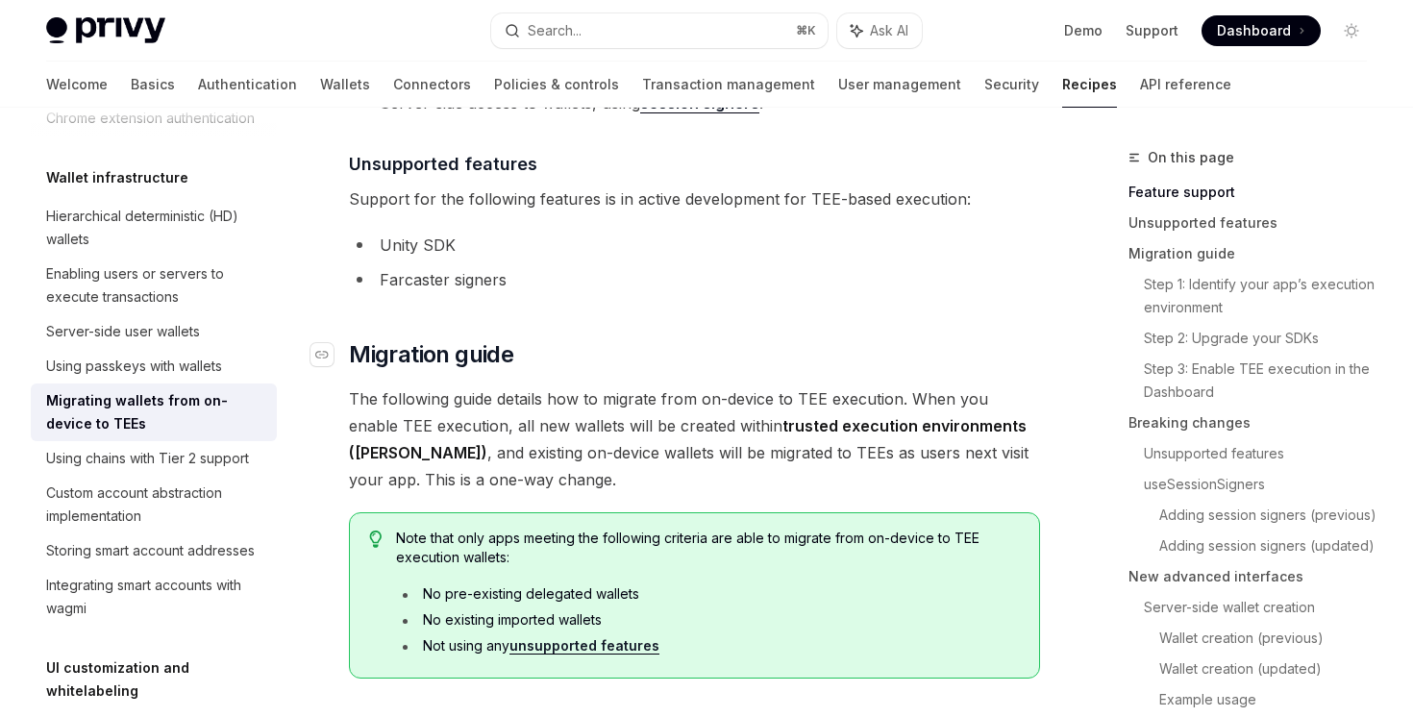
click at [499, 352] on span "Migration guide" at bounding box center [431, 354] width 164 height 31
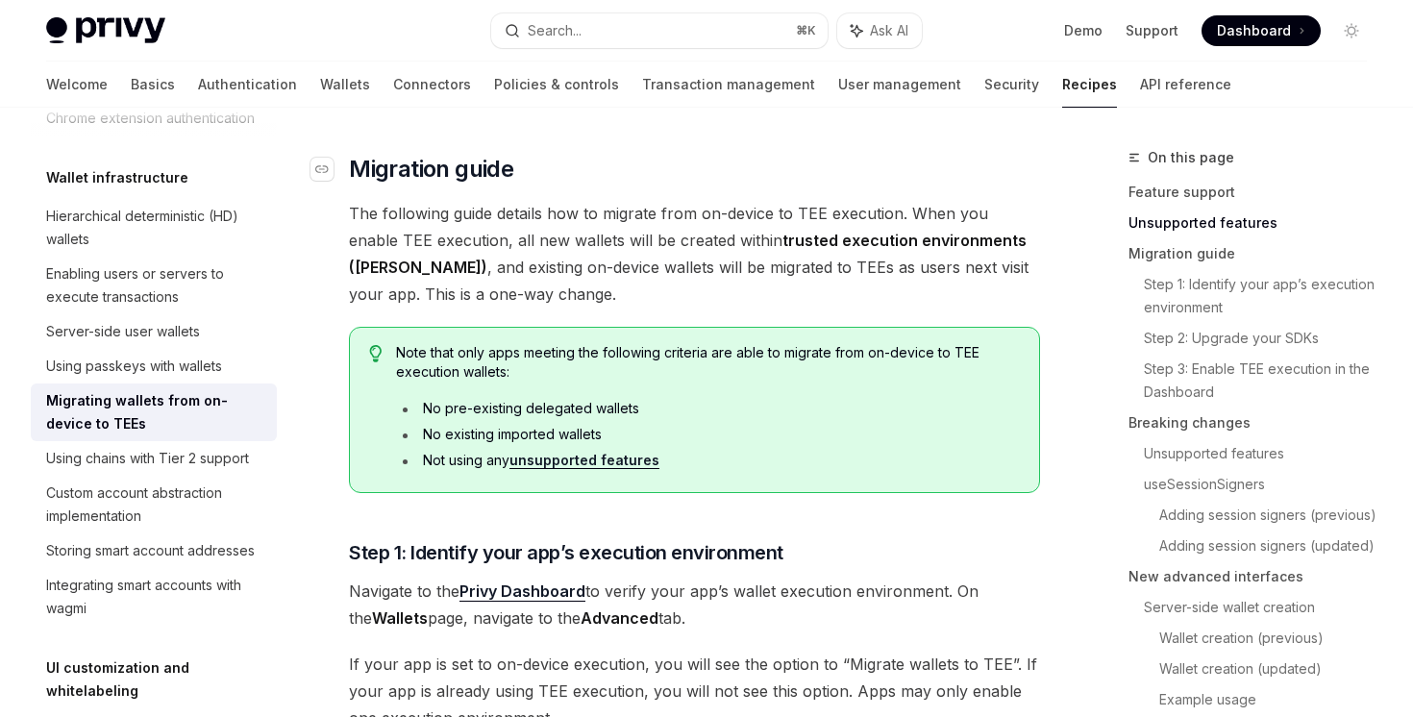
scroll to position [915, 0]
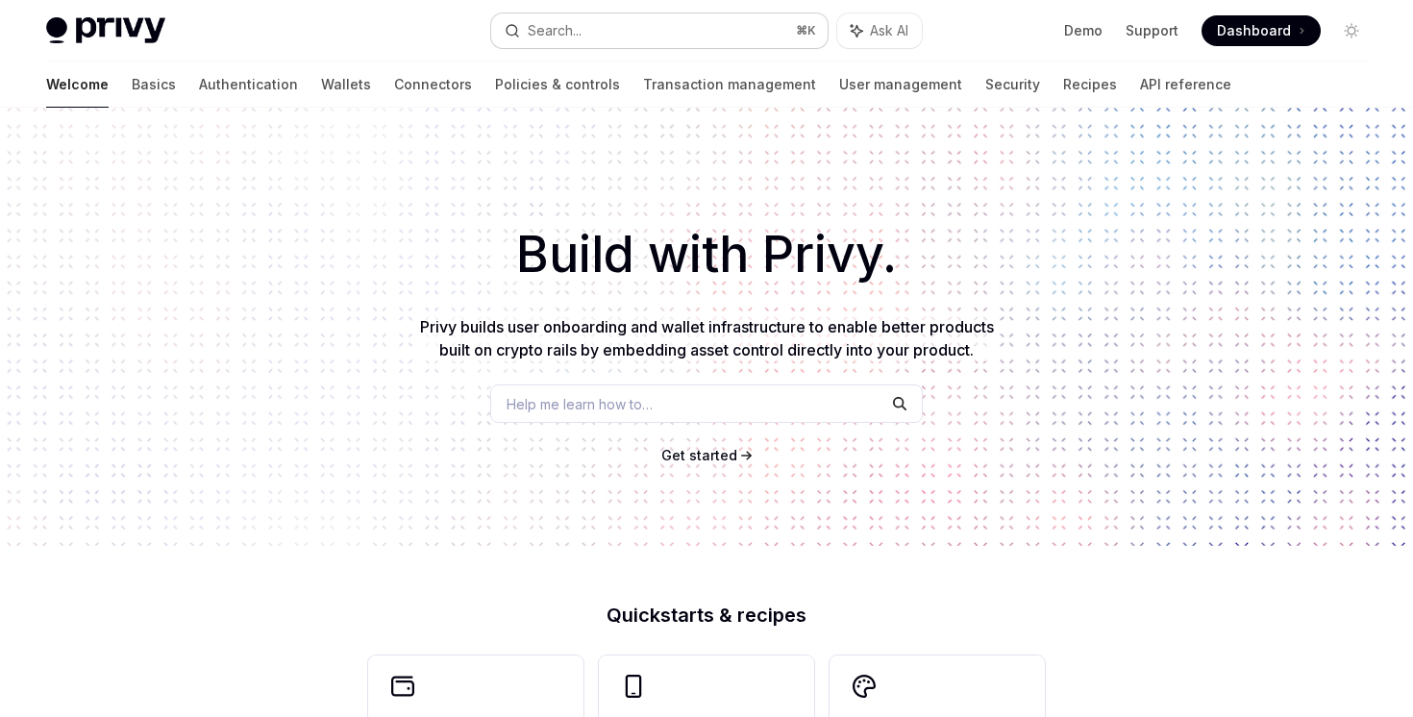
click at [551, 19] on div "Search..." at bounding box center [555, 30] width 54 height 23
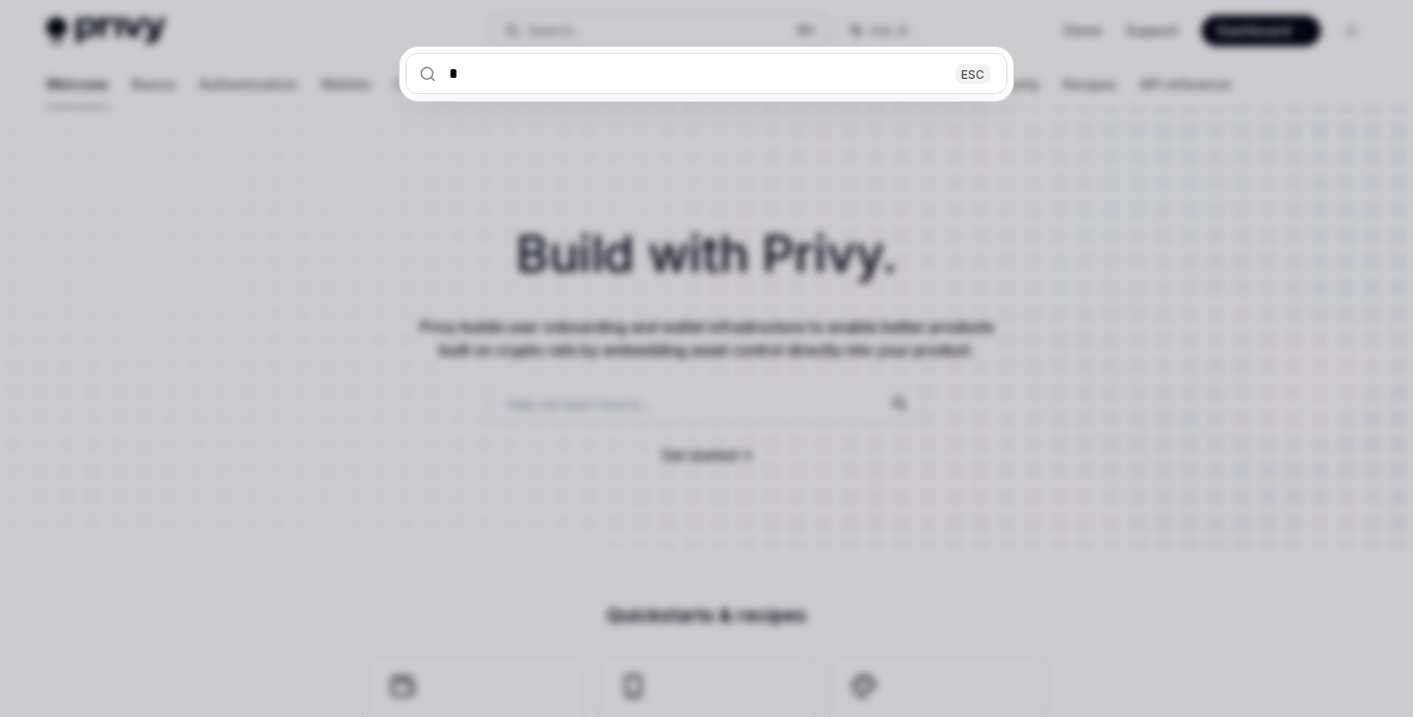
type input "**"
type textarea "*"
type input "***"
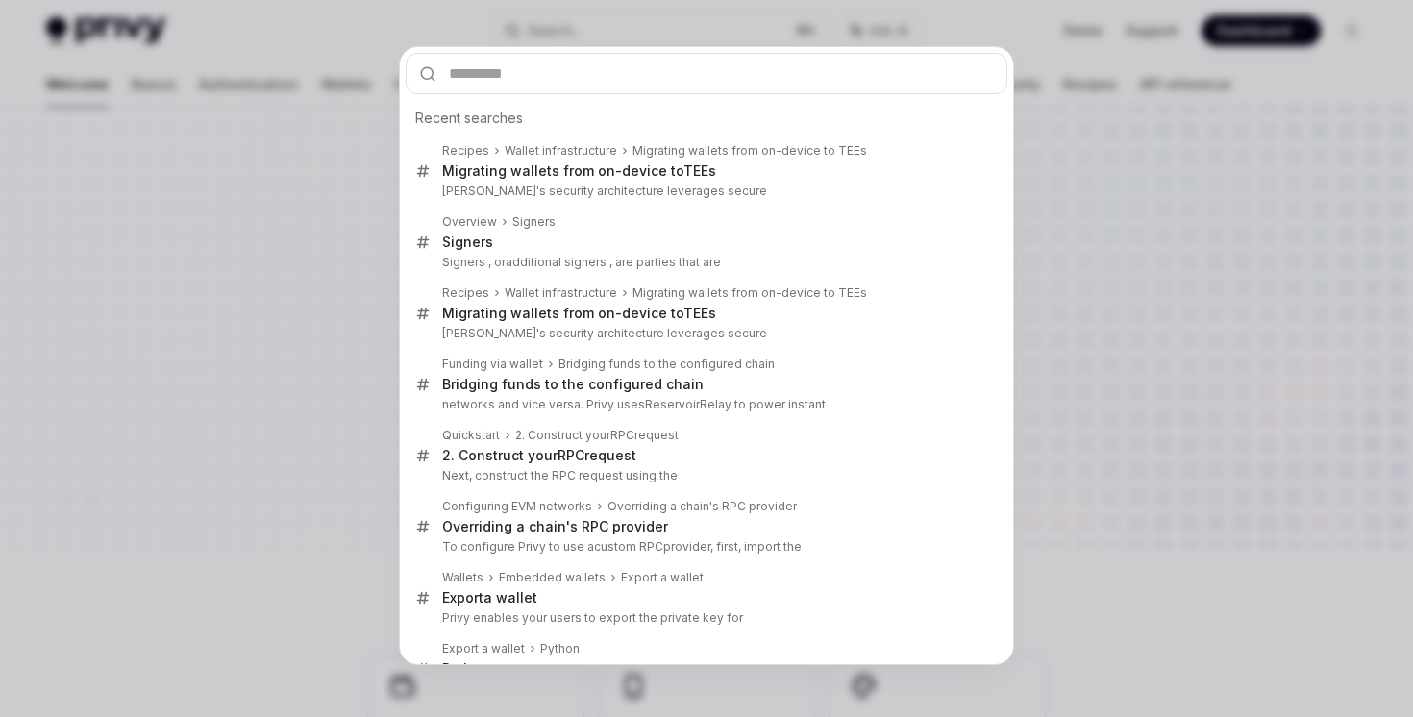
type textarea "*"
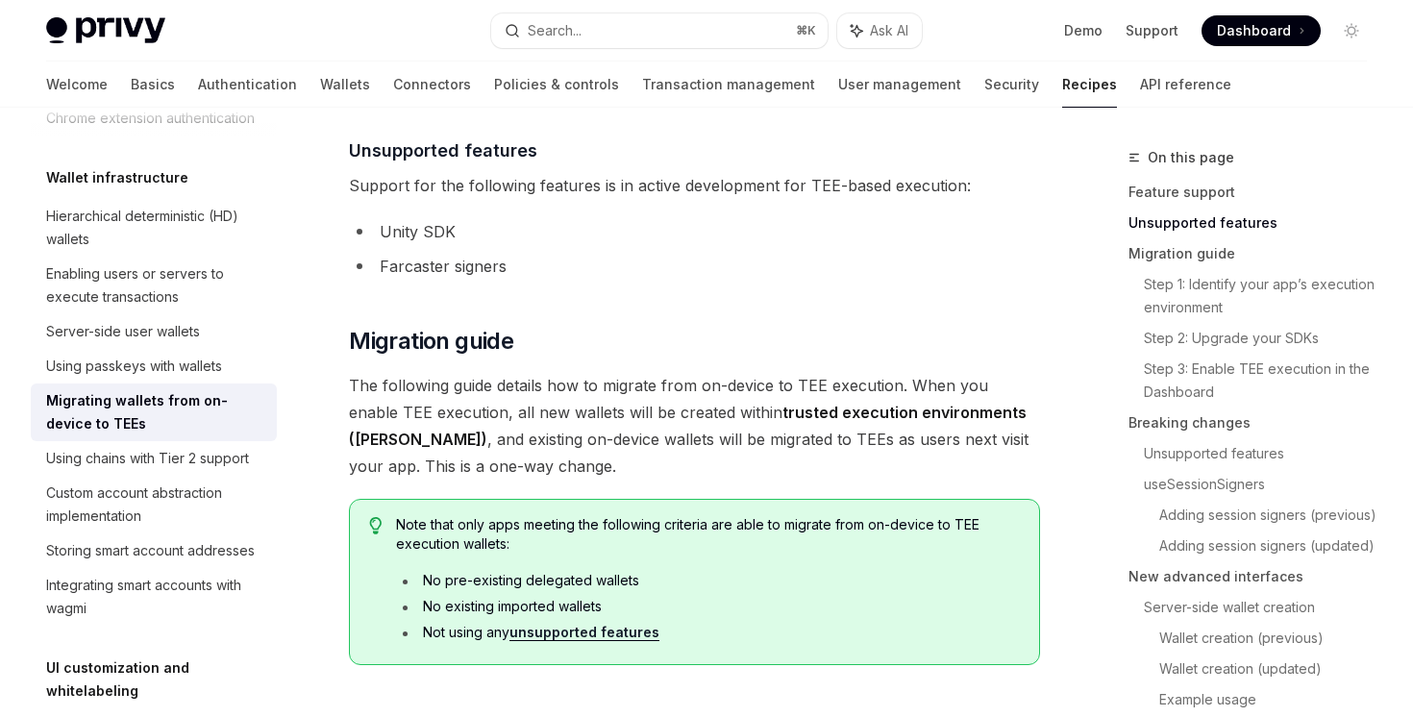
scroll to position [733, 0]
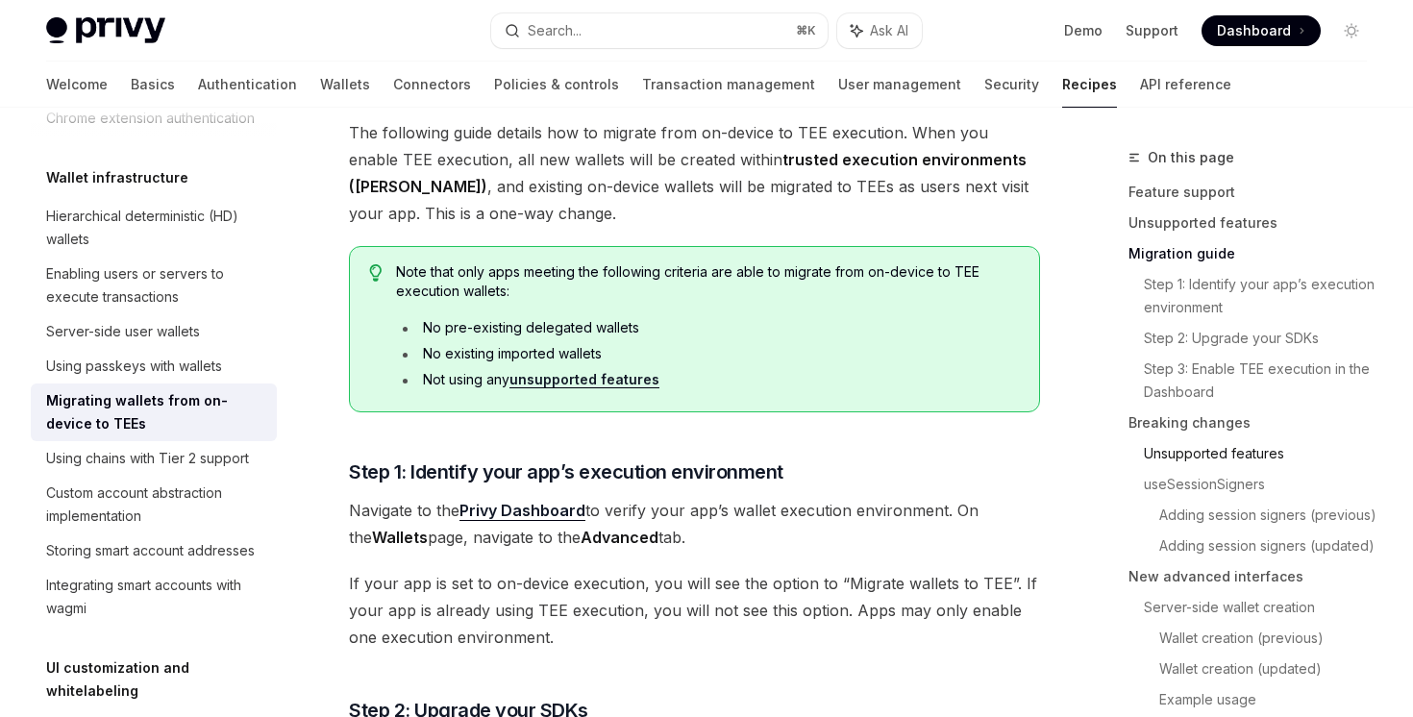
click at [1200, 451] on link "Unsupported features" at bounding box center [1263, 453] width 238 height 31
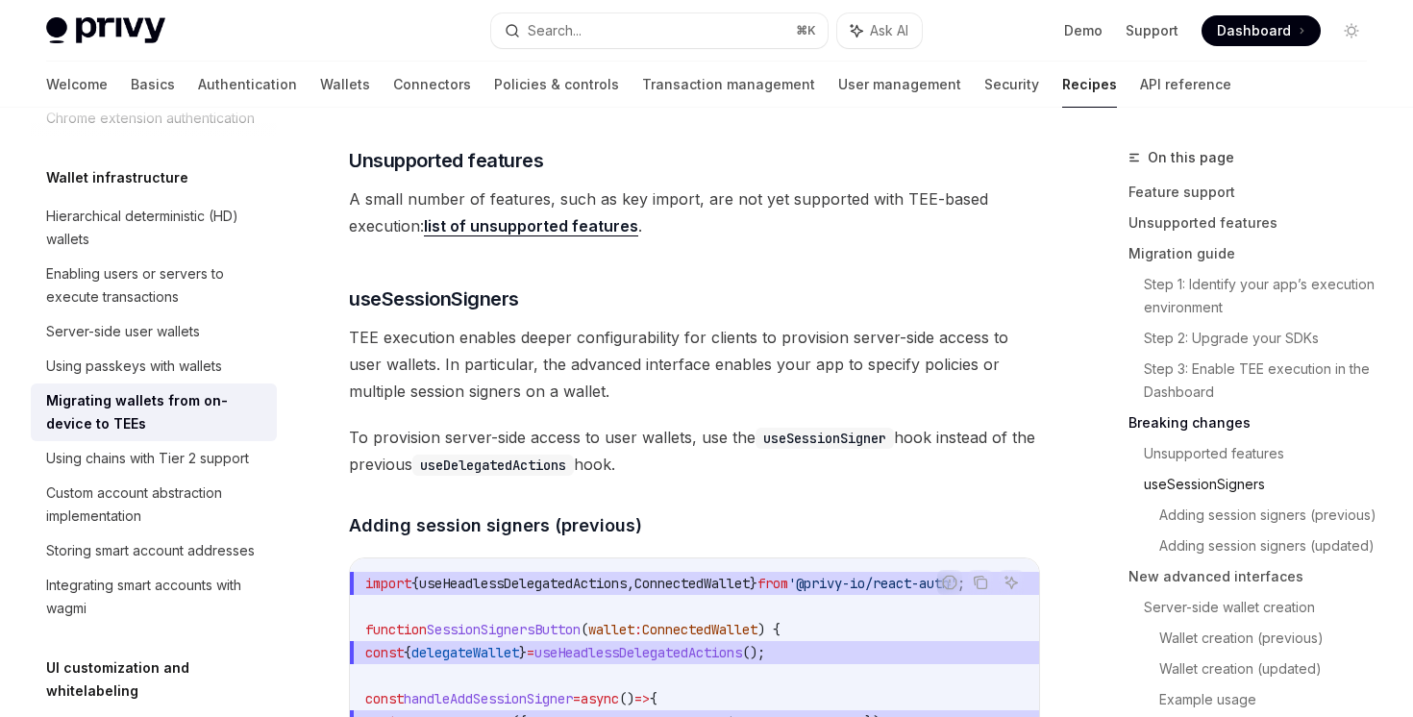
click at [1175, 494] on link "useSessionSigners" at bounding box center [1263, 484] width 238 height 31
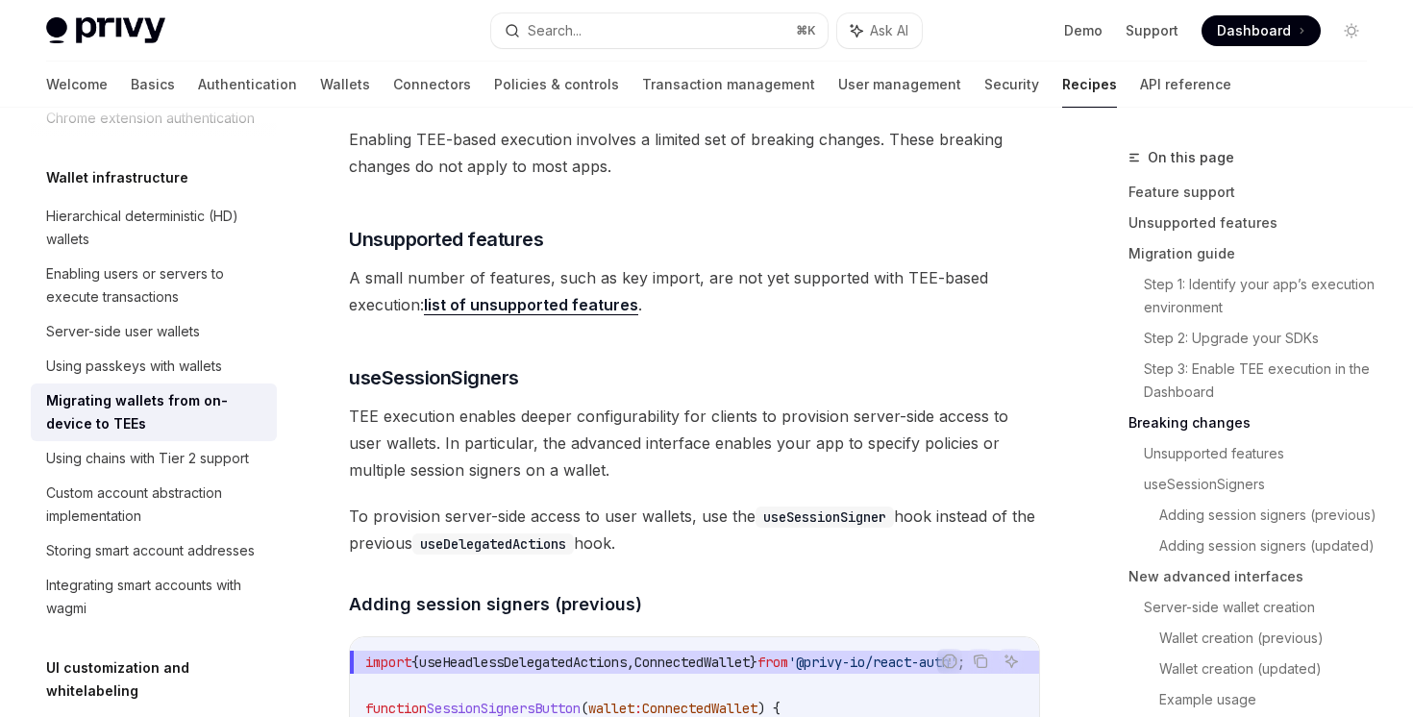
scroll to position [2570, 0]
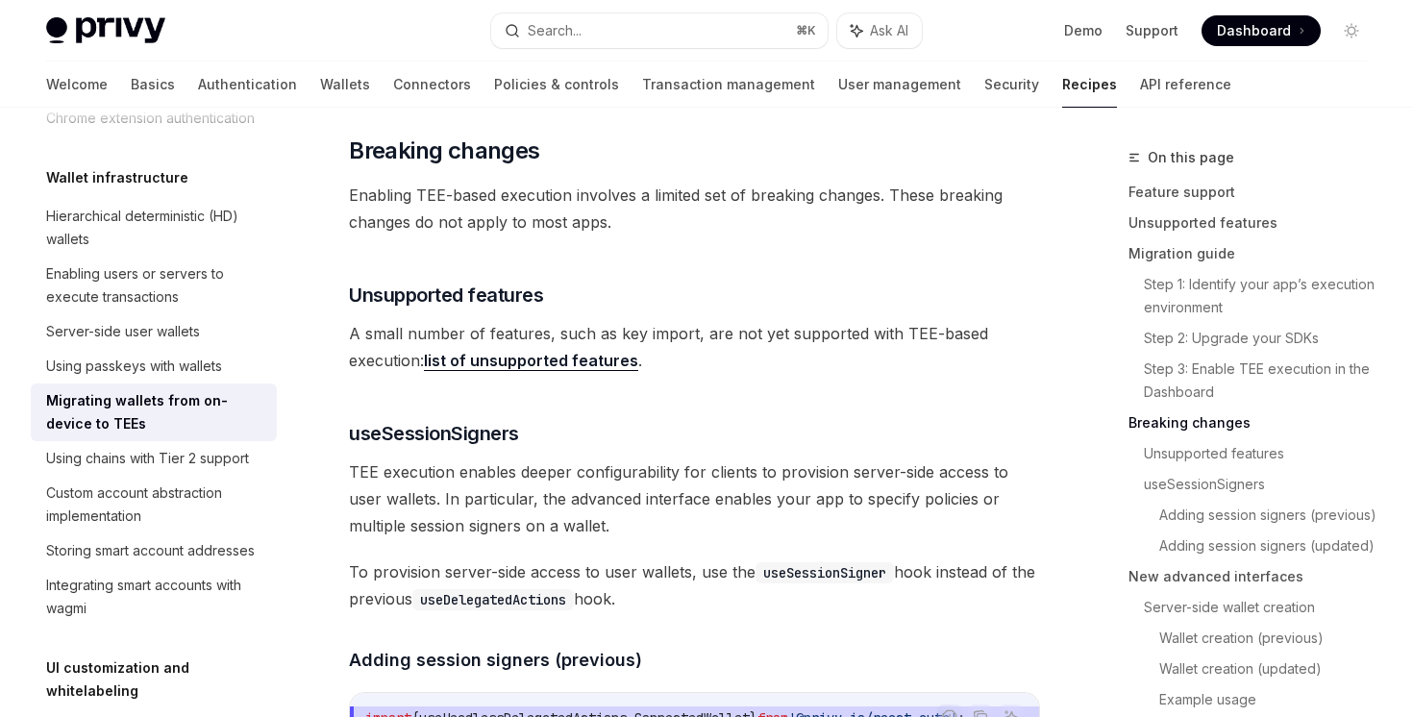
click at [581, 366] on link "list of unsupported features" at bounding box center [531, 361] width 214 height 20
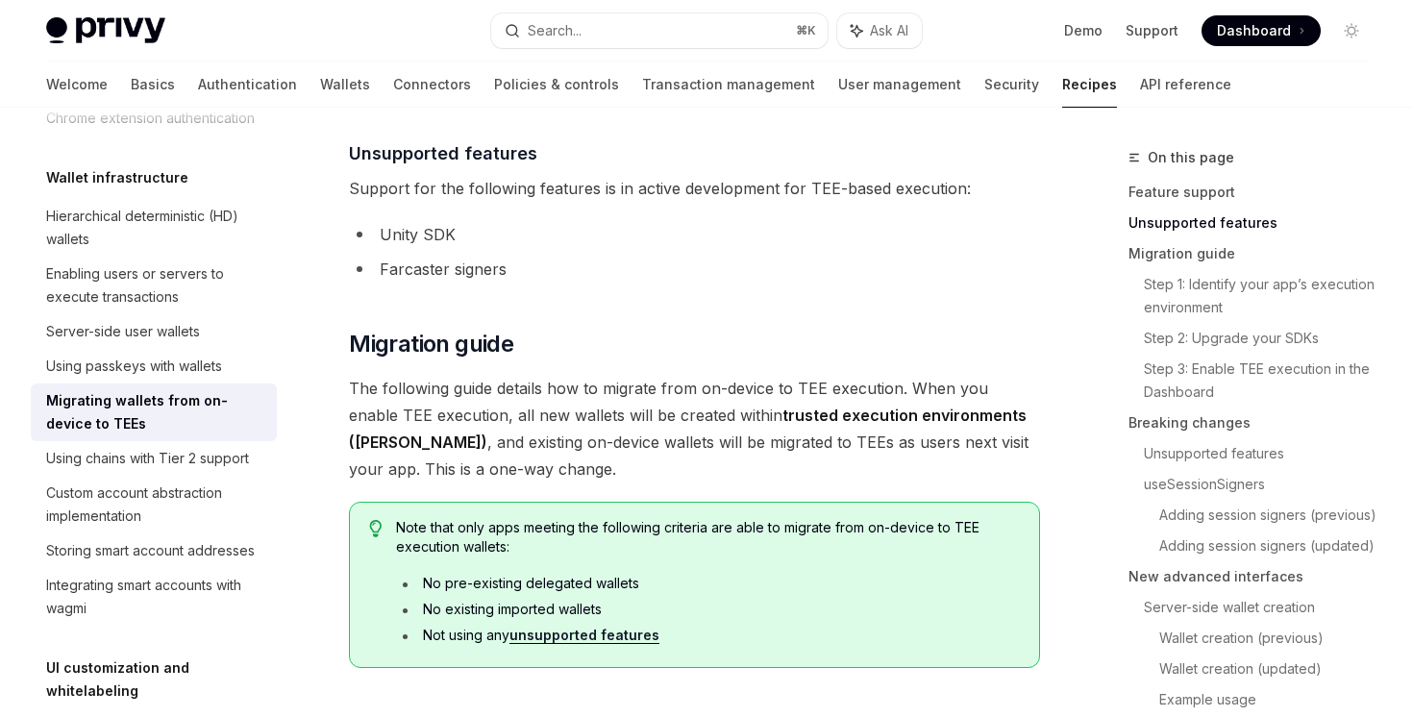
scroll to position [727, 0]
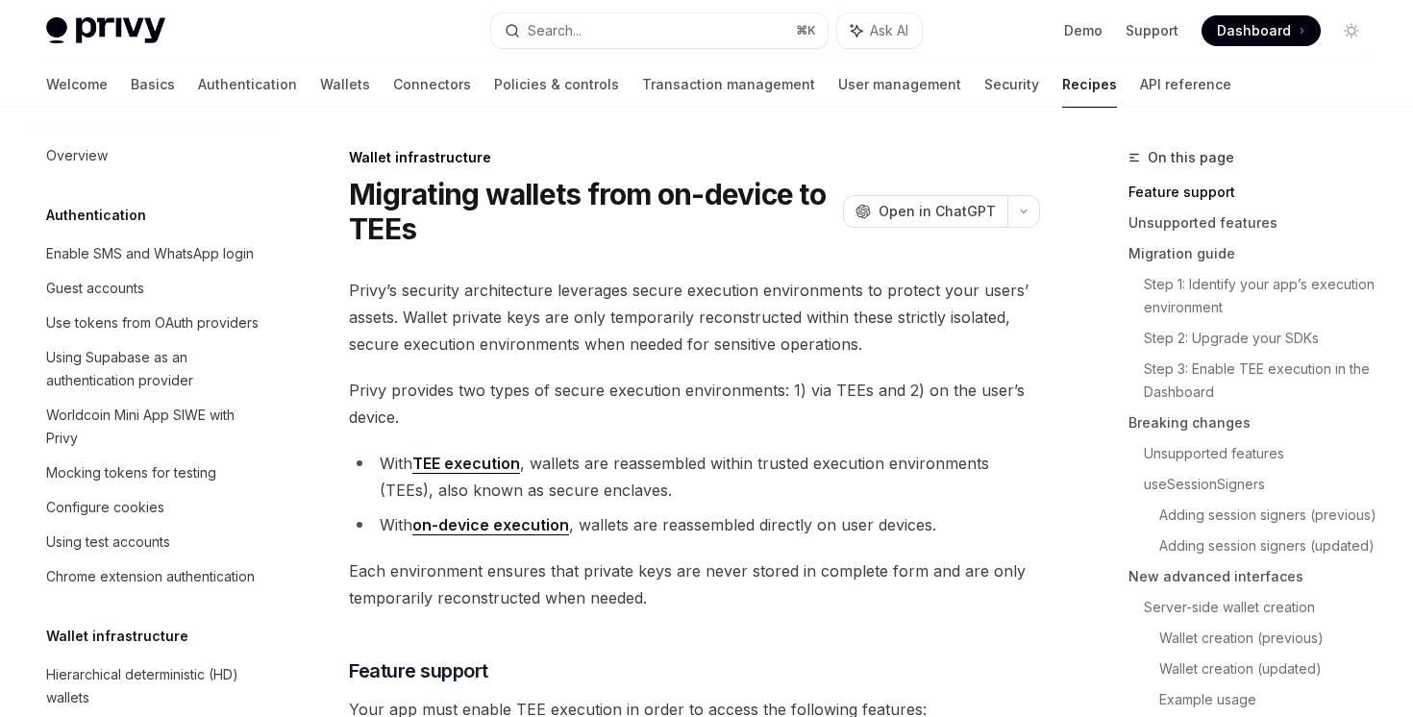
scroll to position [458, 0]
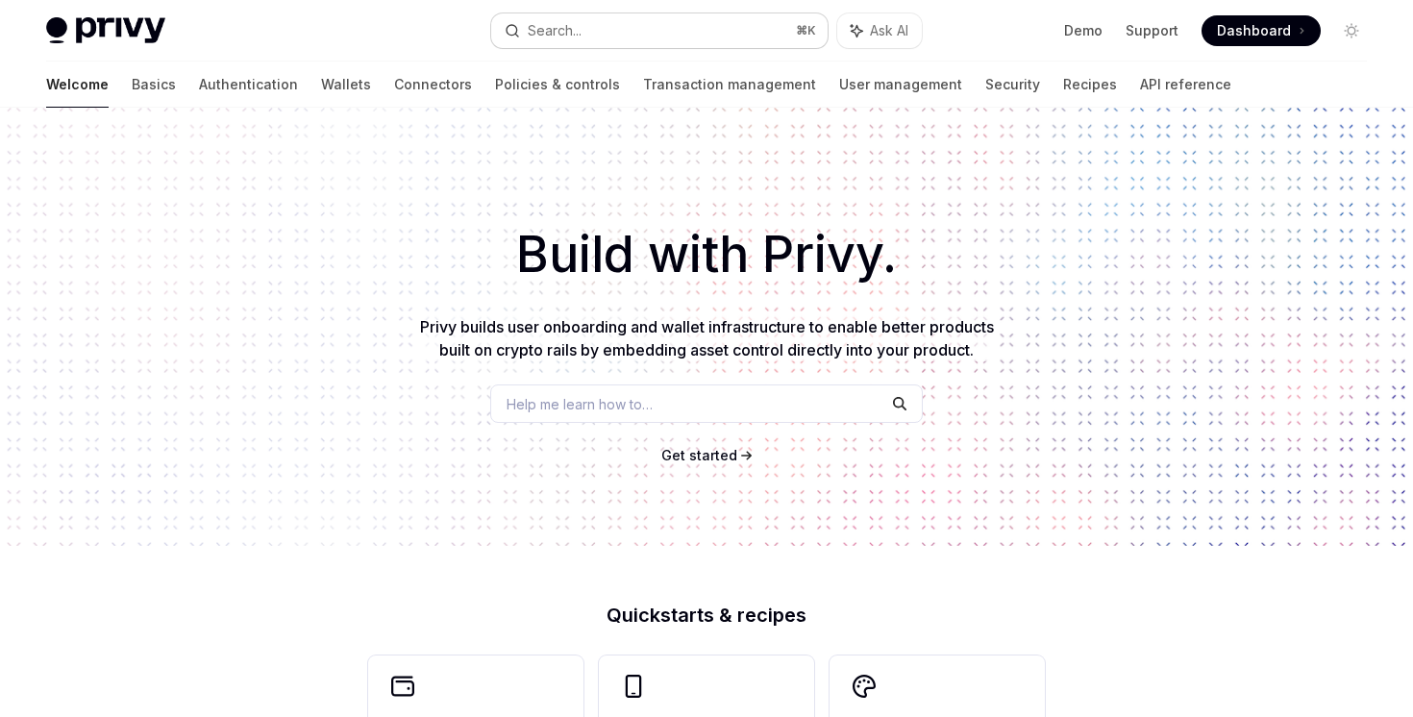
click at [708, 37] on button "Search... ⌘ K" at bounding box center [658, 30] width 335 height 35
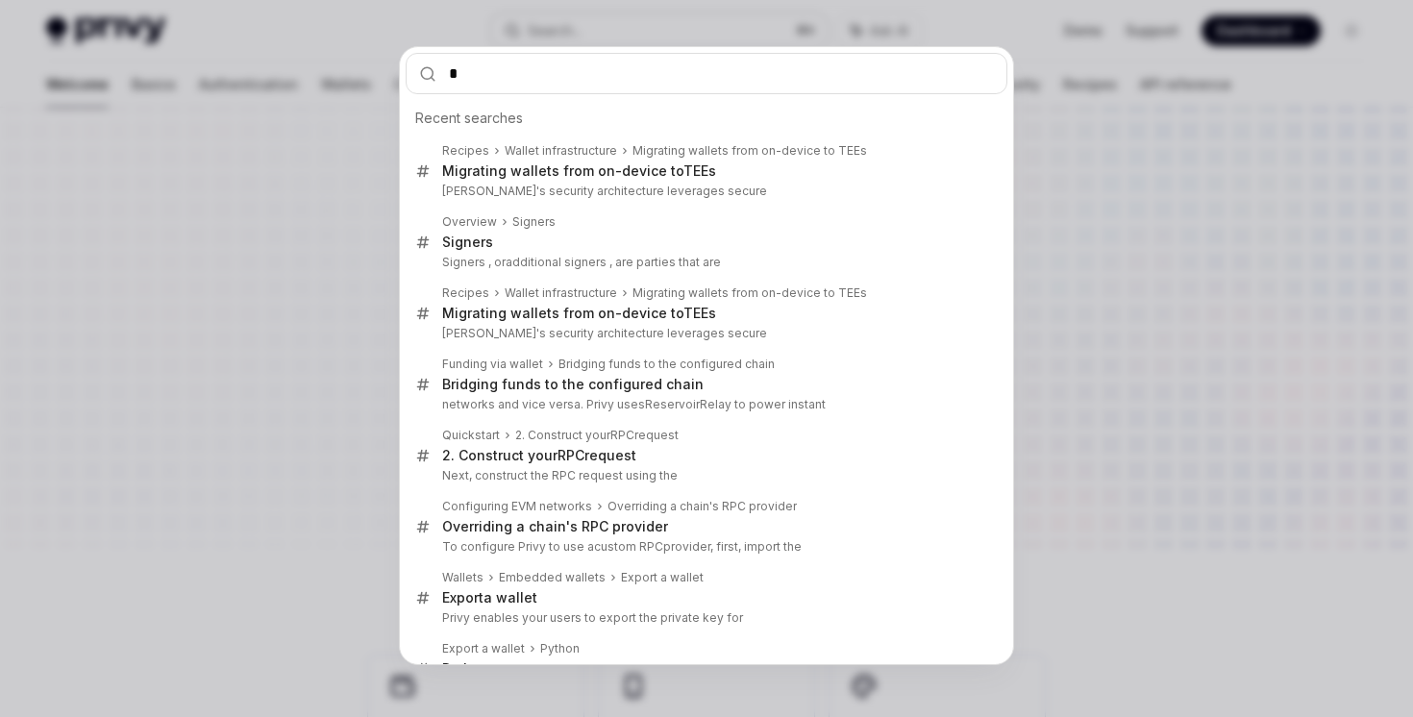
type input "**"
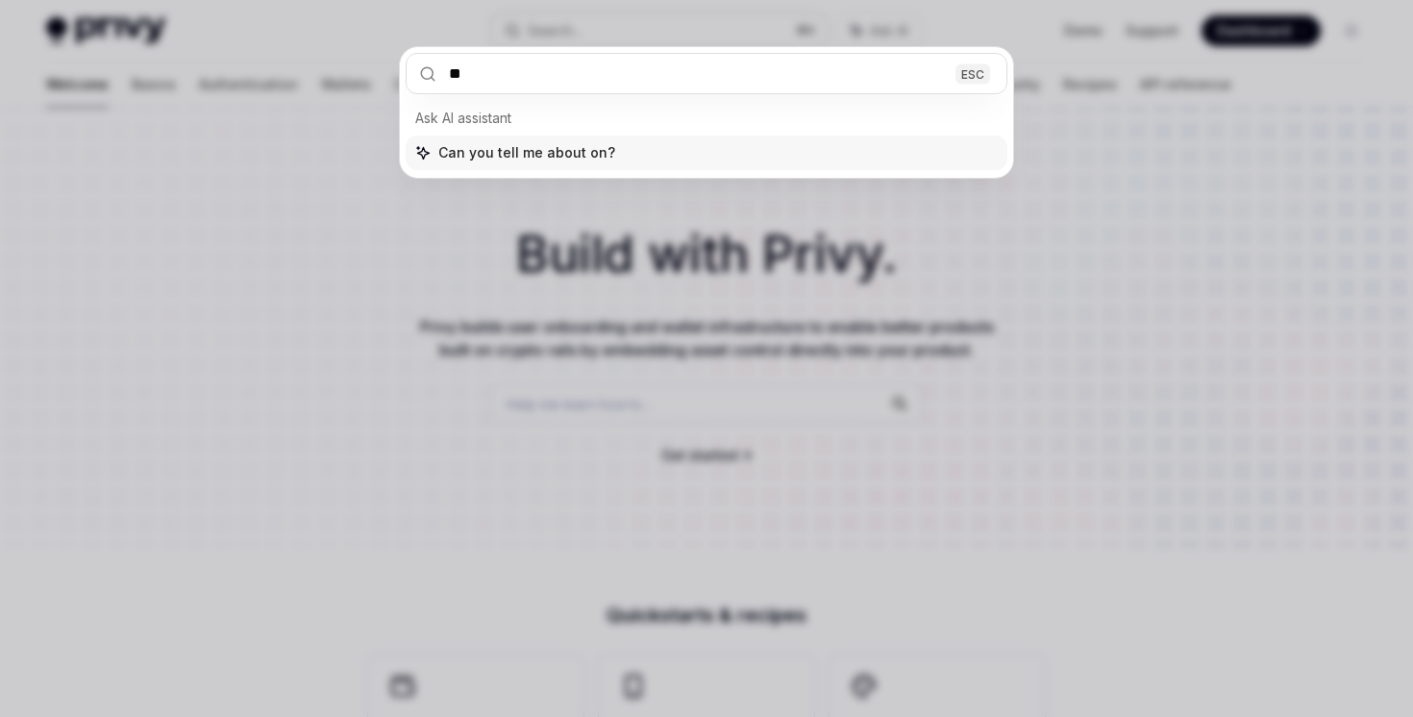
type textarea "*"
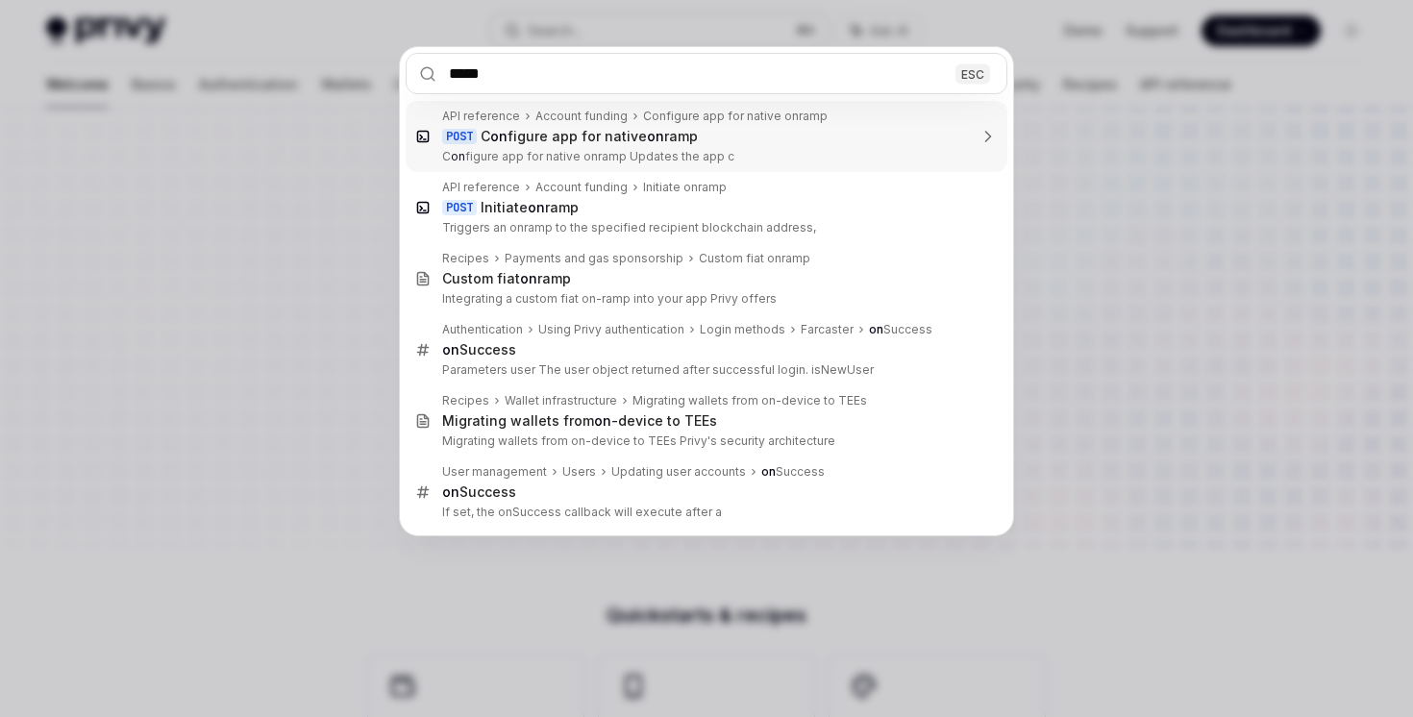
type input "******"
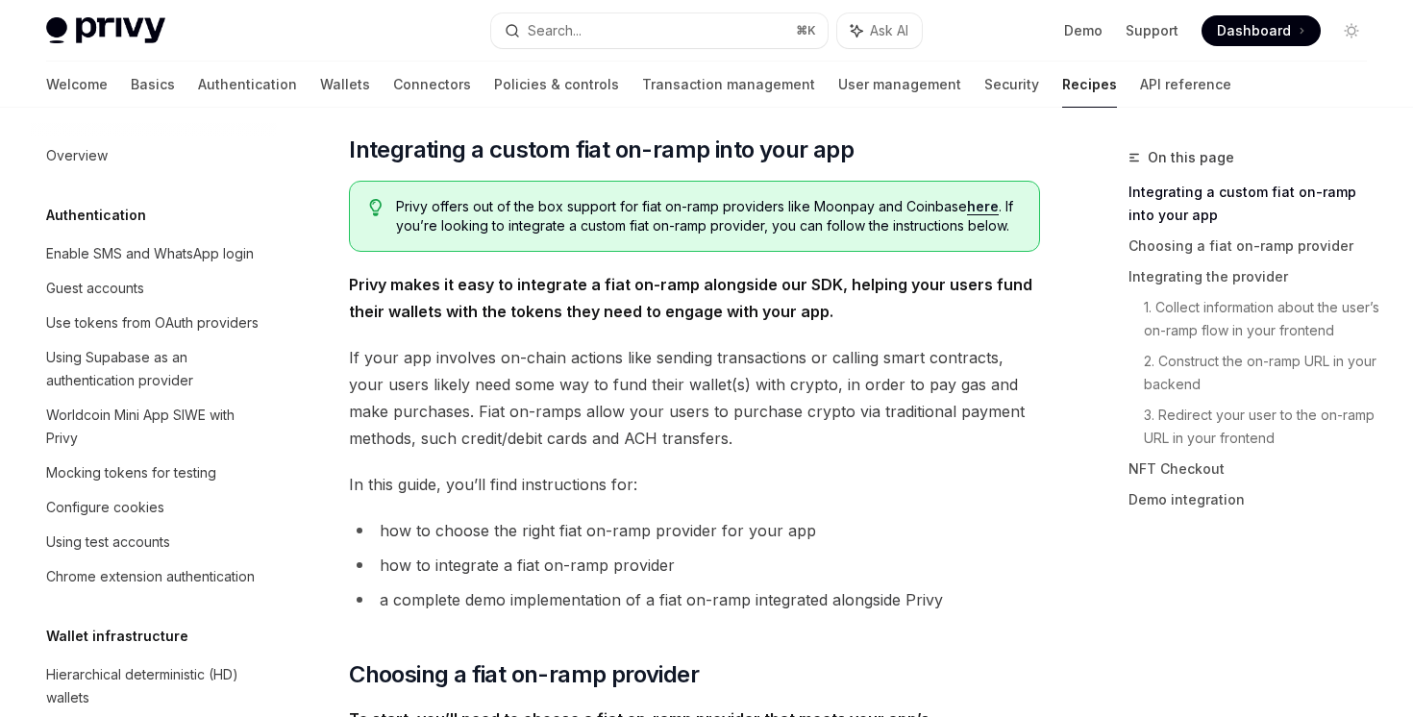
scroll to position [1450, 0]
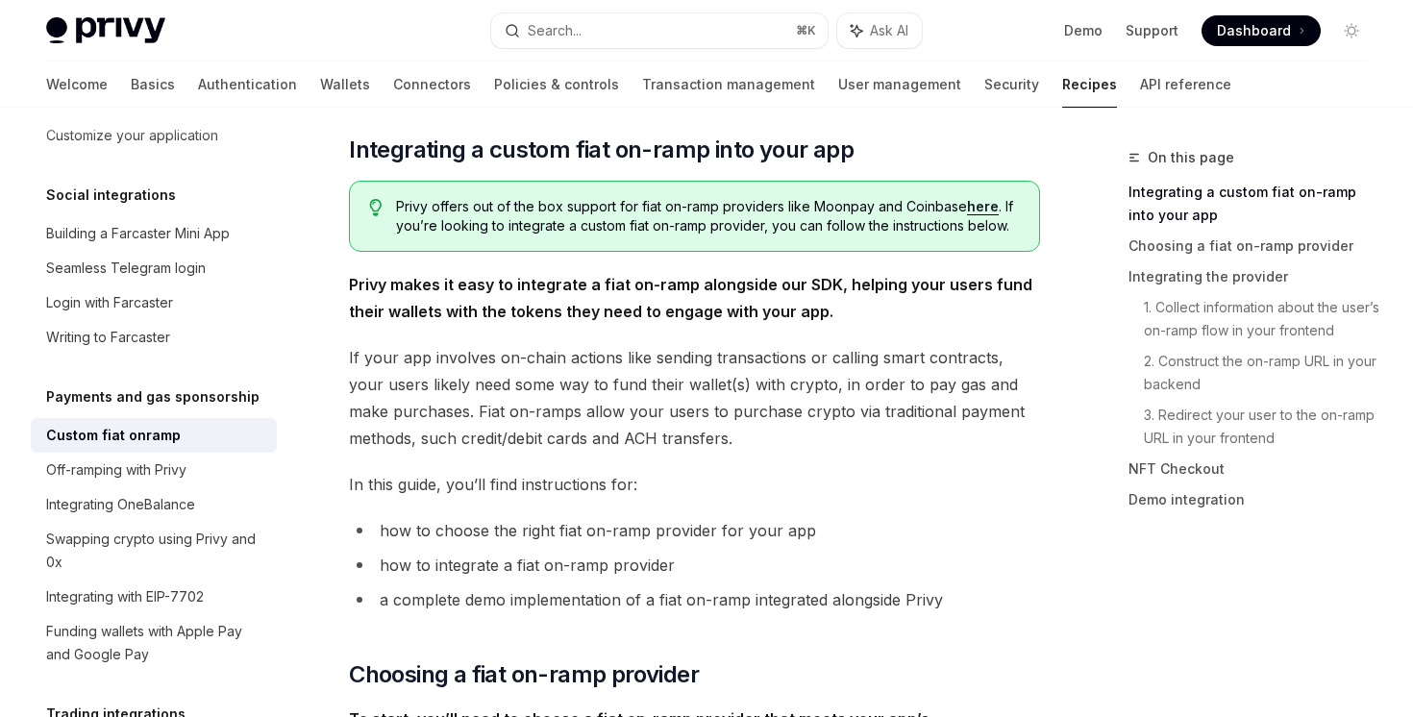
click at [996, 205] on span "Privy offers out of the box support for fiat on-ramp providers like Moonpay and…" at bounding box center [708, 216] width 624 height 38
click at [990, 205] on link "here" at bounding box center [983, 206] width 32 height 17
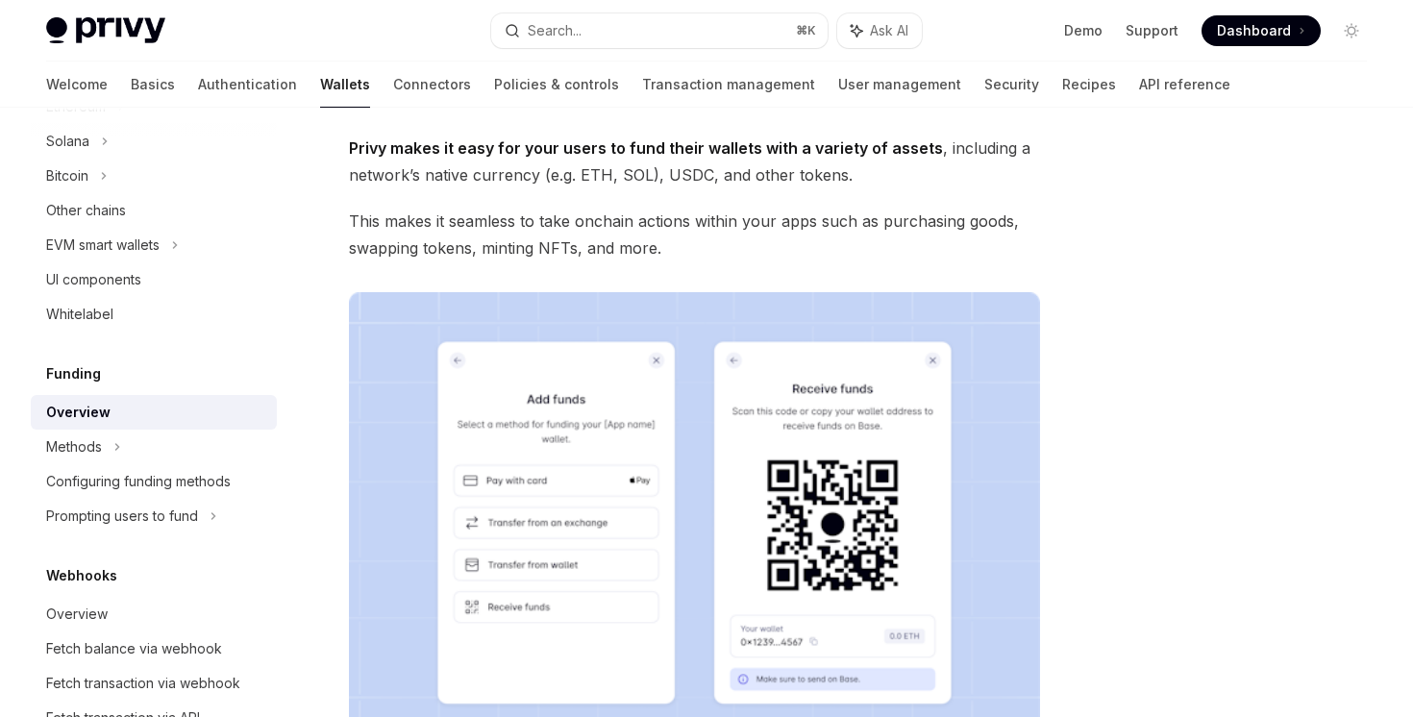
scroll to position [727, 0]
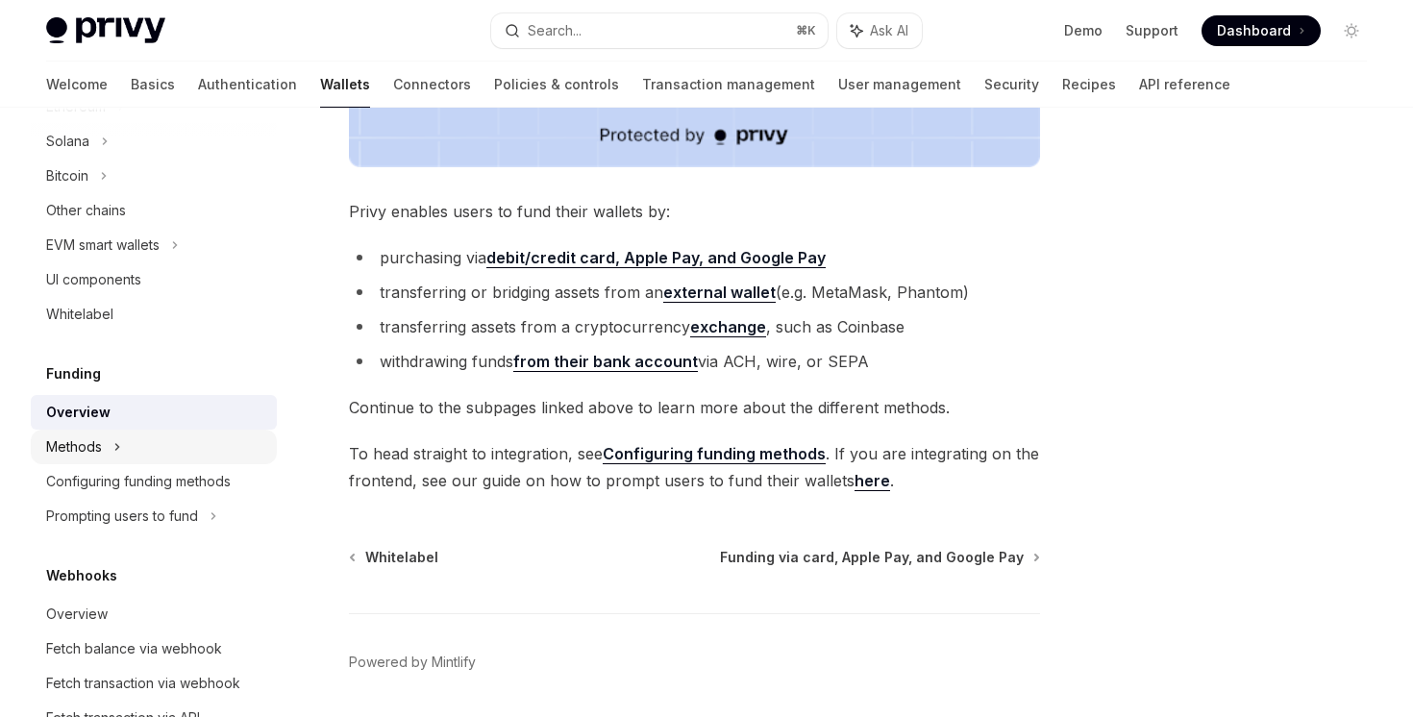
click at [173, 432] on div "Methods" at bounding box center [154, 447] width 246 height 35
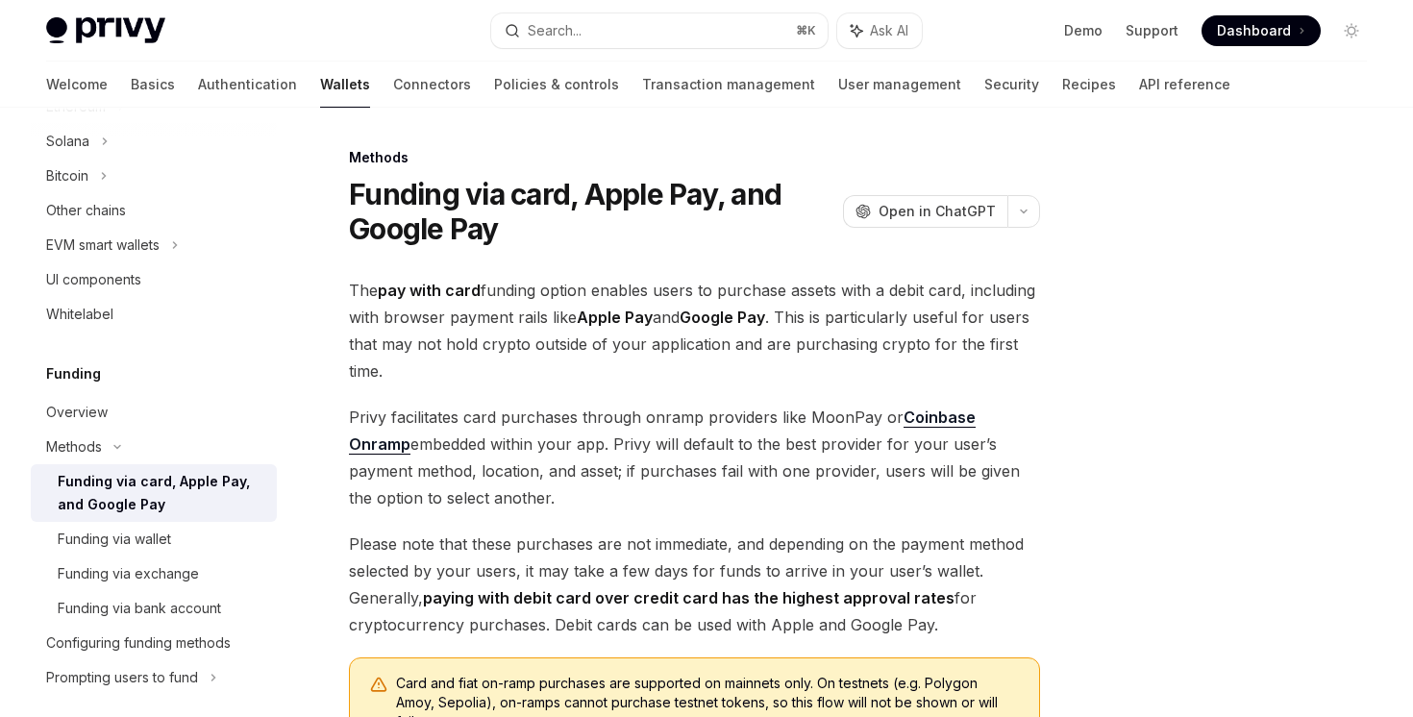
type textarea "*"
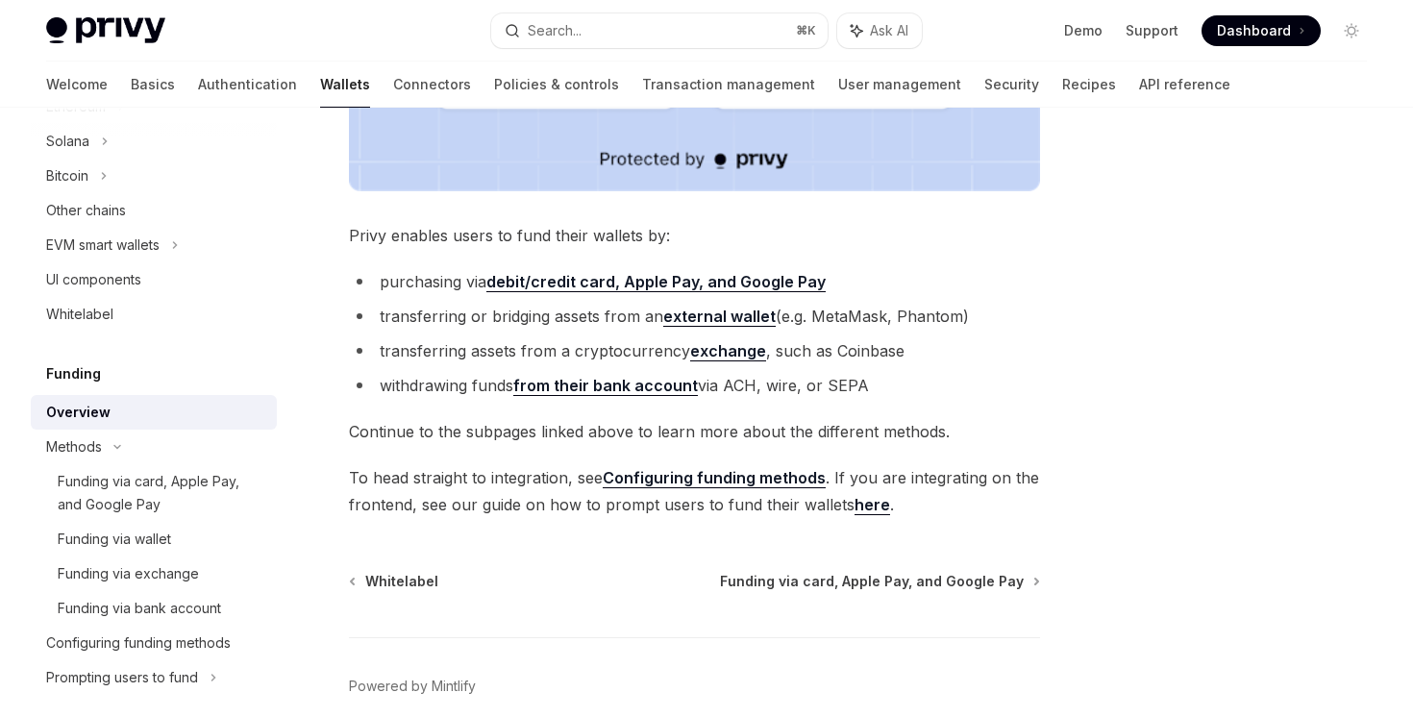
scroll to position [727, 0]
